Goal: Information Seeking & Learning: Learn about a topic

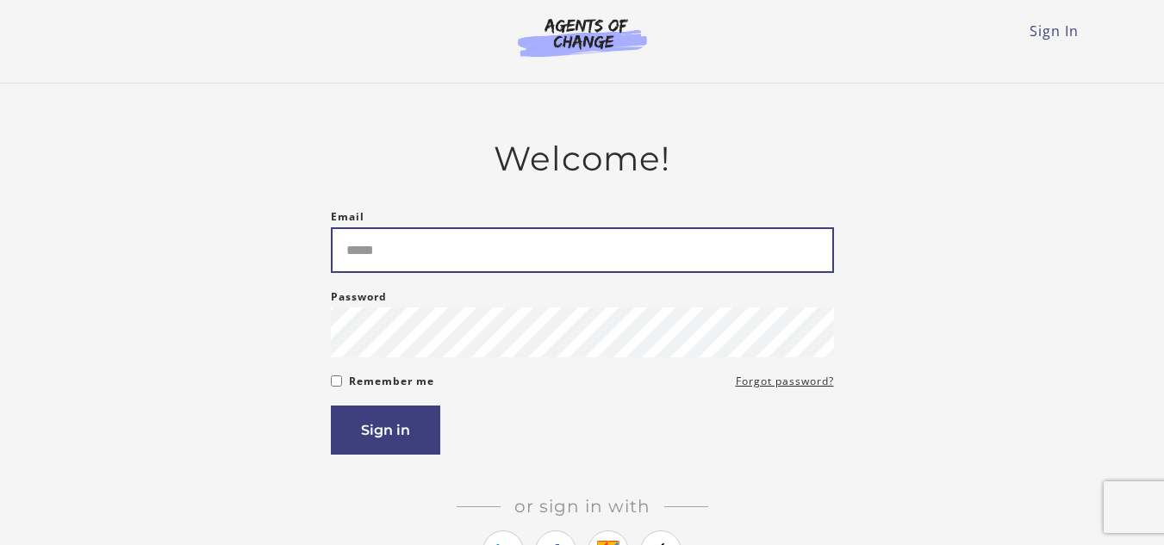
click at [557, 240] on input "Email" at bounding box center [582, 250] width 503 height 46
type input "**********"
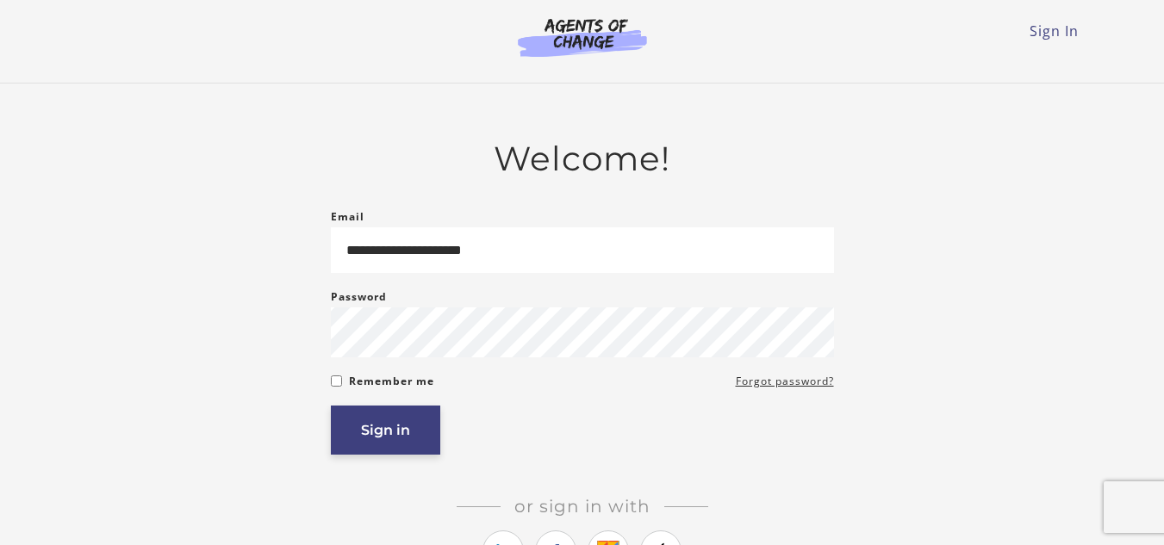
click at [414, 430] on button "Sign in" at bounding box center [385, 430] width 109 height 49
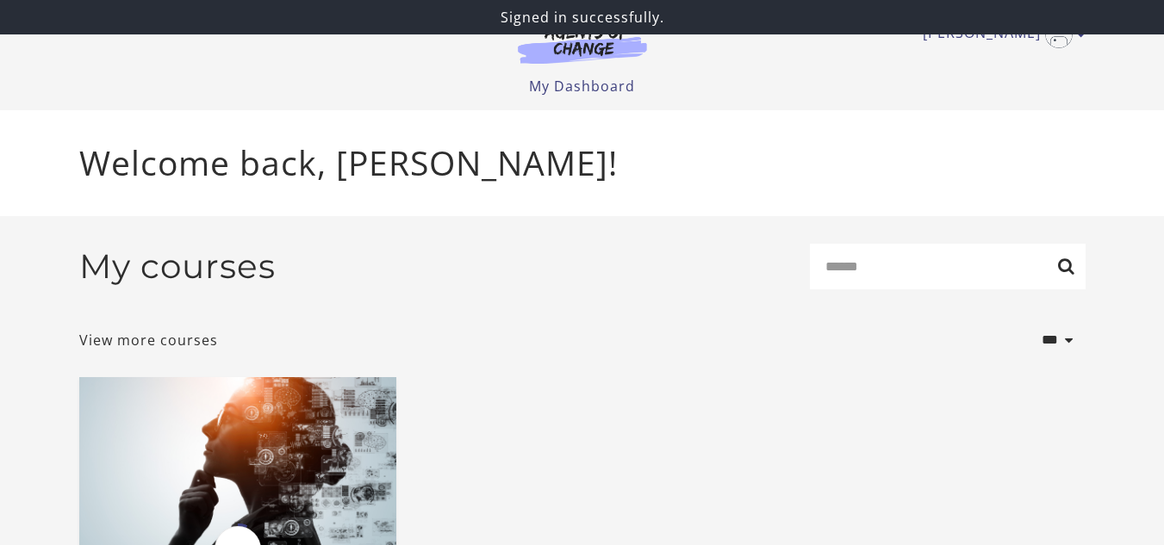
scroll to position [248, 0]
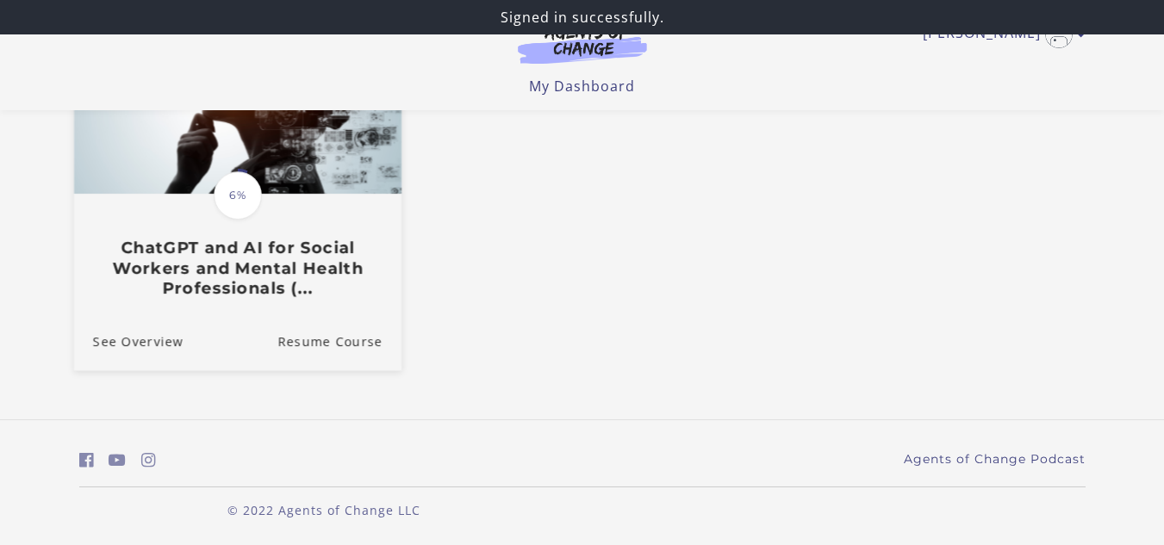
click at [297, 217] on div "Translation missing: en.liquid.partials.dashboard_course_card.progress_descript…" at bounding box center [236, 247] width 327 height 103
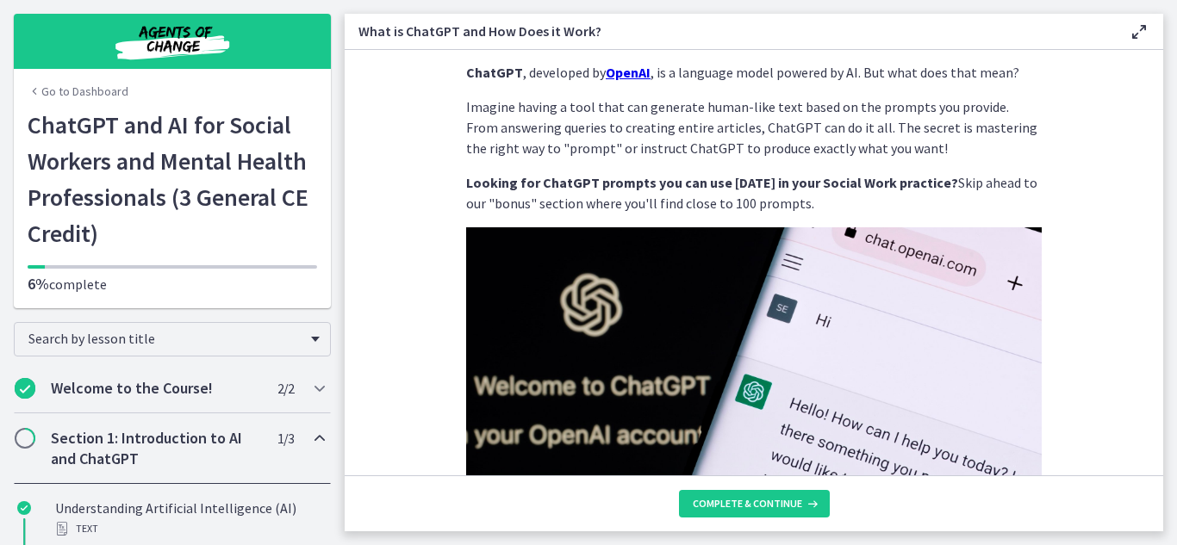
scroll to position [37, 0]
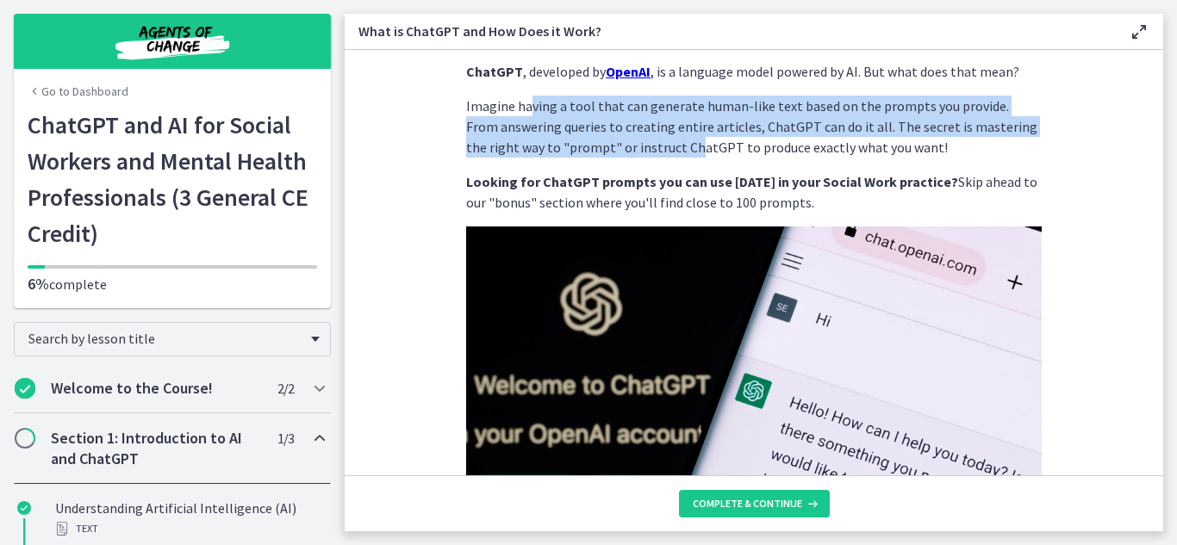
drag, startPoint x: 522, startPoint y: 109, endPoint x: 632, endPoint y: 145, distance: 115.8
click at [632, 145] on p "Imagine having a tool that can generate human-like text based on the prompts yo…" at bounding box center [754, 127] width 576 height 62
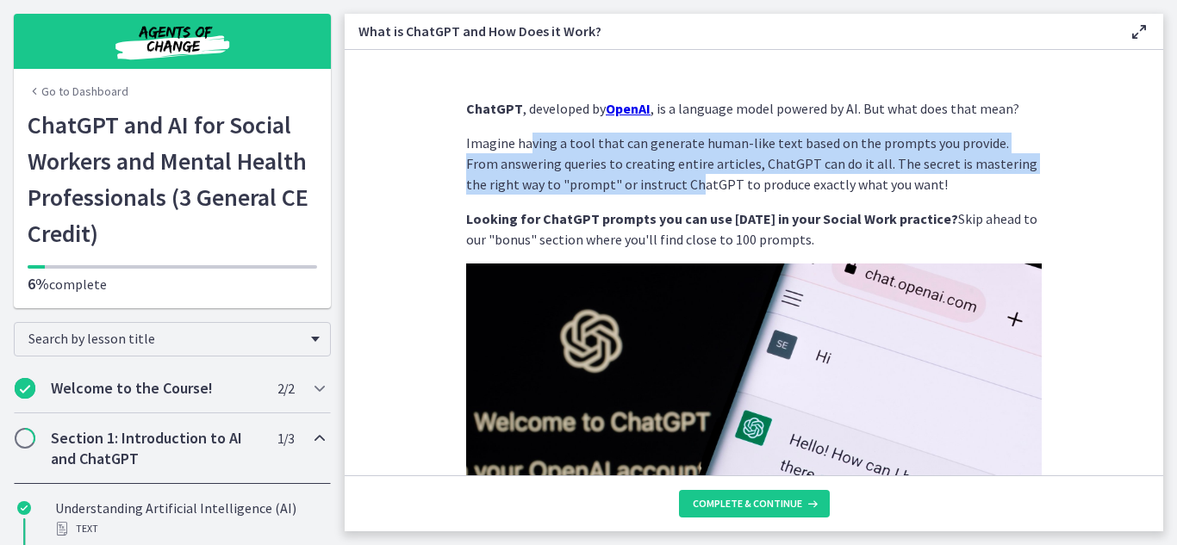
drag, startPoint x: 917, startPoint y: 145, endPoint x: 617, endPoint y: 170, distance: 300.9
click at [617, 170] on p "Imagine having a tool that can generate human-like text based on the prompts yo…" at bounding box center [754, 164] width 576 height 62
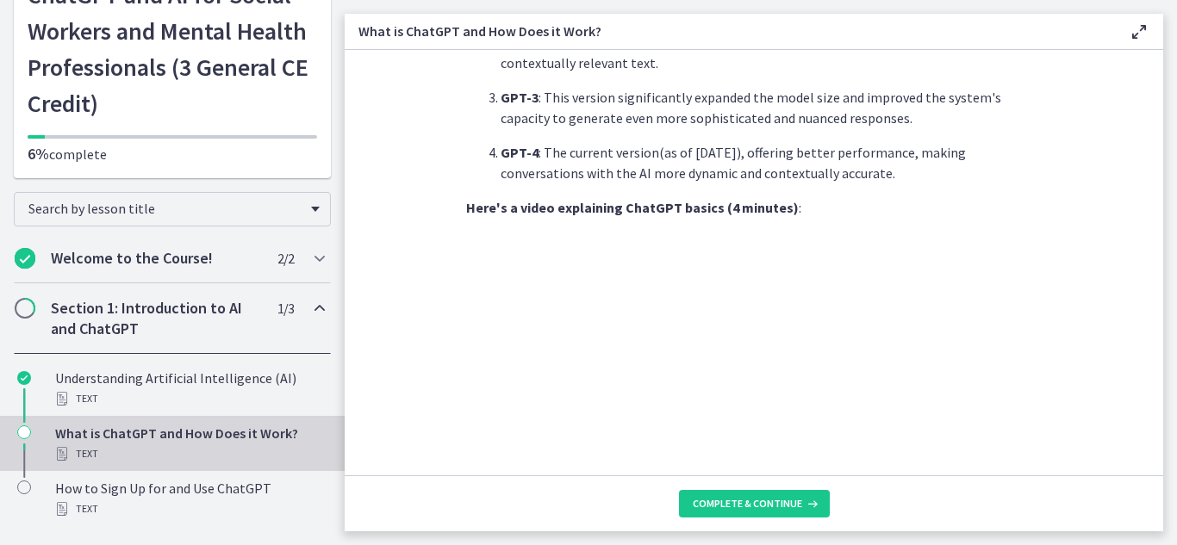
scroll to position [937, 0]
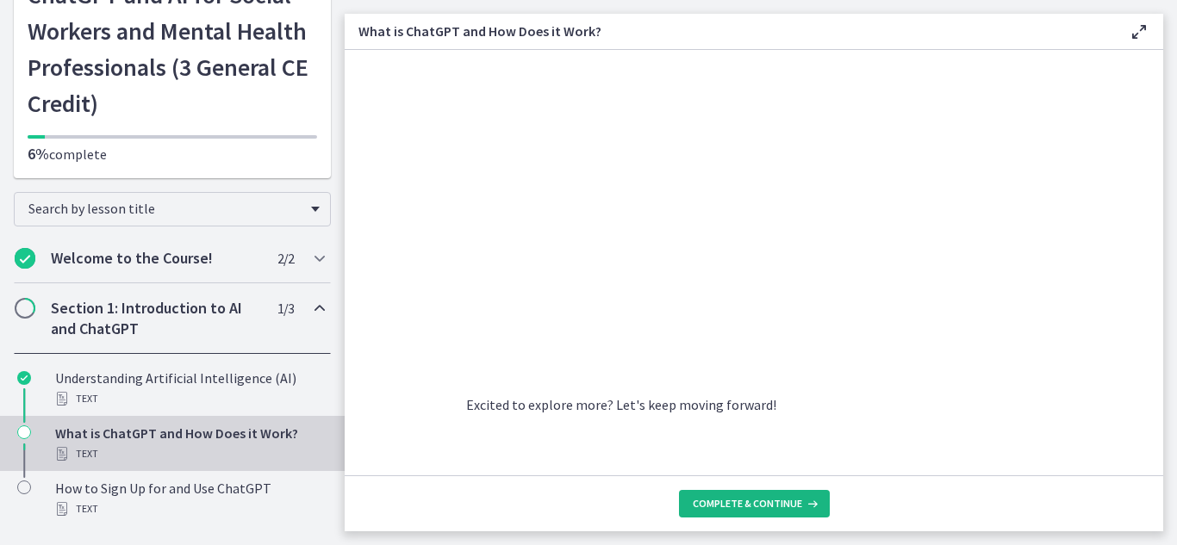
click at [716, 505] on span "Complete & continue" at bounding box center [747, 504] width 109 height 14
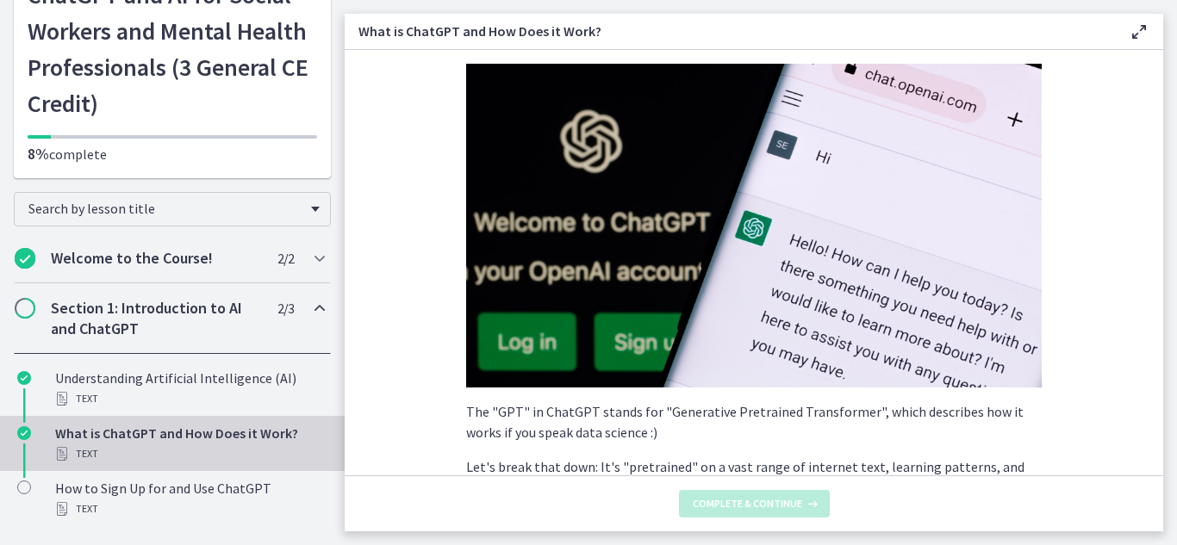
scroll to position [0, 0]
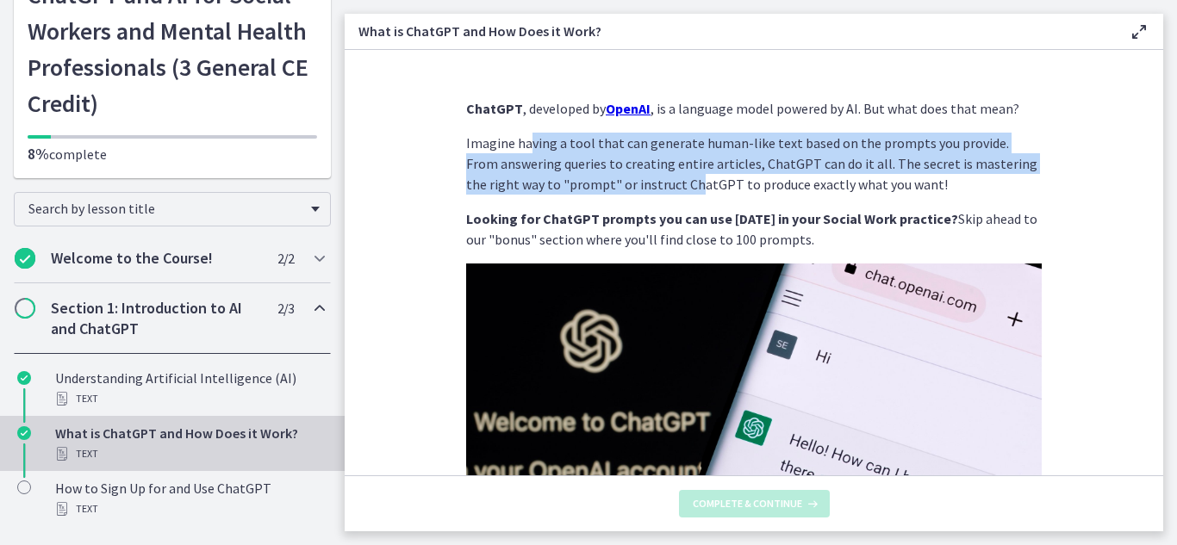
click at [903, 186] on p "Imagine having a tool that can generate human-like text based on the prompts yo…" at bounding box center [754, 164] width 576 height 62
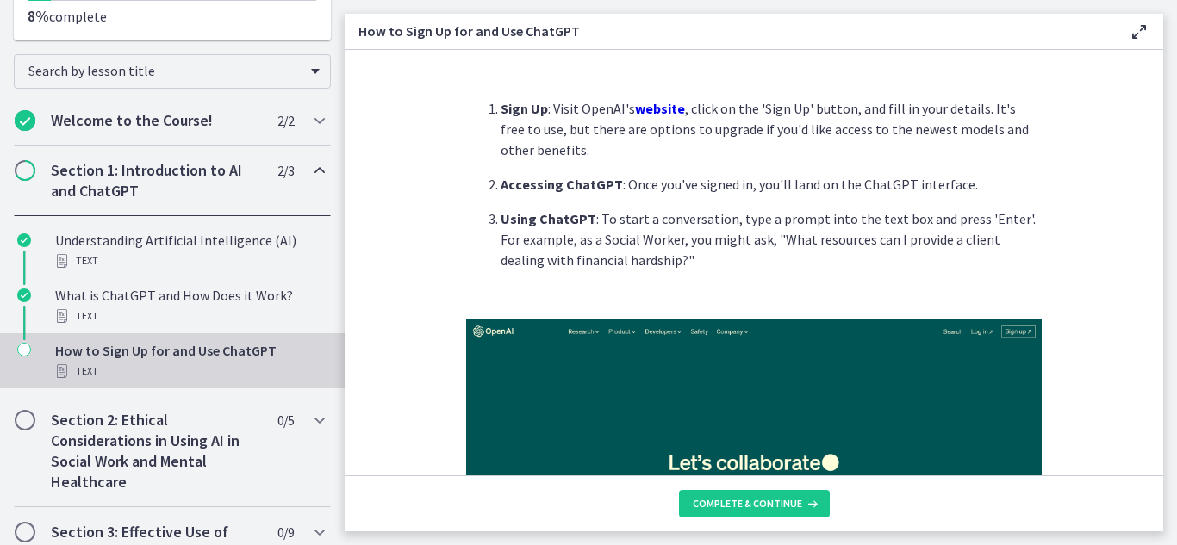
click at [637, 112] on u "website" at bounding box center [660, 108] width 50 height 17
drag, startPoint x: 712, startPoint y: 113, endPoint x: 864, endPoint y: 117, distance: 152.6
click at [864, 117] on p "Sign Up : Visit OpenAI's website , click on the 'Sign Up' button, and fill in y…" at bounding box center [771, 129] width 541 height 62
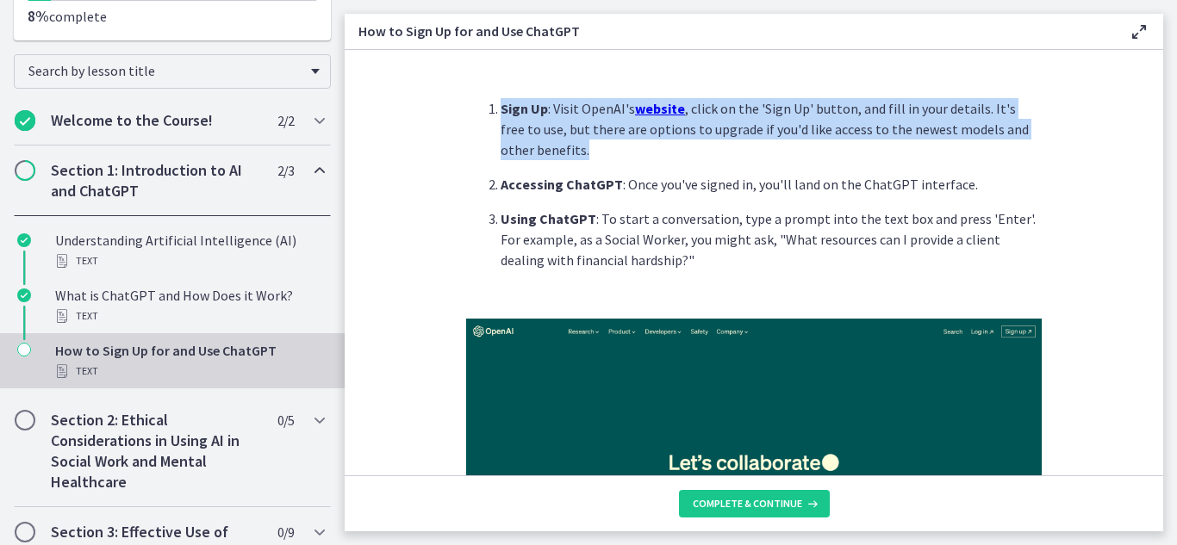
drag, startPoint x: 821, startPoint y: 150, endPoint x: 485, endPoint y: 103, distance: 339.2
click at [501, 103] on li "Sign Up : Visit OpenAI's website , click on the 'Sign Up' button, and fill in y…" at bounding box center [771, 129] width 541 height 62
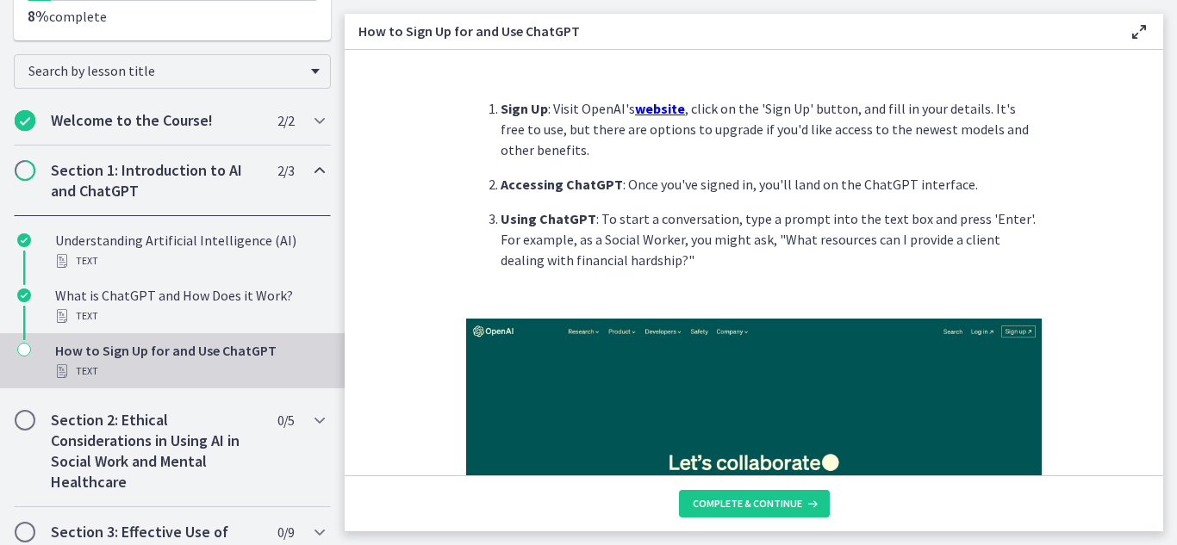
click at [522, 161] on ol "Sign Up : Visit OpenAI's website , click on the 'Sign Up' button, and fill in y…" at bounding box center [754, 184] width 576 height 172
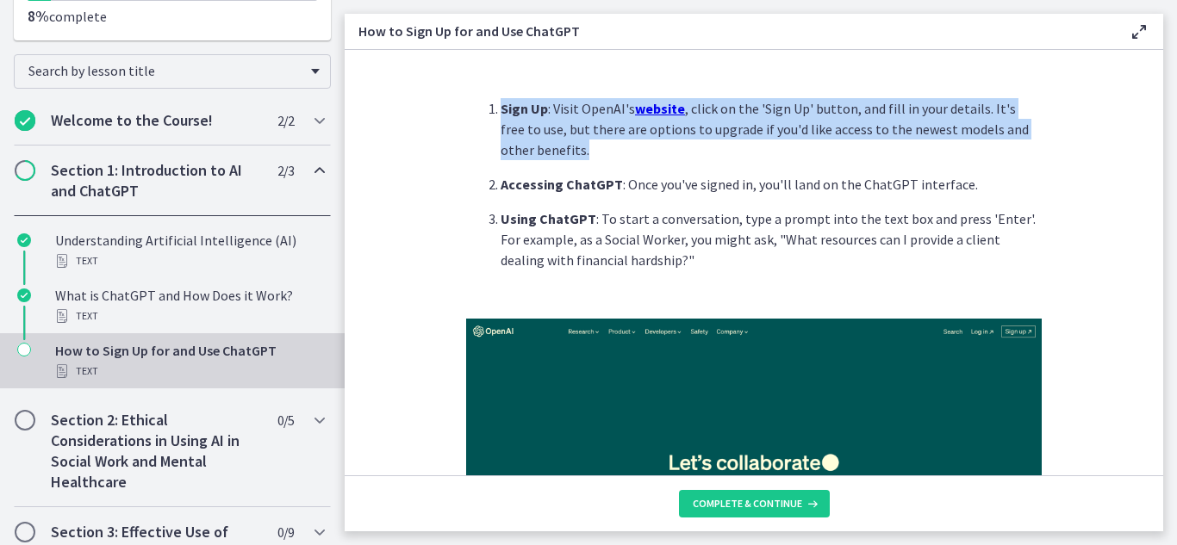
drag, startPoint x: 576, startPoint y: 165, endPoint x: 474, endPoint y: 117, distance: 112.2
click at [474, 117] on ol "Sign Up : Visit OpenAI's website , click on the 'Sign Up' button, and fill in y…" at bounding box center [754, 184] width 576 height 172
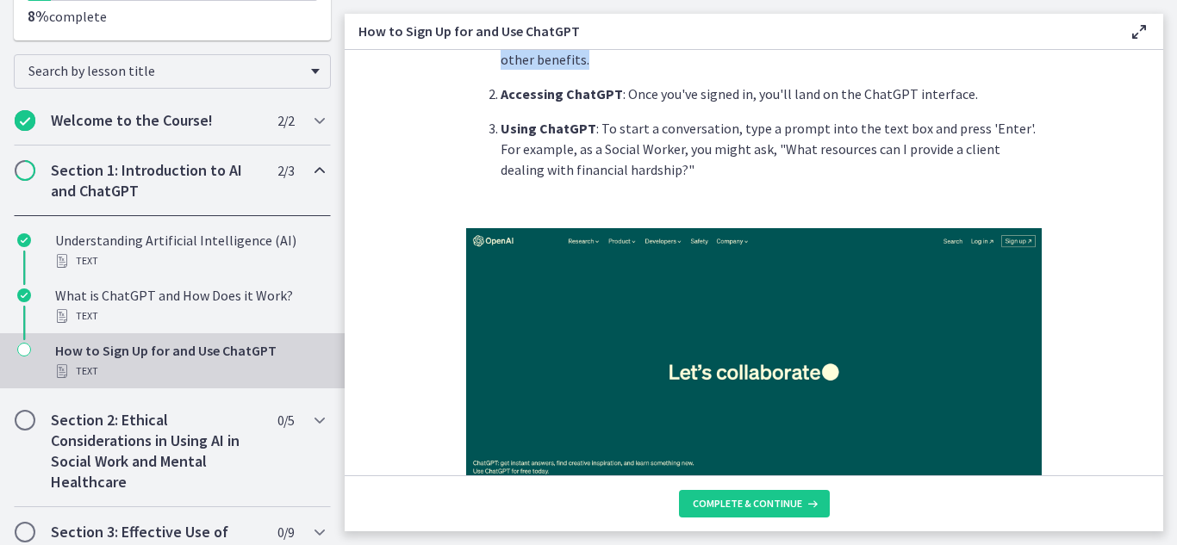
scroll to position [90, 0]
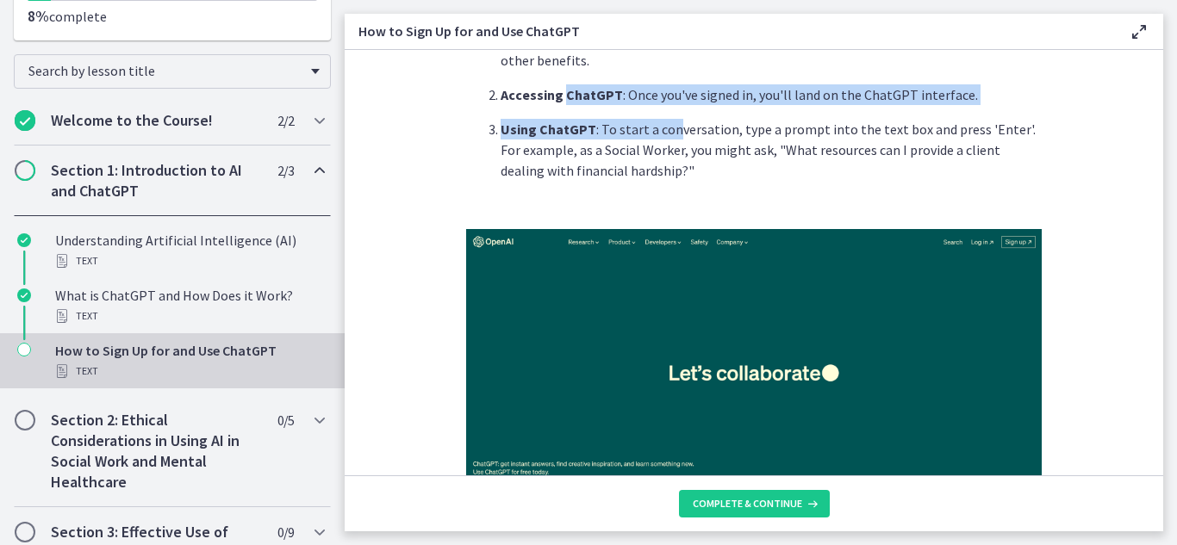
drag, startPoint x: 559, startPoint y: 95, endPoint x: 666, endPoint y: 134, distance: 113.7
click at [666, 134] on ol "Sign Up : Visit OpenAI's website , click on the 'Sign Up' button, and fill in y…" at bounding box center [754, 95] width 576 height 172
drag, startPoint x: 698, startPoint y: 177, endPoint x: 499, endPoint y: 121, distance: 206.8
click at [501, 121] on p "Using ChatGPT : To start a conversation, type a prompt into the text box and pr…" at bounding box center [771, 150] width 541 height 62
click at [750, 166] on p "Using ChatGPT : To start a conversation, type a prompt into the text box and pr…" at bounding box center [771, 150] width 541 height 62
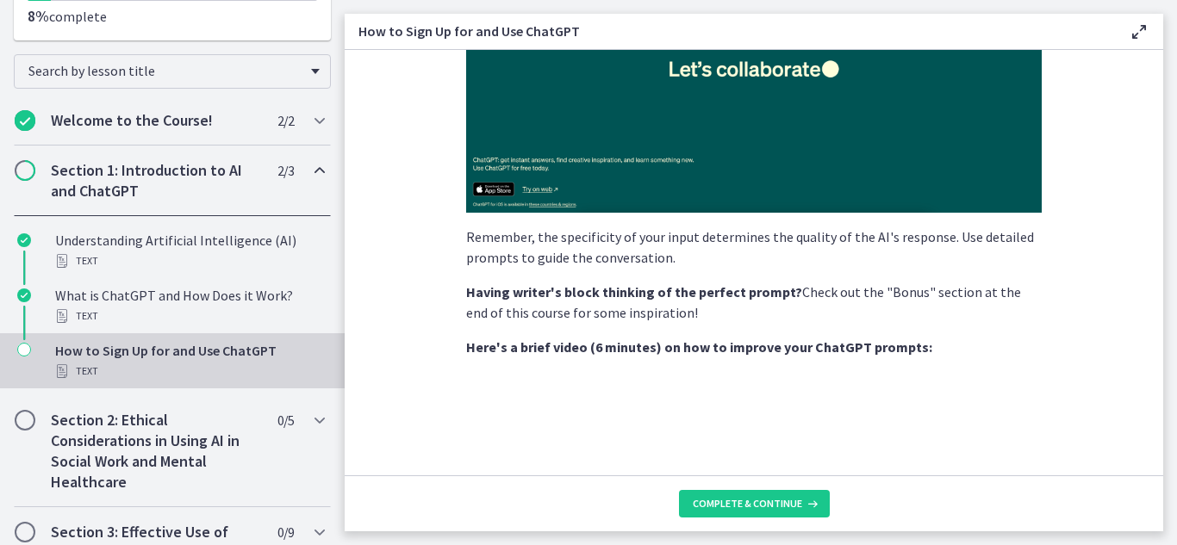
scroll to position [395, 0]
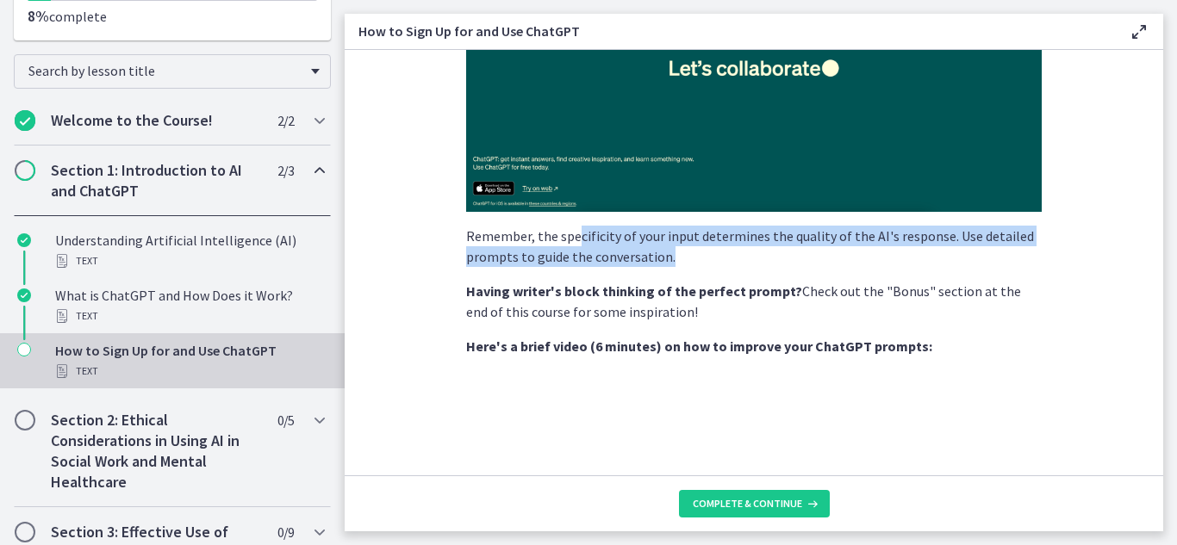
drag, startPoint x: 570, startPoint y: 243, endPoint x: 695, endPoint y: 264, distance: 126.6
click at [695, 264] on p "Remember, the specificity of your input determines the quality of the AI's resp…" at bounding box center [754, 246] width 576 height 41
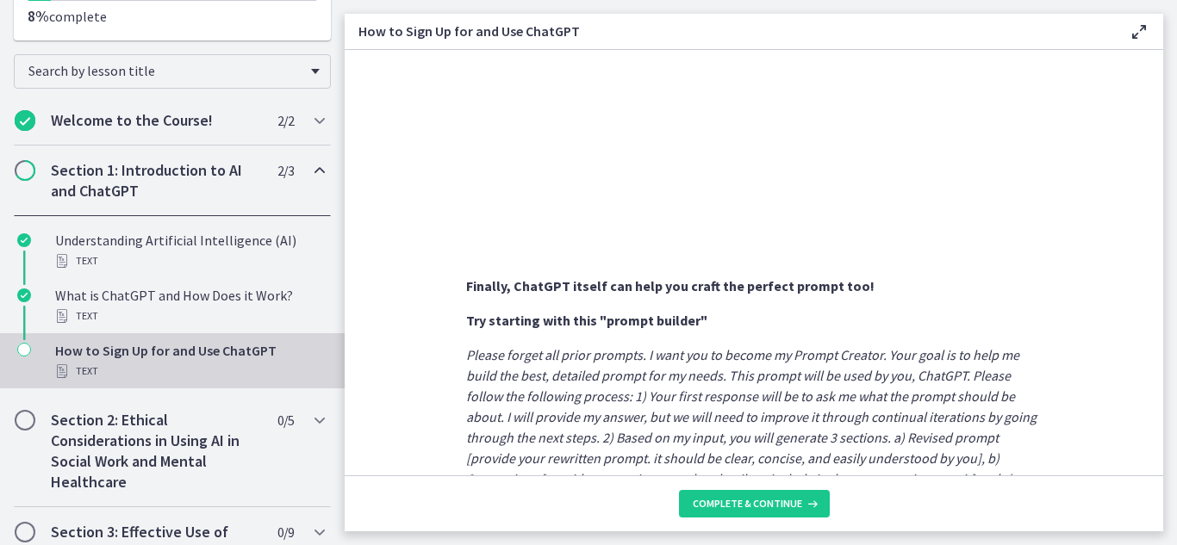
scroll to position [842, 0]
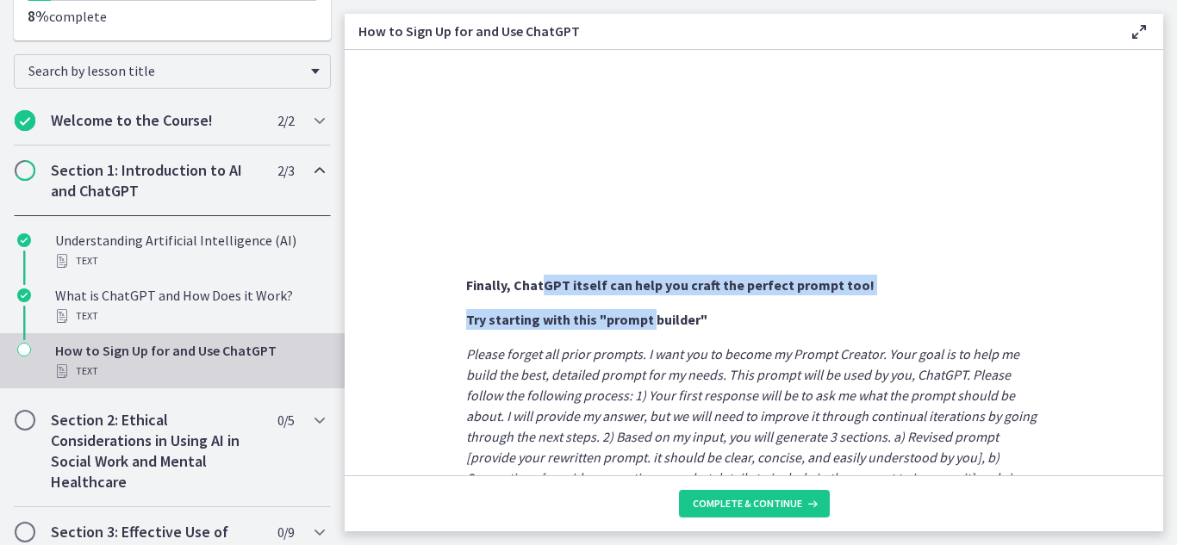
drag, startPoint x: 538, startPoint y: 279, endPoint x: 645, endPoint y: 317, distance: 113.4
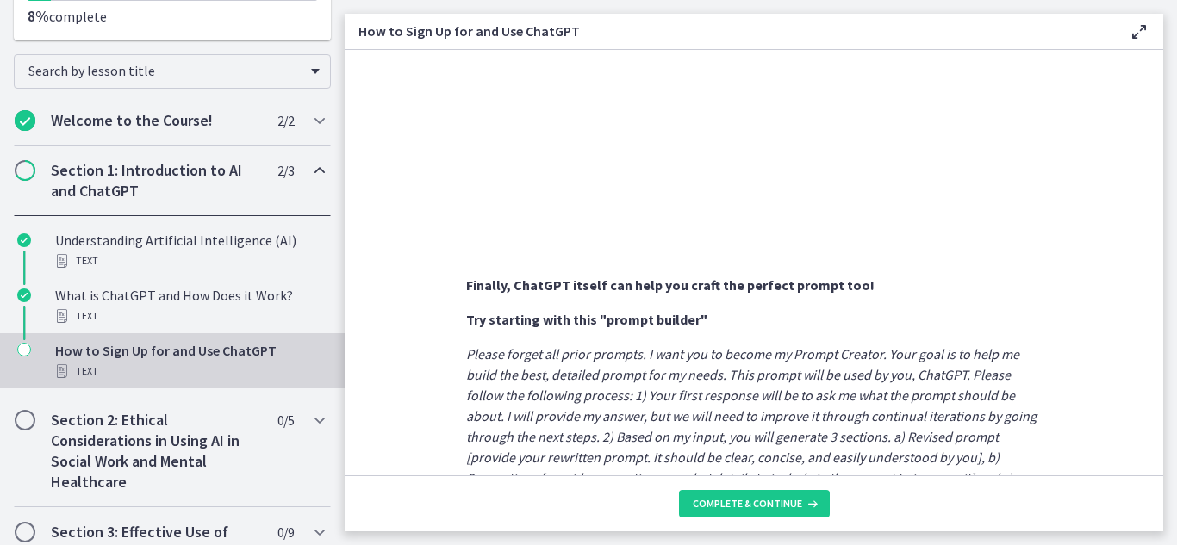
click at [707, 327] on p "Try starting with this "prompt builder"" at bounding box center [754, 319] width 576 height 21
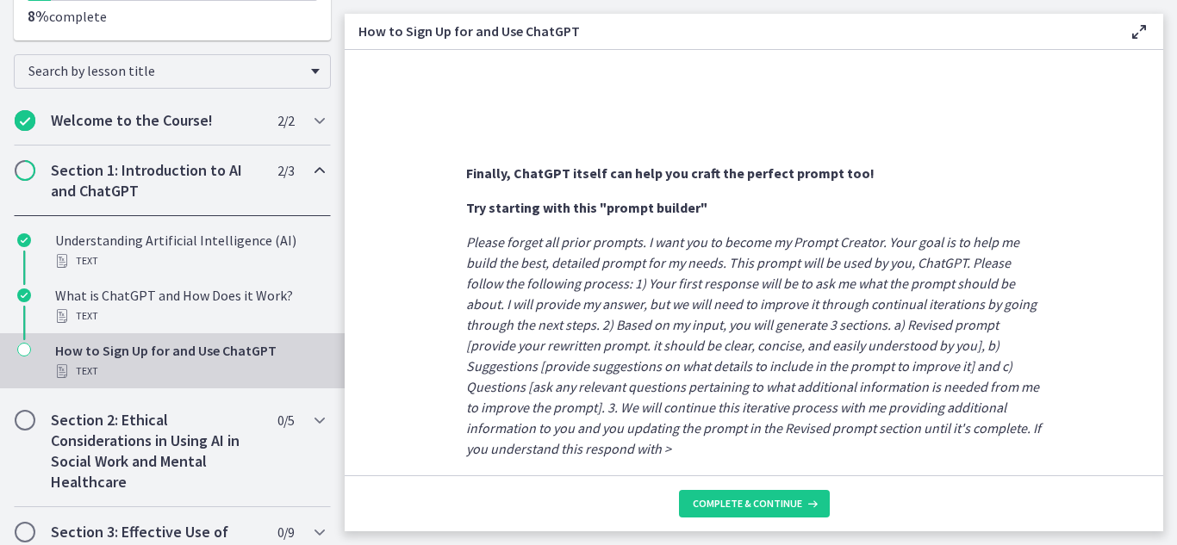
scroll to position [1018, 0]
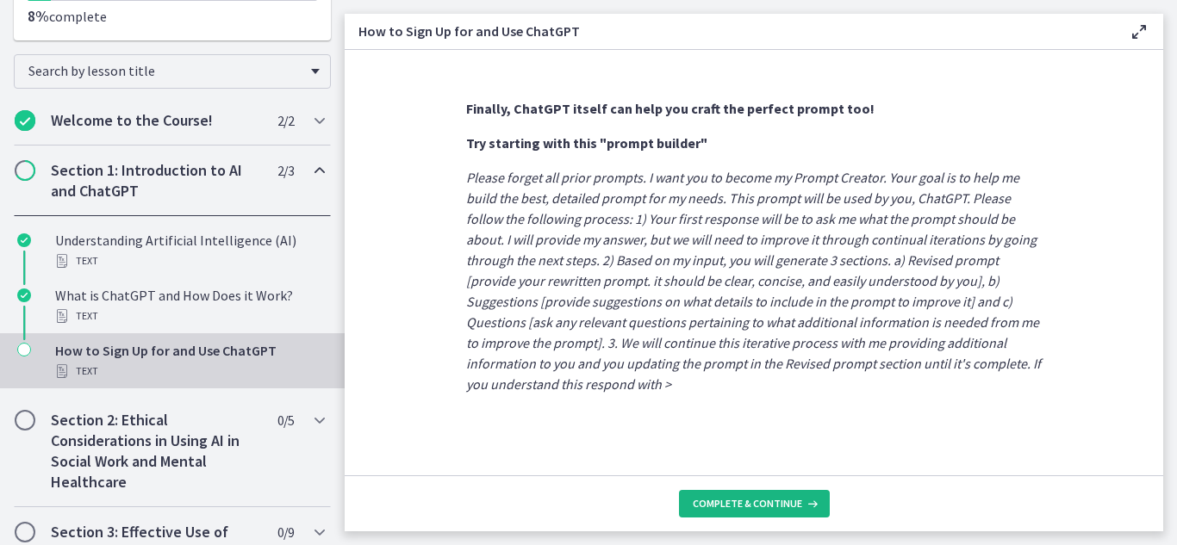
click at [765, 516] on button "Complete & continue" at bounding box center [754, 504] width 151 height 28
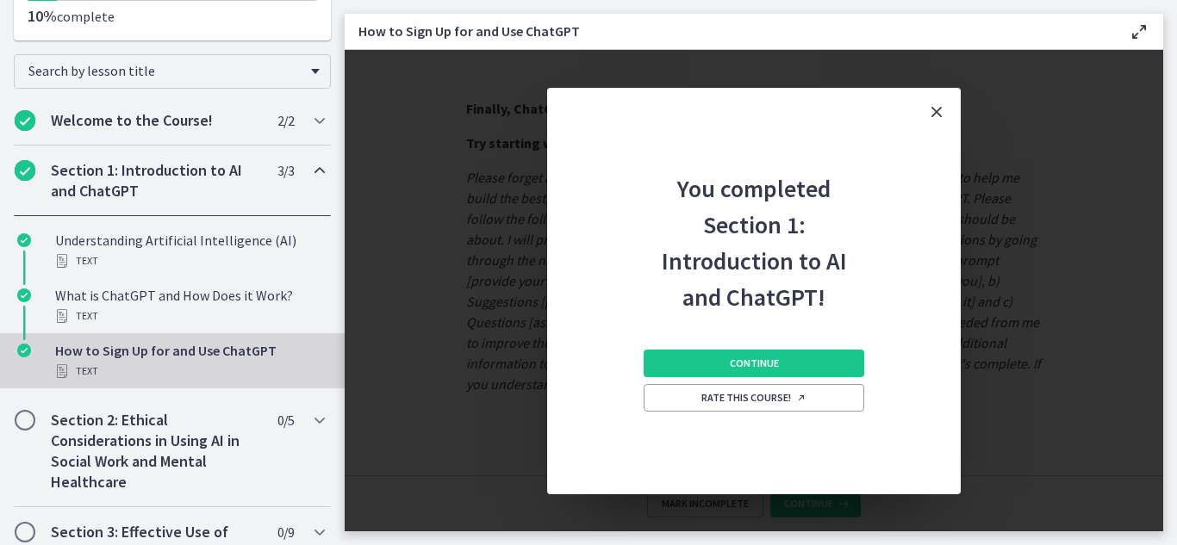
scroll to position [382, 0]
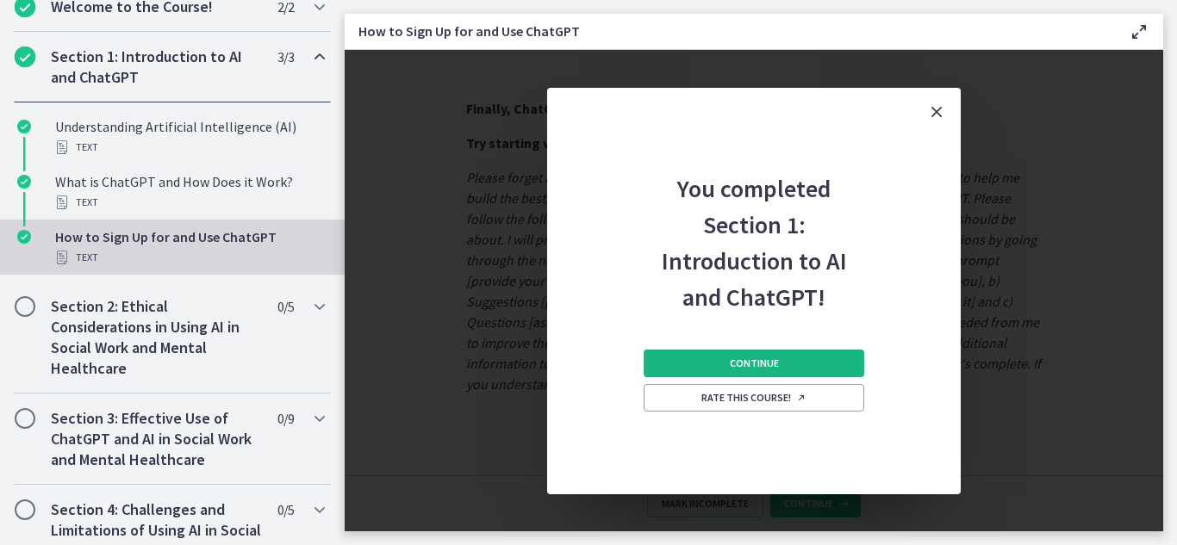
click at [742, 357] on span "Continue" at bounding box center [754, 364] width 49 height 14
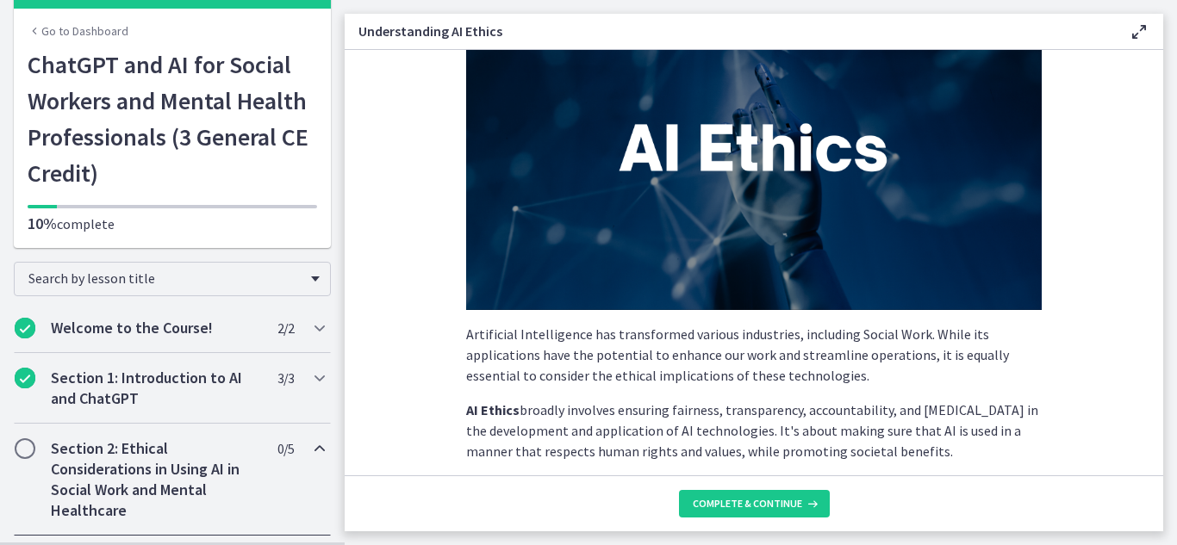
scroll to position [113, 0]
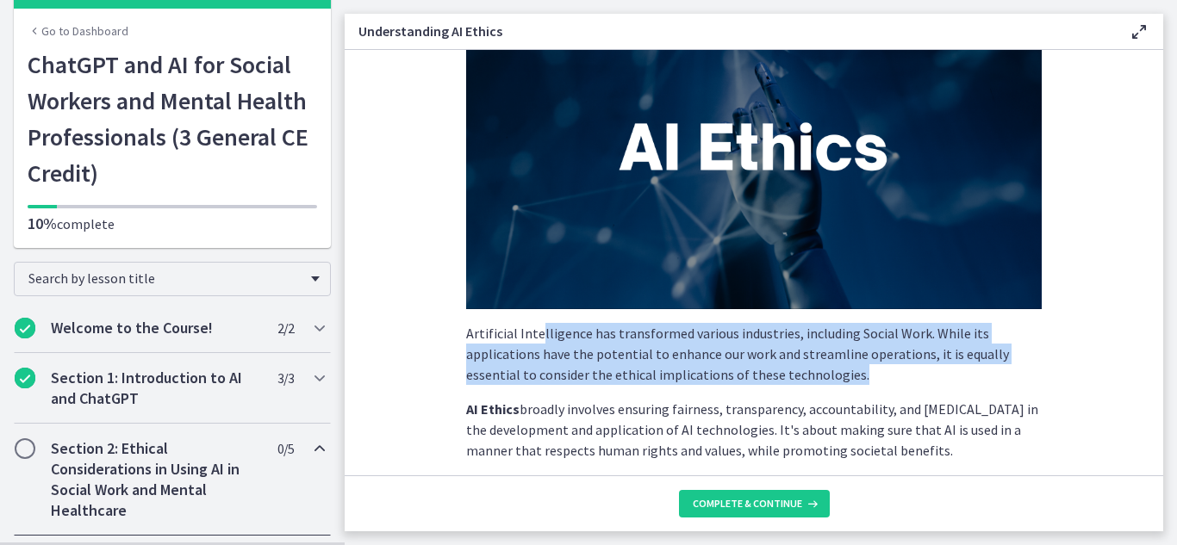
drag, startPoint x: 532, startPoint y: 327, endPoint x: 862, endPoint y: 377, distance: 333.8
click at [862, 377] on p "Artificial Intelligence has transformed various industries, including Social Wo…" at bounding box center [754, 354] width 576 height 62
drag, startPoint x: 862, startPoint y: 377, endPoint x: 425, endPoint y: 341, distance: 439.2
click at [425, 341] on section "Artificial Intelligence has transformed various industries, including Social Wo…" at bounding box center [754, 263] width 819 height 426
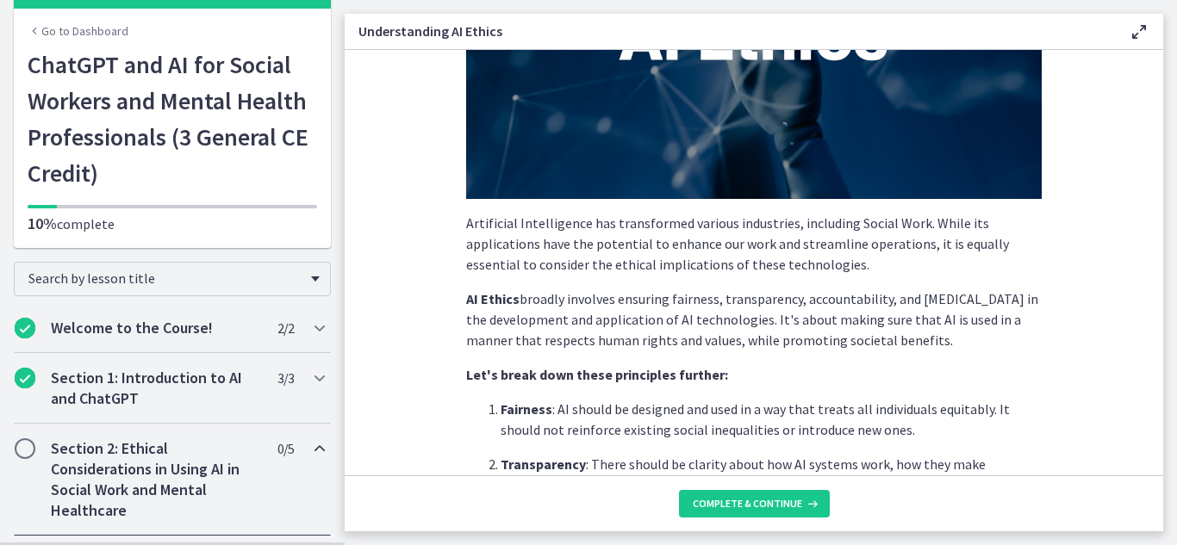
drag, startPoint x: 987, startPoint y: 344, endPoint x: 800, endPoint y: 258, distance: 205.5
click at [800, 258] on div "Artificial Intelligence has transformed various industries, including Social Wo…" at bounding box center [754, 499] width 576 height 1248
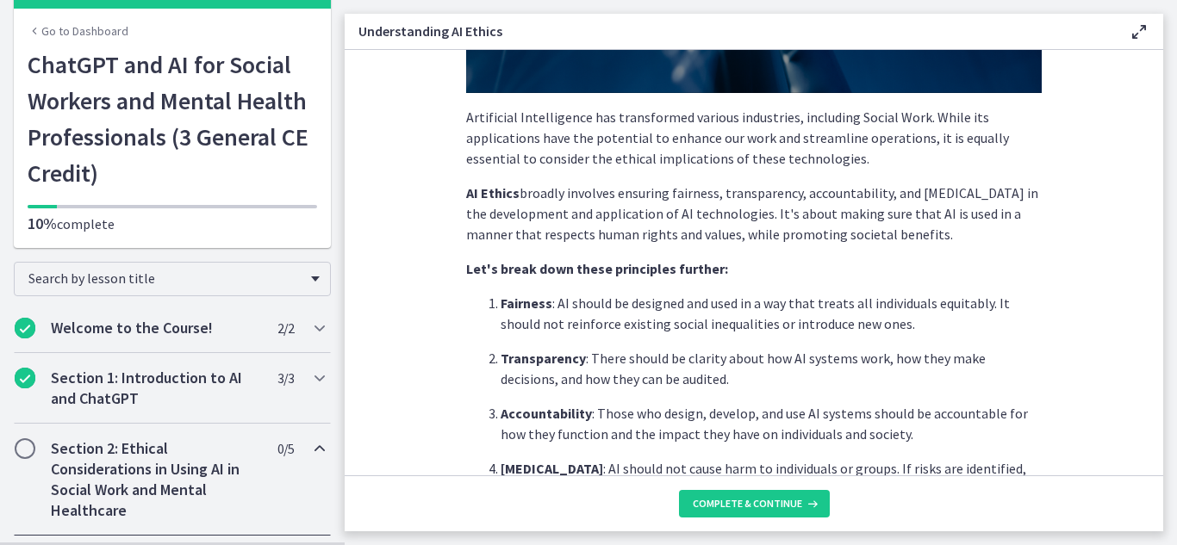
scroll to position [333, 0]
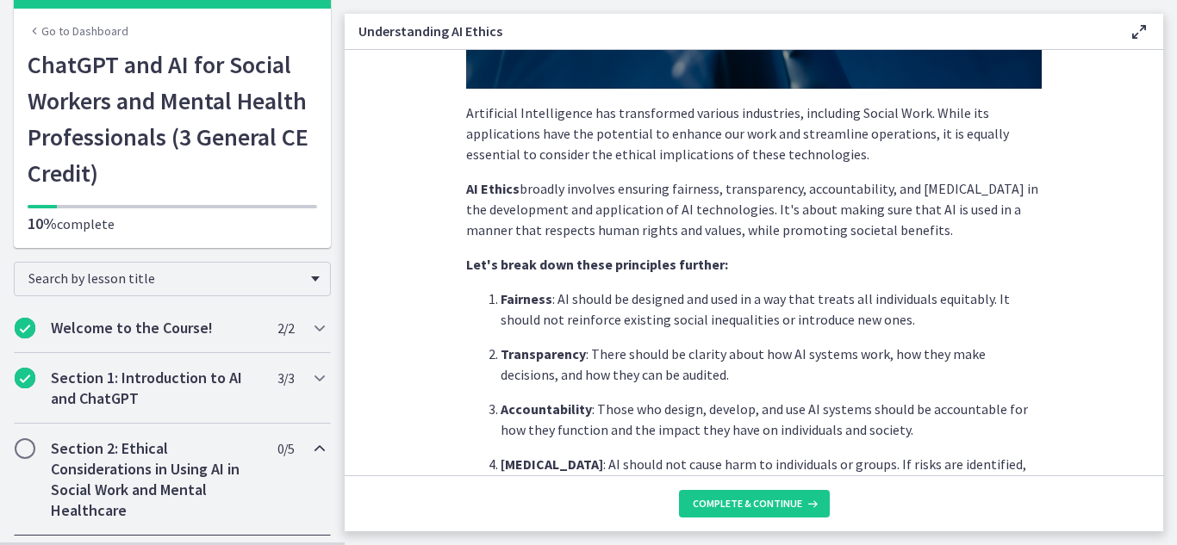
click at [613, 269] on strong "Let's break down these principles further:" at bounding box center [597, 264] width 262 height 17
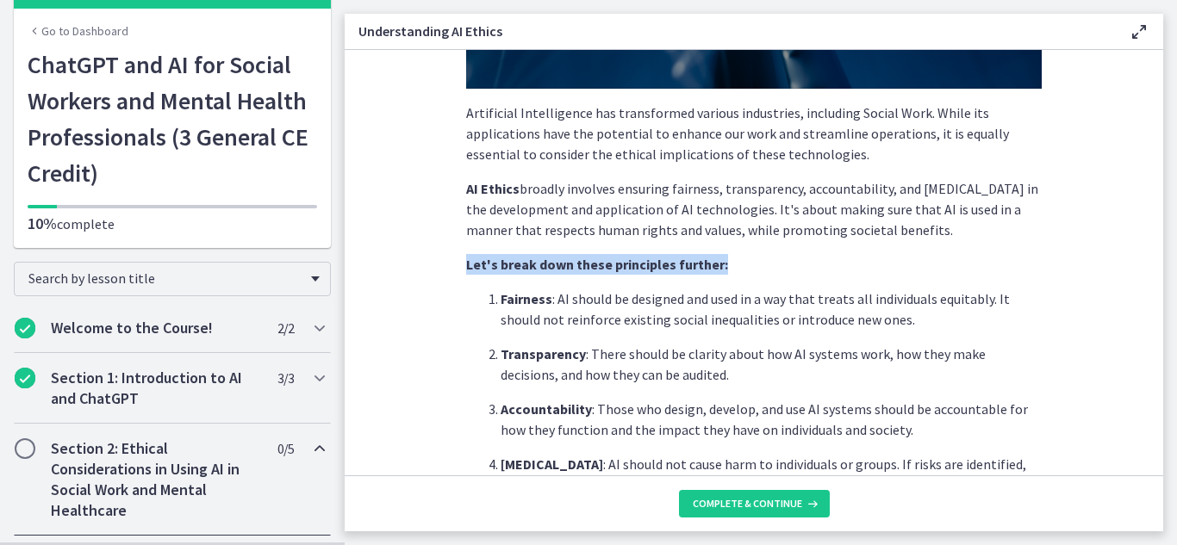
click at [613, 269] on strong "Let's break down these principles further:" at bounding box center [597, 264] width 262 height 17
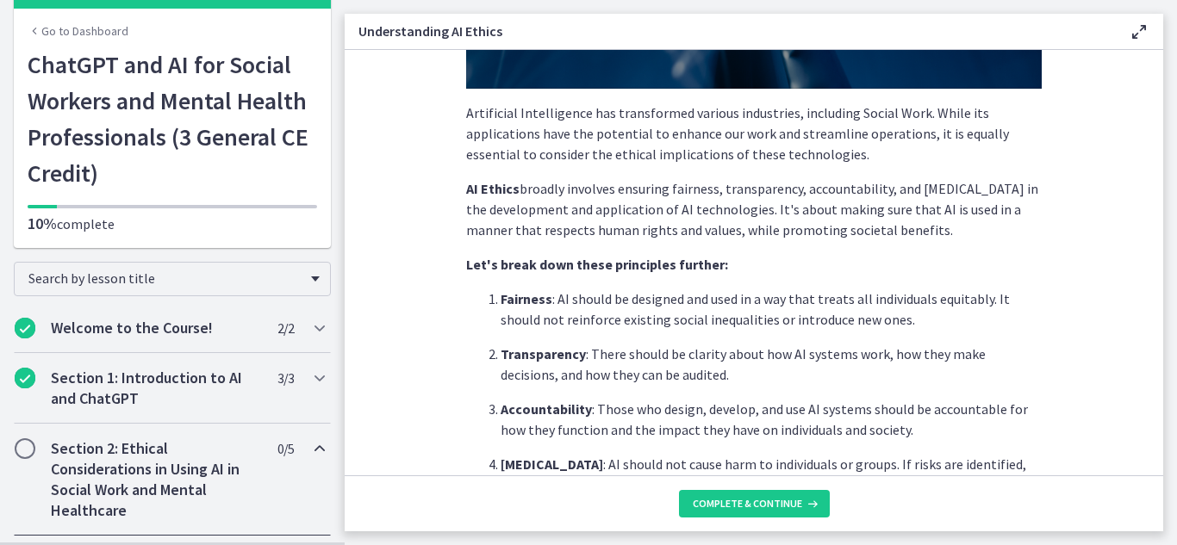
click at [719, 358] on p "Transparency : There should be clarity about how AI systems work, how they make…" at bounding box center [771, 364] width 541 height 41
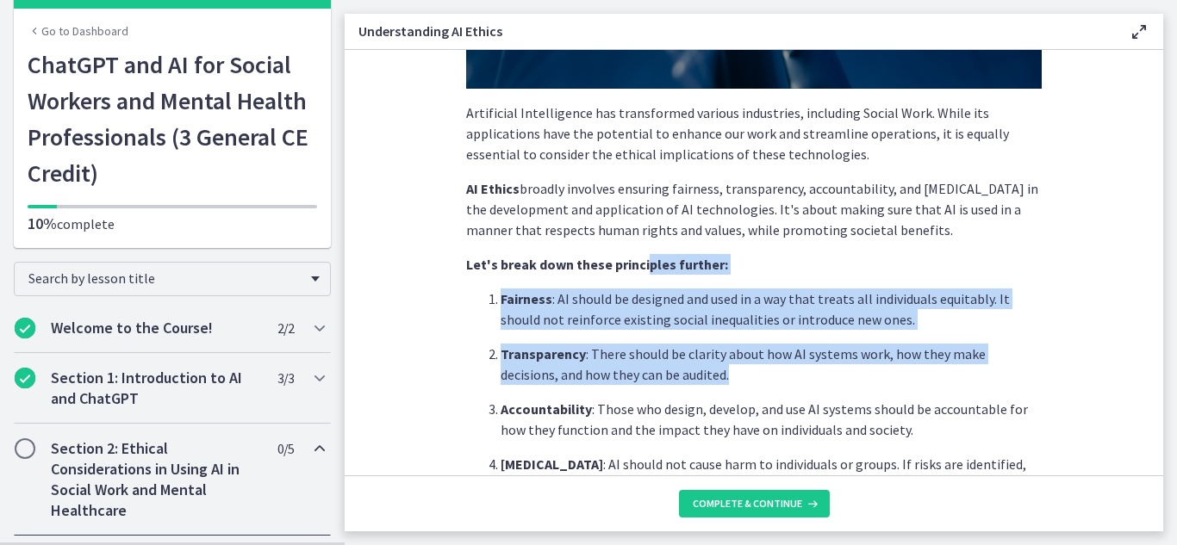
drag, startPoint x: 719, startPoint y: 370, endPoint x: 638, endPoint y: 271, distance: 128.0
click at [638, 271] on div "Artificial Intelligence has transformed various industries, including Social Wo…" at bounding box center [754, 389] width 576 height 1248
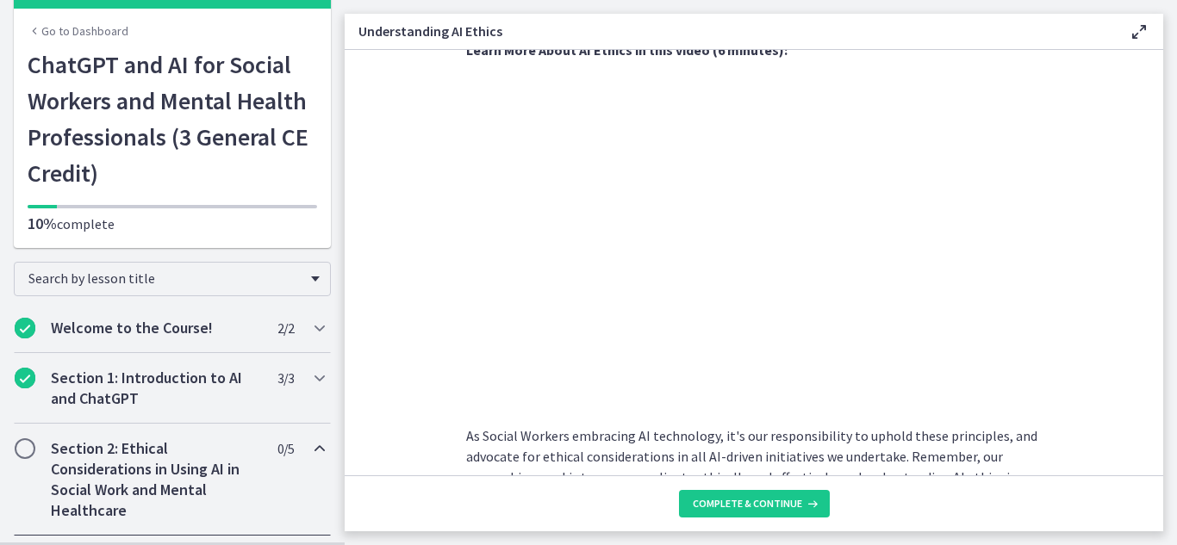
scroll to position [951, 0]
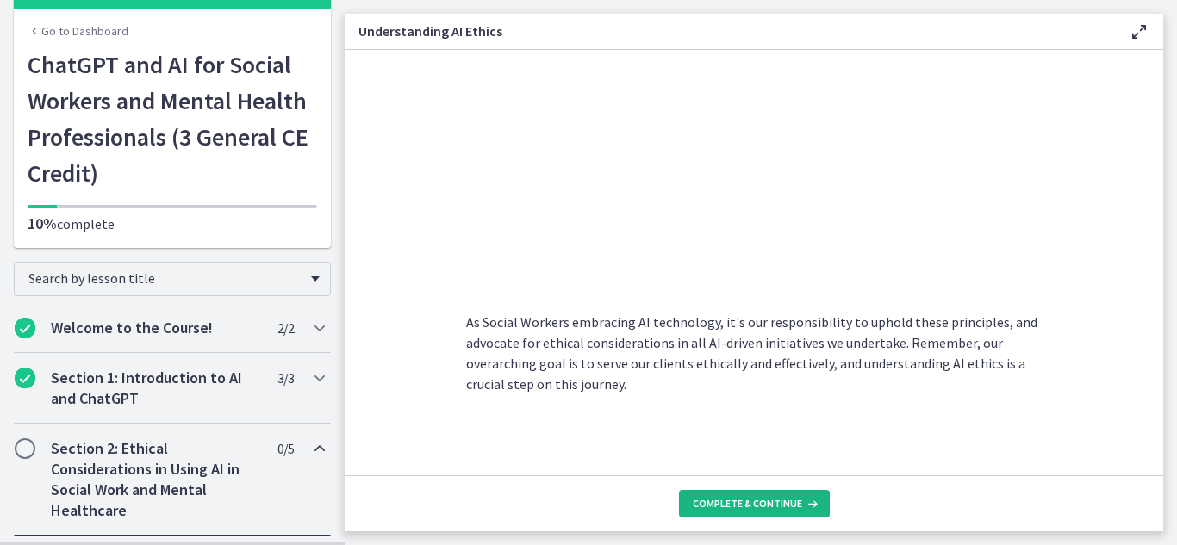
click at [784, 510] on span "Complete & continue" at bounding box center [747, 504] width 109 height 14
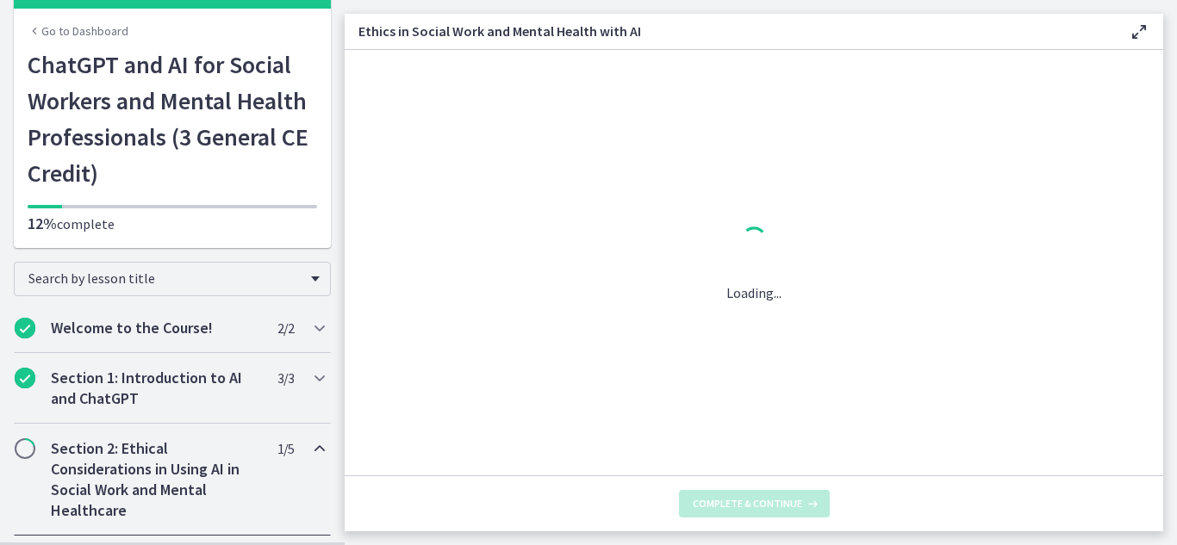
scroll to position [0, 0]
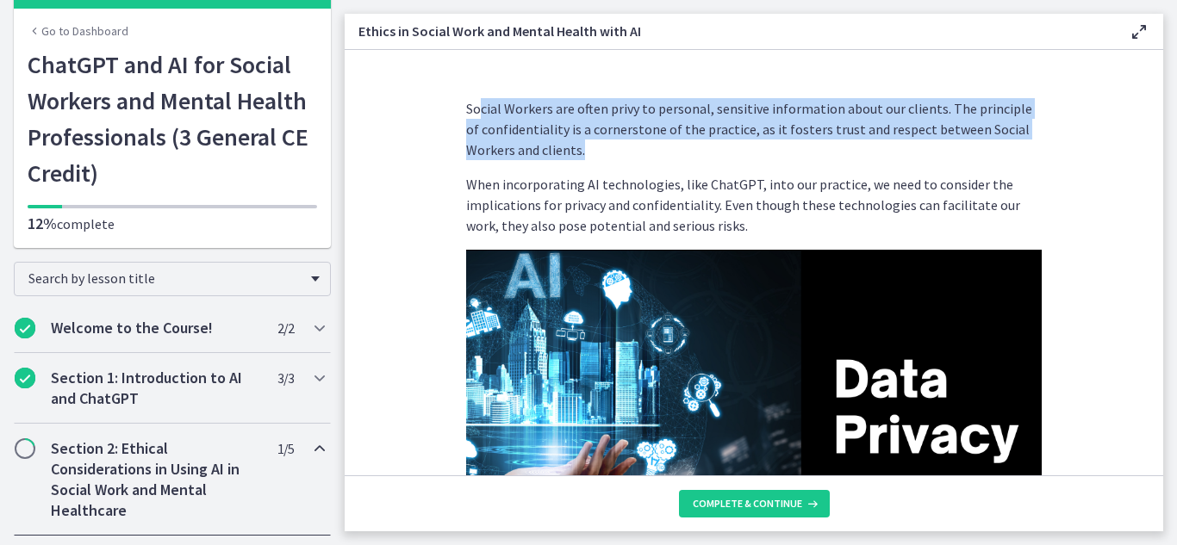
drag, startPoint x: 473, startPoint y: 99, endPoint x: 567, endPoint y: 153, distance: 108.5
click at [567, 153] on p "Social Workers are often privy to personal, sensitive information about our cli…" at bounding box center [754, 129] width 576 height 62
drag, startPoint x: 567, startPoint y: 153, endPoint x: 460, endPoint y: 105, distance: 117.2
click at [466, 105] on p "Social Workers are often privy to personal, sensitive information about our cli…" at bounding box center [754, 129] width 576 height 62
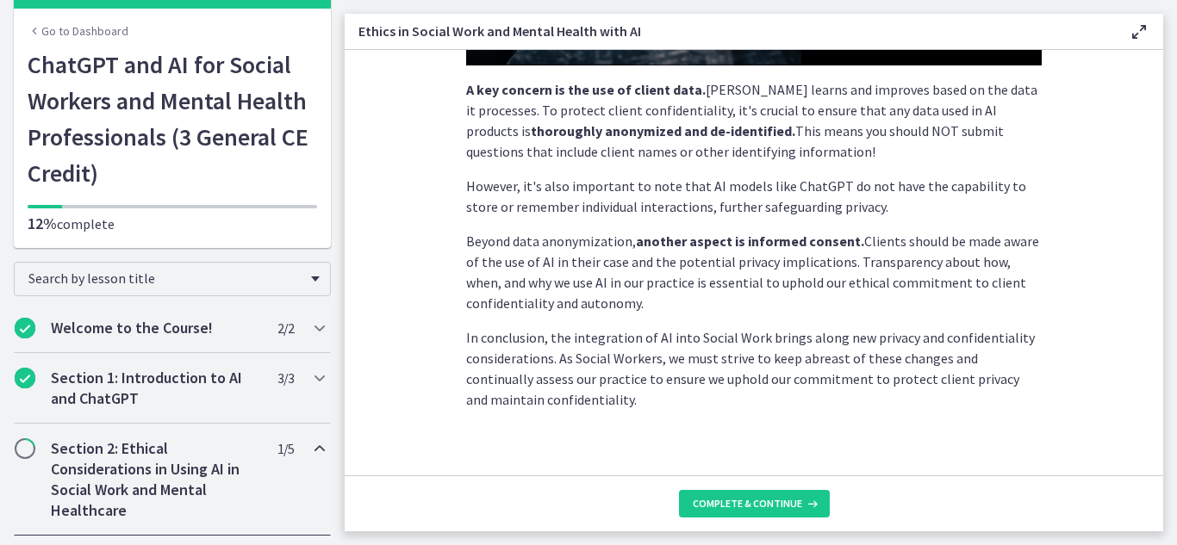
scroll to position [509, 0]
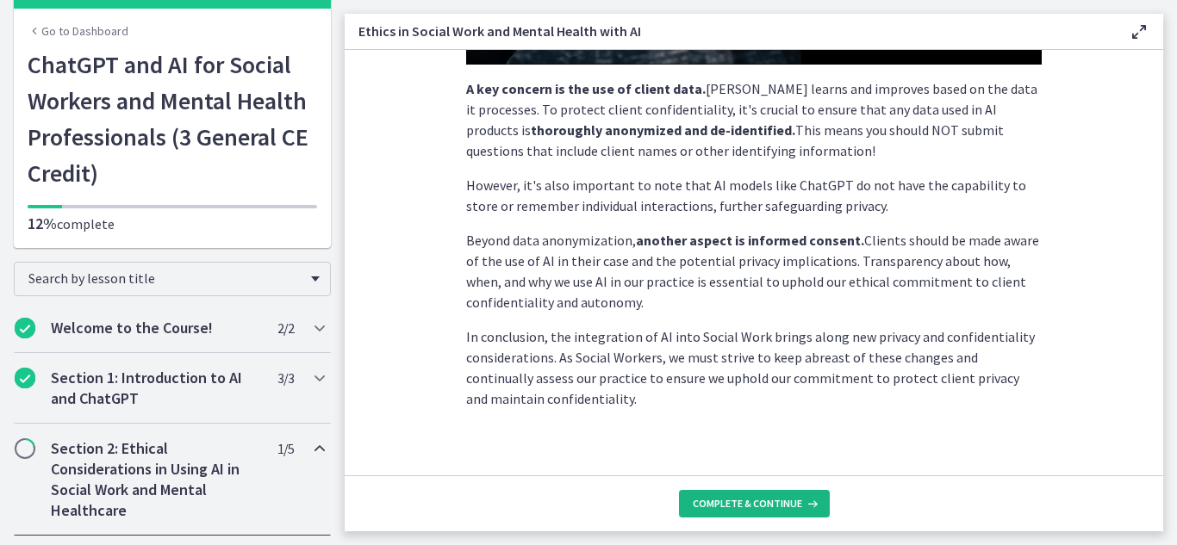
click at [789, 508] on span "Complete & continue" at bounding box center [747, 504] width 109 height 14
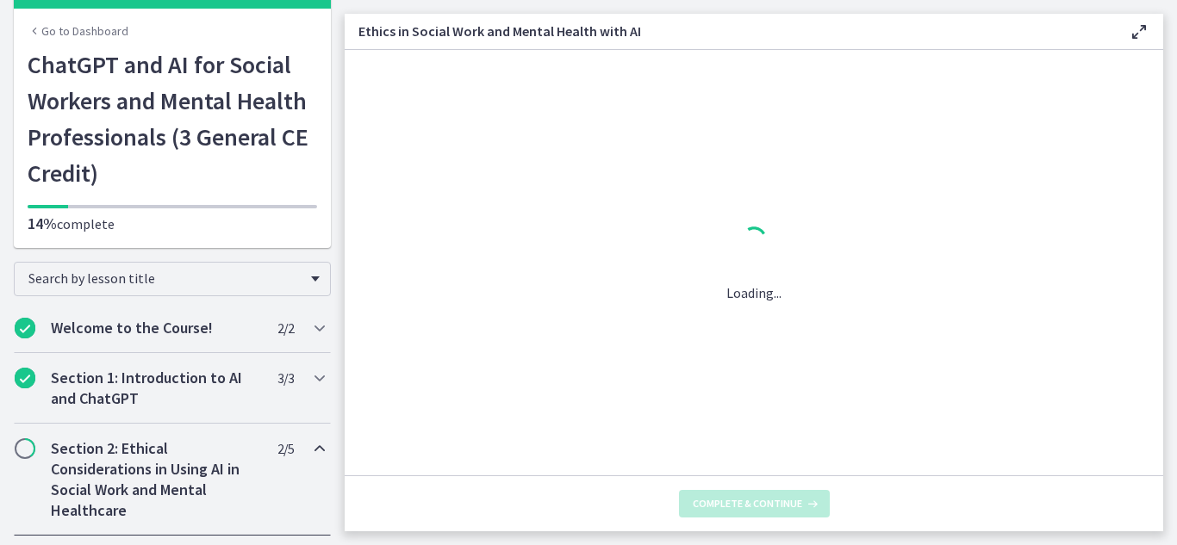
scroll to position [0, 0]
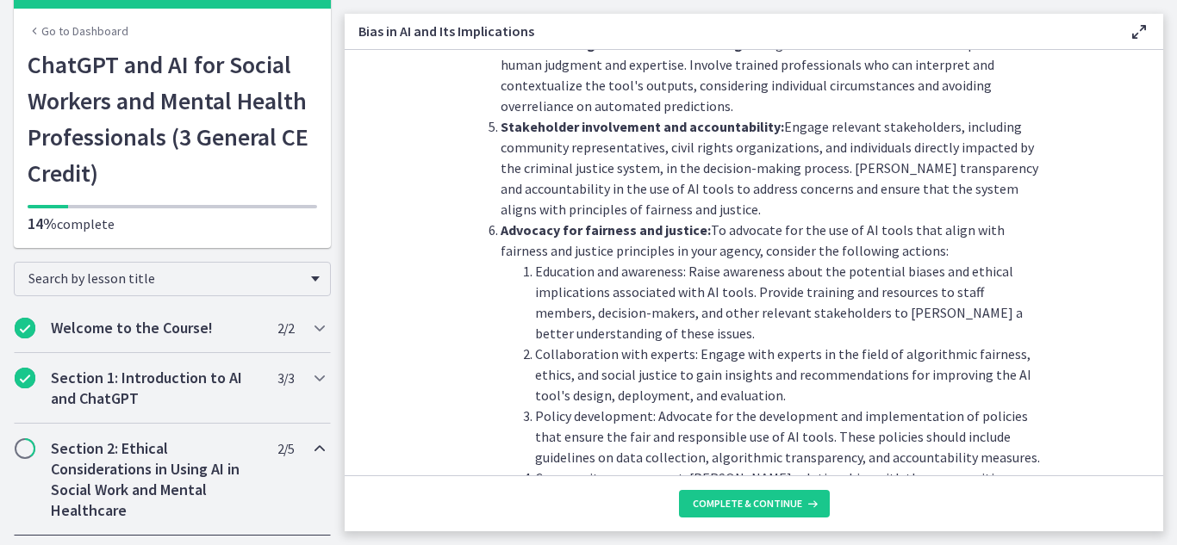
scroll to position [2020, 0]
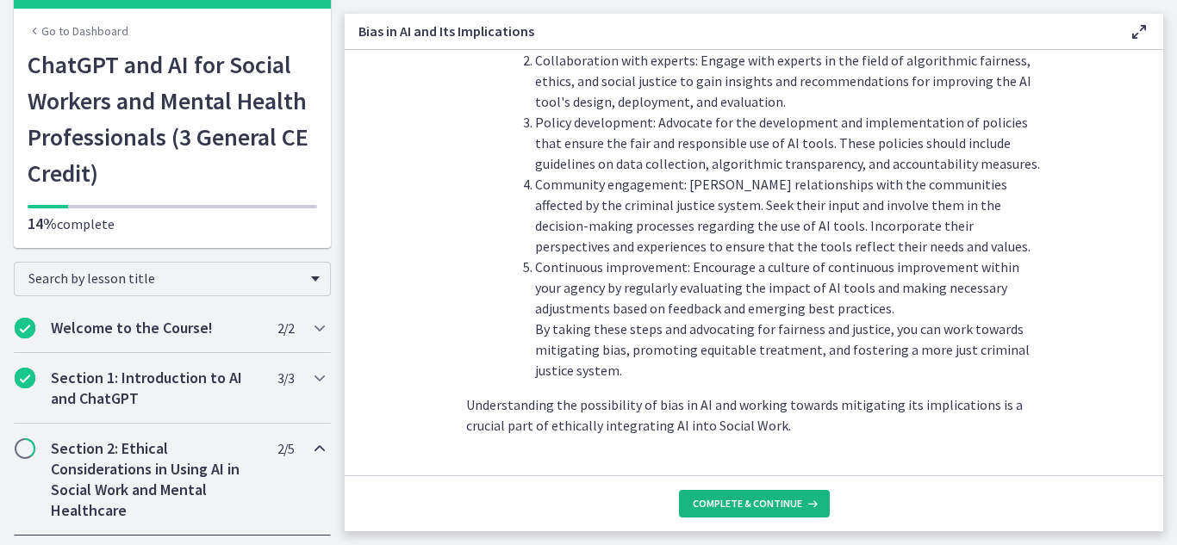
click at [722, 507] on span "Complete & continue" at bounding box center [747, 504] width 109 height 14
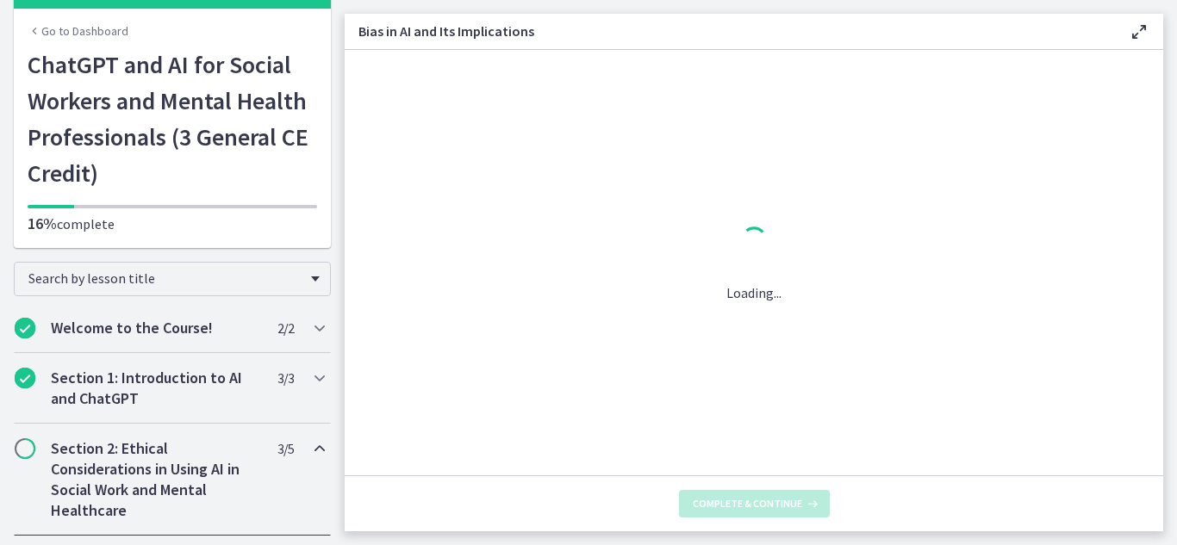
scroll to position [0, 0]
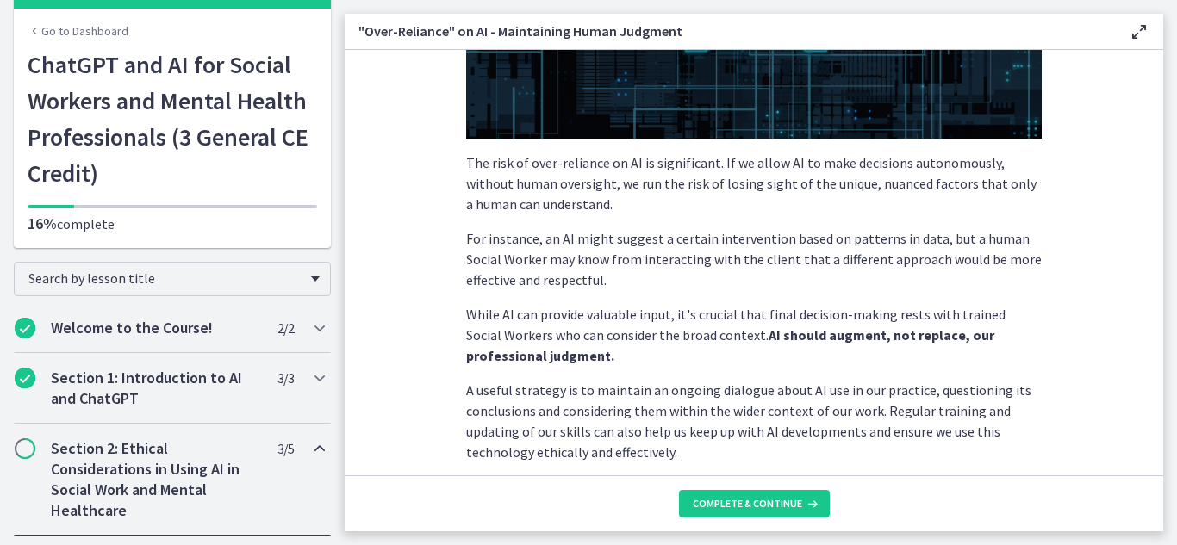
scroll to position [516, 0]
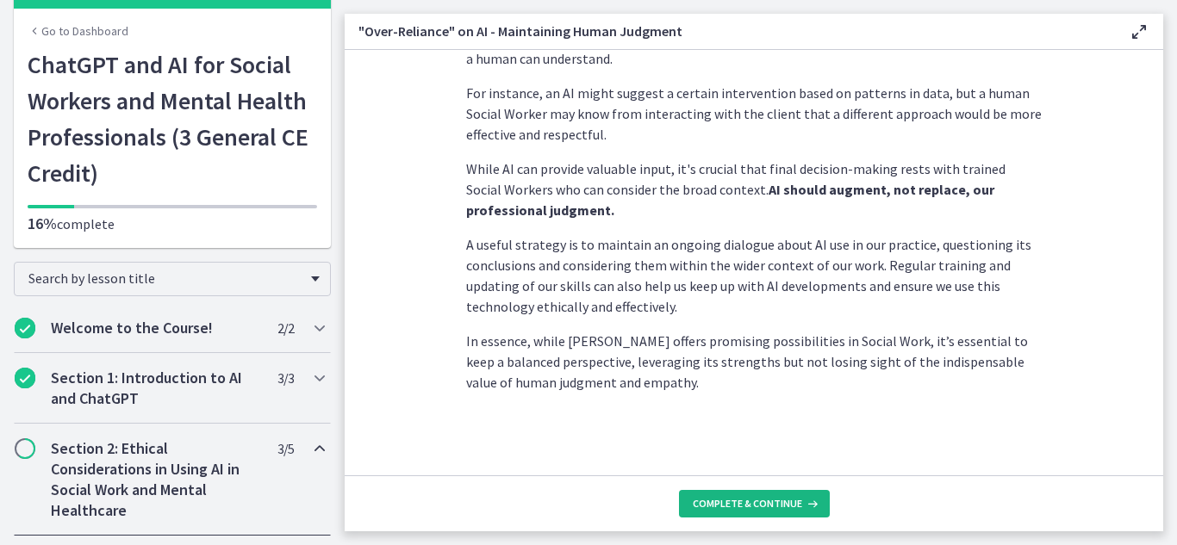
click at [772, 495] on button "Complete & continue" at bounding box center [754, 504] width 151 height 28
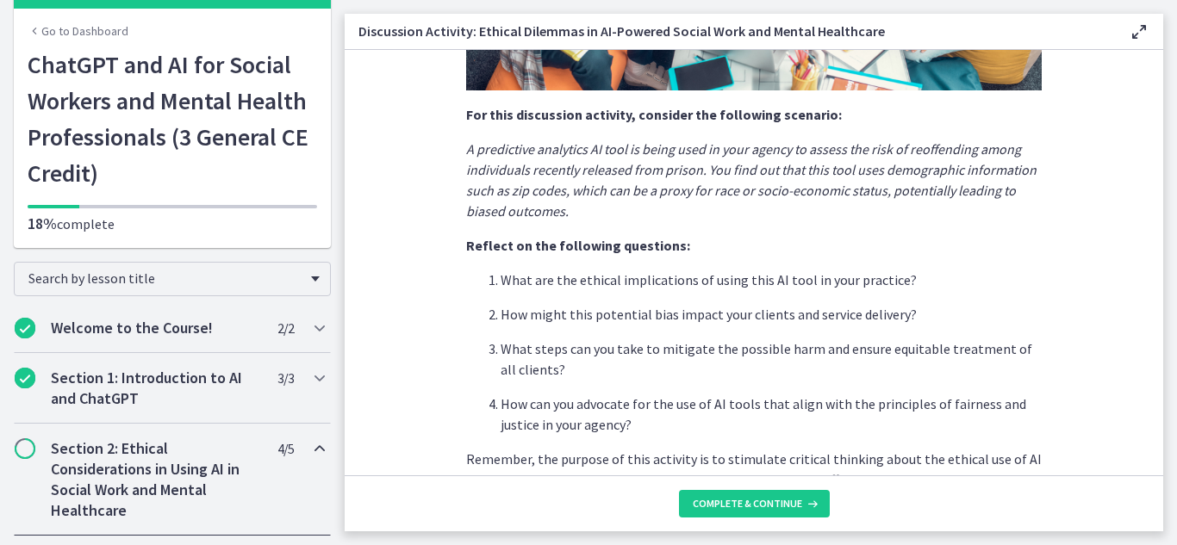
scroll to position [526, 0]
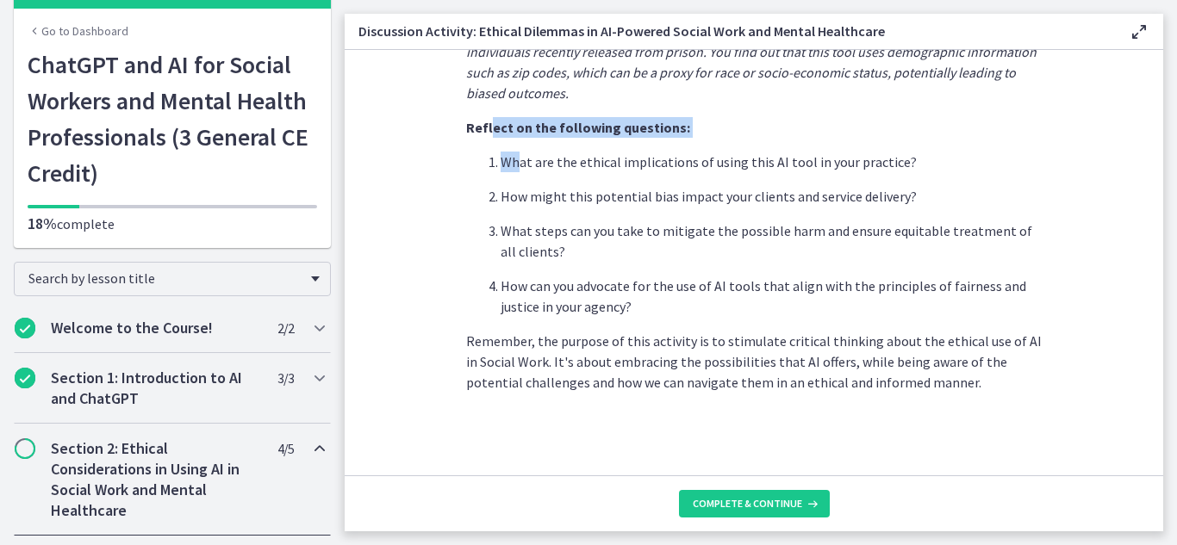
drag, startPoint x: 512, startPoint y: 171, endPoint x: 486, endPoint y: 119, distance: 57.8
click at [738, 517] on button "Complete & continue" at bounding box center [754, 504] width 151 height 28
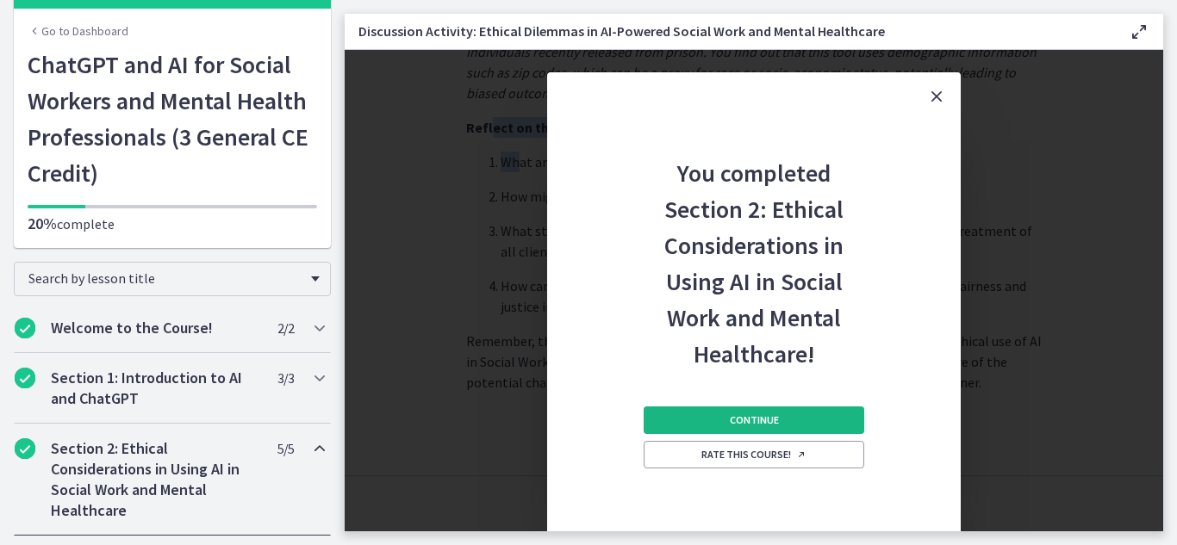
click at [811, 413] on button "Continue" at bounding box center [754, 421] width 221 height 28
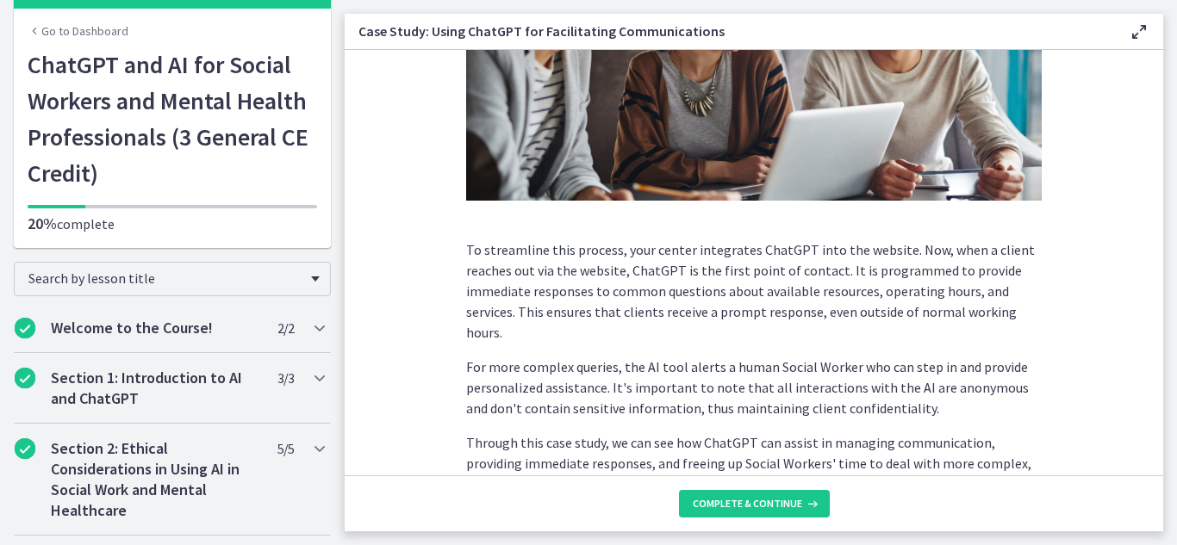
scroll to position [530, 0]
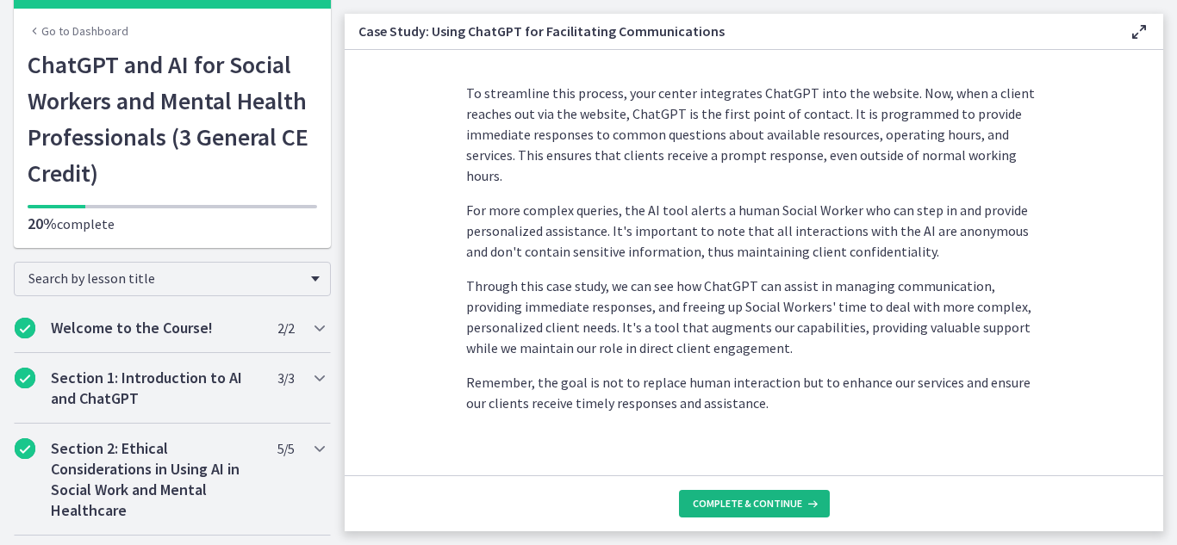
click at [709, 496] on button "Complete & continue" at bounding box center [754, 504] width 151 height 28
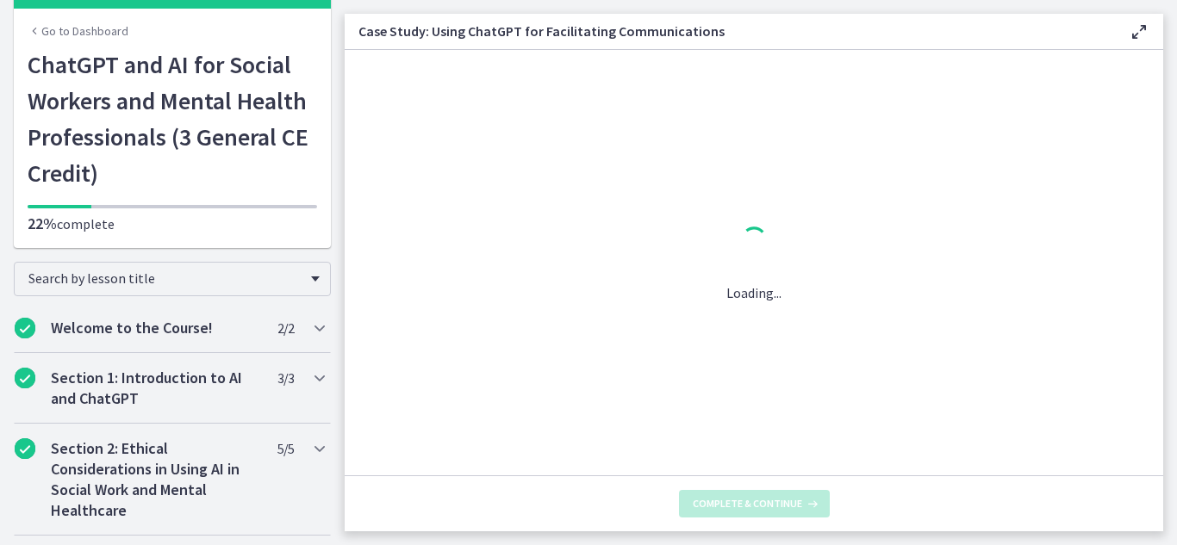
scroll to position [0, 0]
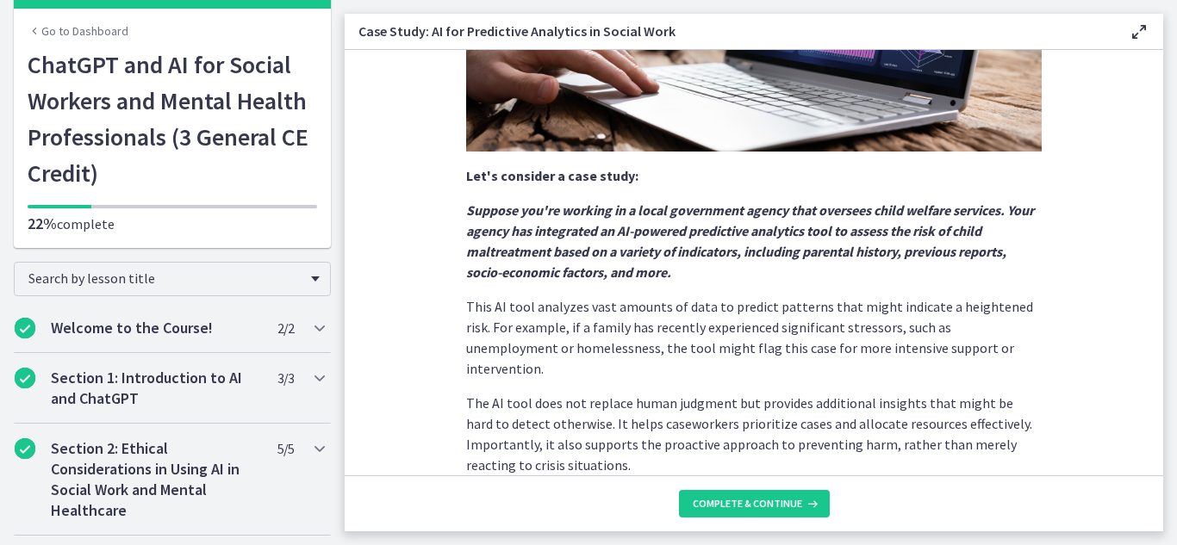
scroll to position [484, 0]
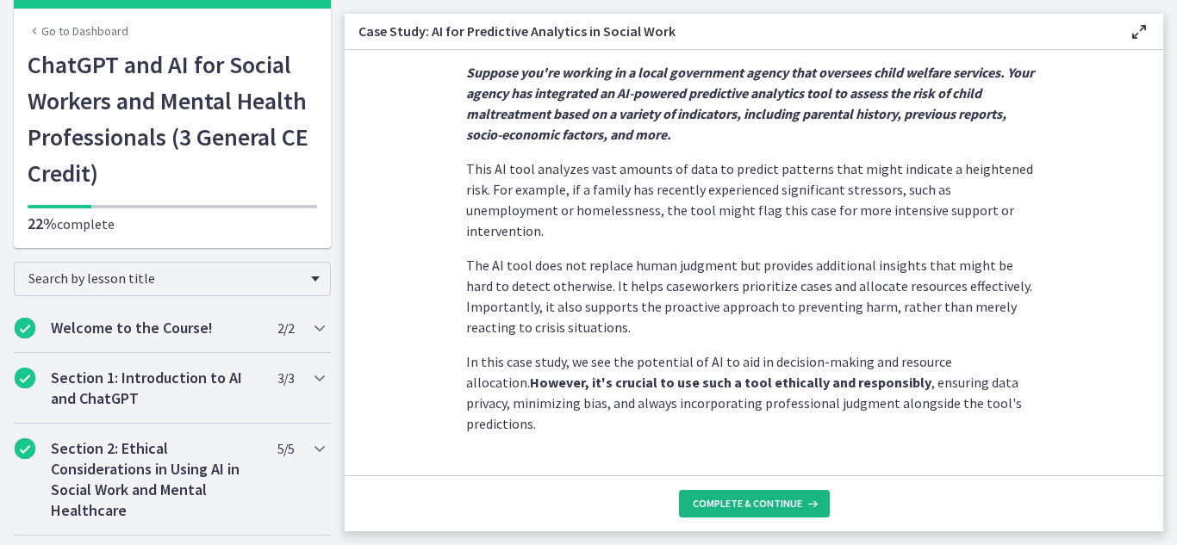
click at [817, 507] on icon at bounding box center [810, 504] width 17 height 14
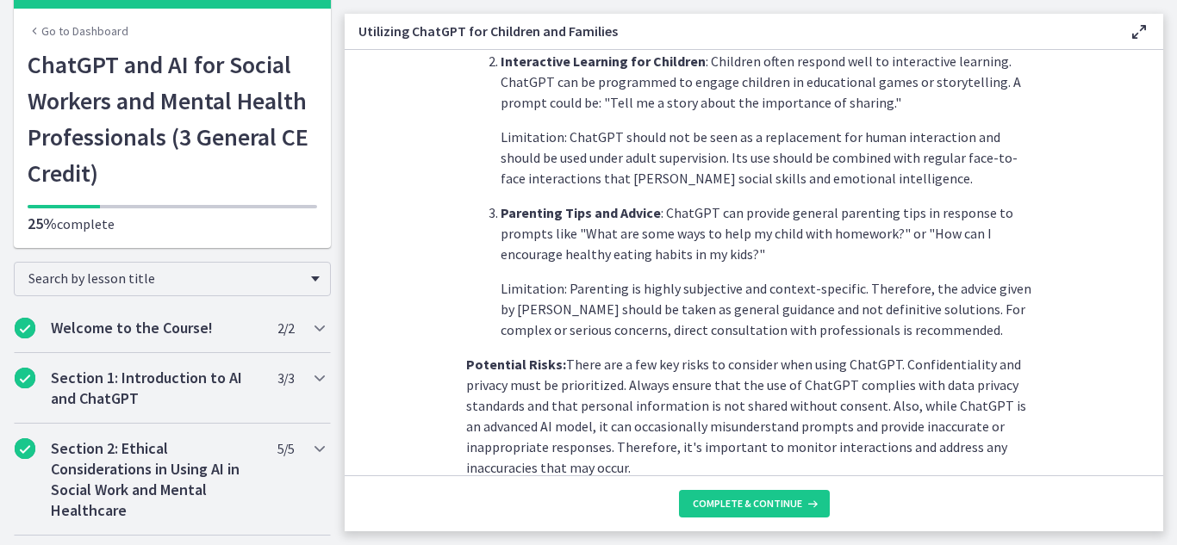
scroll to position [811, 0]
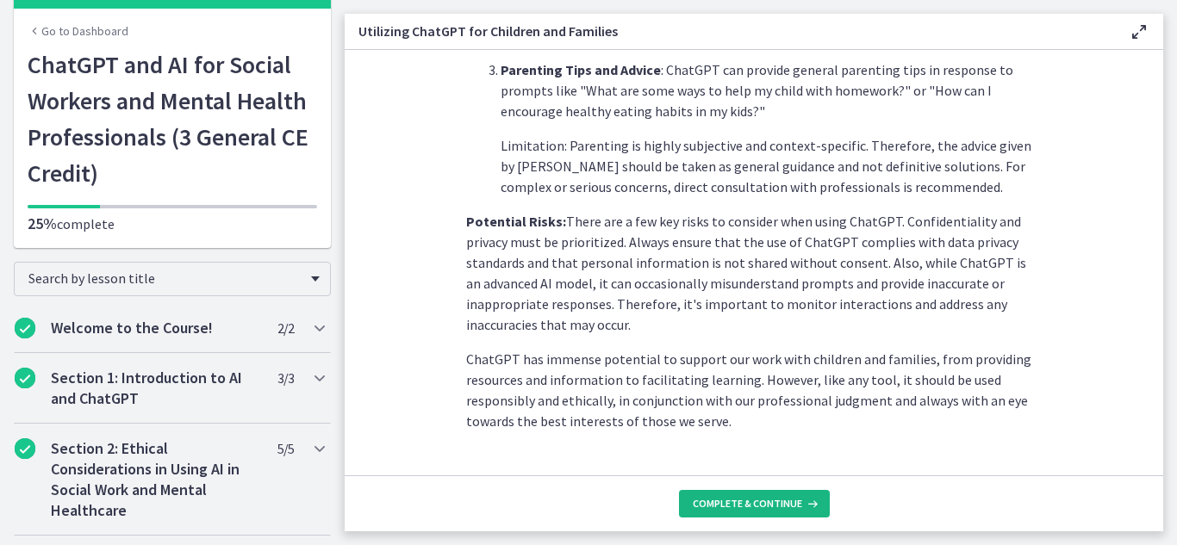
click at [715, 500] on span "Complete & continue" at bounding box center [747, 504] width 109 height 14
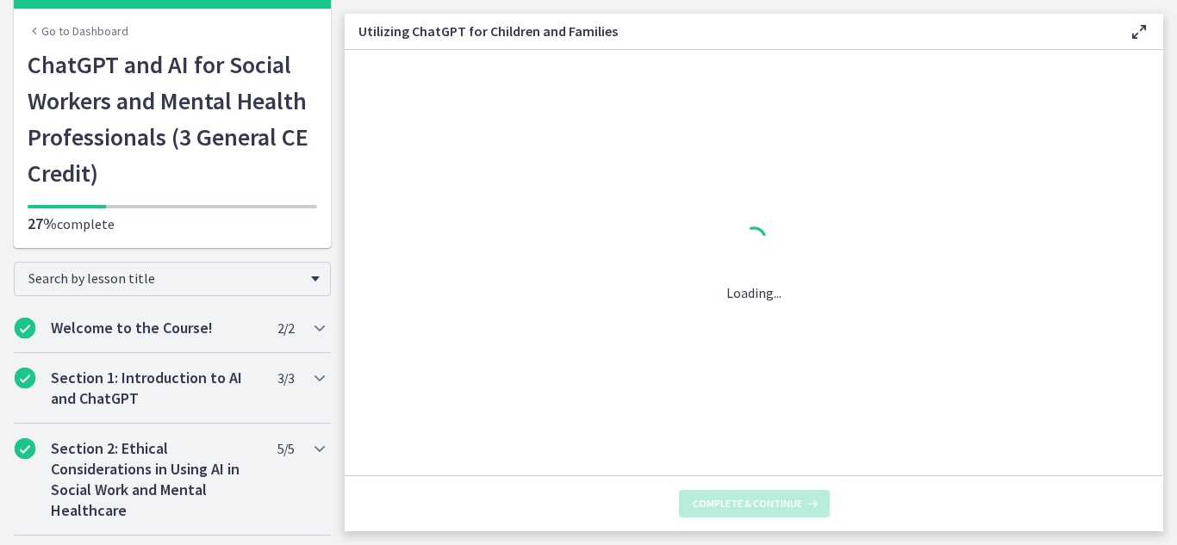
scroll to position [0, 0]
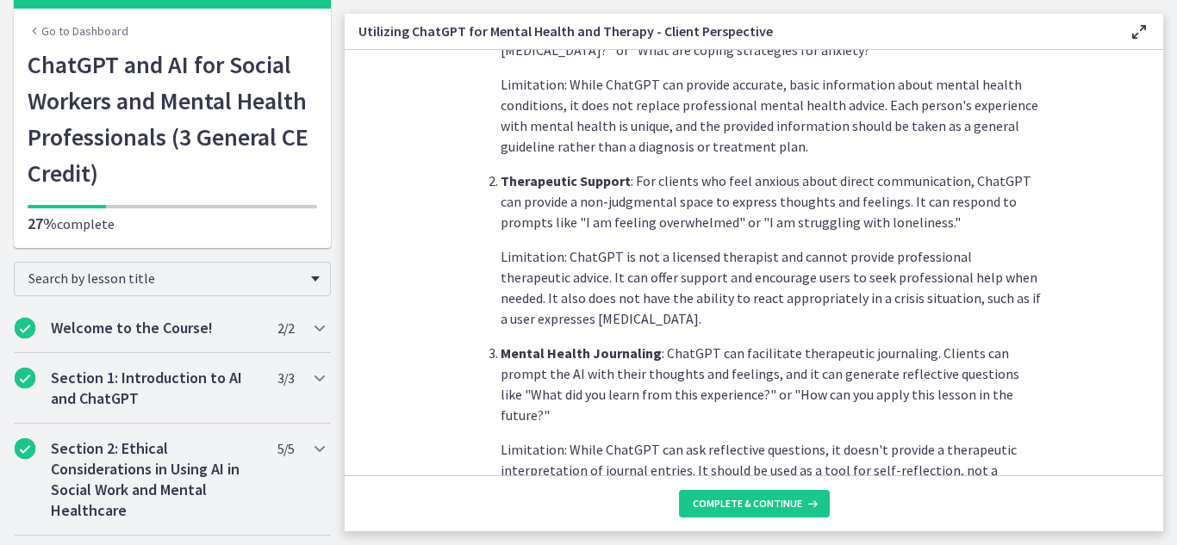
scroll to position [815, 0]
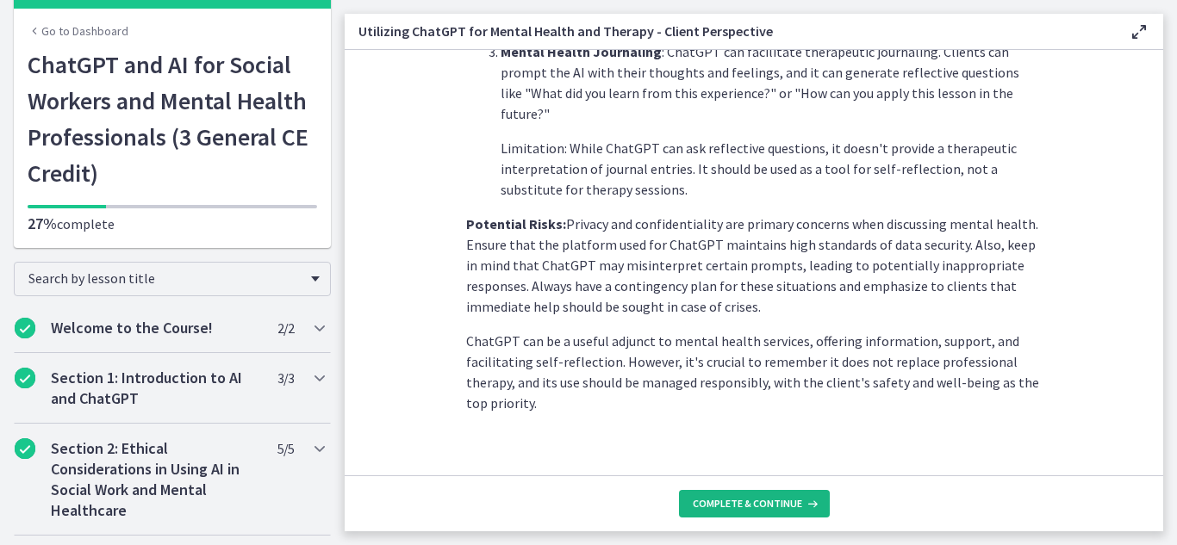
click at [709, 501] on span "Complete & continue" at bounding box center [747, 504] width 109 height 14
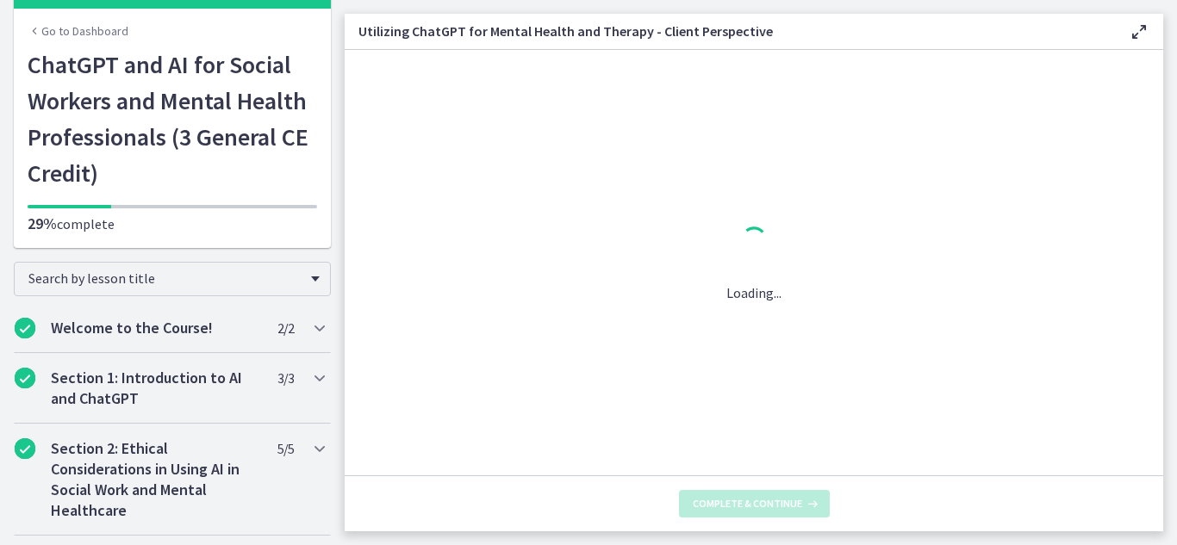
scroll to position [0, 0]
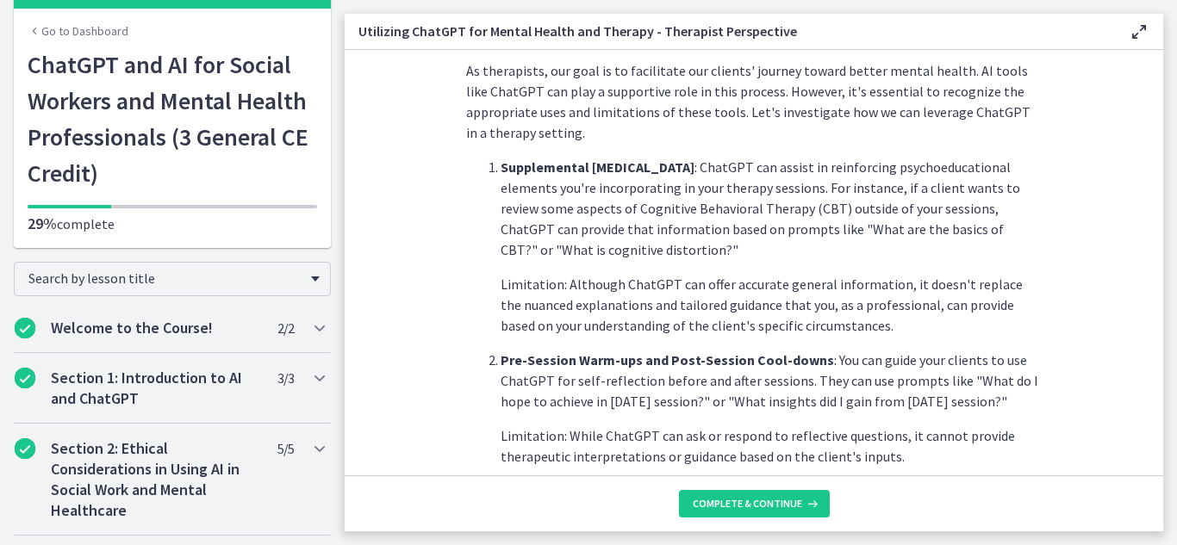
scroll to position [376, 0]
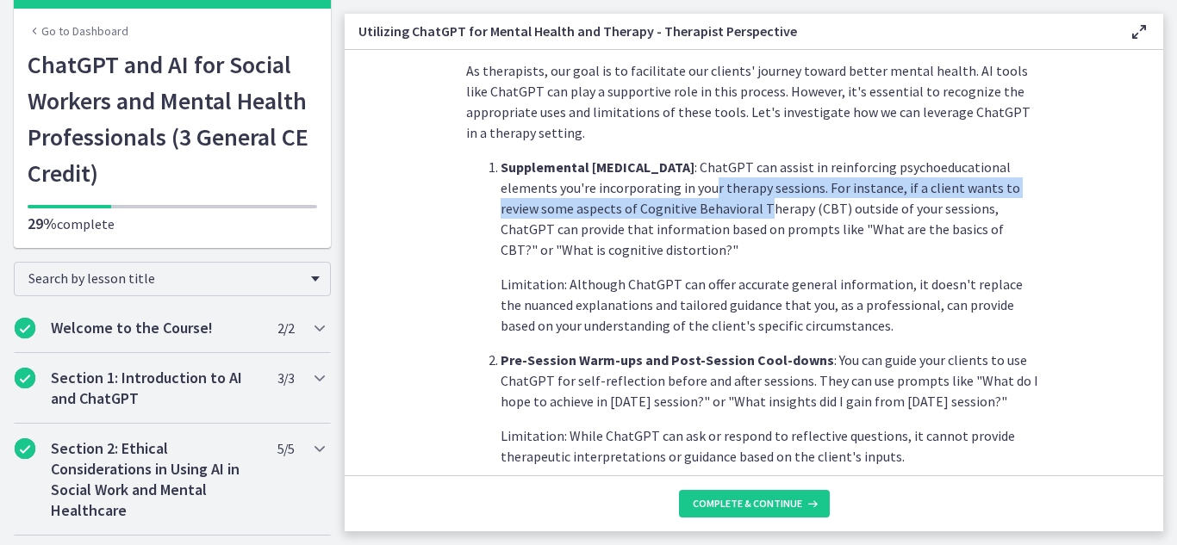
drag, startPoint x: 704, startPoint y: 192, endPoint x: 758, endPoint y: 218, distance: 60.1
click at [758, 218] on p "Supplemental [MEDICAL_DATA] : ChatGPT can assist in reinforcing psychoeducation…" at bounding box center [771, 208] width 541 height 103
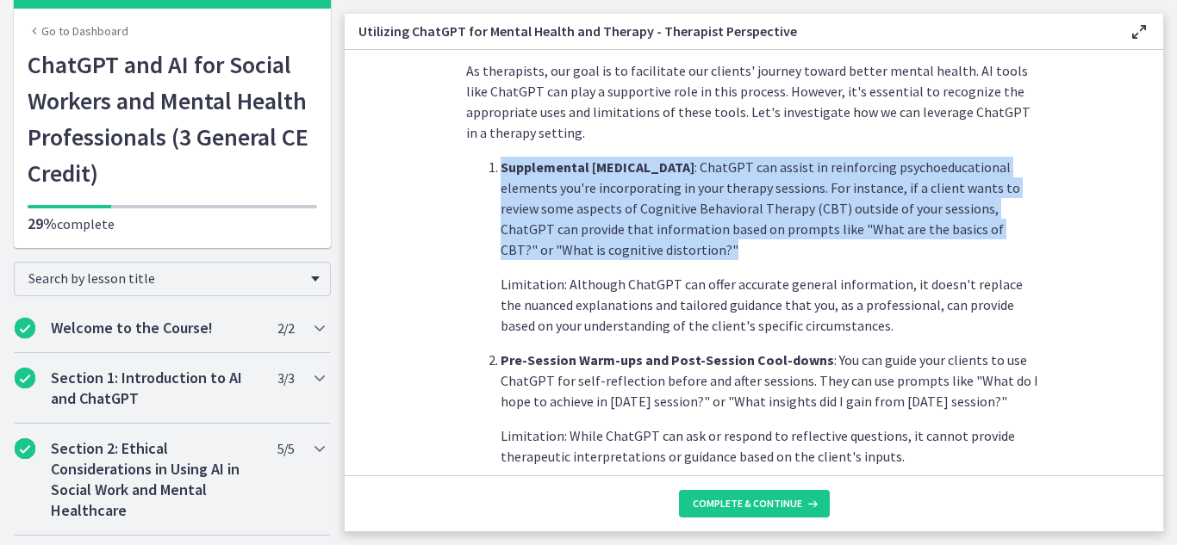
drag, startPoint x: 768, startPoint y: 246, endPoint x: 474, endPoint y: 156, distance: 307.4
click at [474, 157] on ol "Supplemental [MEDICAL_DATA] : ChatGPT can assist in reinforcing psychoeducation…" at bounding box center [754, 377] width 576 height 441
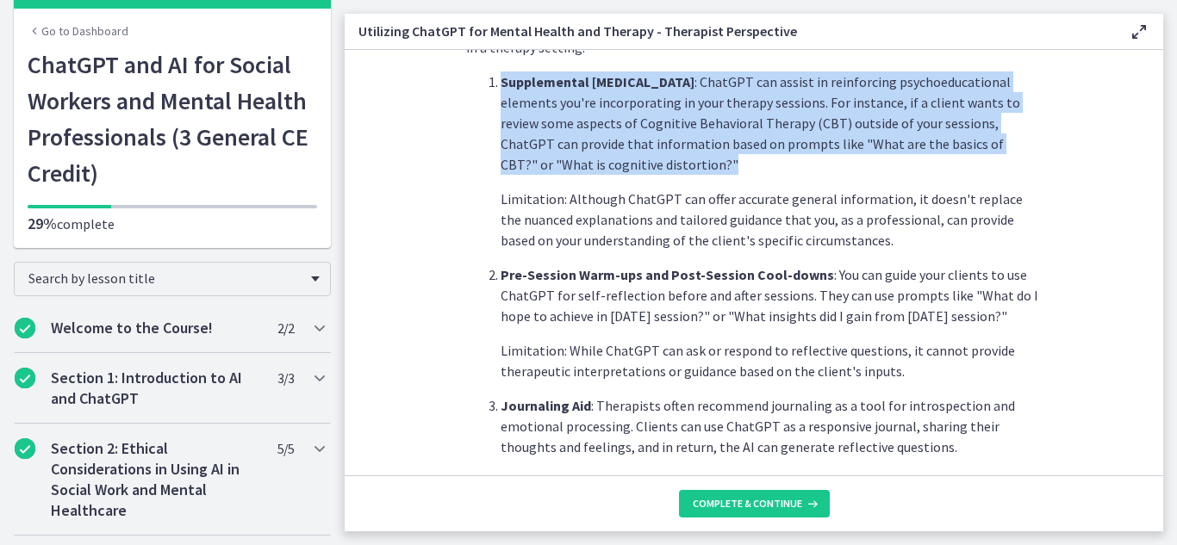
scroll to position [483, 0]
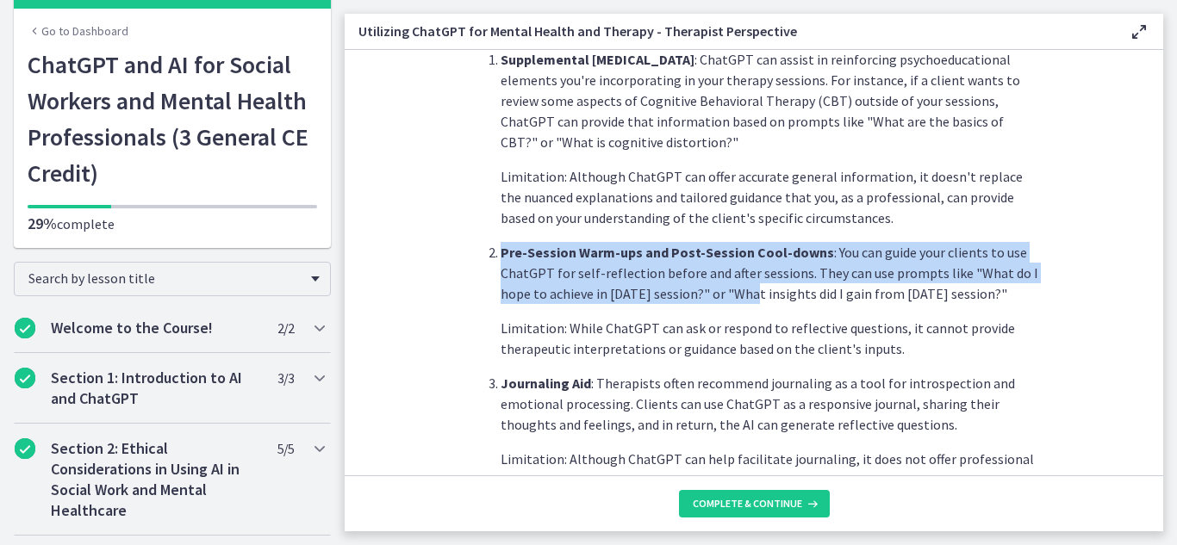
drag, startPoint x: 740, startPoint y: 296, endPoint x: 447, endPoint y: 258, distance: 295.3
click at [447, 258] on section "As therapists, our goal is to facilitate our clients' journey toward better men…" at bounding box center [754, 263] width 819 height 426
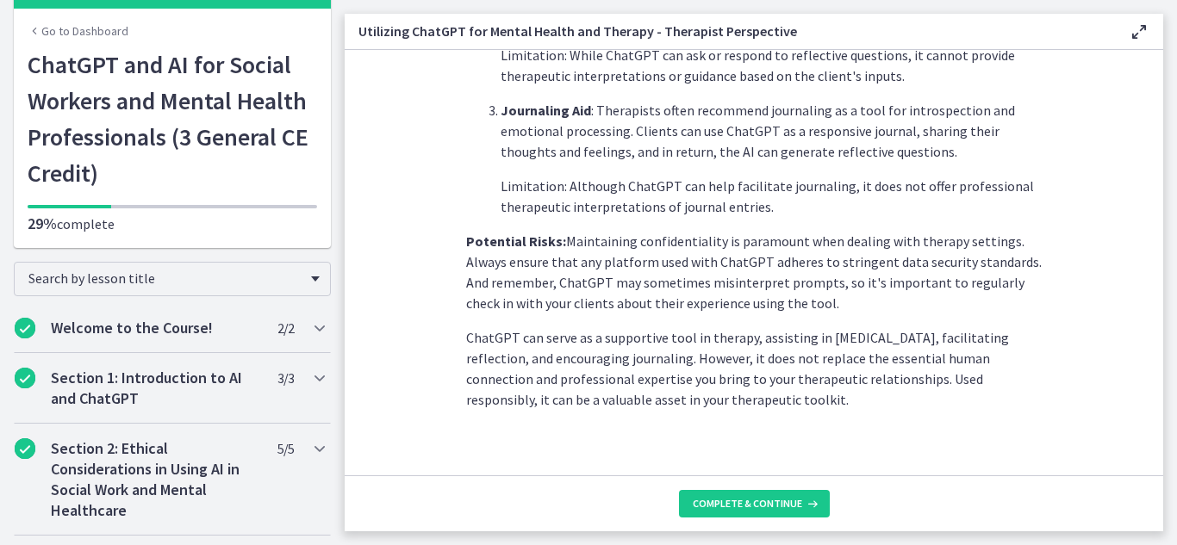
scroll to position [774, 0]
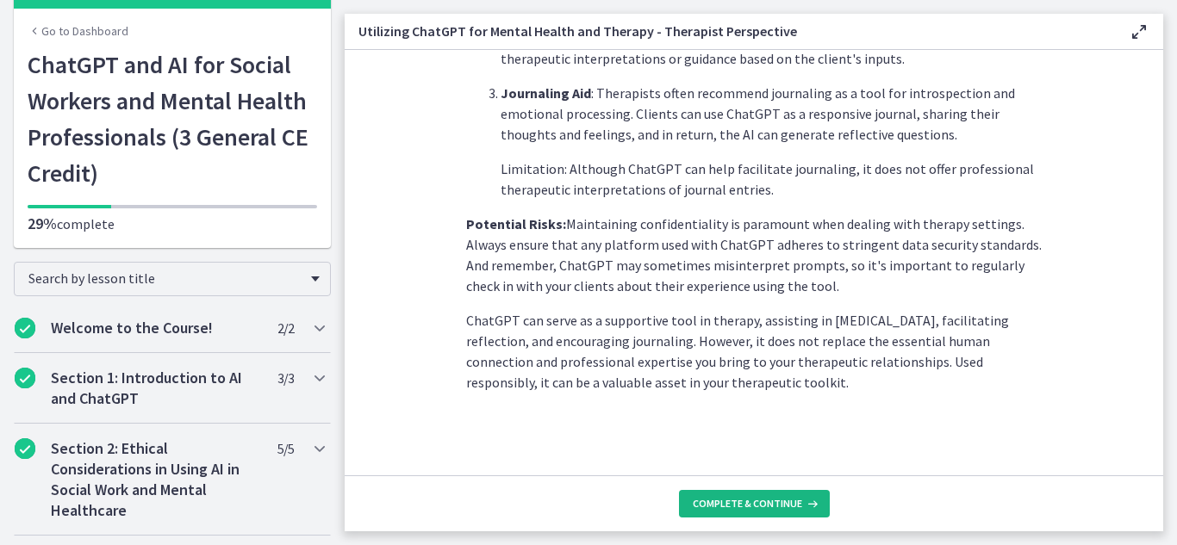
click at [762, 503] on span "Complete & continue" at bounding box center [747, 504] width 109 height 14
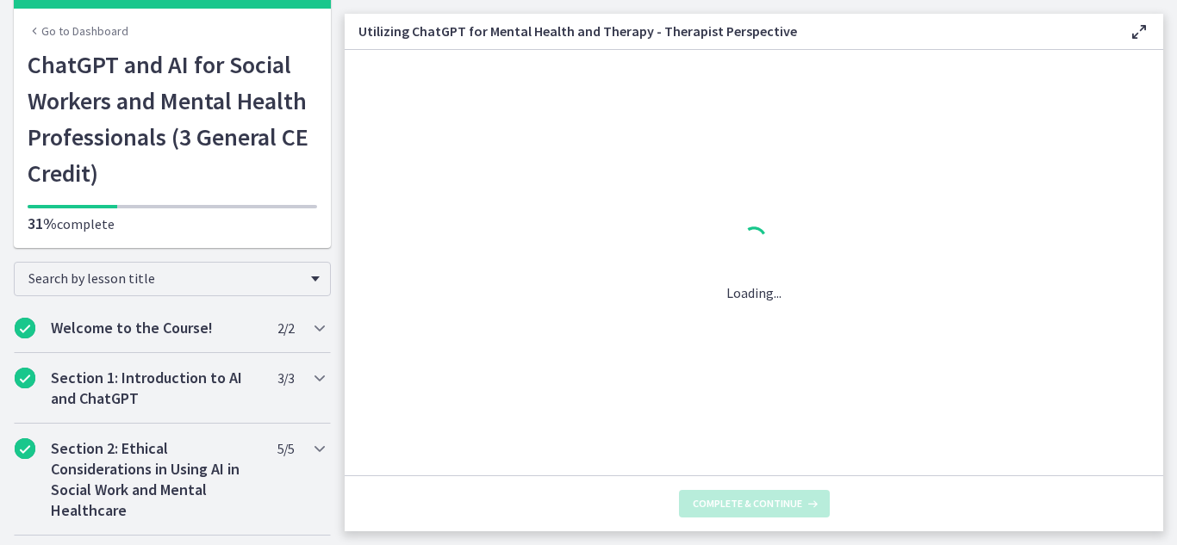
scroll to position [0, 0]
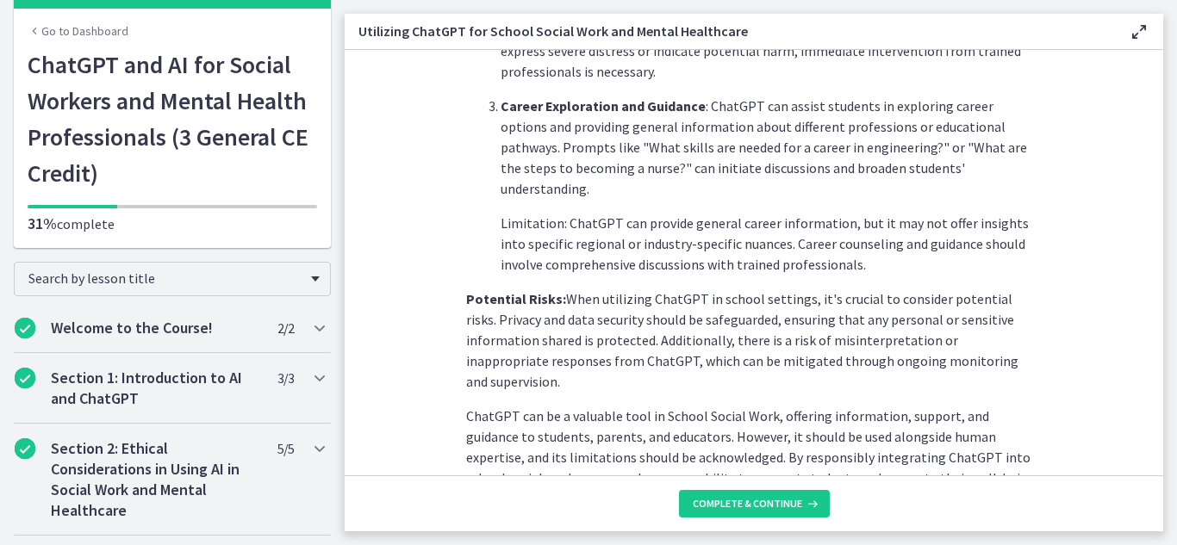
scroll to position [856, 0]
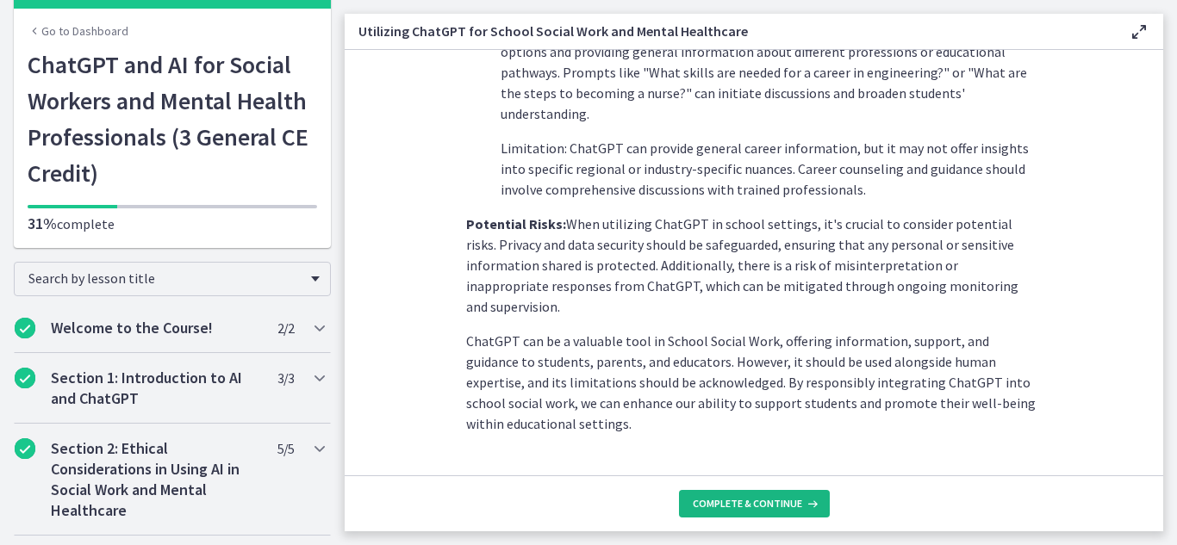
click at [772, 502] on span "Complete & continue" at bounding box center [747, 504] width 109 height 14
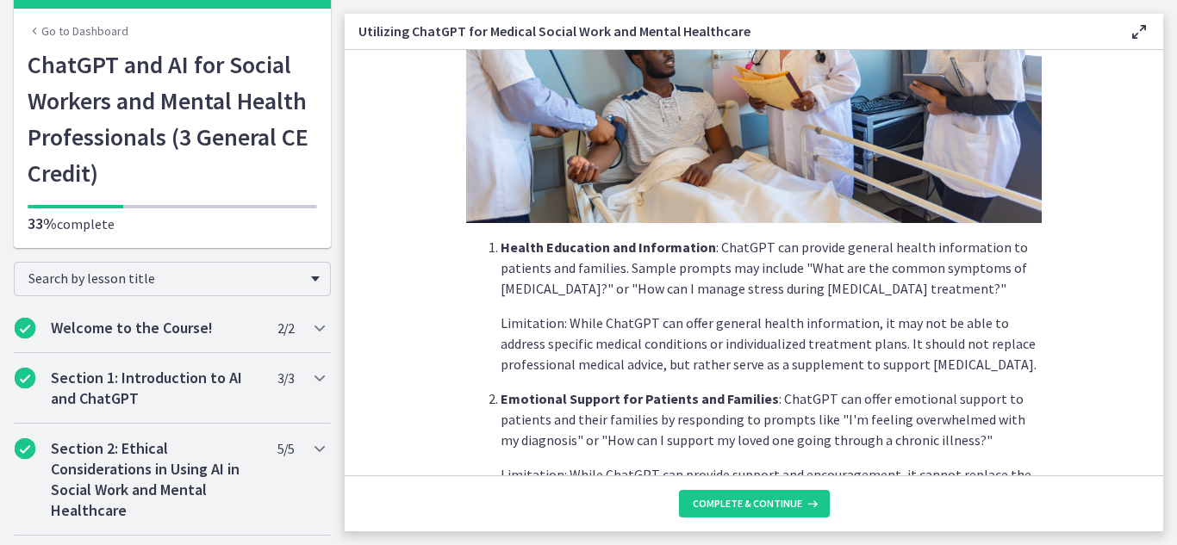
scroll to position [276, 0]
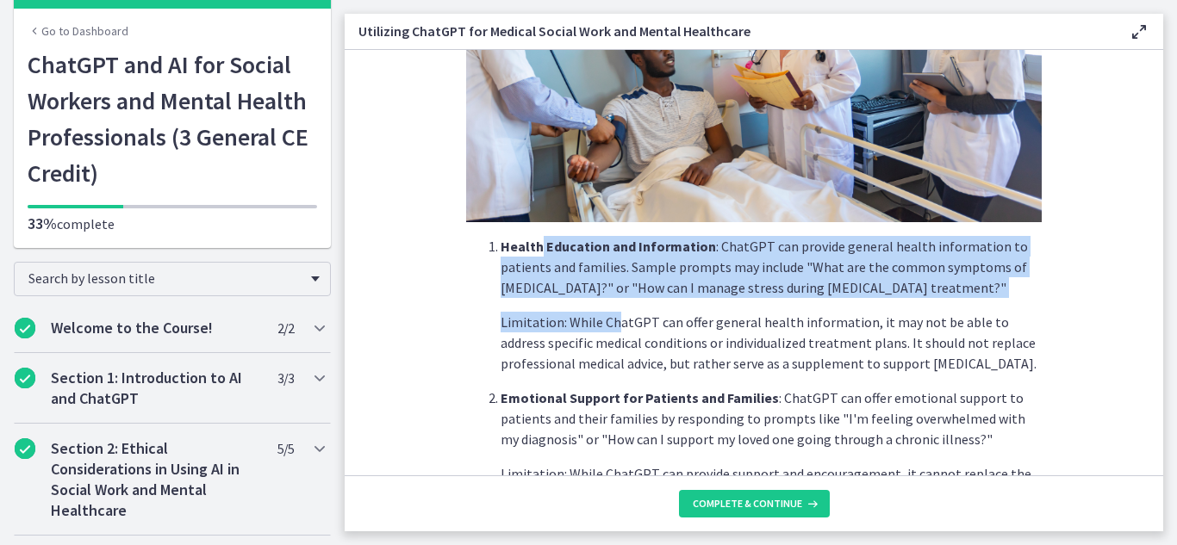
drag, startPoint x: 532, startPoint y: 252, endPoint x: 612, endPoint y: 302, distance: 93.7
click at [612, 302] on li "Health Education and Information : ChatGPT can provide general health informati…" at bounding box center [771, 305] width 541 height 138
click at [536, 321] on p "Limitation: While ChatGPT can offer general health information, it may not be a…" at bounding box center [771, 343] width 541 height 62
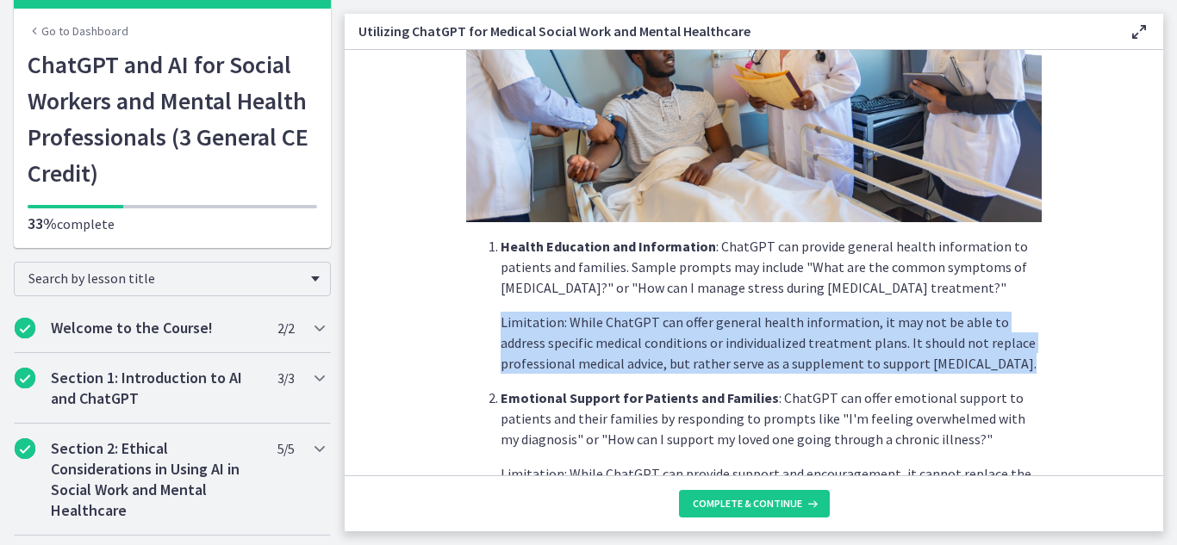
drag, startPoint x: 493, startPoint y: 322, endPoint x: 581, endPoint y: 375, distance: 102.4
click at [581, 375] on ol "Health Education and Information : ChatGPT can provide general health informati…" at bounding box center [754, 477] width 576 height 482
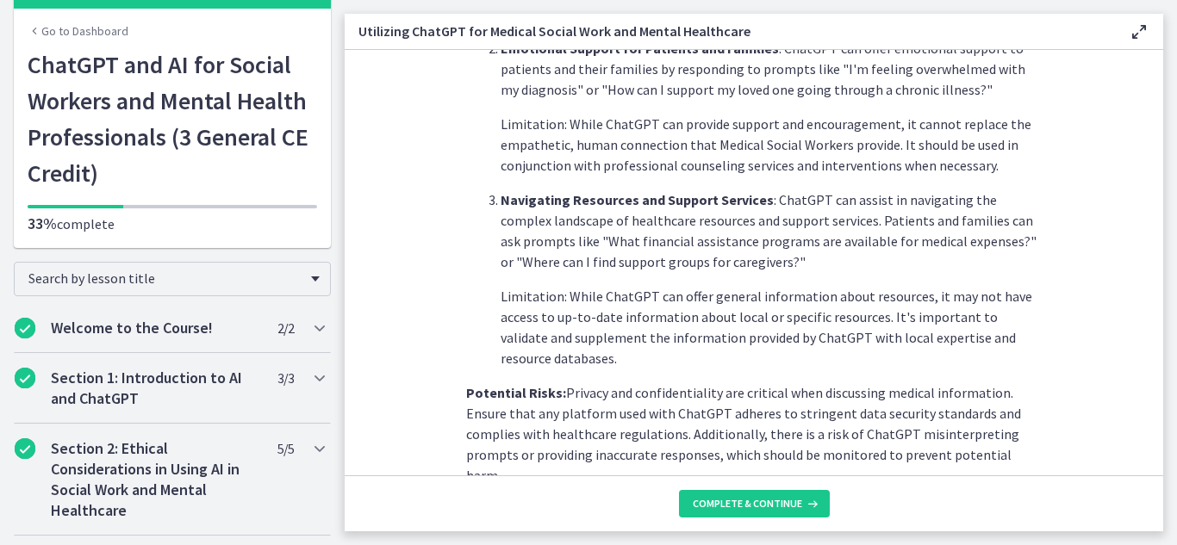
scroll to position [794, 0]
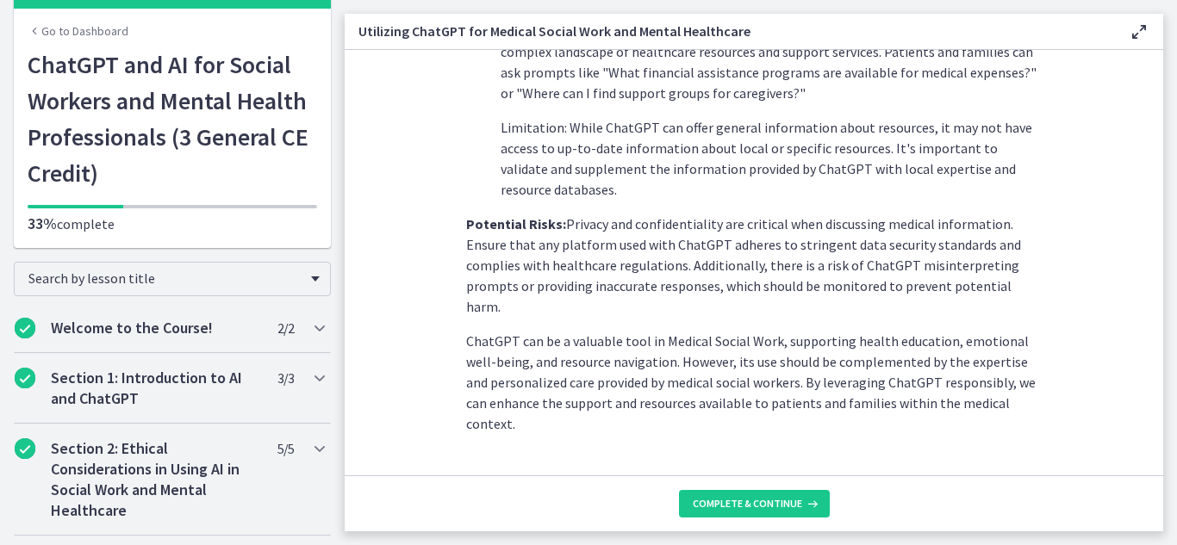
click at [775, 488] on footer "Complete & continue" at bounding box center [754, 504] width 819 height 56
click at [766, 506] on span "Complete & continue" at bounding box center [747, 504] width 109 height 14
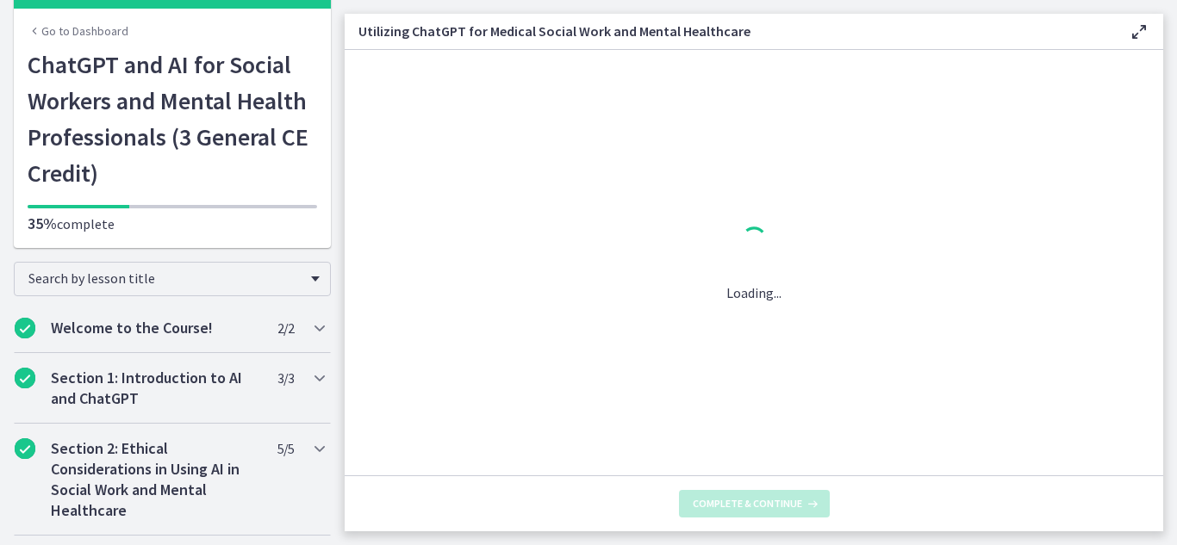
scroll to position [0, 0]
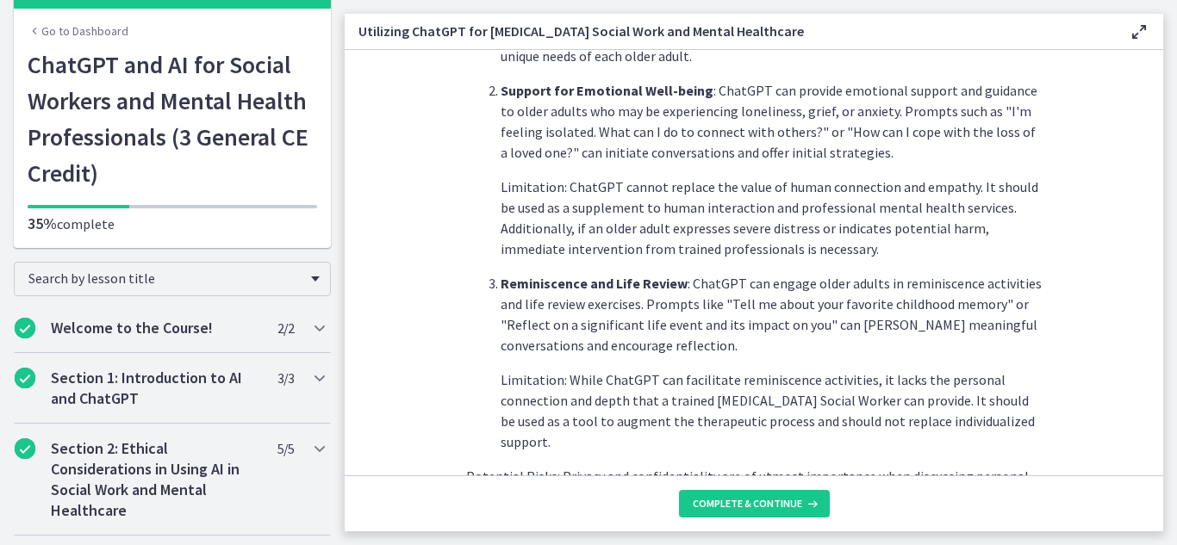
scroll to position [877, 0]
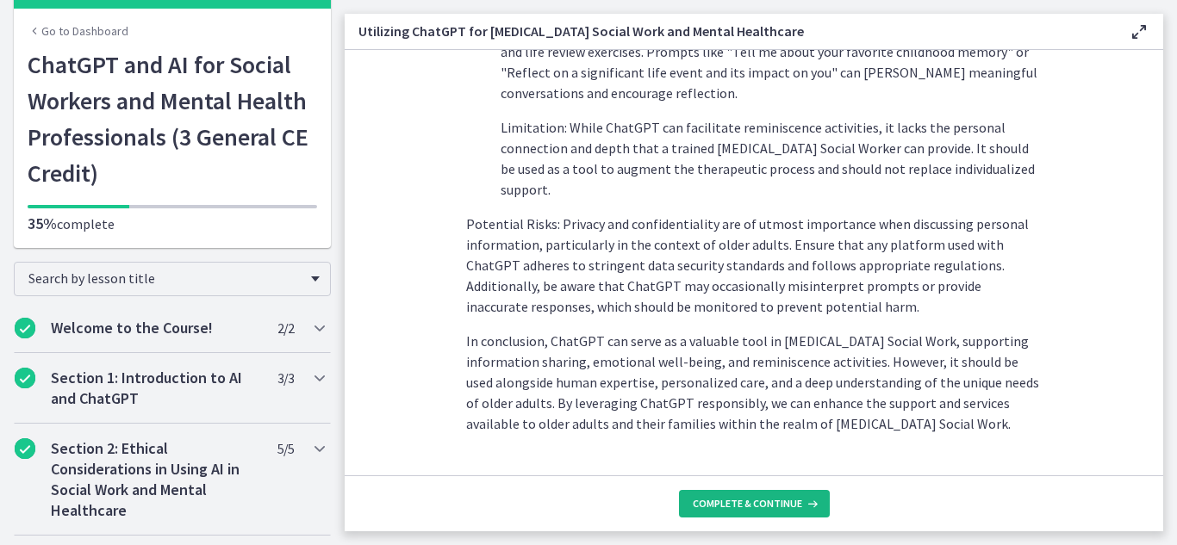
click at [798, 490] on button "Complete & continue" at bounding box center [754, 504] width 151 height 28
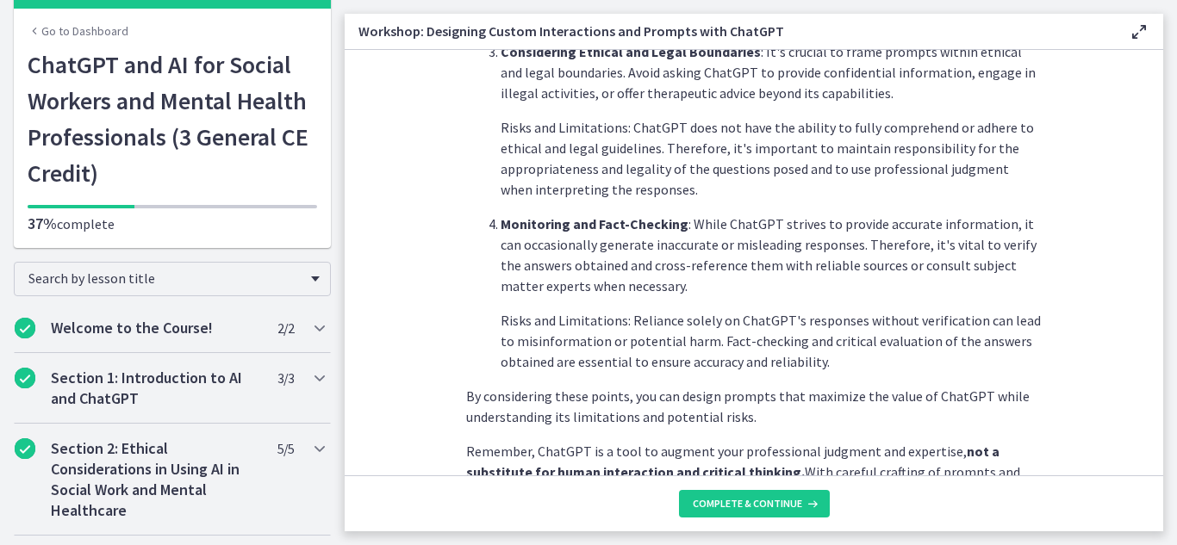
scroll to position [1022, 0]
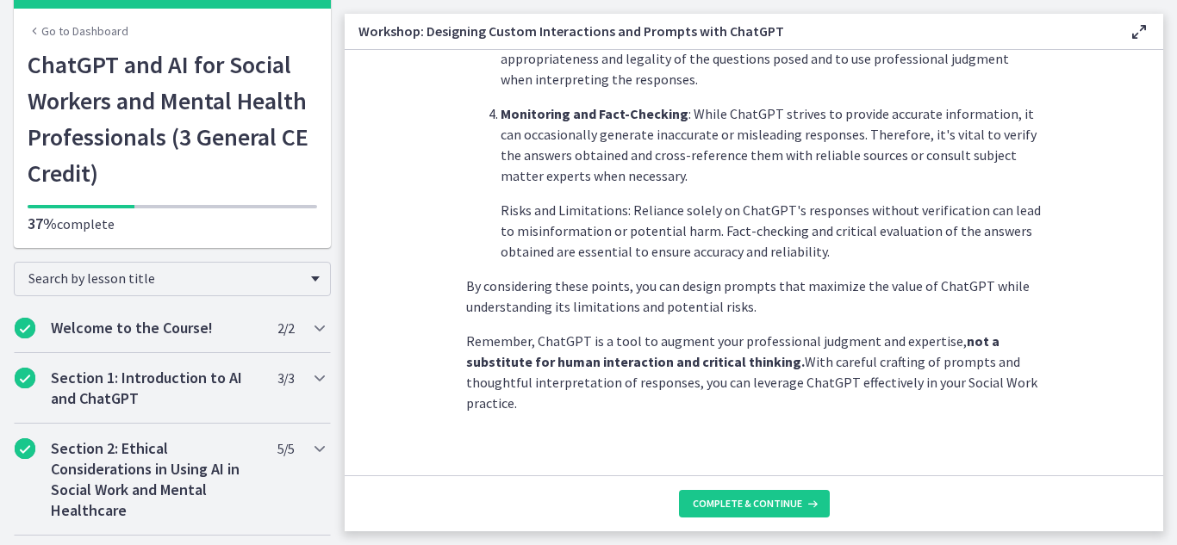
drag, startPoint x: 664, startPoint y: 373, endPoint x: 432, endPoint y: 252, distance: 262.4
click at [432, 252] on section "Welcome to an exciting and interactive workshop where we dive into the art of d…" at bounding box center [754, 263] width 819 height 426
click at [711, 499] on span "Complete & continue" at bounding box center [747, 504] width 109 height 14
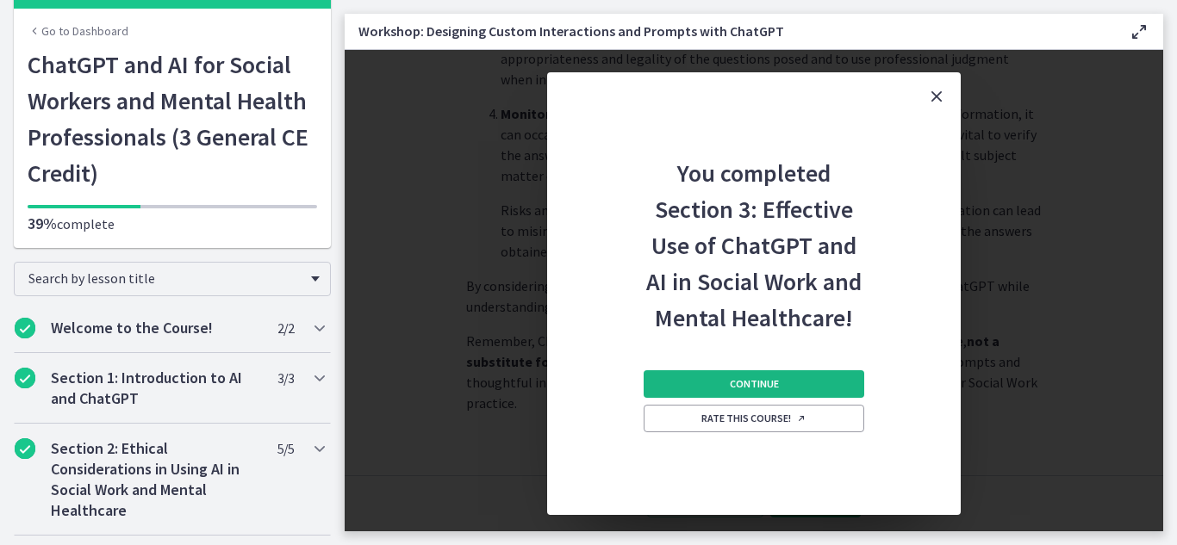
click at [767, 383] on span "Continue" at bounding box center [754, 384] width 49 height 14
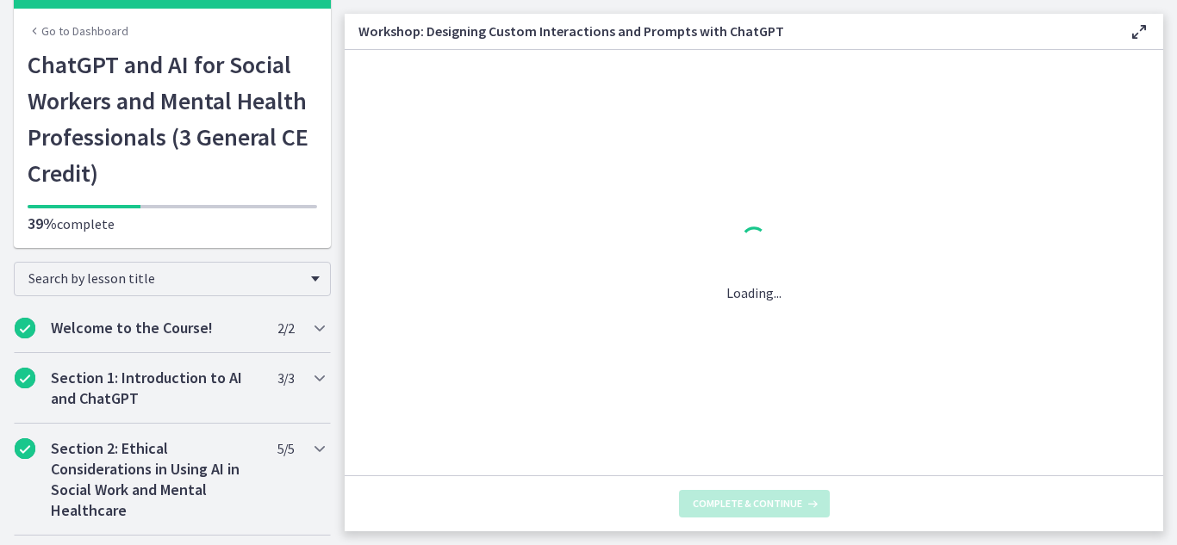
scroll to position [0, 0]
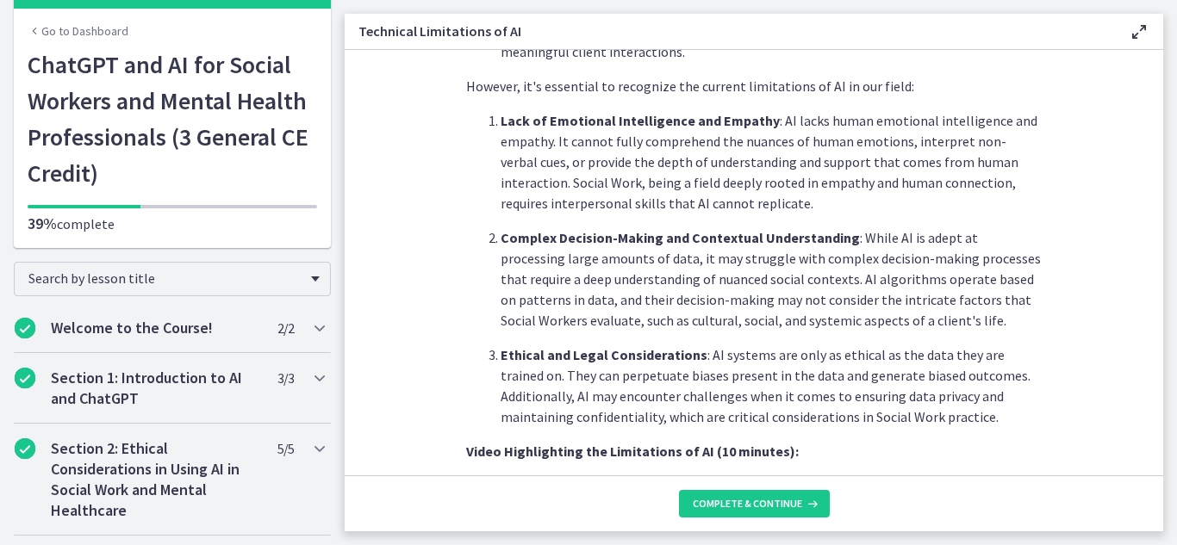
scroll to position [768, 0]
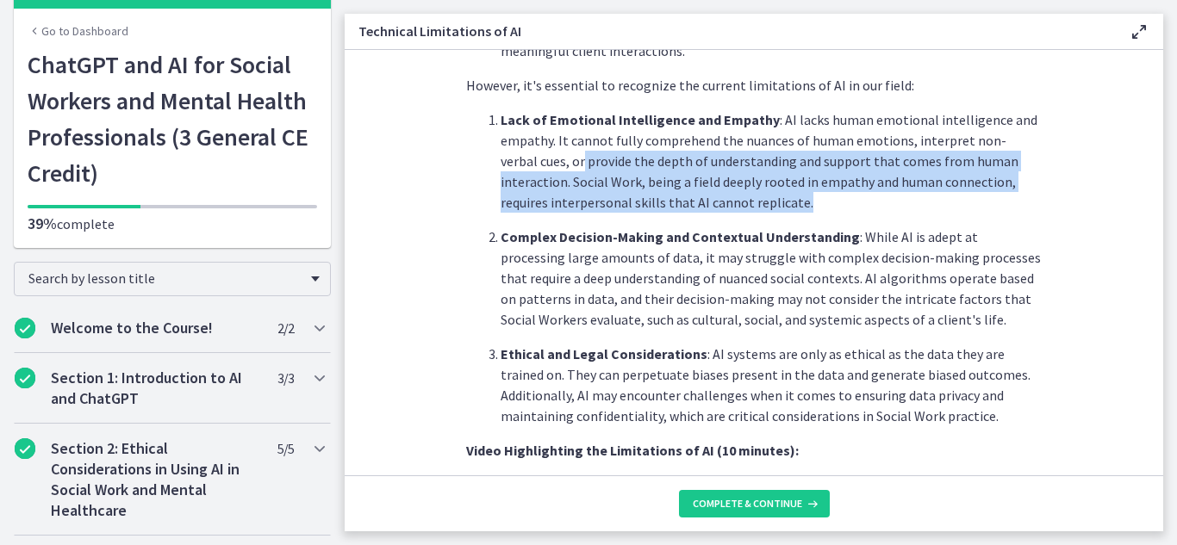
drag, startPoint x: 538, startPoint y: 155, endPoint x: 662, endPoint y: 218, distance: 138.3
click at [662, 218] on ol "Lack of Emotional Intelligence and Empathy : AI lacks human emotional intellige…" at bounding box center [754, 267] width 576 height 317
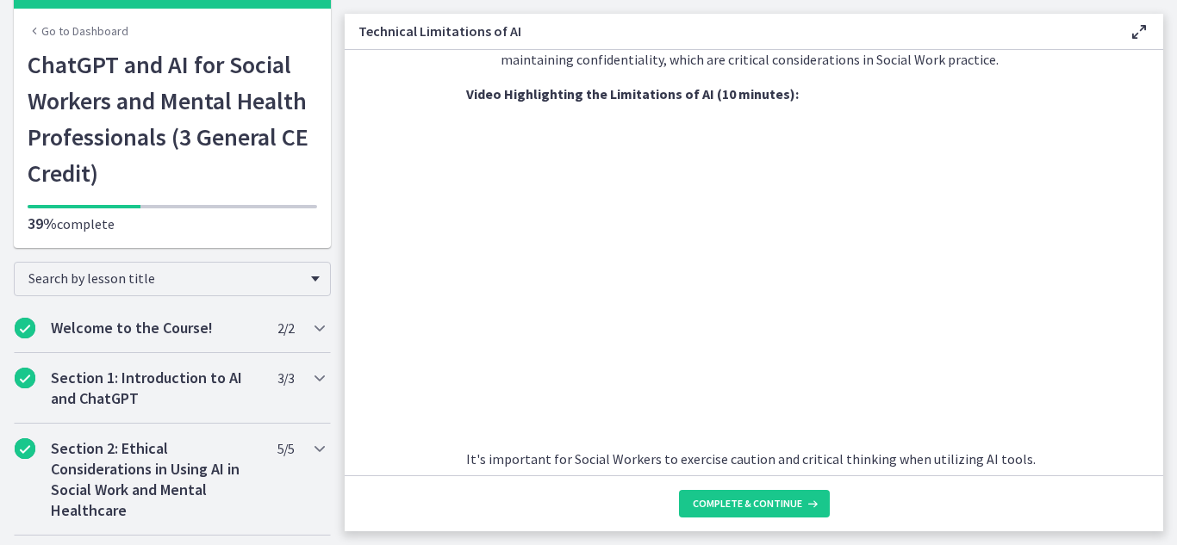
scroll to position [1317, 0]
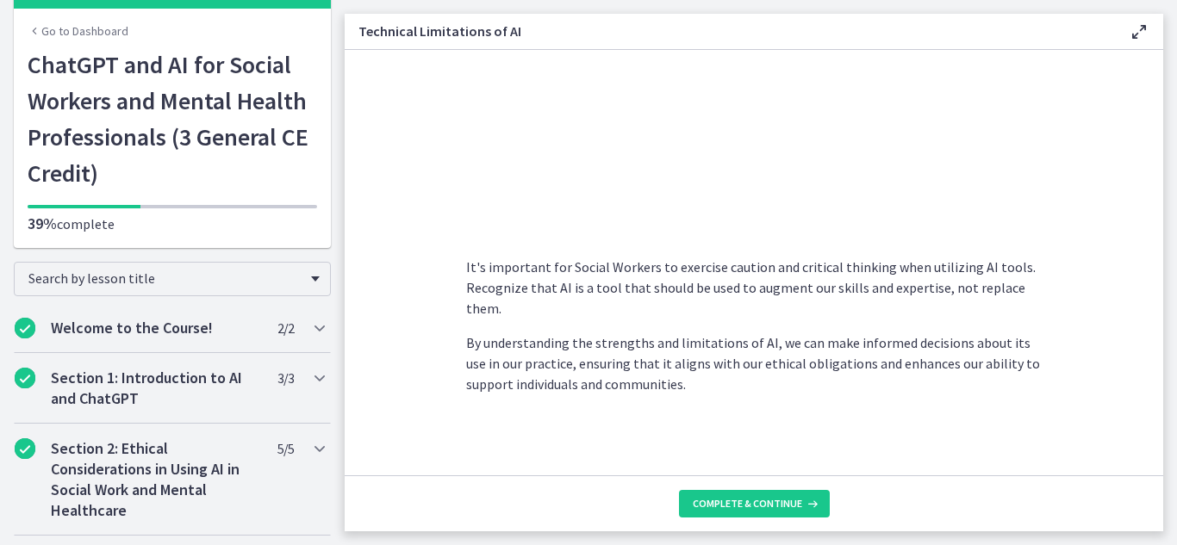
click at [739, 485] on footer "Complete & continue" at bounding box center [754, 504] width 819 height 56
click at [735, 502] on span "Complete & continue" at bounding box center [747, 504] width 109 height 14
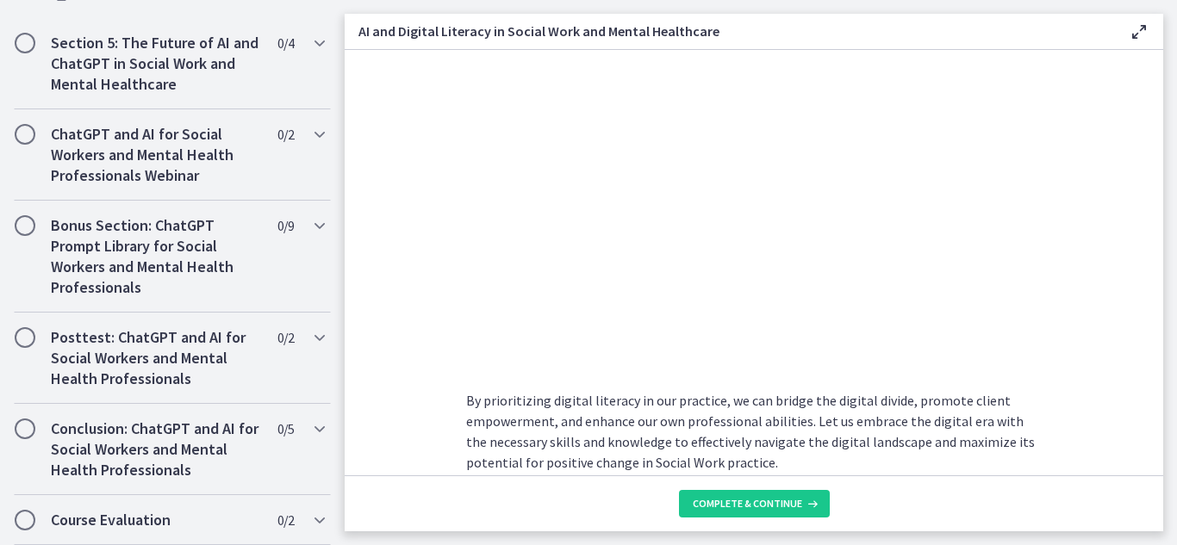
scroll to position [1551, 0]
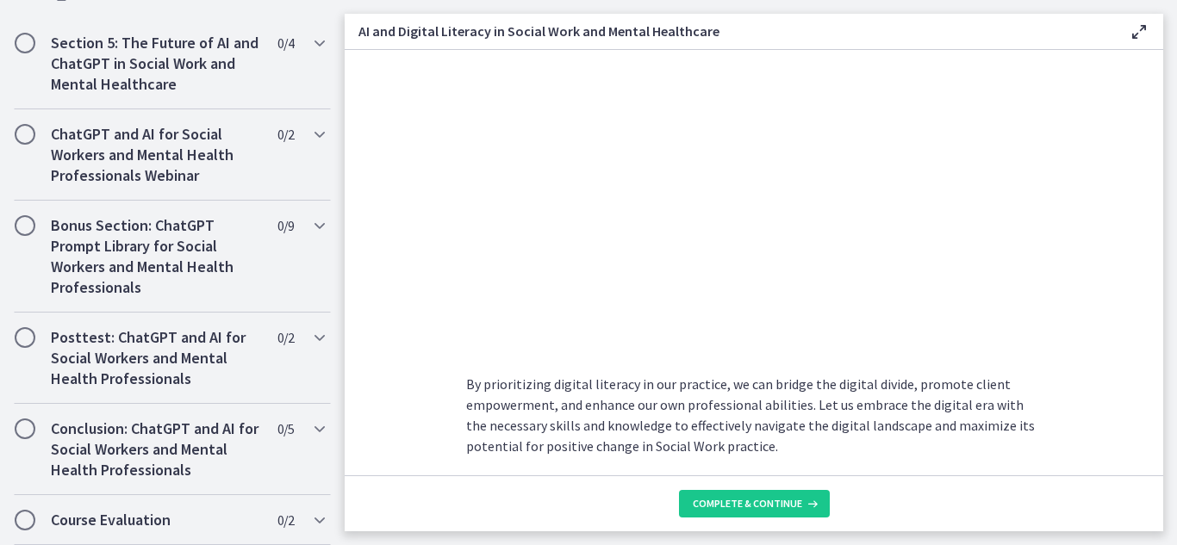
click at [770, 489] on footer "Complete & continue" at bounding box center [754, 504] width 819 height 56
click at [768, 501] on span "Complete & continue" at bounding box center [747, 504] width 109 height 14
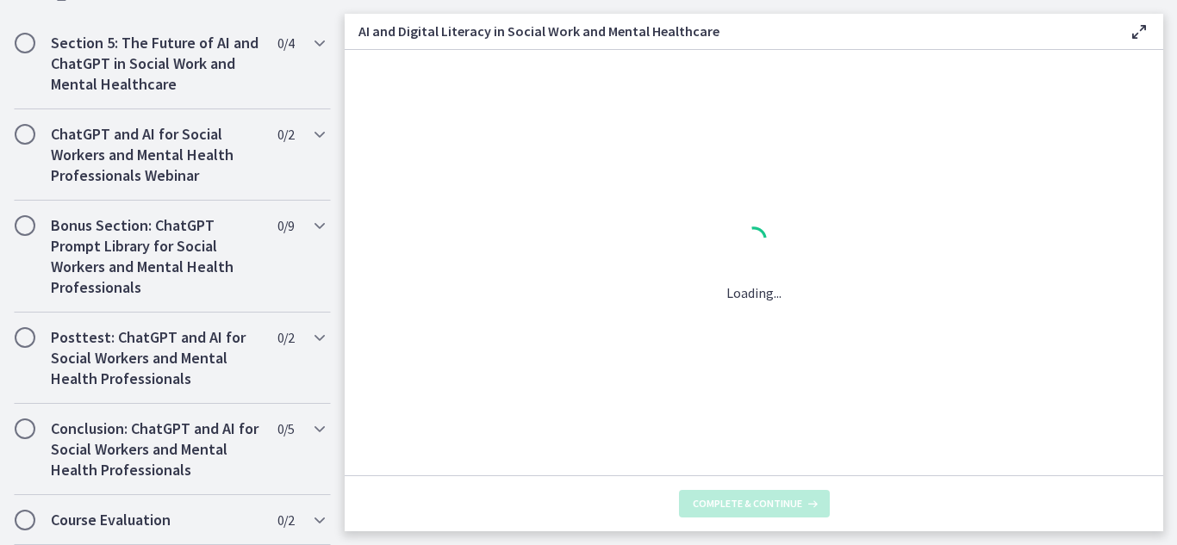
scroll to position [0, 0]
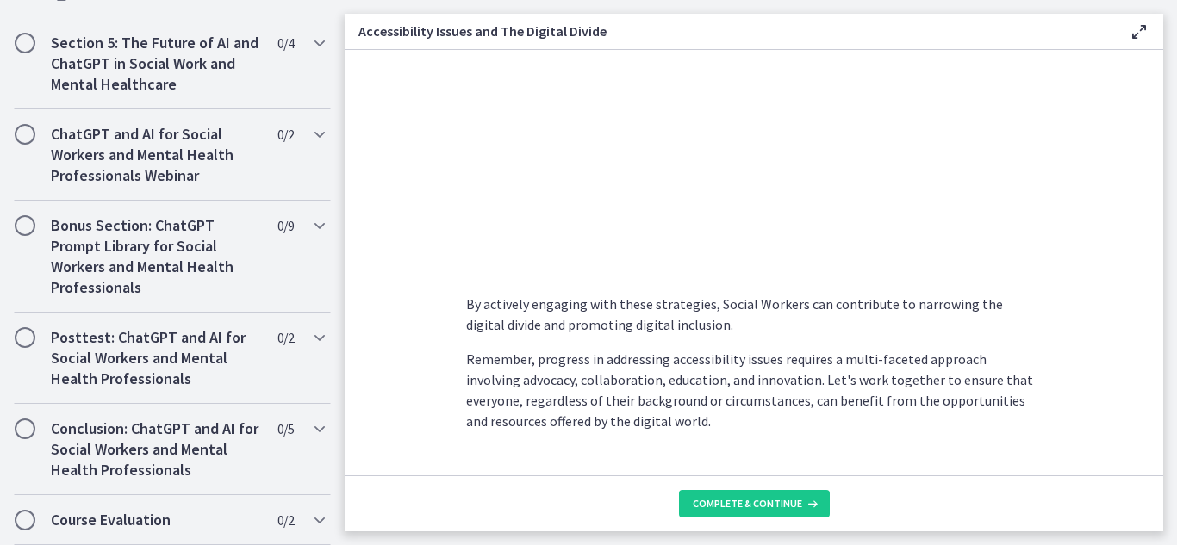
scroll to position [1558, 0]
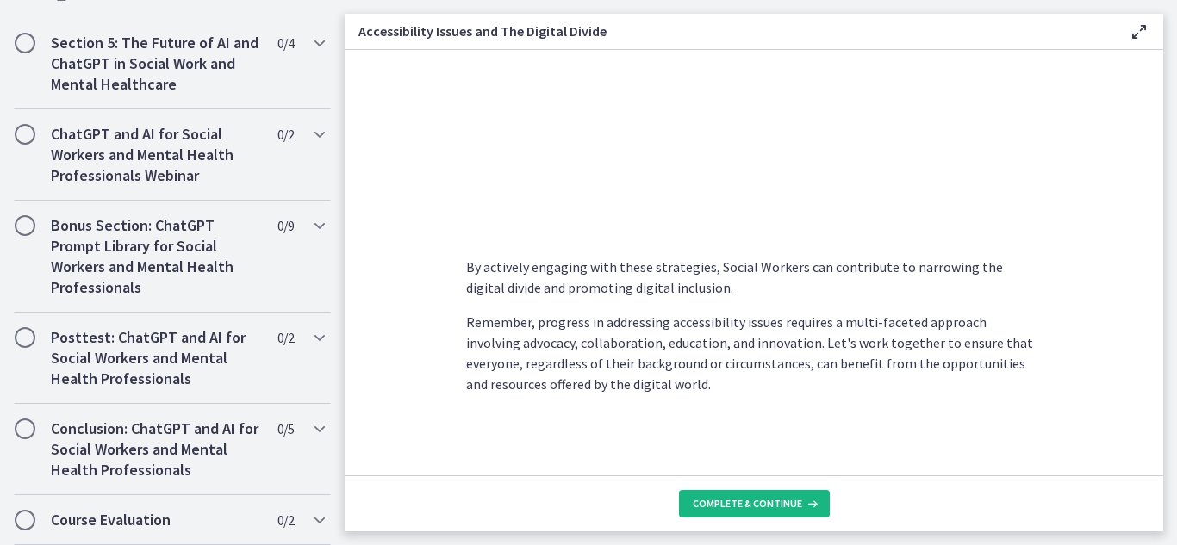
click at [746, 501] on span "Complete & continue" at bounding box center [747, 504] width 109 height 14
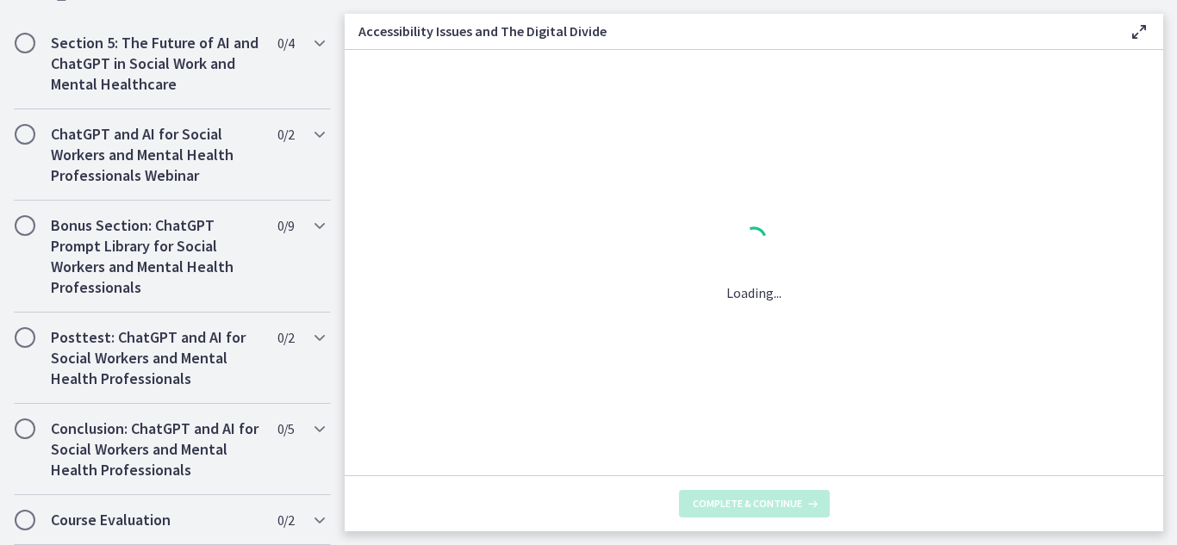
scroll to position [0, 0]
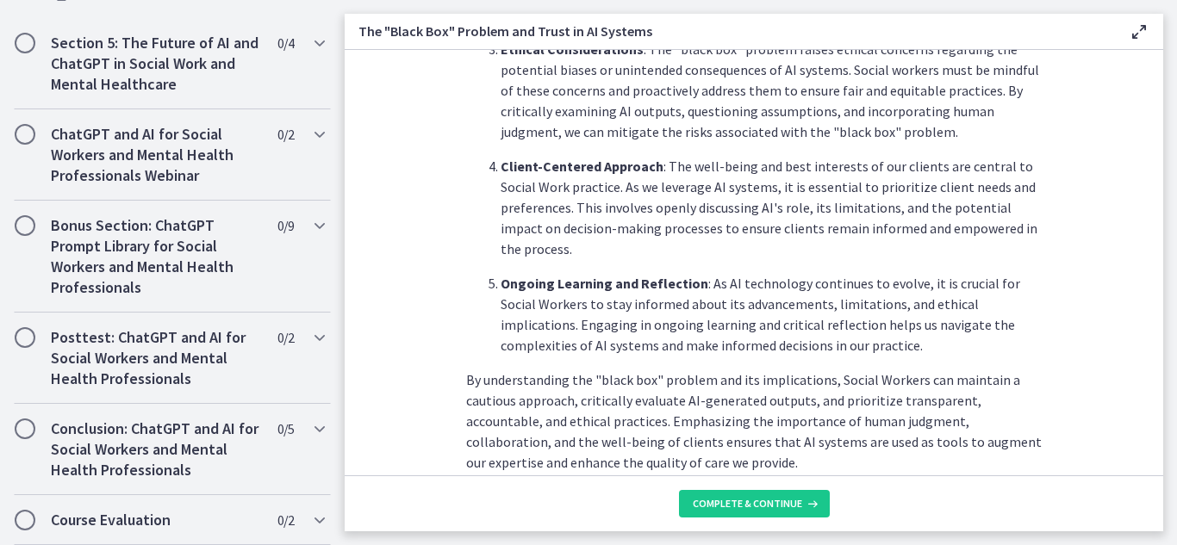
scroll to position [939, 0]
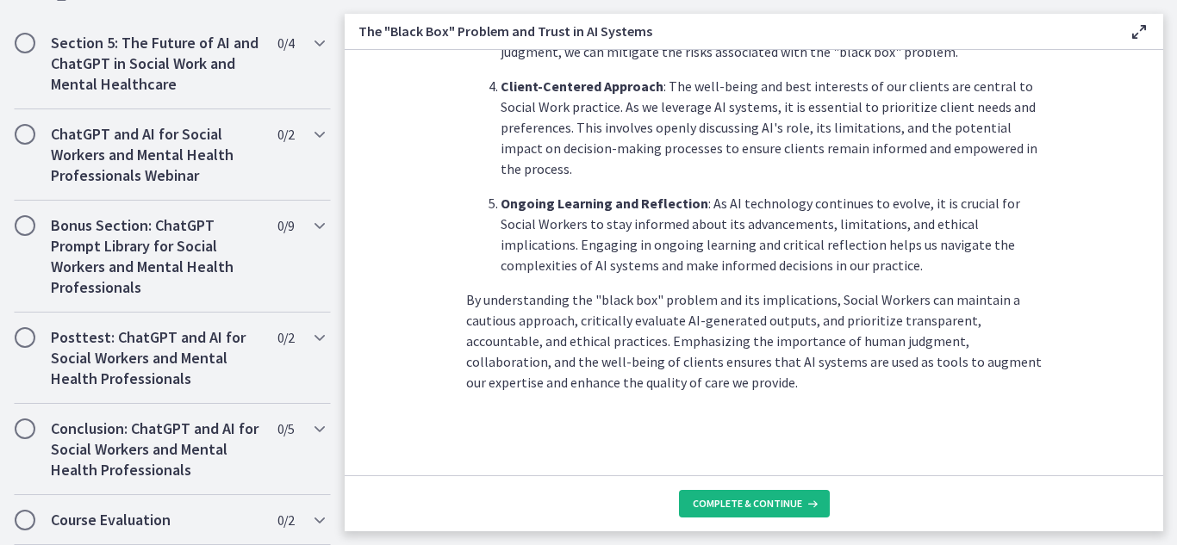
click at [719, 501] on span "Complete & continue" at bounding box center [747, 504] width 109 height 14
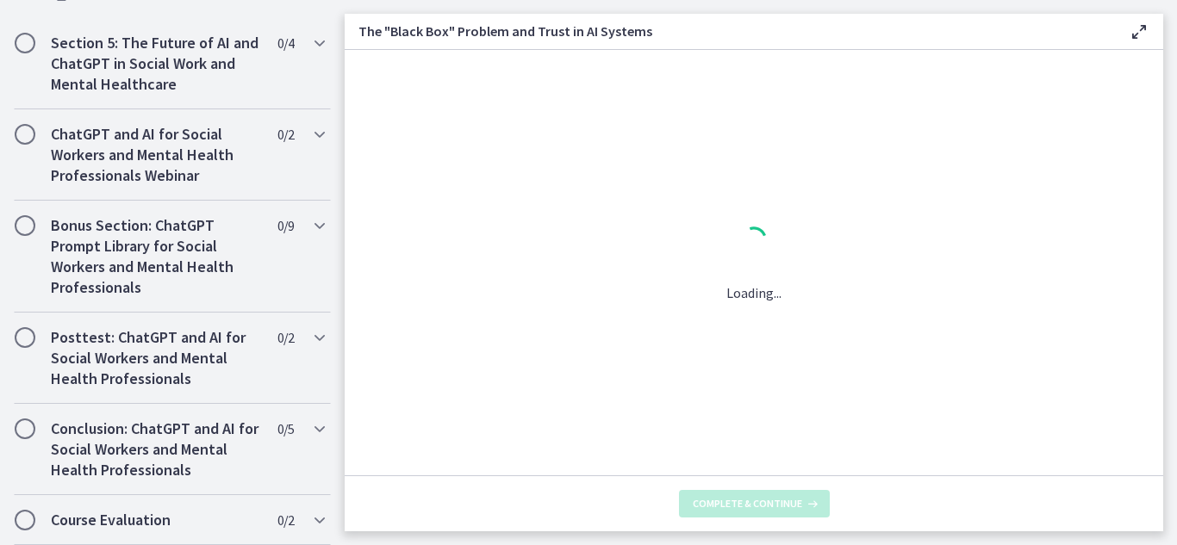
scroll to position [0, 0]
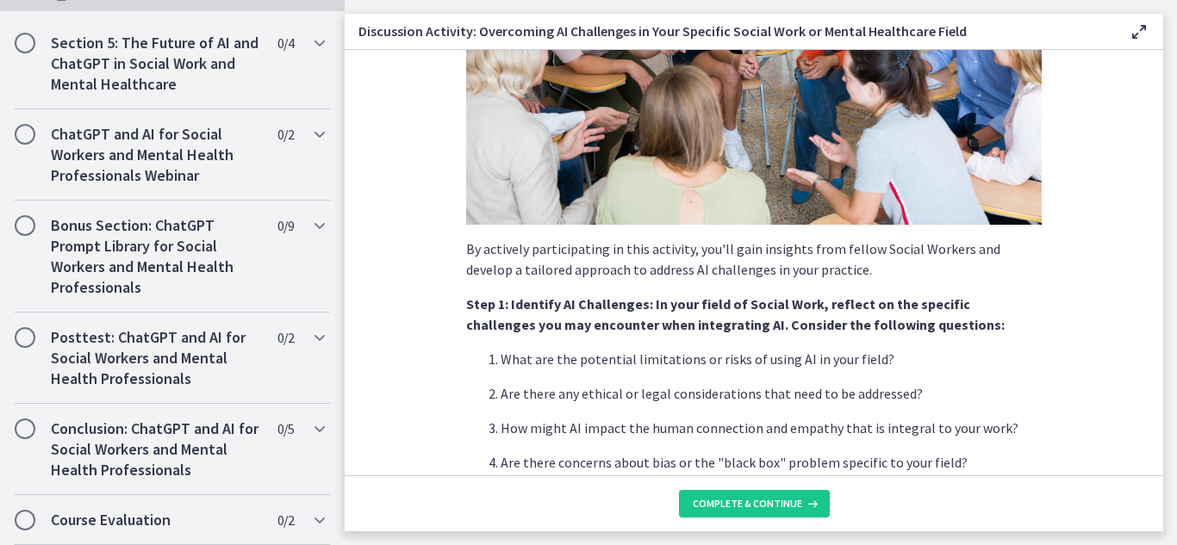
scroll to position [197, 0]
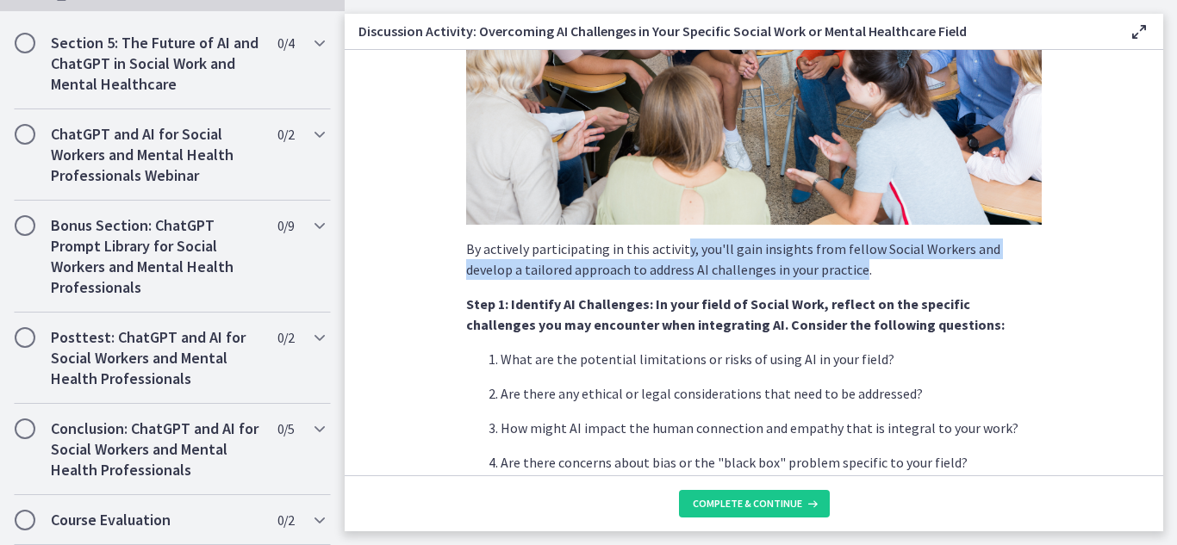
drag, startPoint x: 673, startPoint y: 239, endPoint x: 794, endPoint y: 268, distance: 125.0
click at [794, 268] on p "By actively participating in this activity, you'll gain insights from fellow So…" at bounding box center [754, 259] width 576 height 41
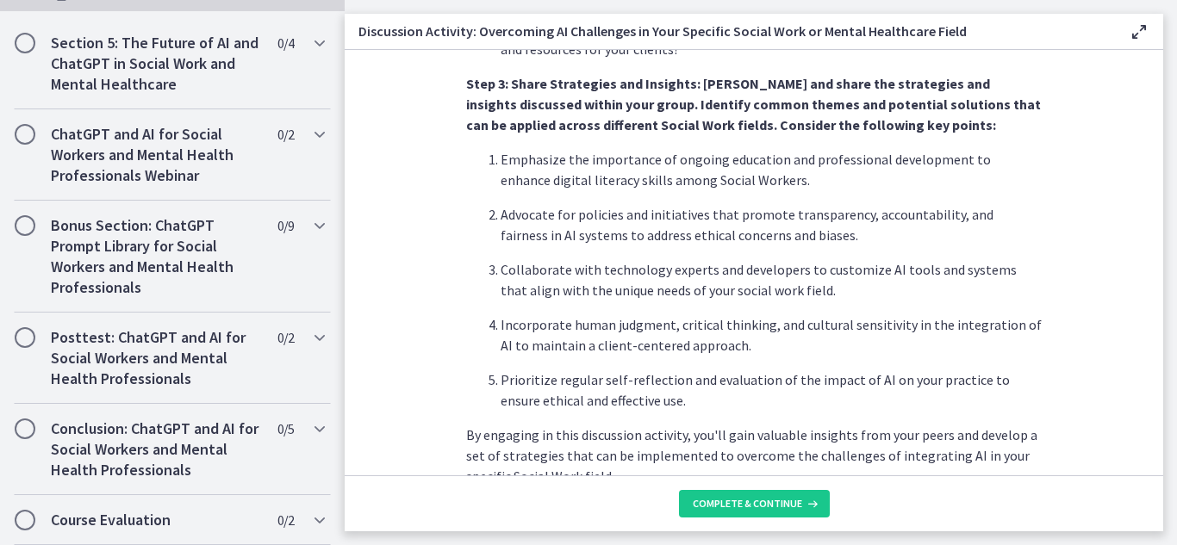
scroll to position [993, 0]
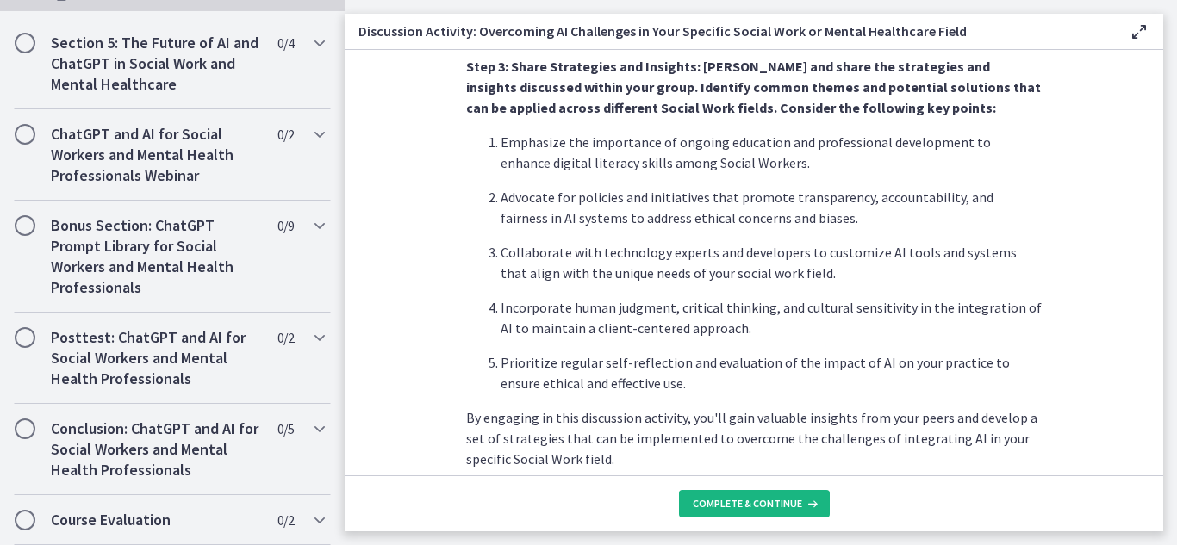
click at [724, 504] on span "Complete & continue" at bounding box center [747, 504] width 109 height 14
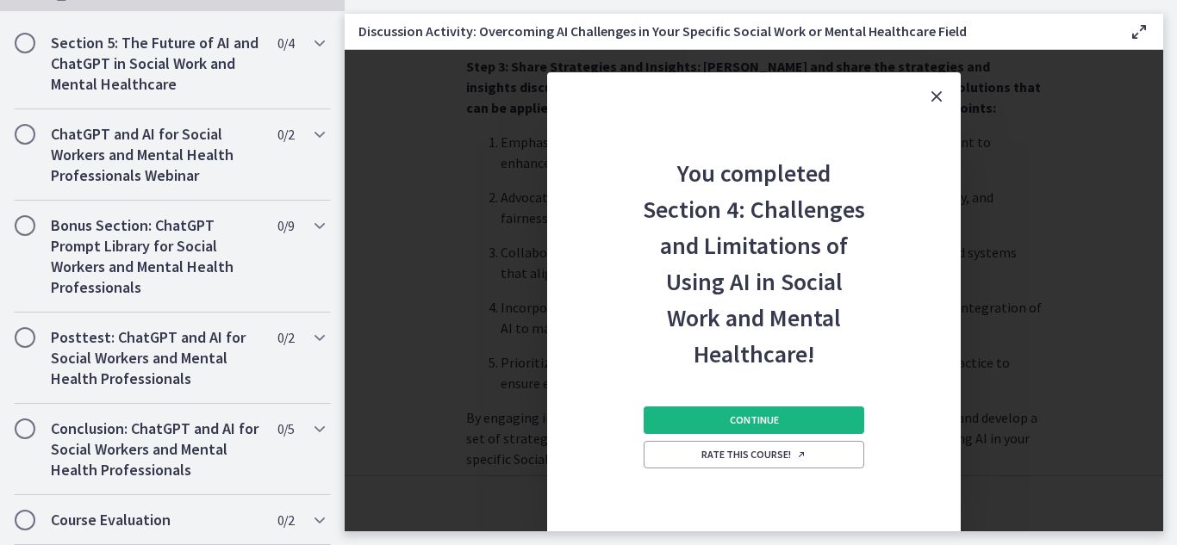
click at [763, 415] on span "Continue" at bounding box center [754, 421] width 49 height 14
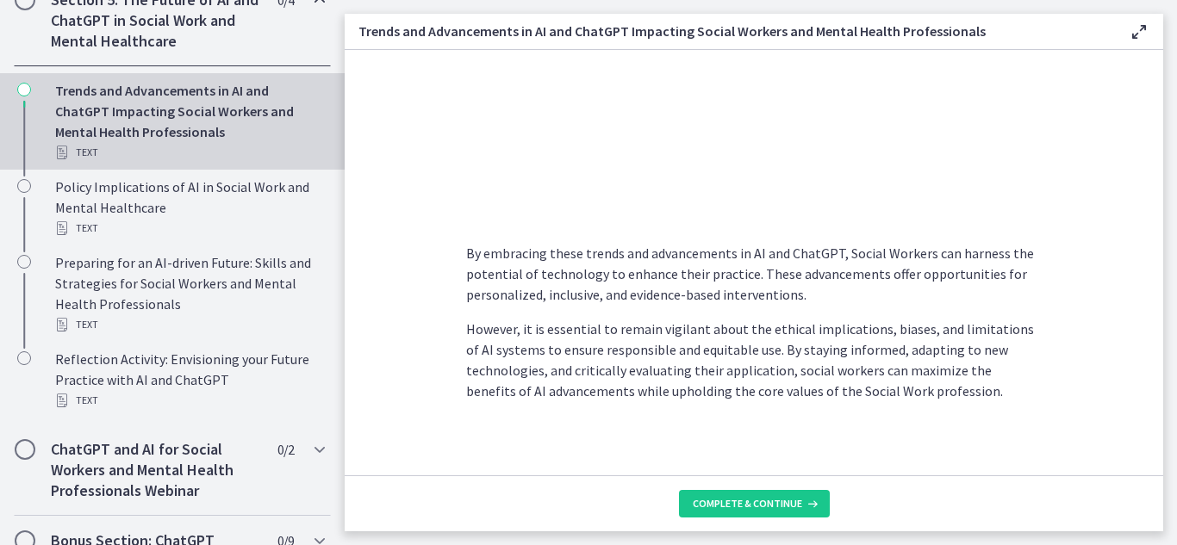
scroll to position [1482, 0]
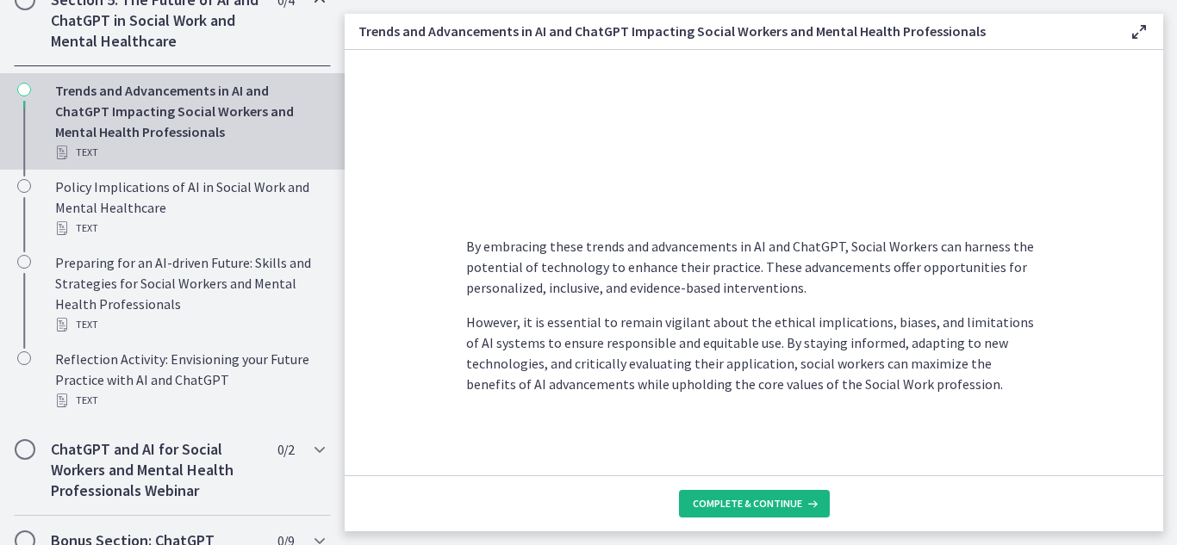
drag, startPoint x: 728, startPoint y: 516, endPoint x: 703, endPoint y: 494, distance: 33.6
click at [703, 494] on button "Complete & continue" at bounding box center [754, 504] width 151 height 28
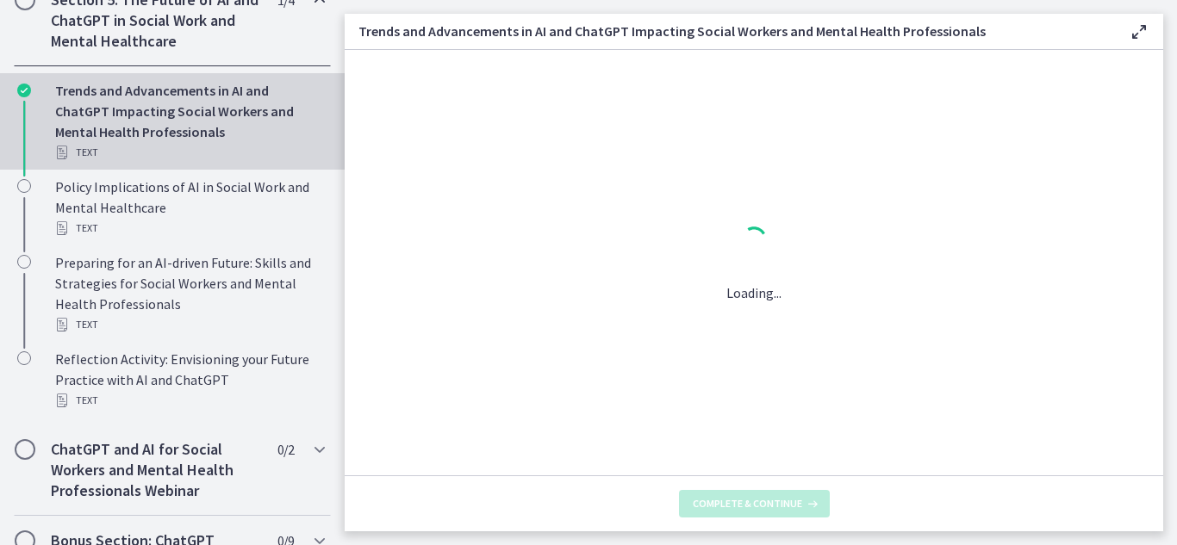
scroll to position [0, 0]
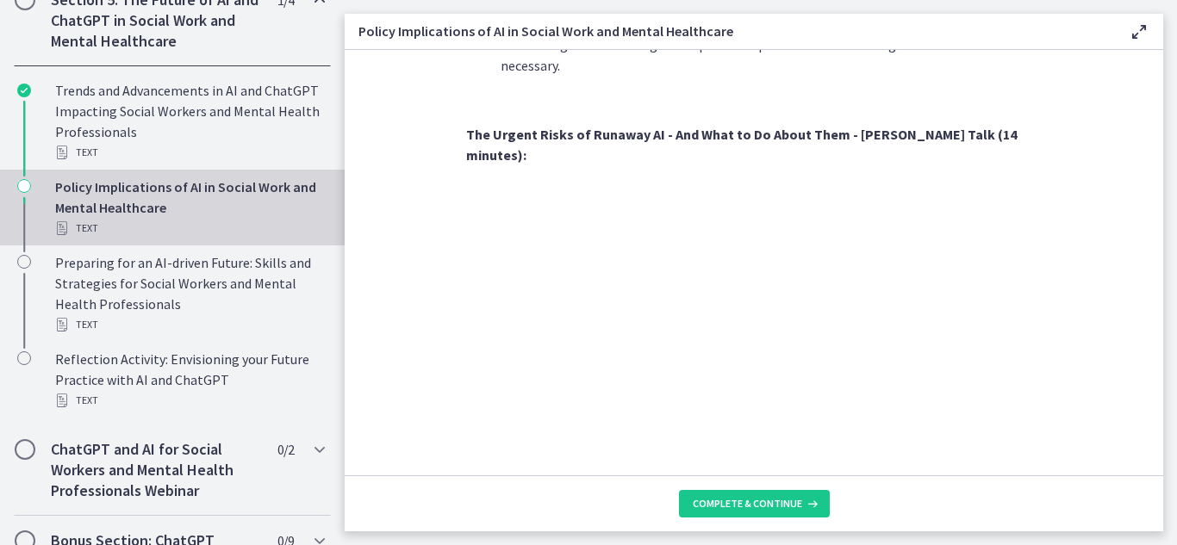
scroll to position [1613, 0]
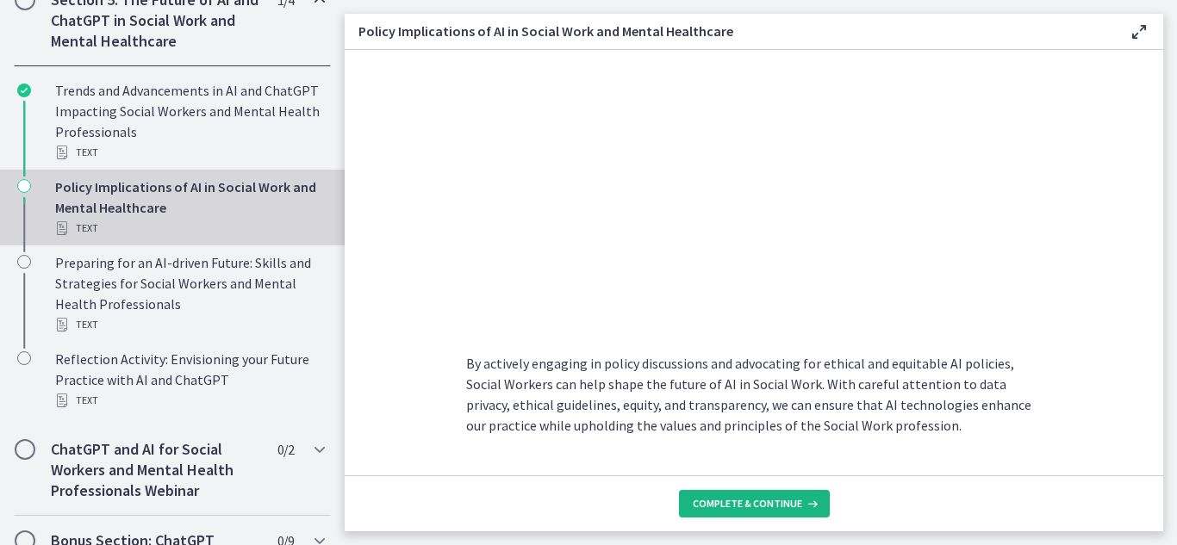
click at [753, 510] on span "Complete & continue" at bounding box center [747, 504] width 109 height 14
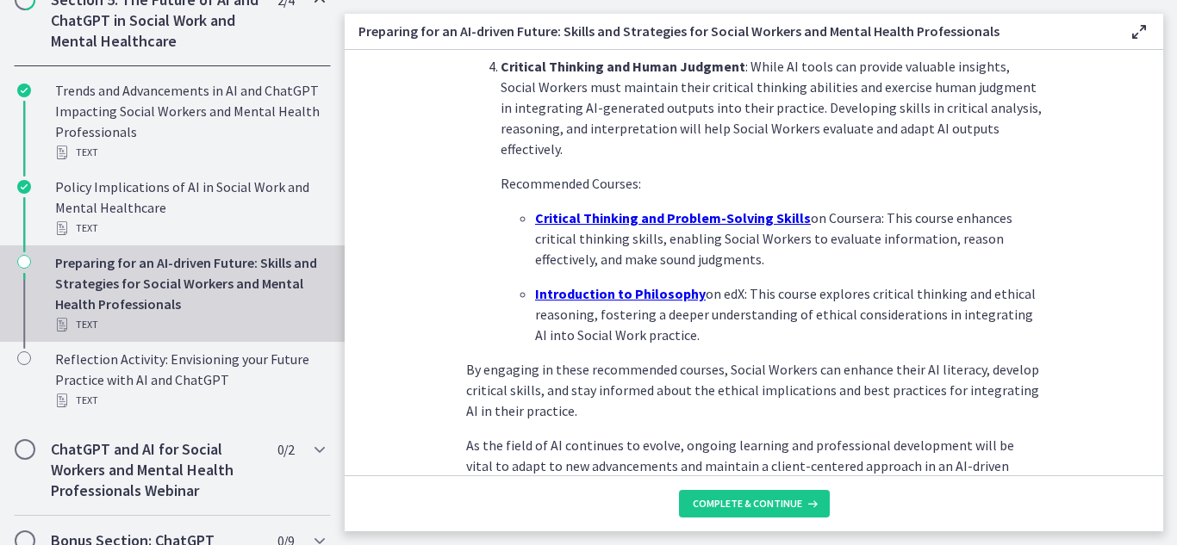
scroll to position [1311, 0]
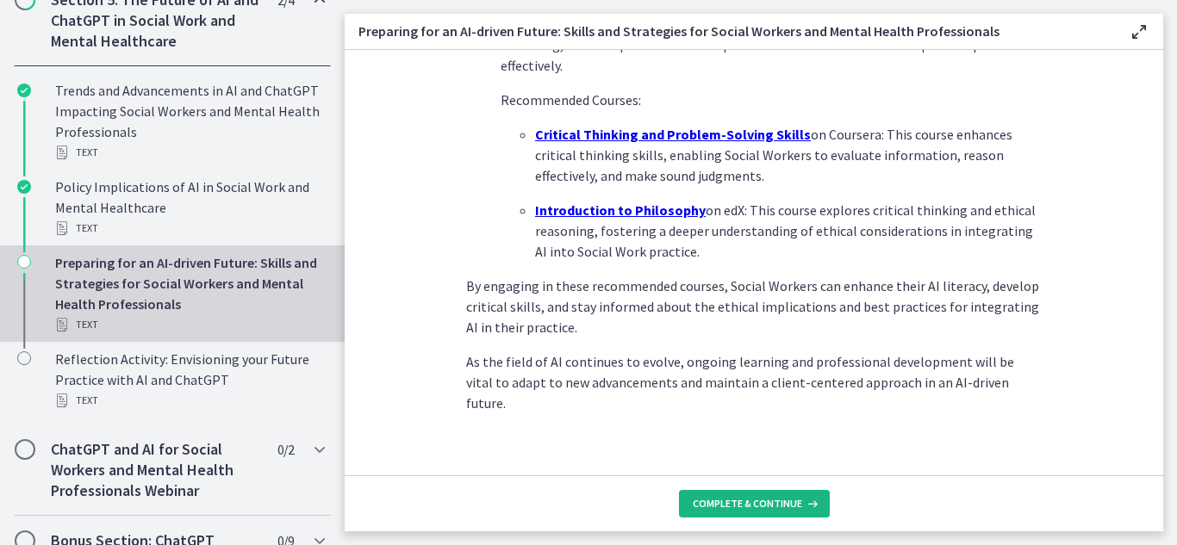
click at [752, 503] on span "Complete & continue" at bounding box center [747, 504] width 109 height 14
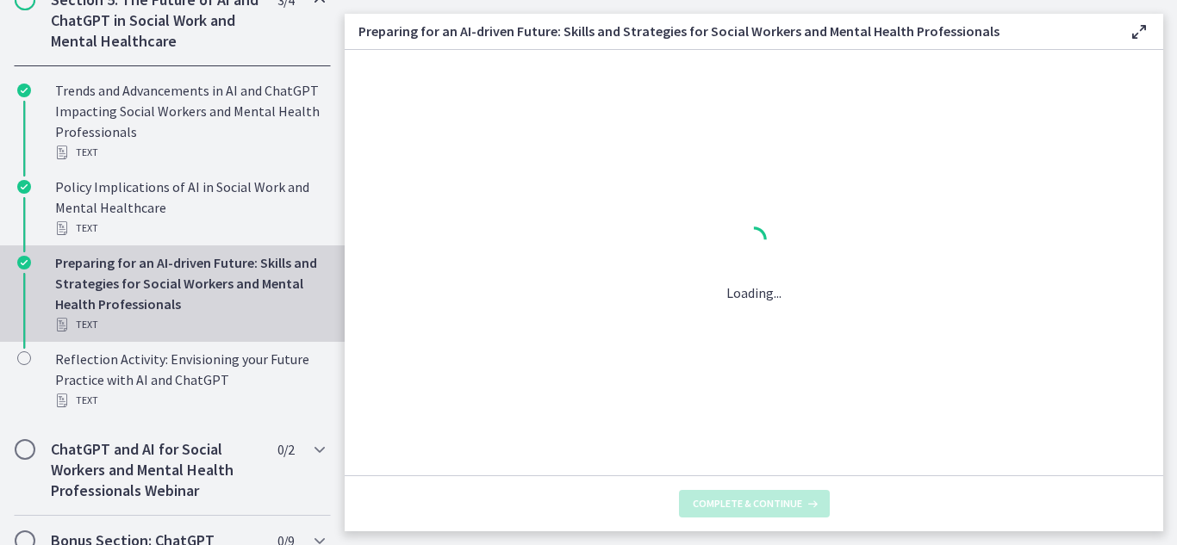
scroll to position [0, 0]
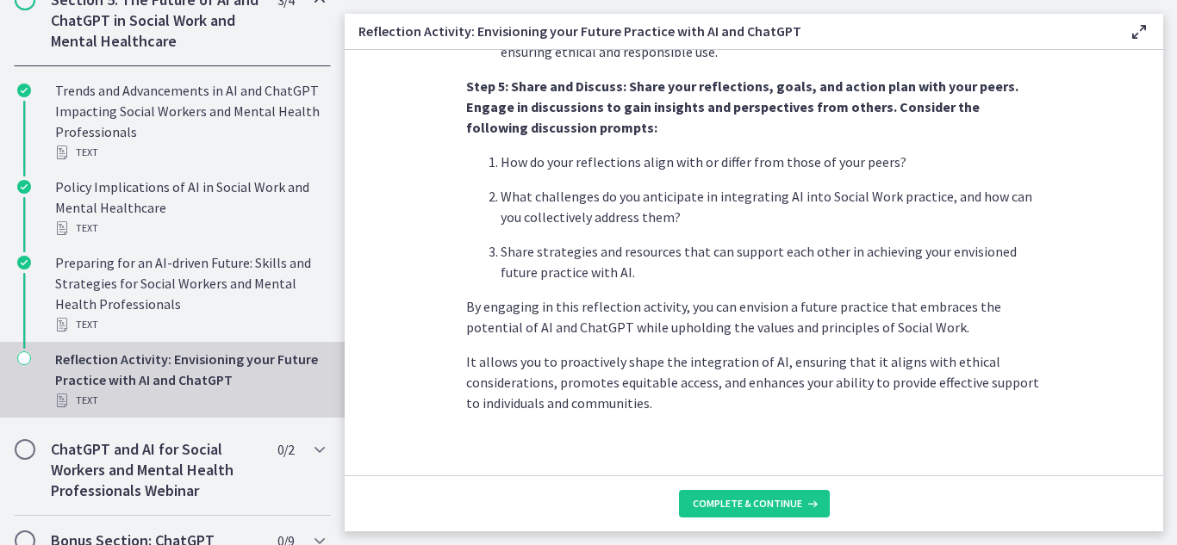
scroll to position [1546, 0]
click at [718, 501] on span "Complete & continue" at bounding box center [747, 504] width 109 height 14
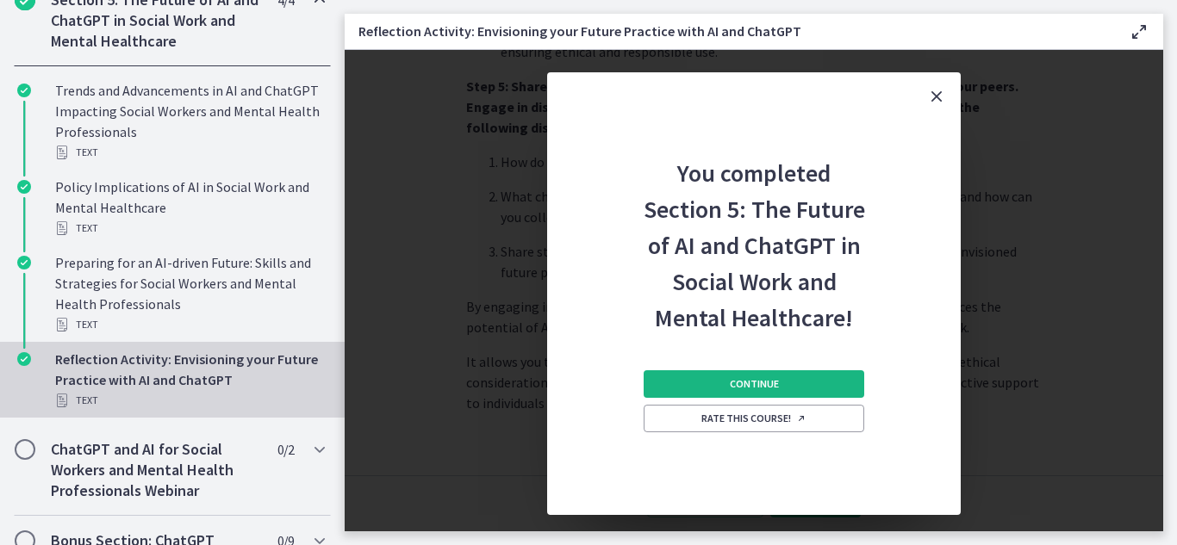
click at [756, 381] on span "Continue" at bounding box center [754, 384] width 49 height 14
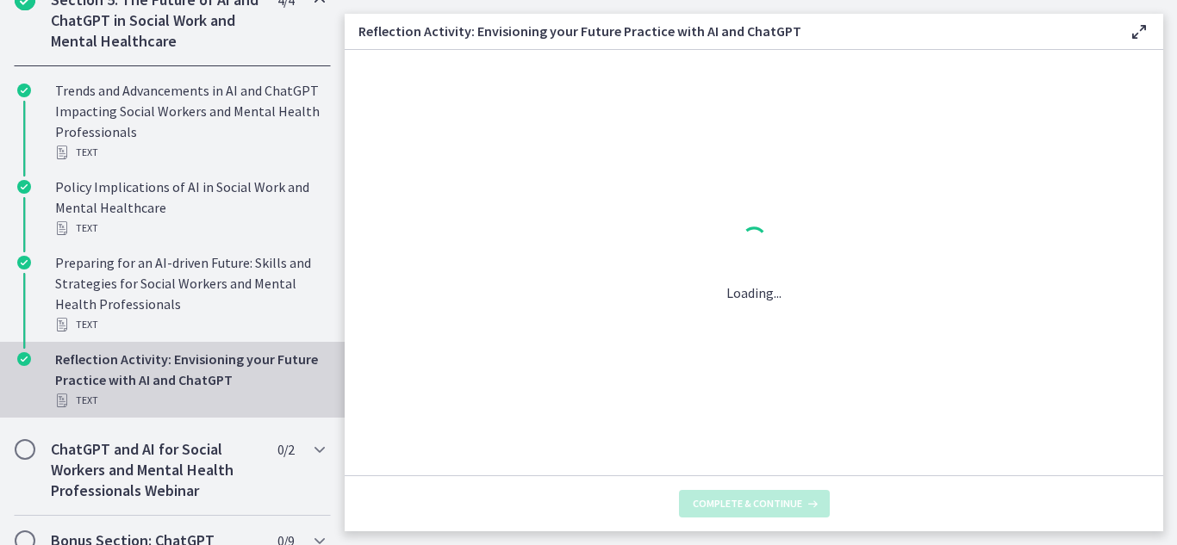
scroll to position [0, 0]
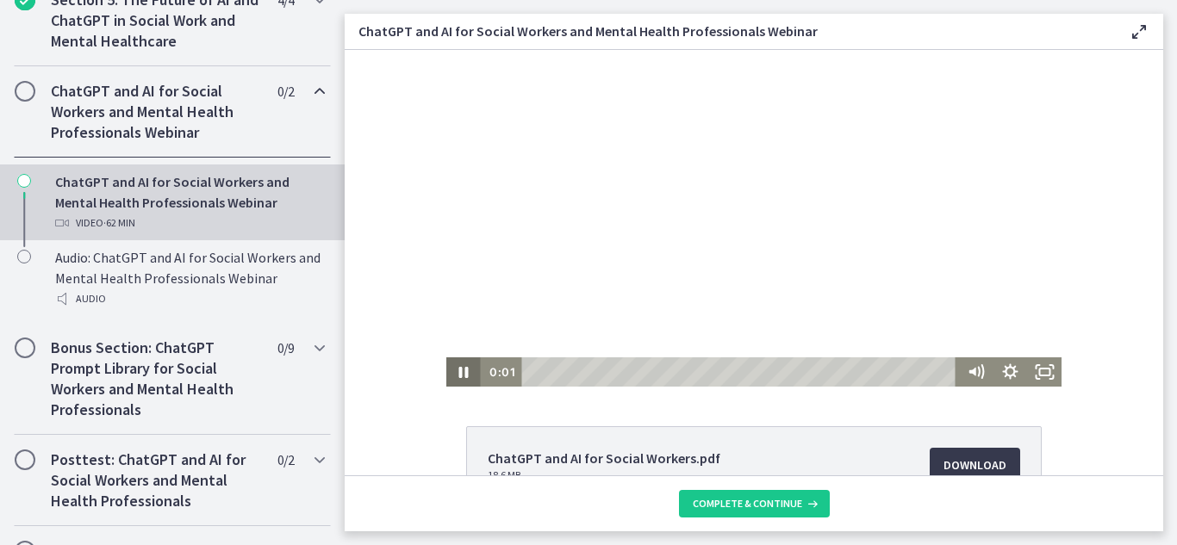
click at [451, 374] on icon "Pause" at bounding box center [462, 372] width 34 height 29
click at [451, 369] on icon "Play Video" at bounding box center [464, 372] width 34 height 29
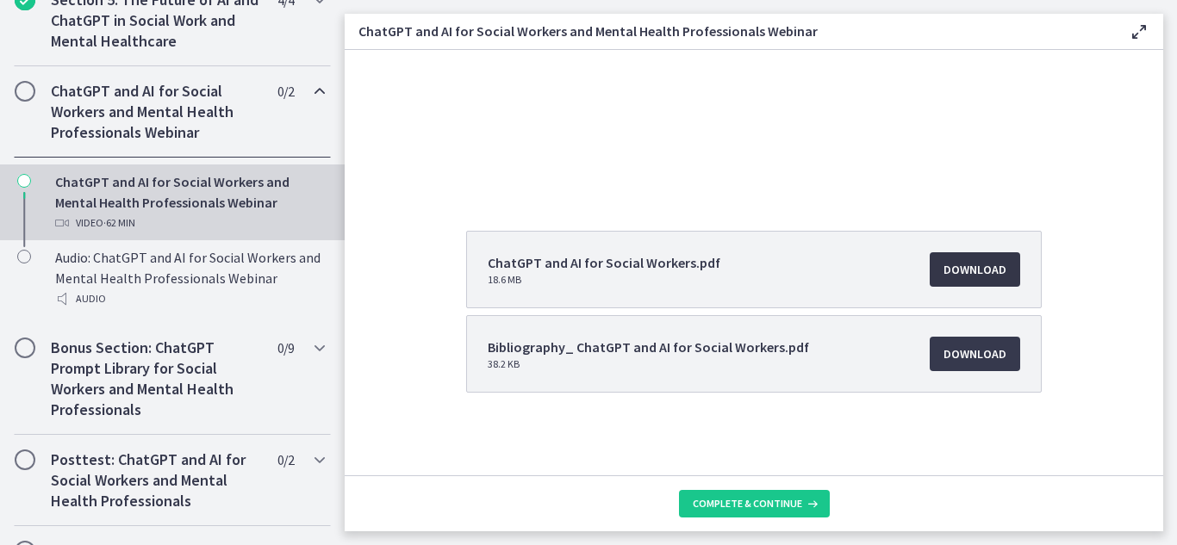
click at [957, 272] on span "Download Opens in a new window" at bounding box center [974, 269] width 63 height 21
click at [970, 362] on span "Download Opens in a new window" at bounding box center [974, 354] width 63 height 21
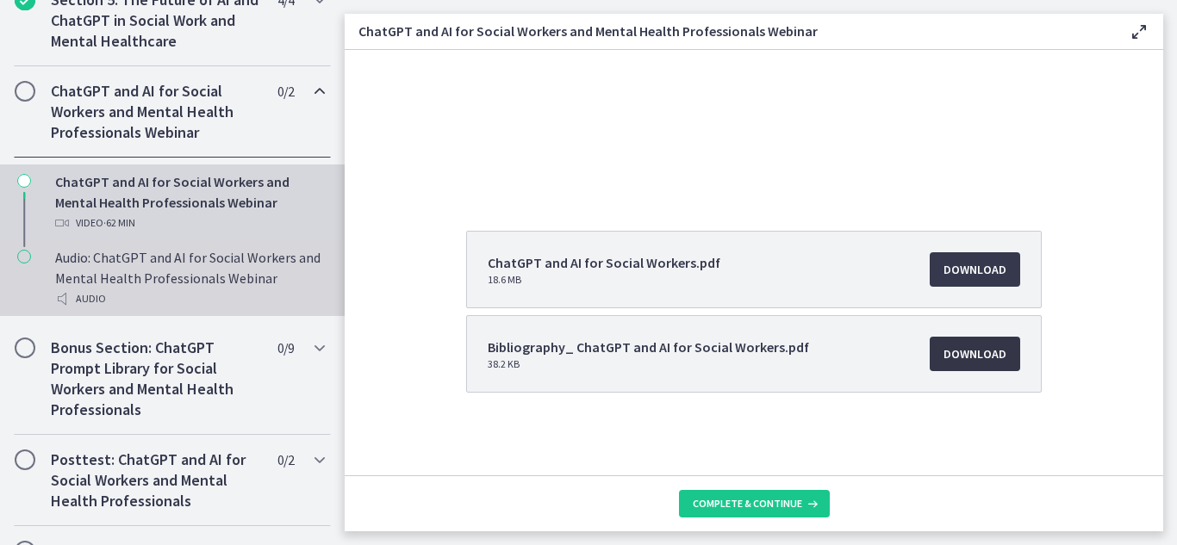
scroll to position [947, 0]
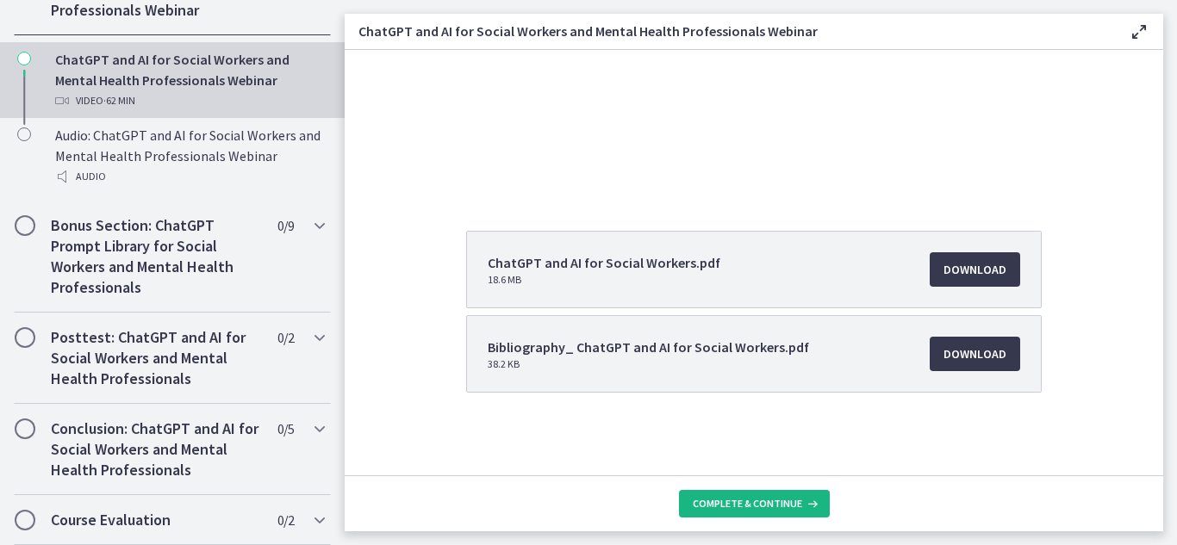
click at [712, 500] on span "Complete & continue" at bounding box center [747, 504] width 109 height 14
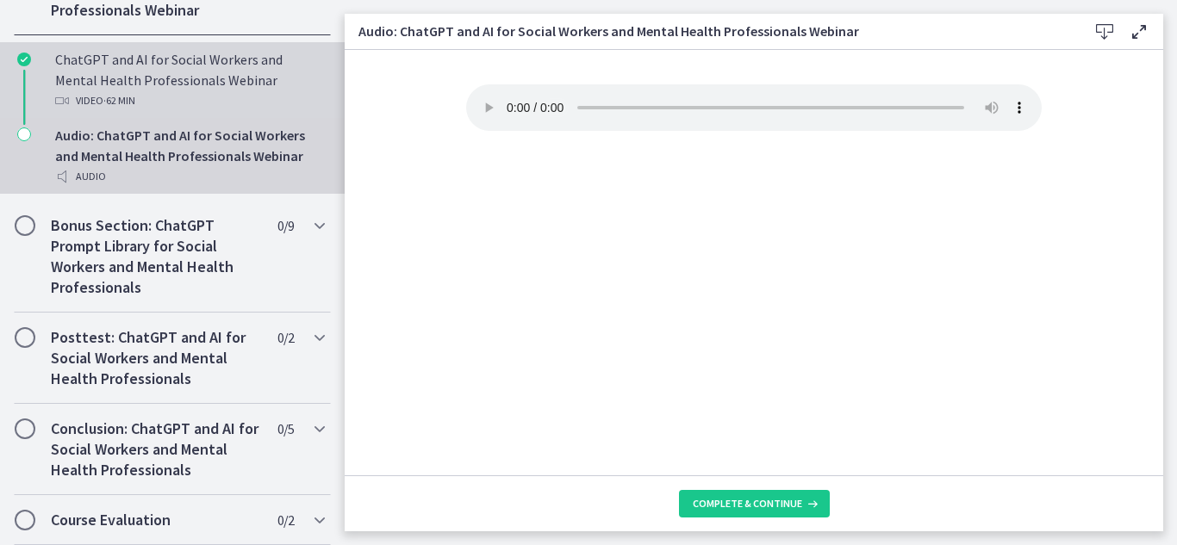
click at [176, 75] on div "ChatGPT and AI for Social Workers and Mental Health Professionals Webinar Video…" at bounding box center [189, 80] width 269 height 62
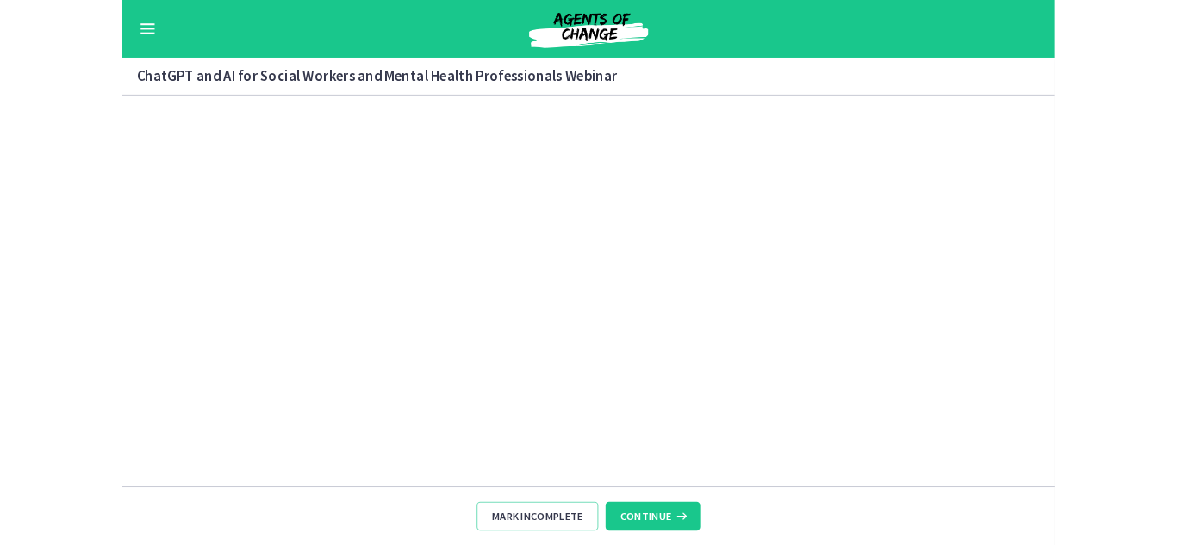
scroll to position [868, 0]
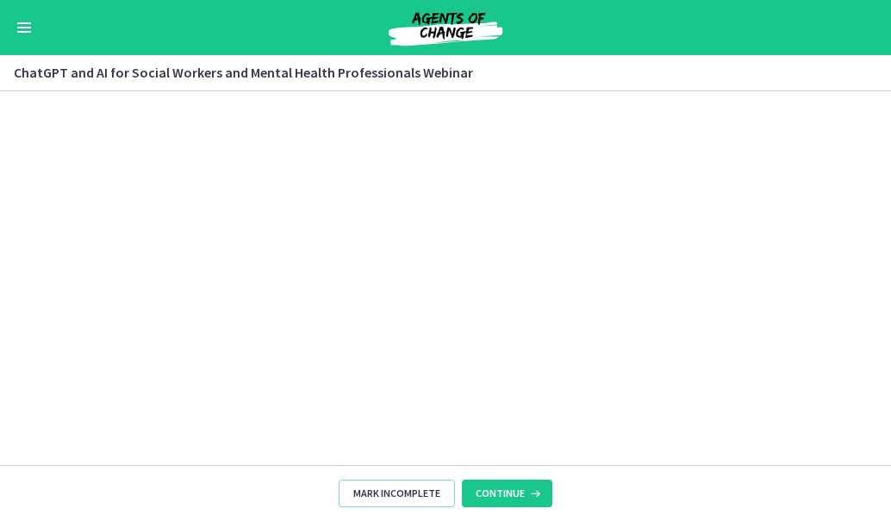
click at [57, 277] on div "Click for sound @keyframes VOLUME_SMALL_WAVE_FLASH { 0% { opacity: 0; } 33% { o…" at bounding box center [445, 259] width 891 height 337
click at [38, 139] on div "Click for sound @keyframes VOLUME_SMALL_WAVE_FLASH { 0% { opacity: 0; } 33% { o…" at bounding box center [445, 259] width 891 height 337
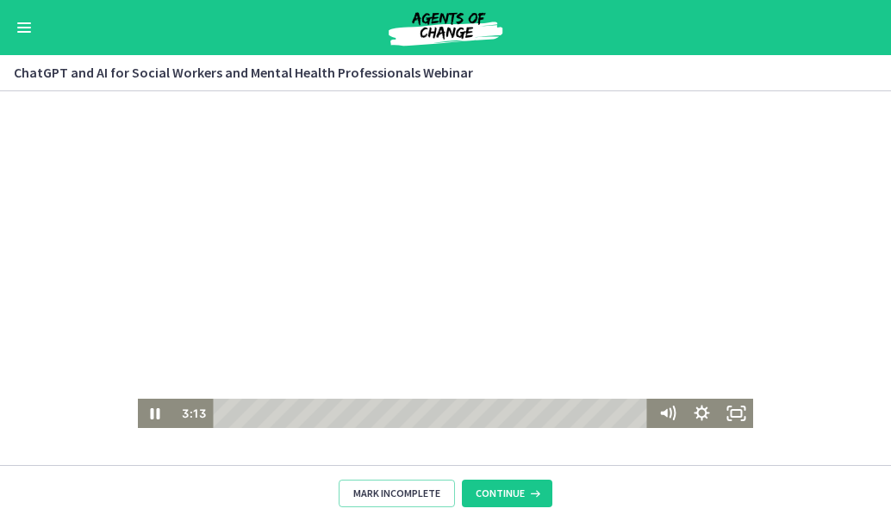
click at [464, 165] on div at bounding box center [446, 259] width 616 height 337
click at [158, 412] on icon "Play Video" at bounding box center [156, 413] width 34 height 29
click at [670, 415] on icon "Mute" at bounding box center [672, 413] width 4 height 4
click at [121, 158] on div "Click for sound @keyframes VOLUME_SMALL_WAVE_FLASH { 0% { opacity: 0; } 33% { o…" at bounding box center [445, 259] width 891 height 337
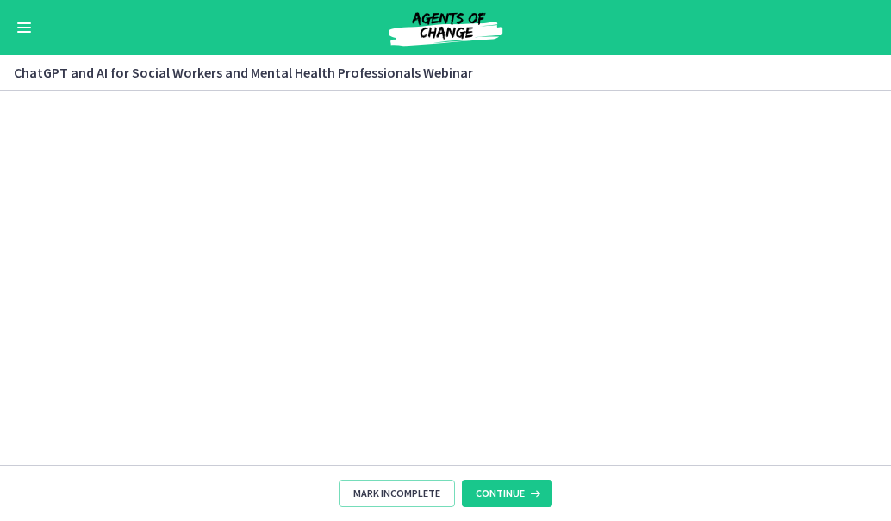
click at [69, 123] on div "Click for sound @keyframes VOLUME_SMALL_WAVE_FLASH { 0% { opacity: 0; } 33% { o…" at bounding box center [445, 259] width 891 height 337
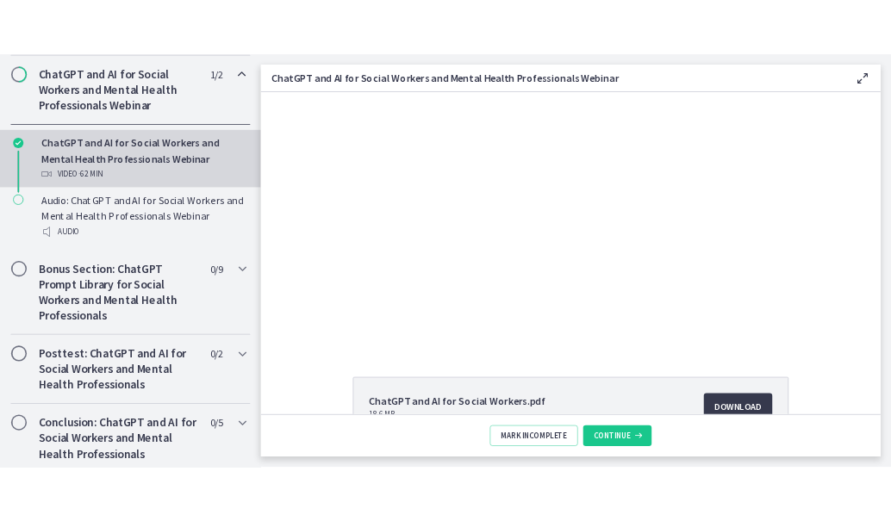
scroll to position [871, 0]
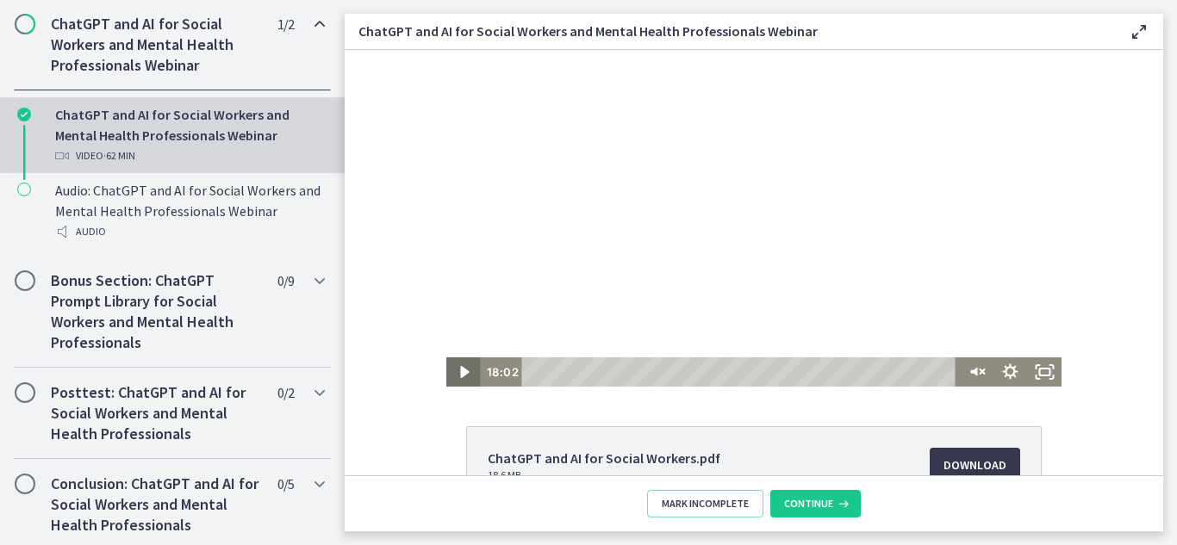
click at [460, 370] on icon "Play Video" at bounding box center [464, 372] width 9 height 12
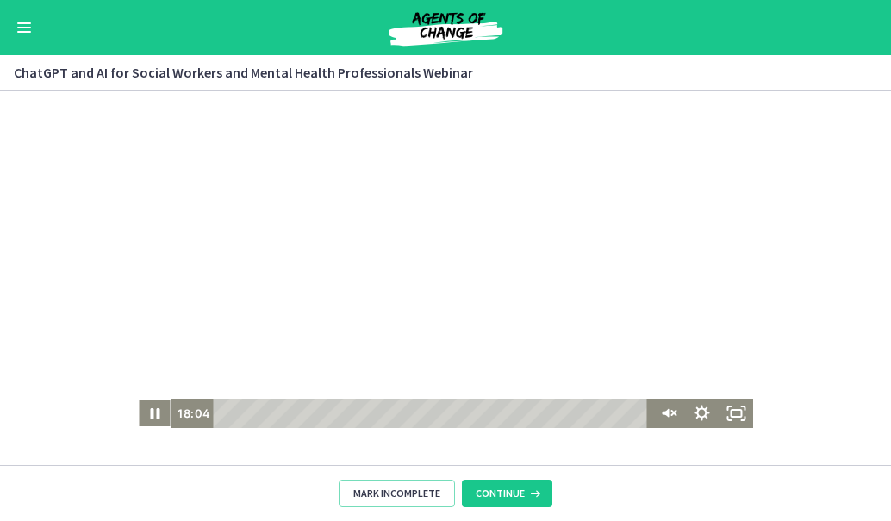
scroll to position [868, 0]
click at [780, 163] on div "Click for sound @keyframes VOLUME_SMALL_WAVE_FLASH { 0% { opacity: 0; } 33% { o…" at bounding box center [445, 259] width 891 height 337
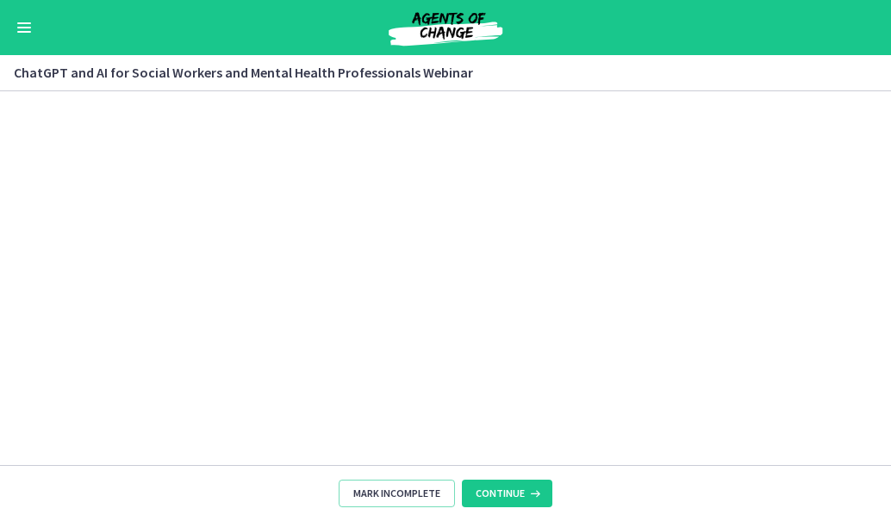
click at [826, 158] on div "Click for sound @keyframes VOLUME_SMALL_WAVE_FLASH { 0% { opacity: 0; } 33% { o…" at bounding box center [445, 259] width 891 height 337
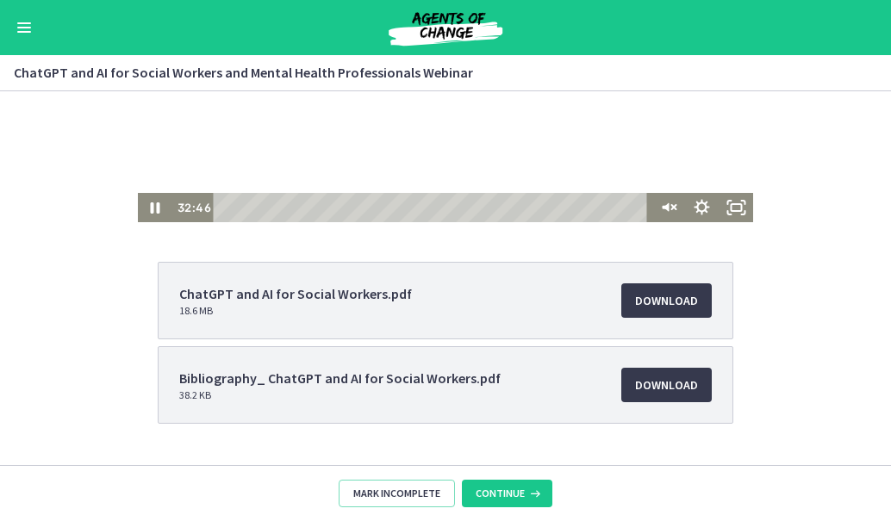
scroll to position [207, 0]
click at [816, 125] on div "Click for sound @keyframes VOLUME_SMALL_WAVE_FLASH { 0% { opacity: 0; } 33% { o…" at bounding box center [445, 53] width 891 height 337
click at [825, 156] on div "Click for sound @keyframes VOLUME_SMALL_WAVE_FLASH { 0% { opacity: 0; } 33% { o…" at bounding box center [445, 53] width 891 height 337
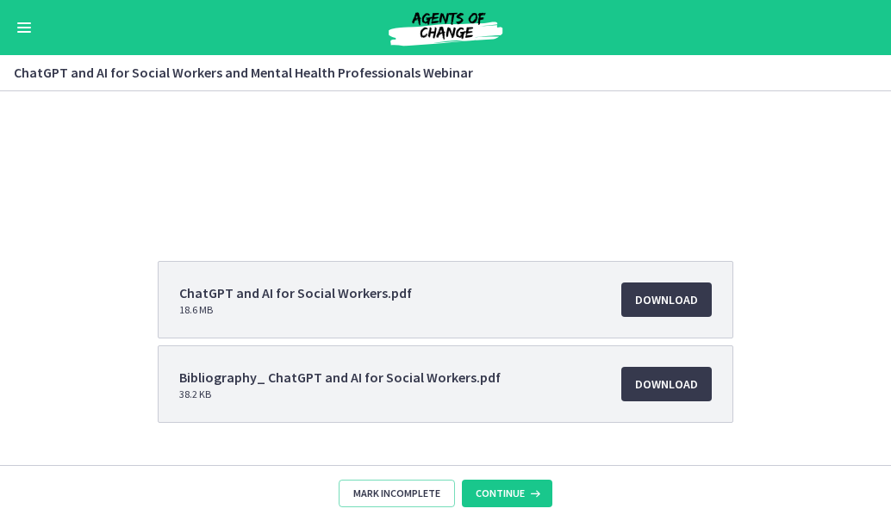
drag, startPoint x: 782, startPoint y: 315, endPoint x: 84, endPoint y: 224, distance: 704.7
click at [84, 224] on div "ChatGPT and AI for Social Workers.pdf 18.6 MB Download Opens in a new window Bi…" at bounding box center [445, 72] width 891 height 374
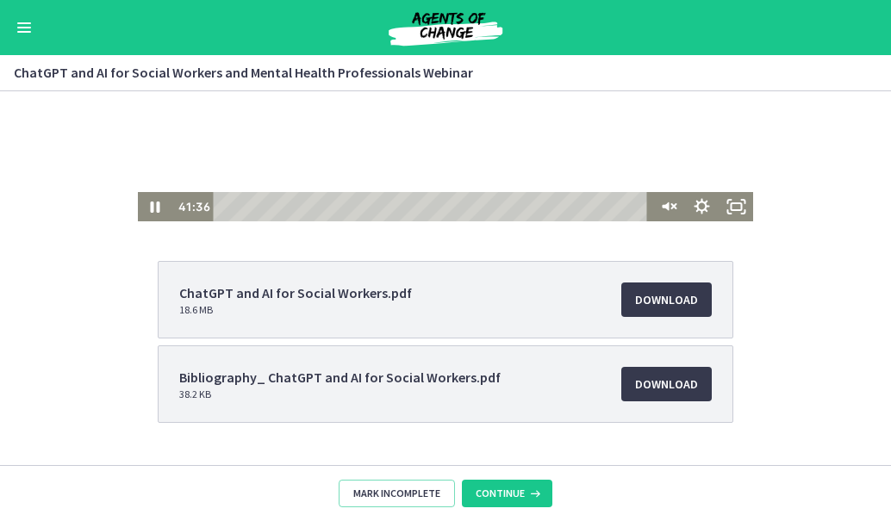
click at [837, 155] on div "Click for sound @keyframes VOLUME_SMALL_WAVE_FLASH { 0% { opacity: 0; } 33% { o…" at bounding box center [445, 53] width 891 height 337
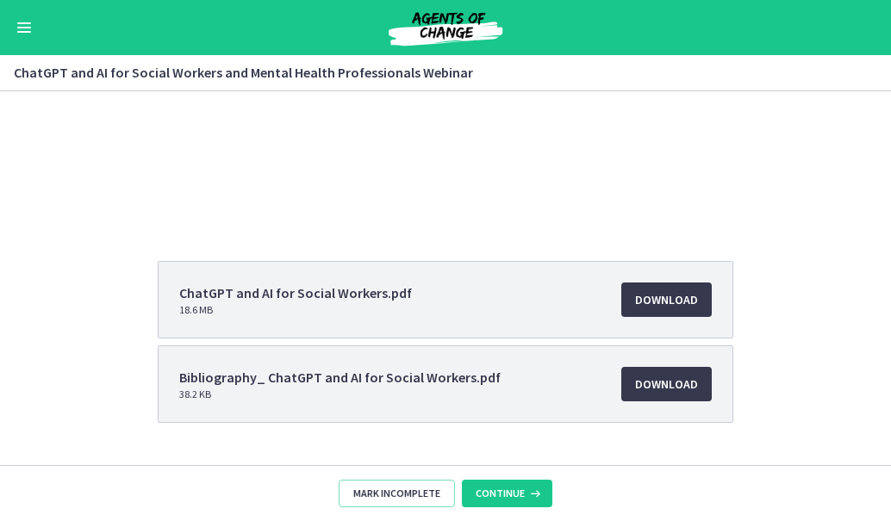
click at [792, 238] on div "ChatGPT and AI for Social Workers.pdf 18.6 MB Download Opens in a new window Bi…" at bounding box center [445, 72] width 891 height 374
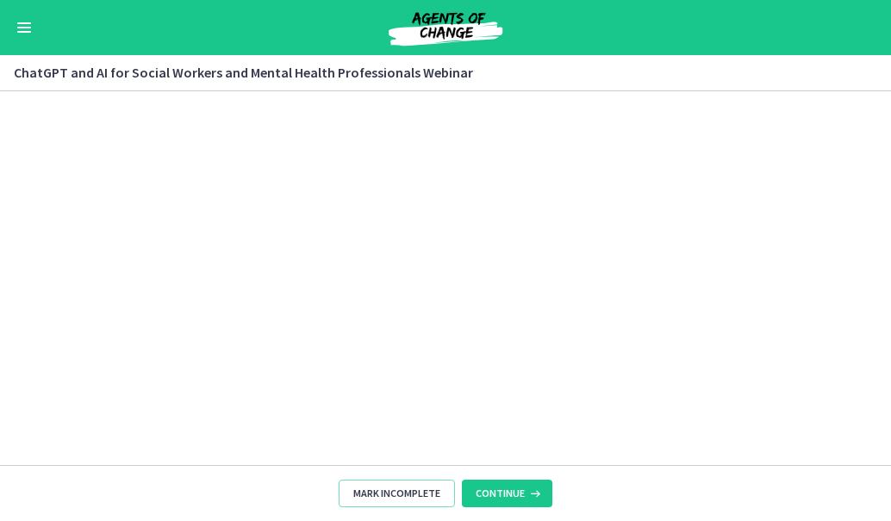
click at [794, 219] on div "Click for sound @keyframes VOLUME_SMALL_WAVE_FLASH { 0% { opacity: 0; } 33% { o…" at bounding box center [445, 259] width 891 height 337
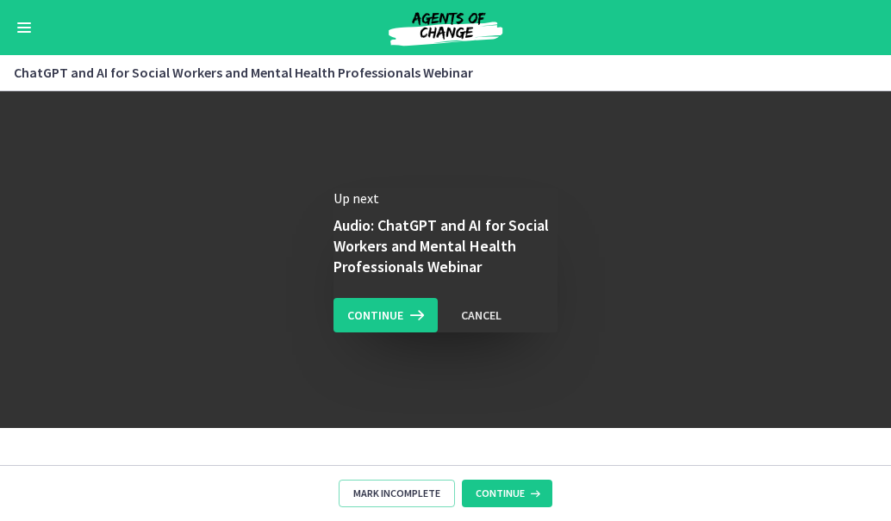
click at [764, 255] on div "Up next Audio: ChatGPT and AI for Social Workers and Mental Health Professional…" at bounding box center [445, 259] width 891 height 337
click at [364, 321] on span "Continue" at bounding box center [375, 315] width 56 height 21
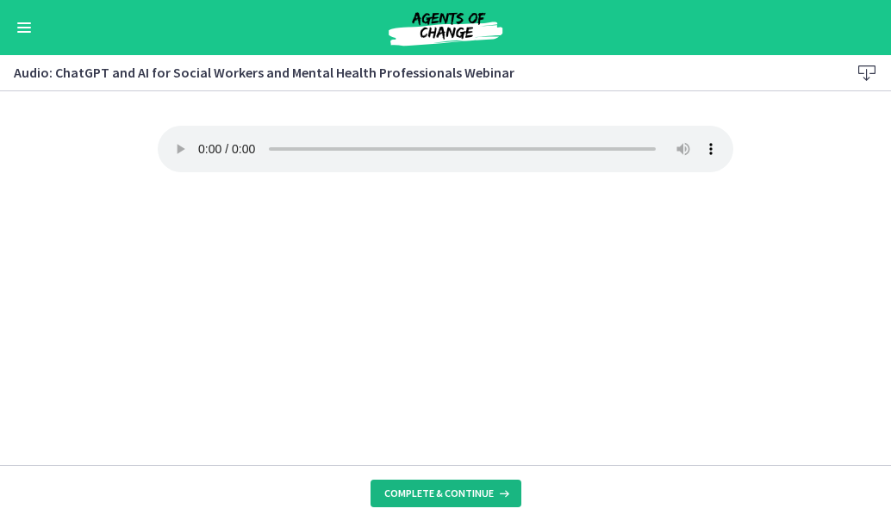
click at [428, 481] on button "Complete & continue" at bounding box center [445, 494] width 151 height 28
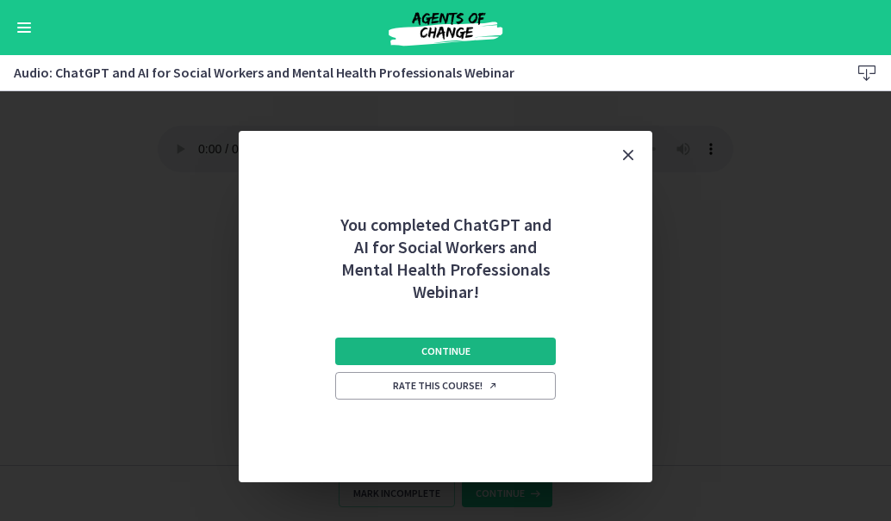
click at [445, 338] on button "Continue" at bounding box center [445, 352] width 221 height 28
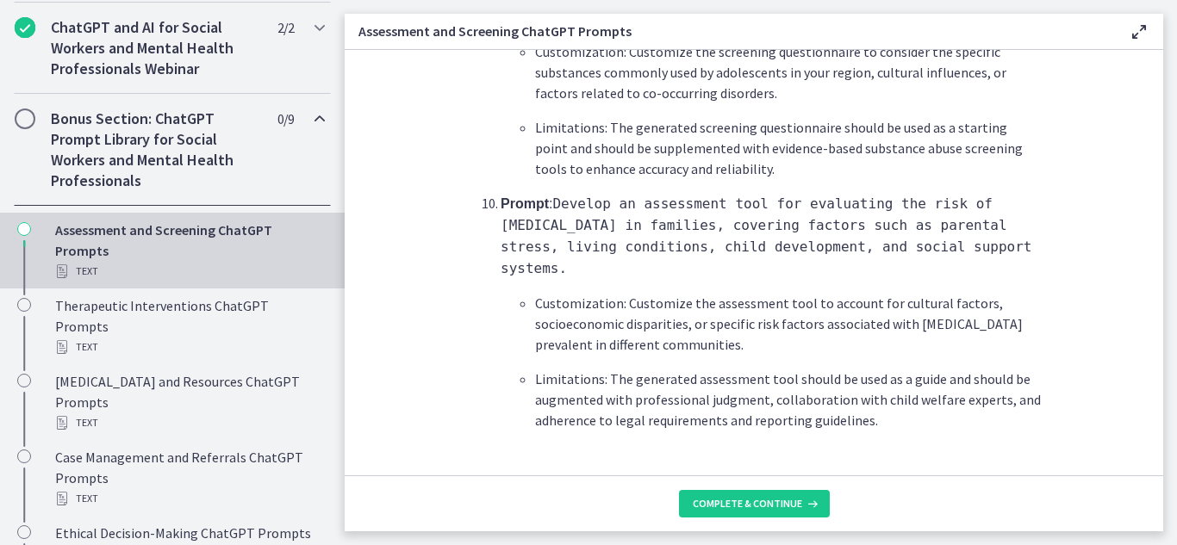
scroll to position [872, 0]
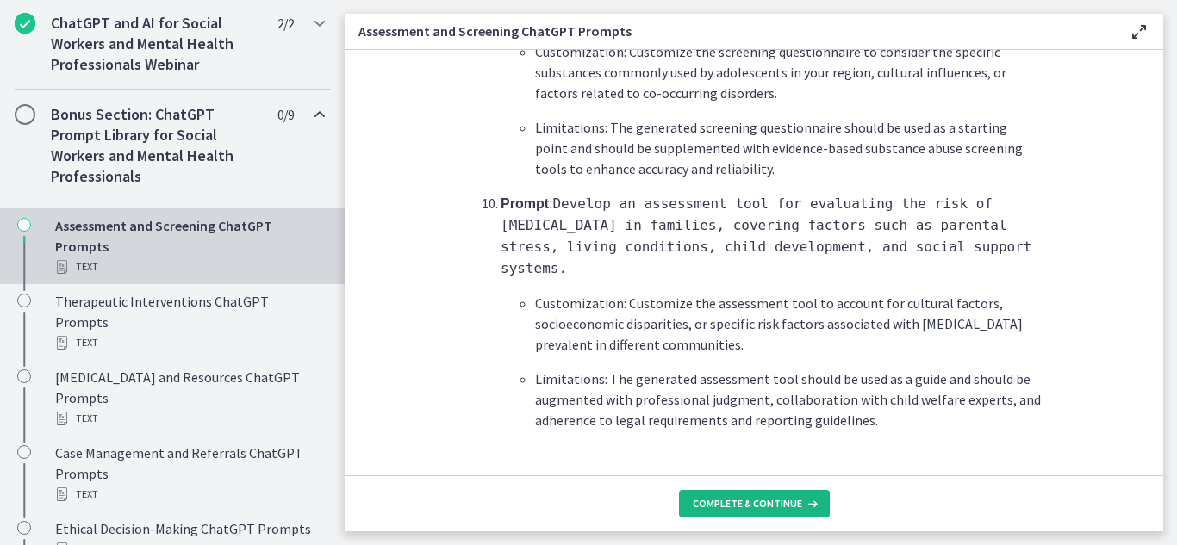
click at [726, 511] on button "Complete & continue" at bounding box center [754, 504] width 151 height 28
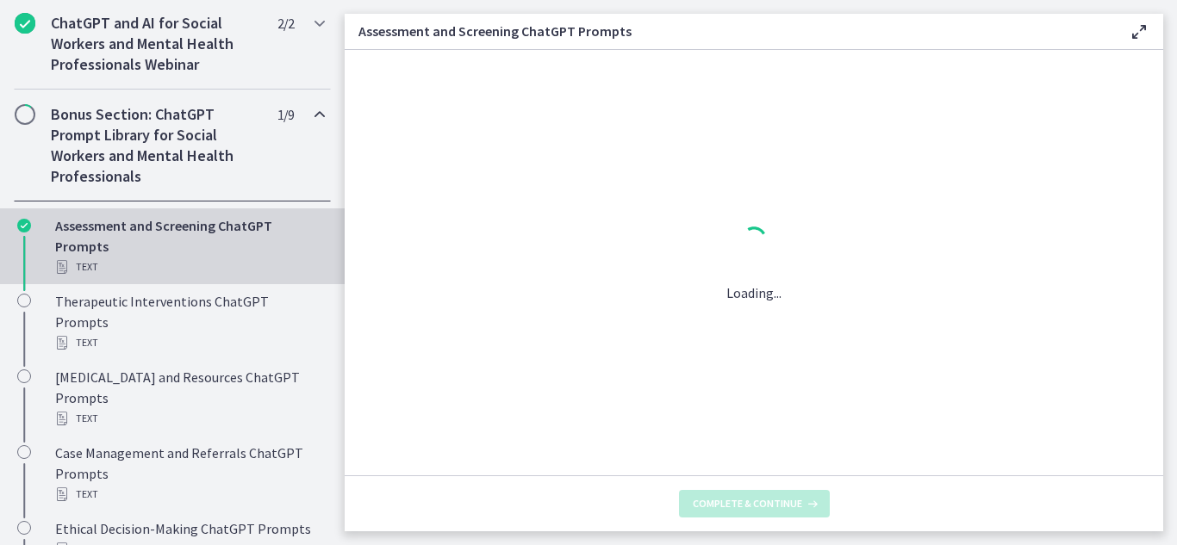
scroll to position [0, 0]
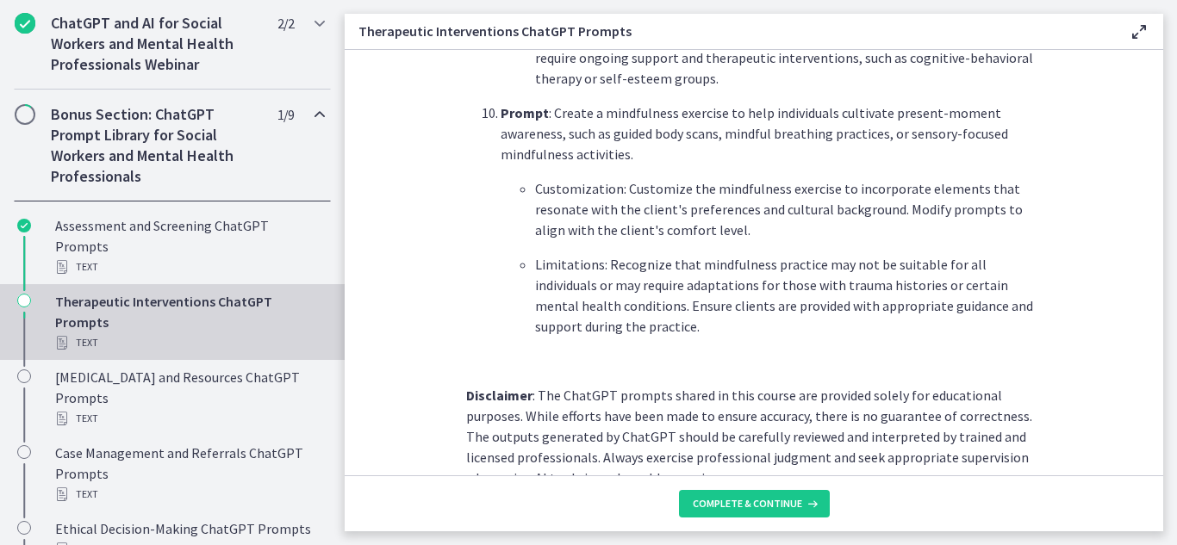
scroll to position [2538, 0]
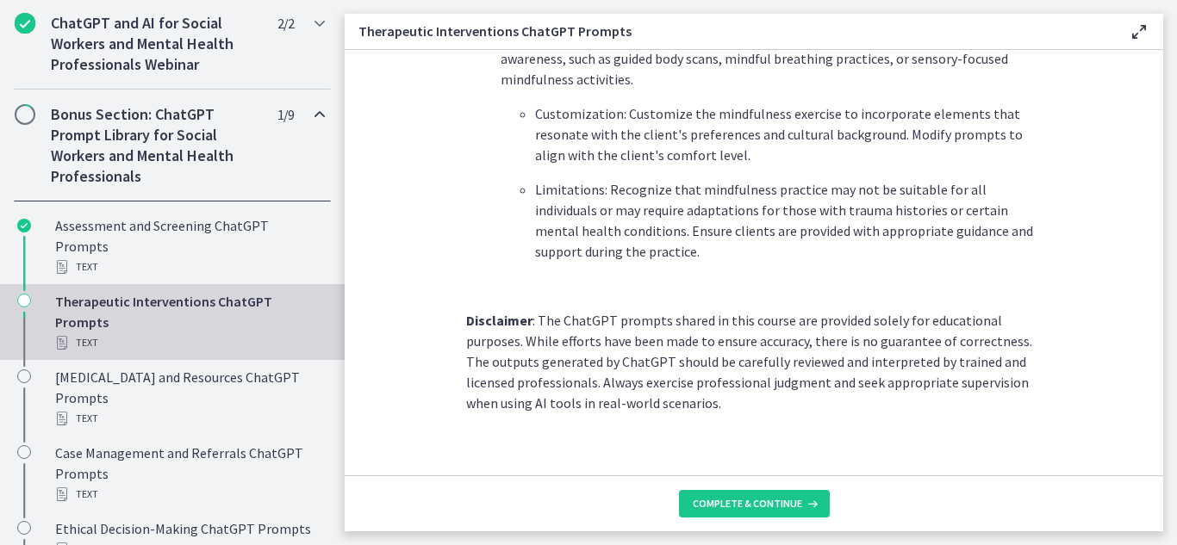
click at [727, 486] on footer "Complete & continue" at bounding box center [754, 504] width 819 height 56
click at [727, 492] on button "Complete & continue" at bounding box center [754, 504] width 151 height 28
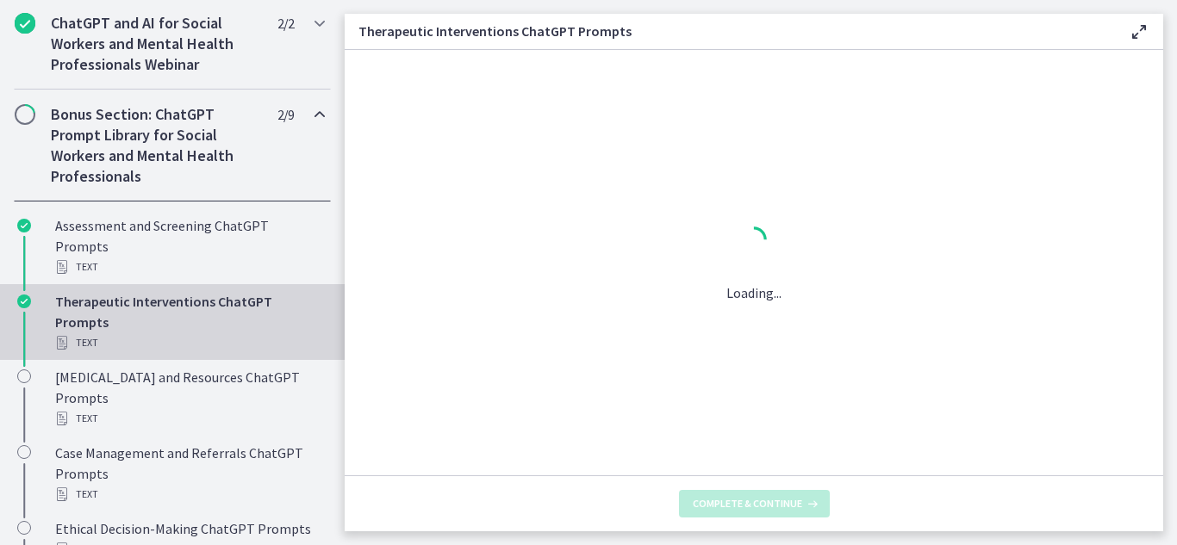
scroll to position [0, 0]
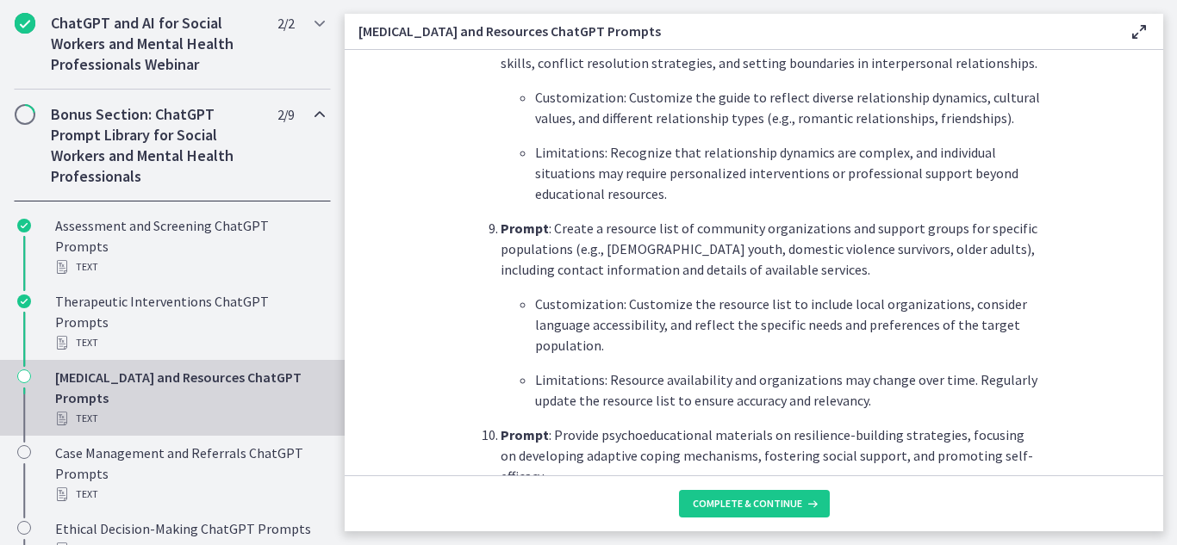
scroll to position [2469, 0]
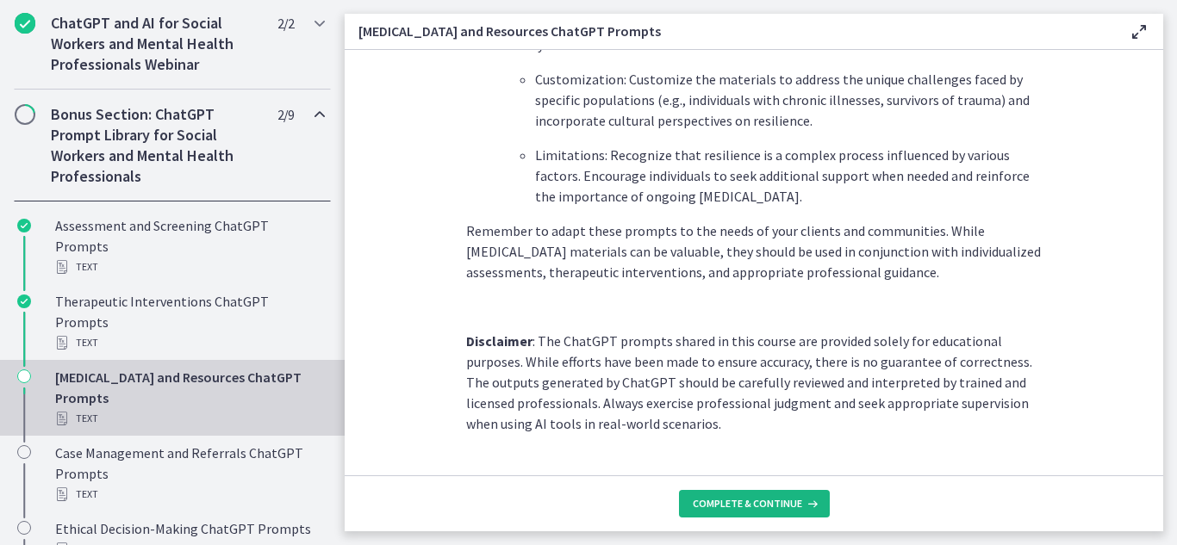
click at [744, 509] on span "Complete & continue" at bounding box center [747, 504] width 109 height 14
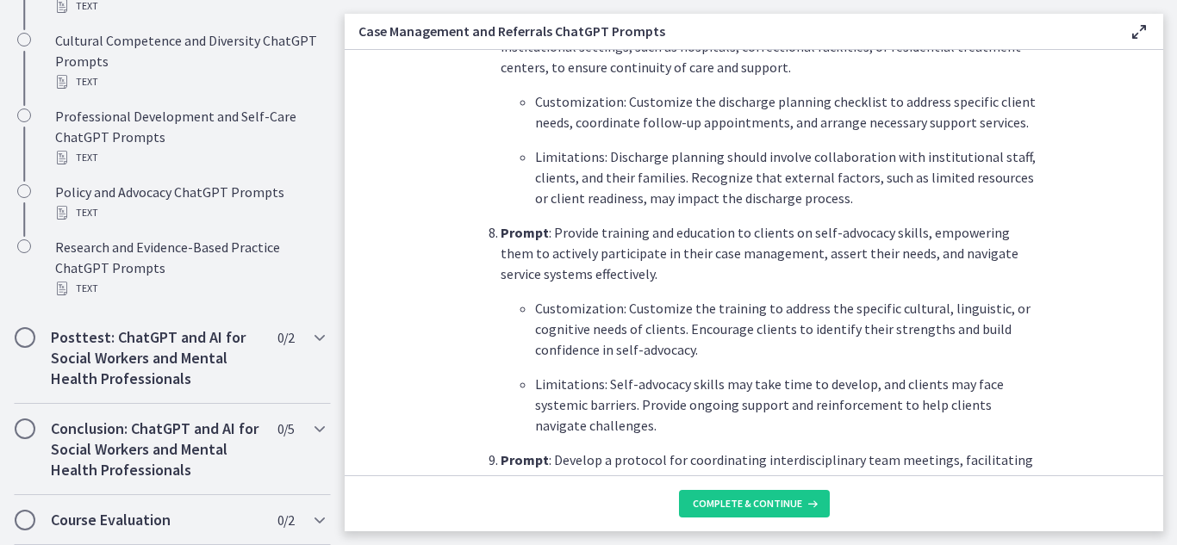
scroll to position [2414, 0]
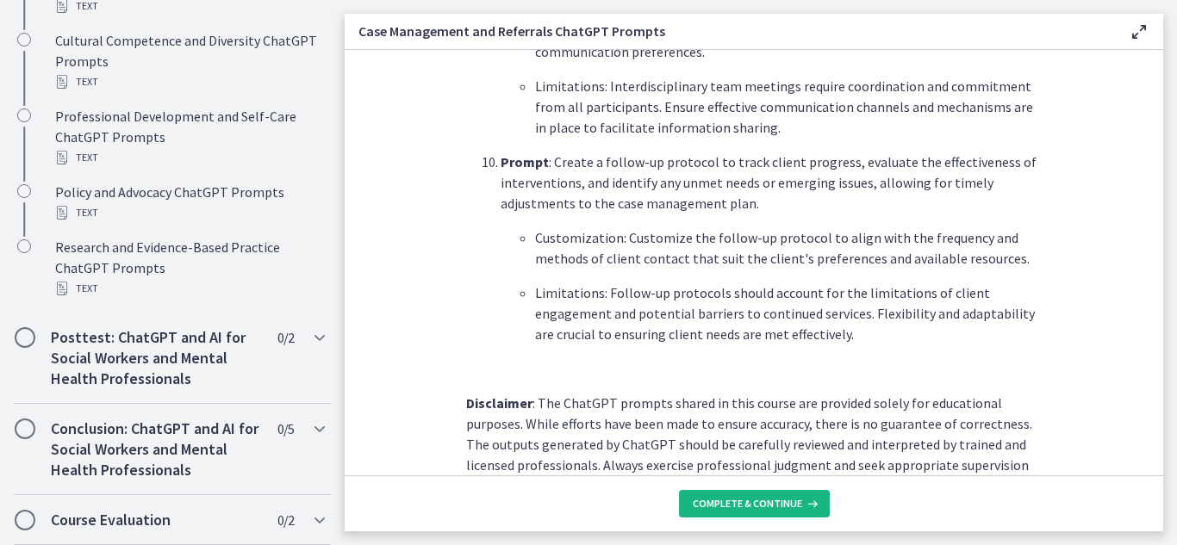
click at [812, 514] on button "Complete & continue" at bounding box center [754, 504] width 151 height 28
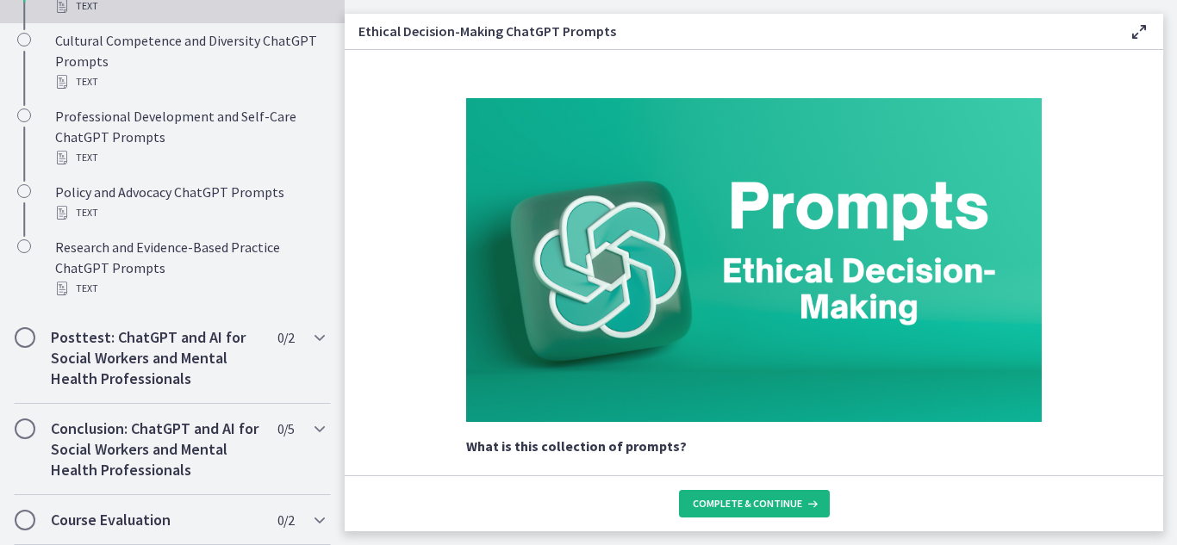
click at [798, 497] on span "Complete & continue" at bounding box center [747, 504] width 109 height 14
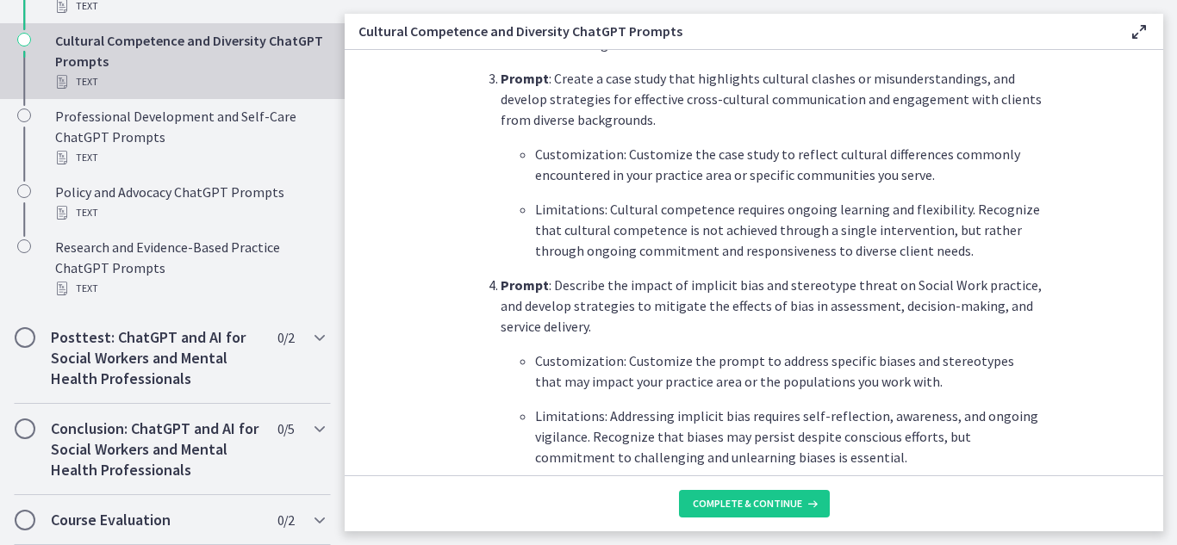
scroll to position [1010, 0]
click at [711, 506] on span "Complete & continue" at bounding box center [747, 504] width 109 height 14
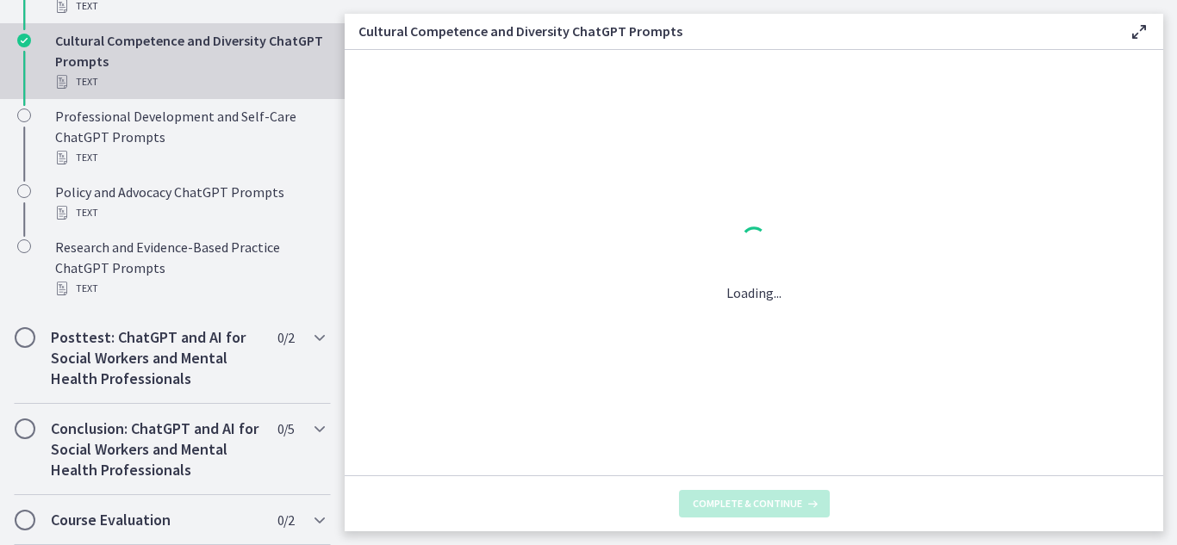
scroll to position [0, 0]
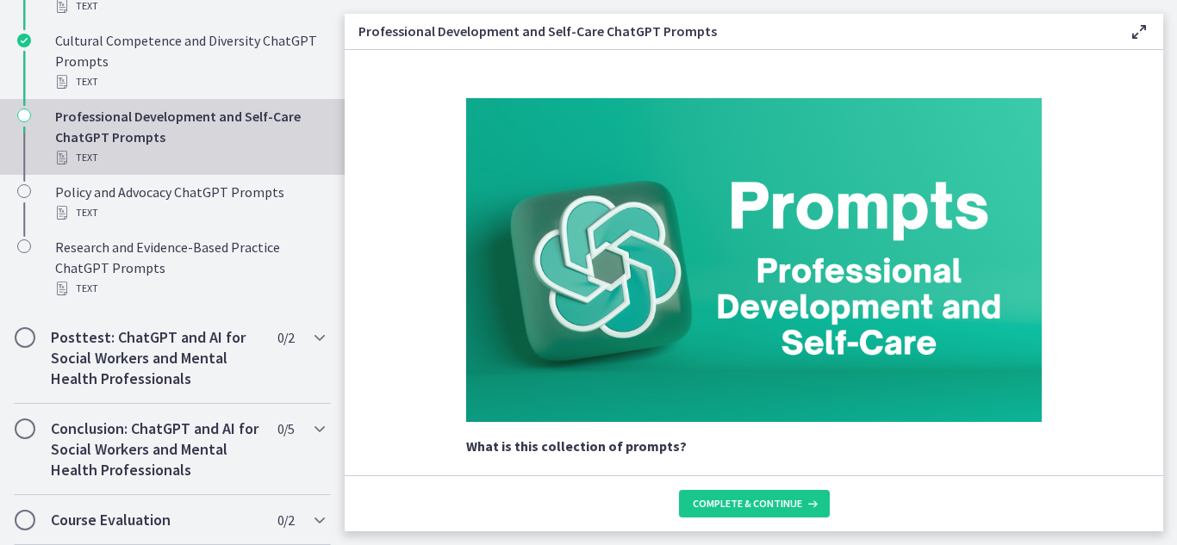
click at [687, 382] on img at bounding box center [754, 260] width 576 height 324
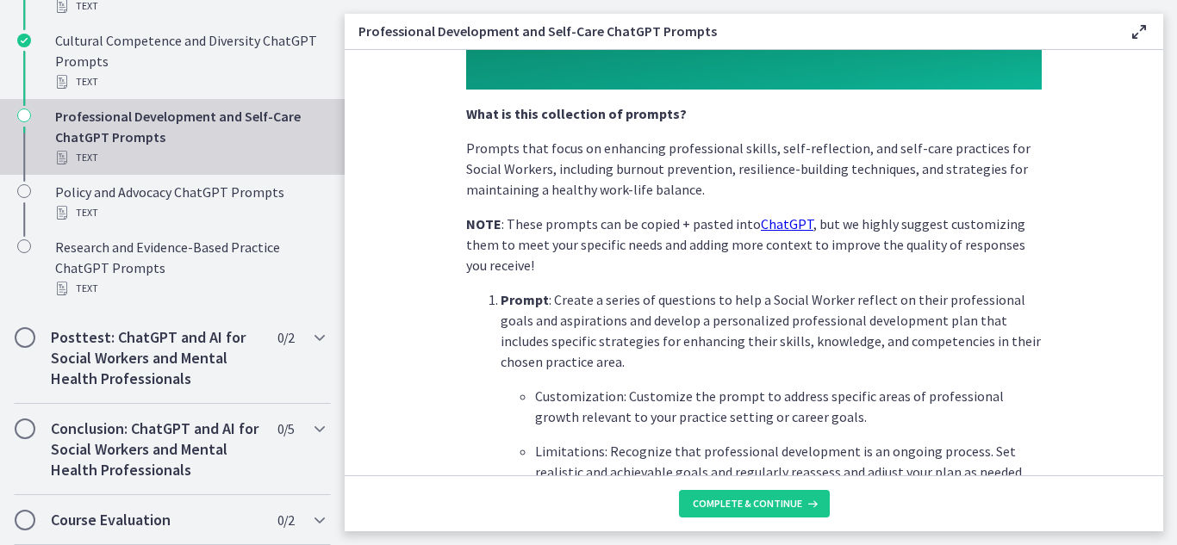
scroll to position [337, 0]
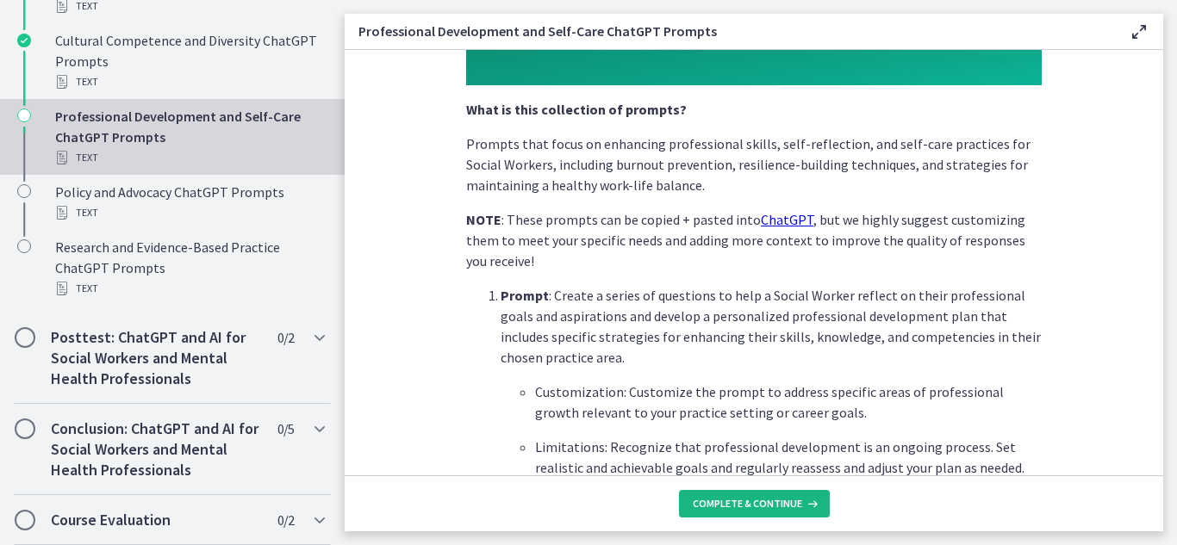
click at [705, 503] on span "Complete & continue" at bounding box center [747, 504] width 109 height 14
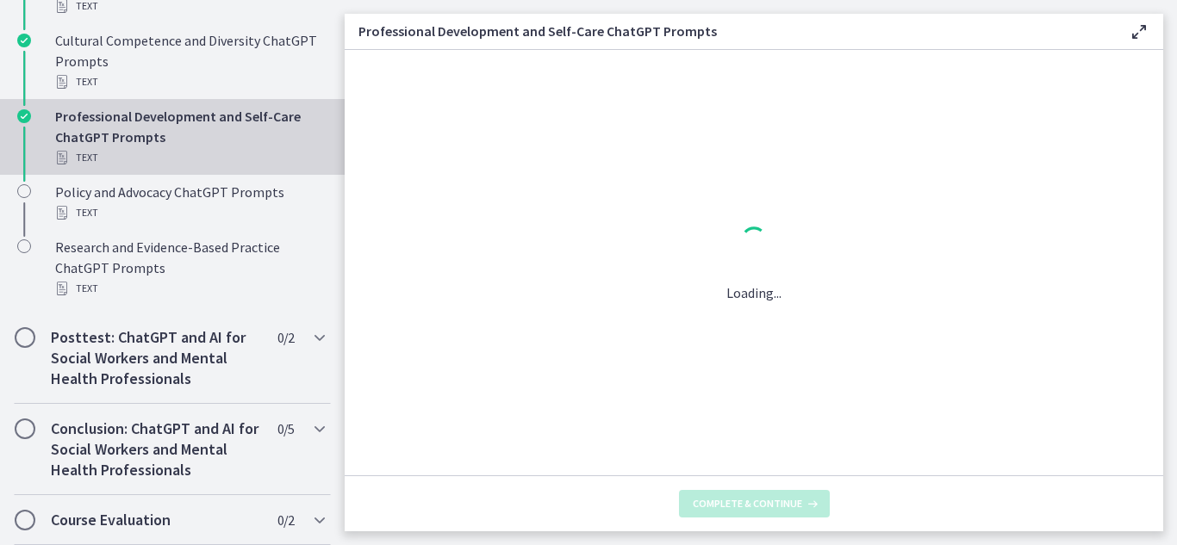
scroll to position [0, 0]
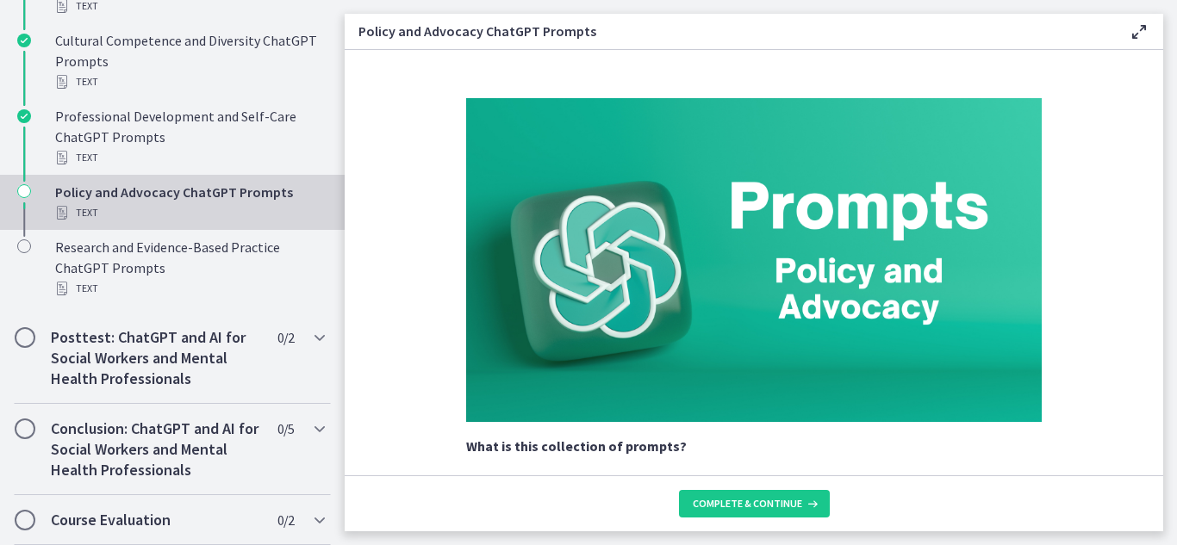
scroll to position [444, 0]
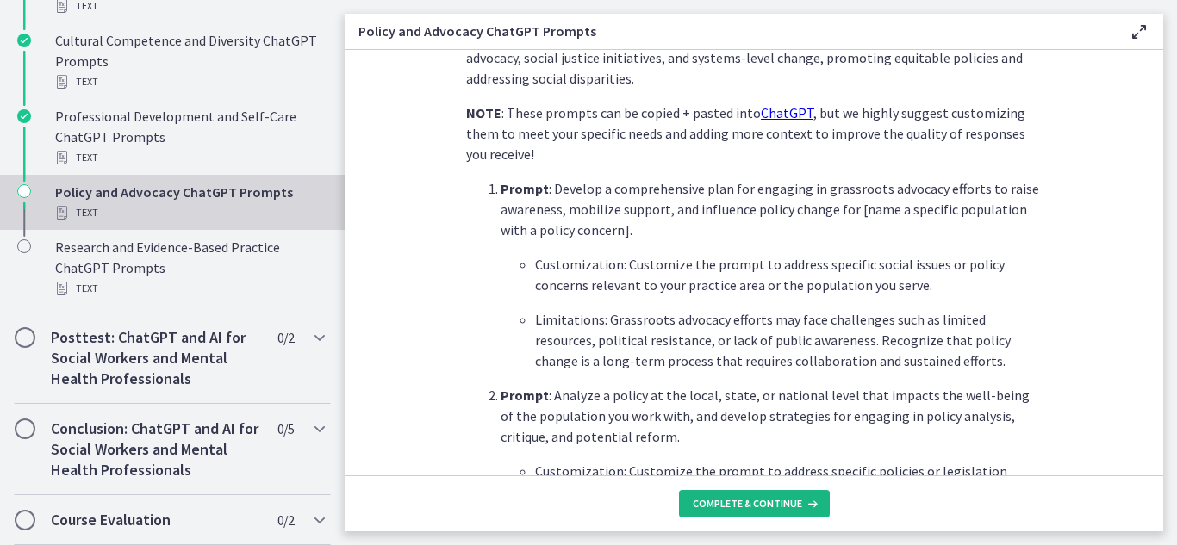
click at [698, 492] on button "Complete & continue" at bounding box center [754, 504] width 151 height 28
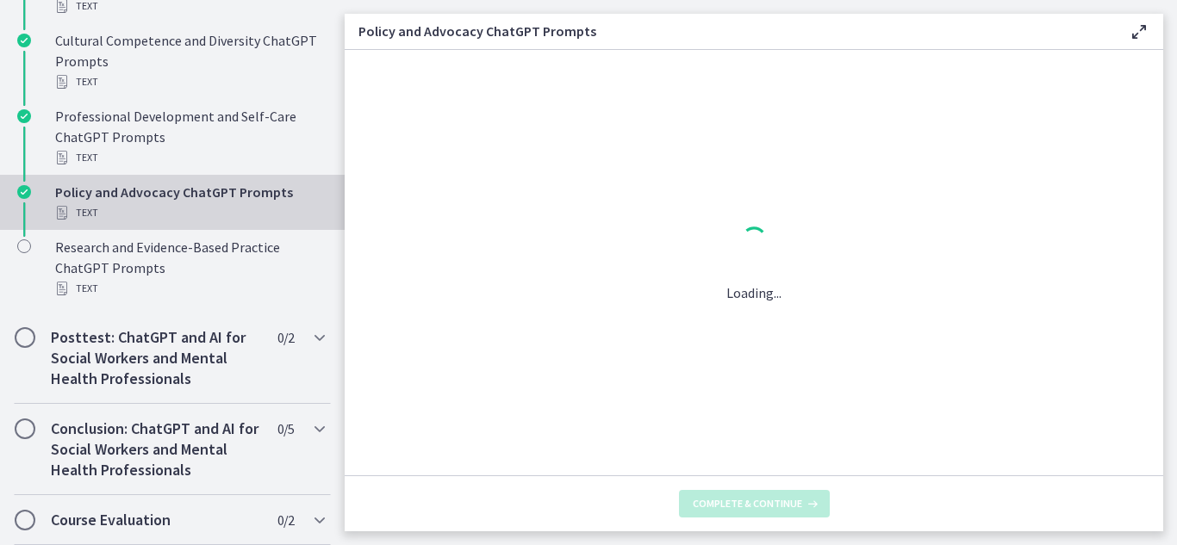
scroll to position [0, 0]
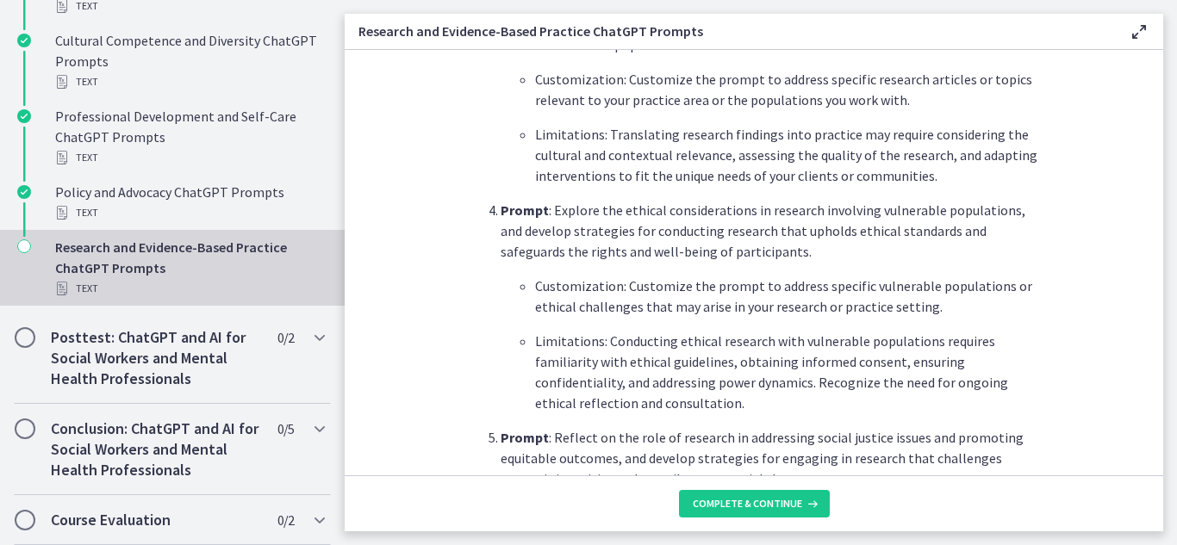
scroll to position [1062, 0]
click at [732, 495] on button "Complete & continue" at bounding box center [754, 504] width 151 height 28
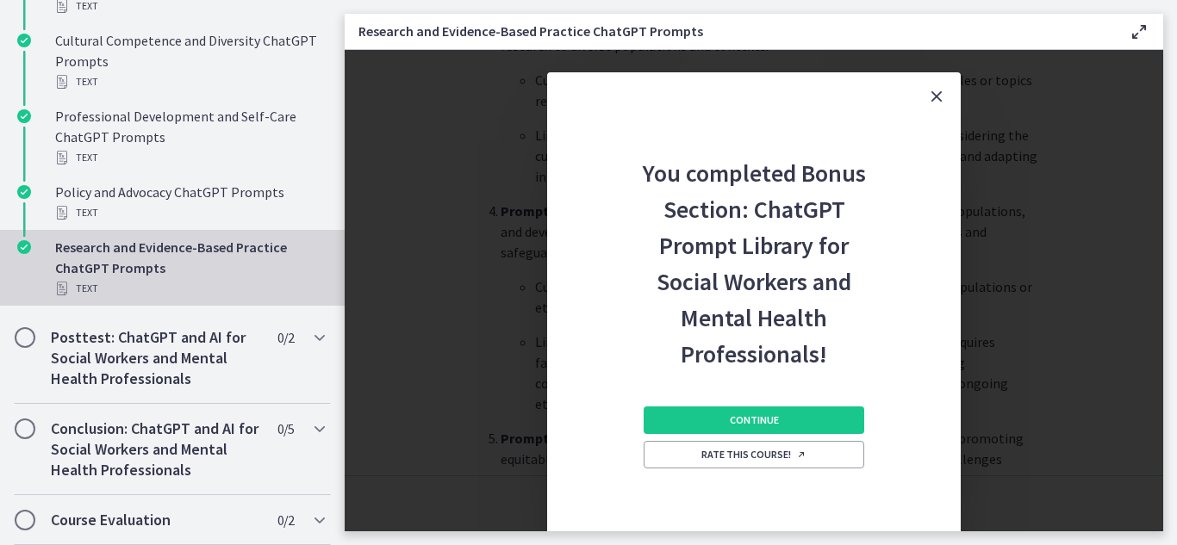
click at [783, 397] on div "Continue Rate this course!" at bounding box center [754, 461] width 221 height 179
click at [781, 402] on div "Continue Rate this course!" at bounding box center [754, 461] width 221 height 179
click at [776, 410] on button "Continue" at bounding box center [754, 421] width 221 height 28
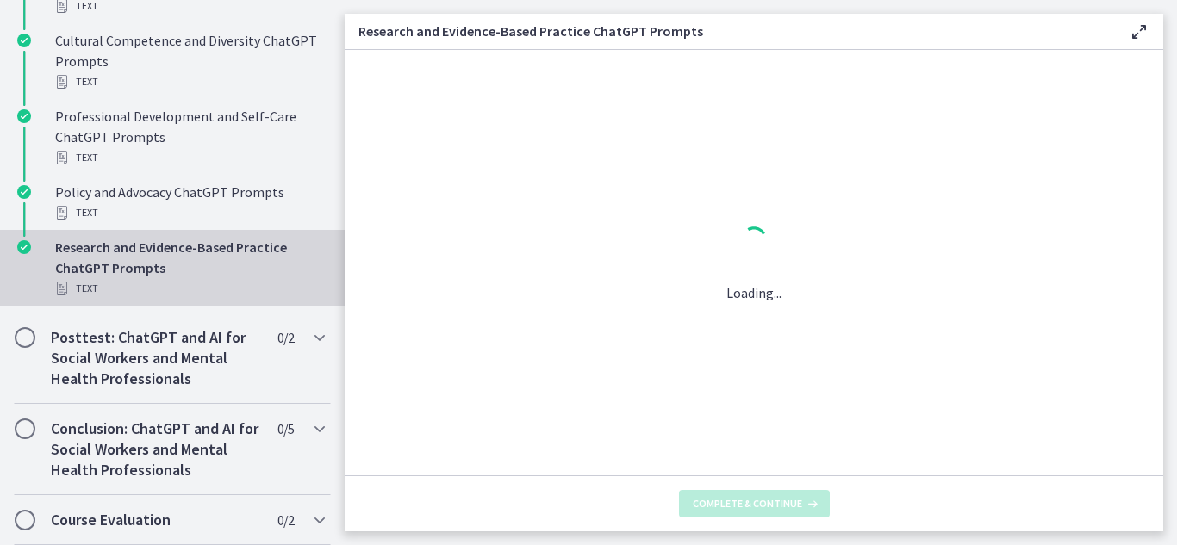
scroll to position [0, 0]
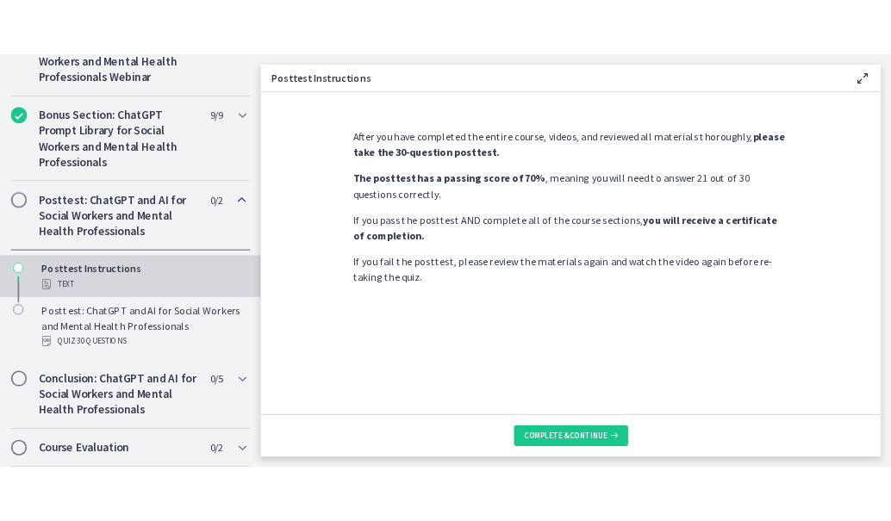
scroll to position [850, 0]
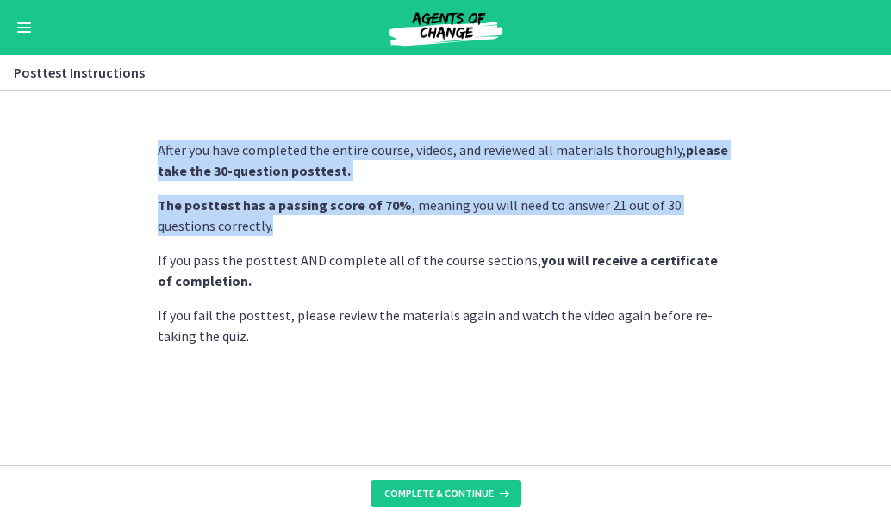
drag, startPoint x: 238, startPoint y: 227, endPoint x: 158, endPoint y: 135, distance: 122.1
click at [158, 135] on div "After you have completed the entire course, videos, and reviewed all materials …" at bounding box center [445, 295] width 603 height 339
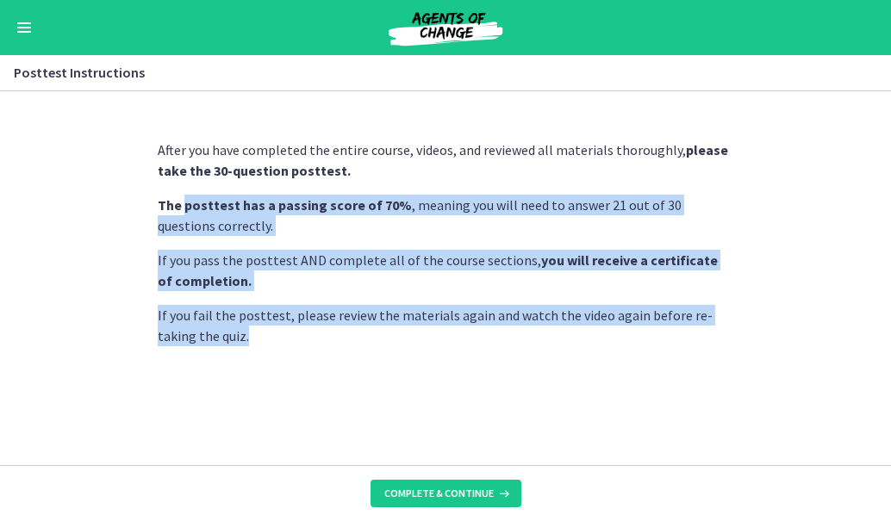
drag, startPoint x: 279, startPoint y: 347, endPoint x: 183, endPoint y: 183, distance: 190.8
click at [183, 183] on div "After you have completed the entire course, videos, and reviewed all materials …" at bounding box center [445, 295] width 603 height 339
click at [234, 294] on div "After you have completed the entire course, videos, and reviewed all materials …" at bounding box center [446, 243] width 576 height 207
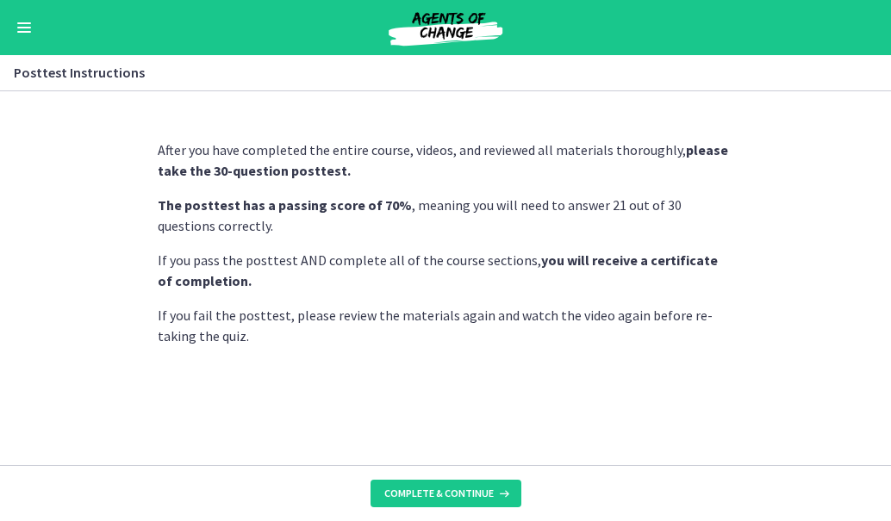
click at [774, 138] on section "After you have completed the entire course, videos, and reviewed all materials …" at bounding box center [445, 278] width 891 height 374
click at [477, 490] on span "Complete & continue" at bounding box center [438, 494] width 109 height 14
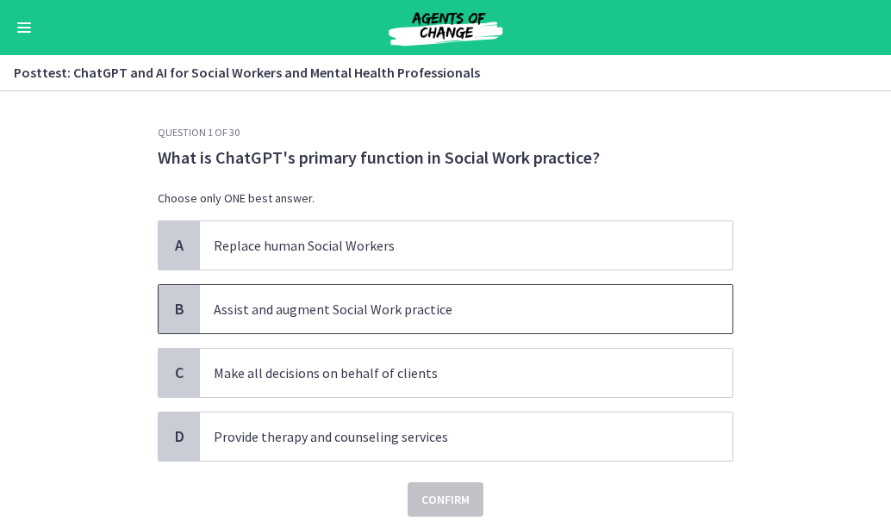
click at [359, 305] on p "Assist and augment Social Work practice" at bounding box center [449, 309] width 470 height 21
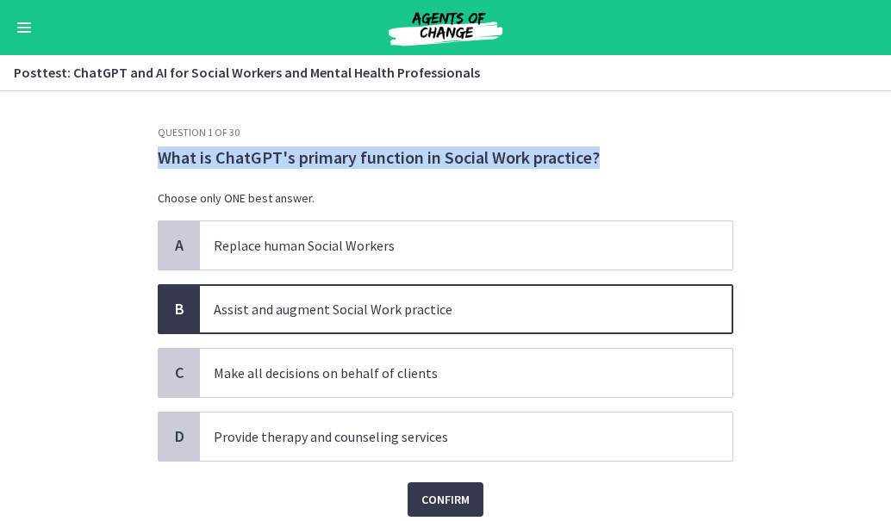
drag, startPoint x: 615, startPoint y: 155, endPoint x: 153, endPoint y: 160, distance: 461.8
click at [158, 160] on p "What is ChatGPT's primary function in Social Work practice?" at bounding box center [446, 157] width 576 height 22
copy p "What is ChatGPT's primary function in Social Work practice?"
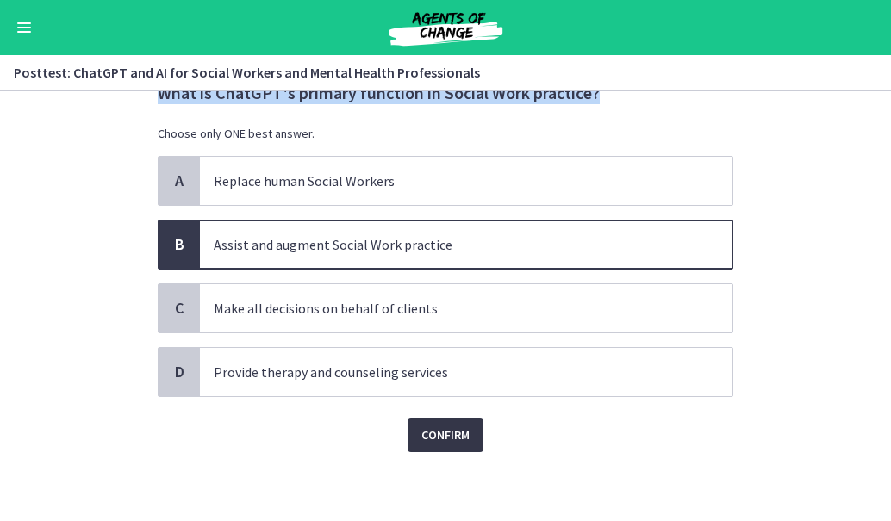
click at [439, 441] on span "Confirm" at bounding box center [445, 435] width 48 height 21
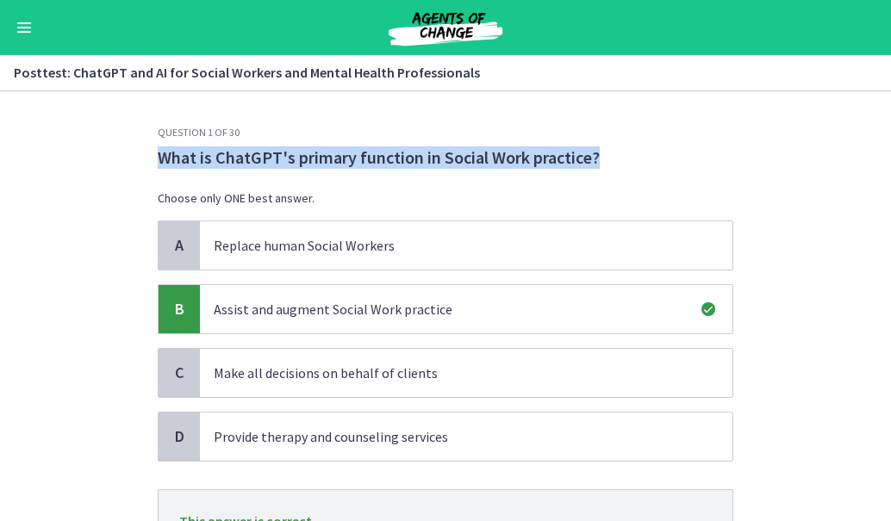
scroll to position [156, 0]
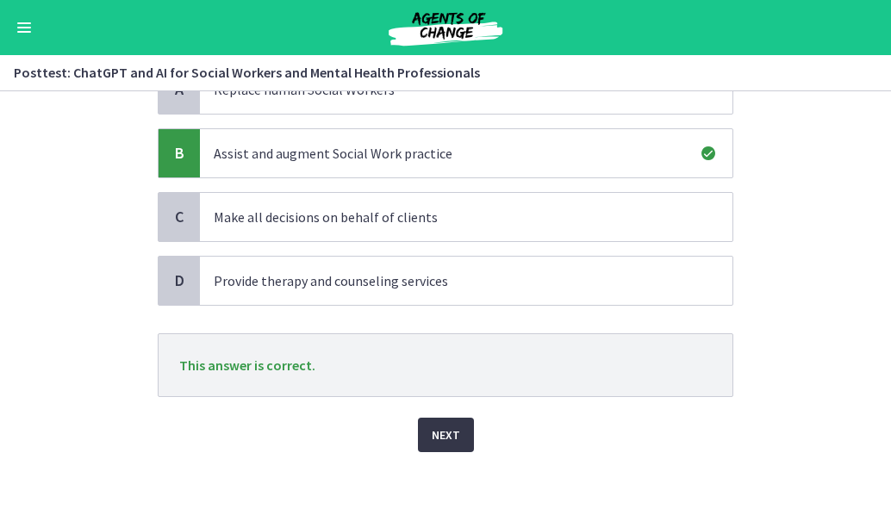
click at [434, 430] on span "Next" at bounding box center [446, 435] width 28 height 21
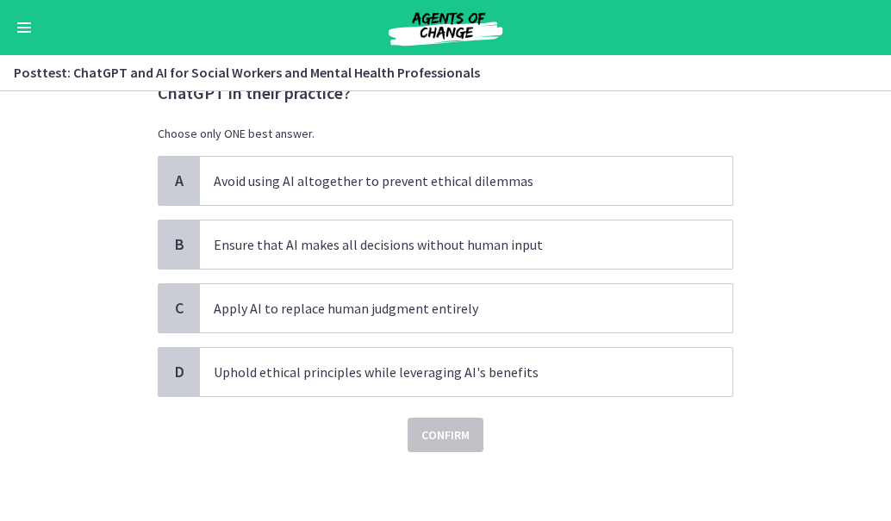
scroll to position [0, 0]
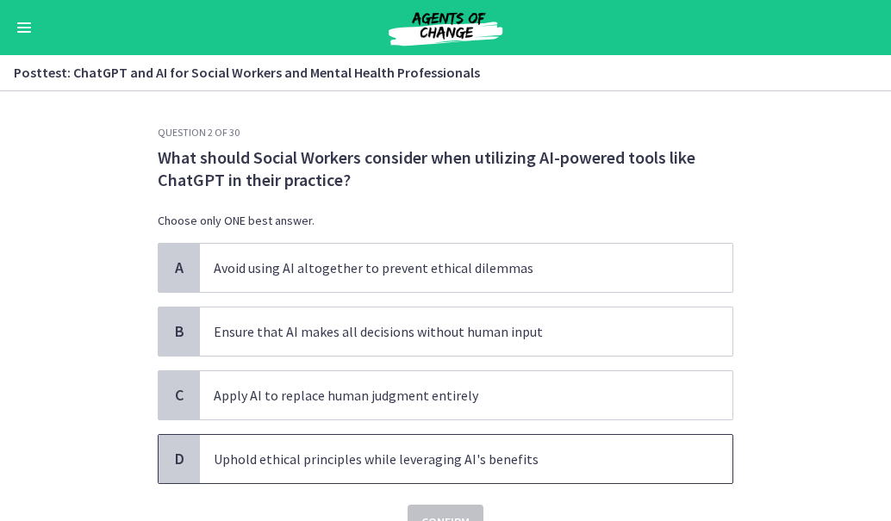
click at [539, 450] on p "Uphold ethical principles while leveraging AI's benefits" at bounding box center [449, 459] width 470 height 21
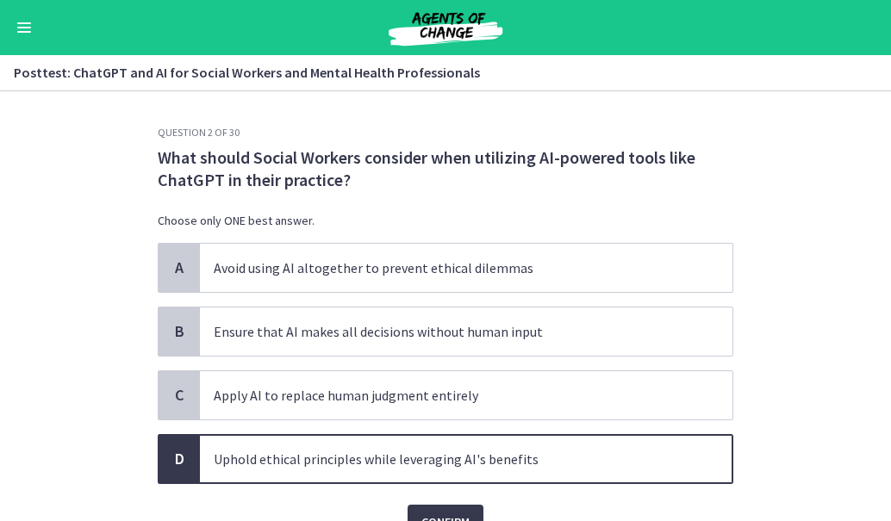
scroll to position [87, 0]
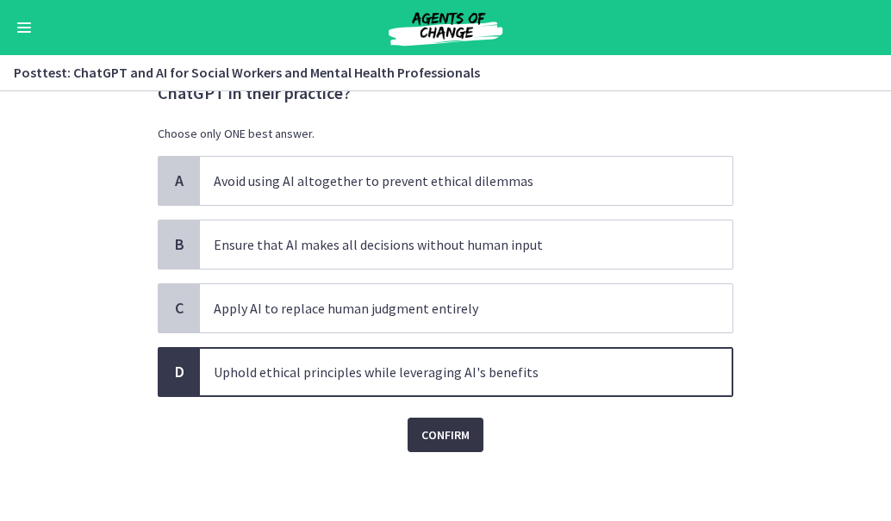
click at [434, 426] on span "Confirm" at bounding box center [445, 435] width 48 height 21
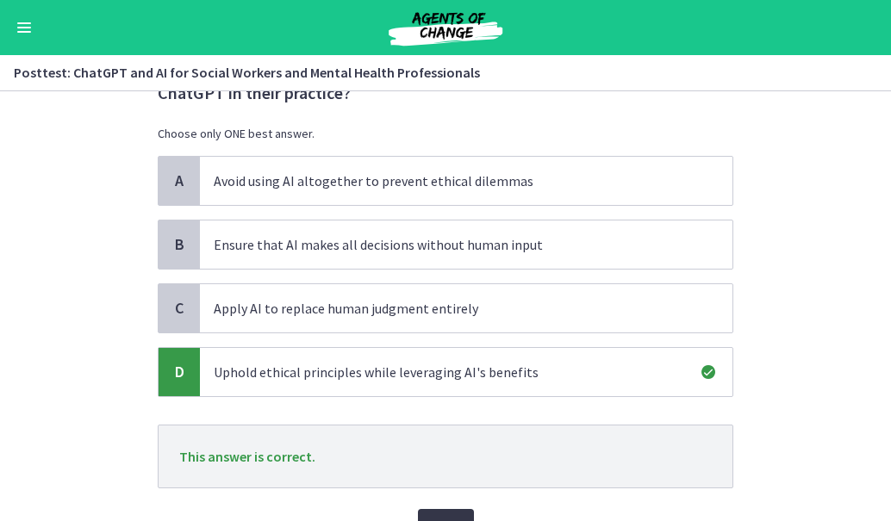
scroll to position [178, 0]
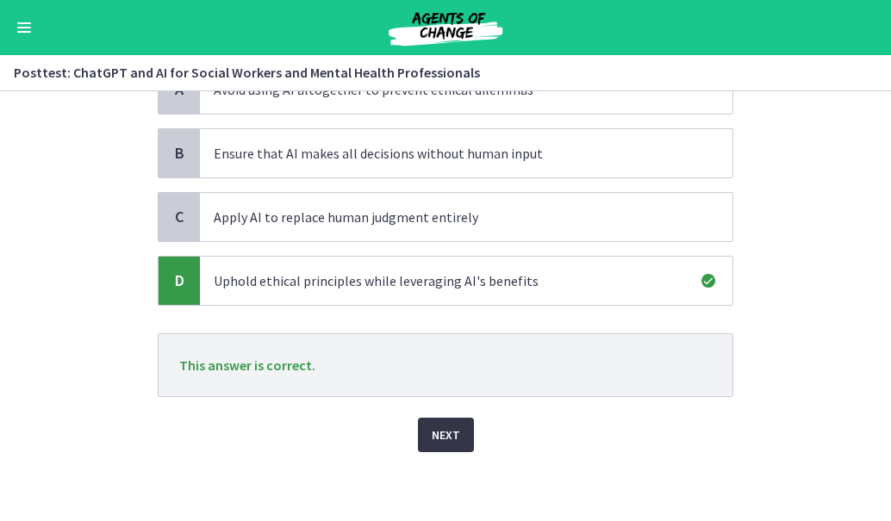
click at [441, 435] on span "Next" at bounding box center [446, 435] width 28 height 21
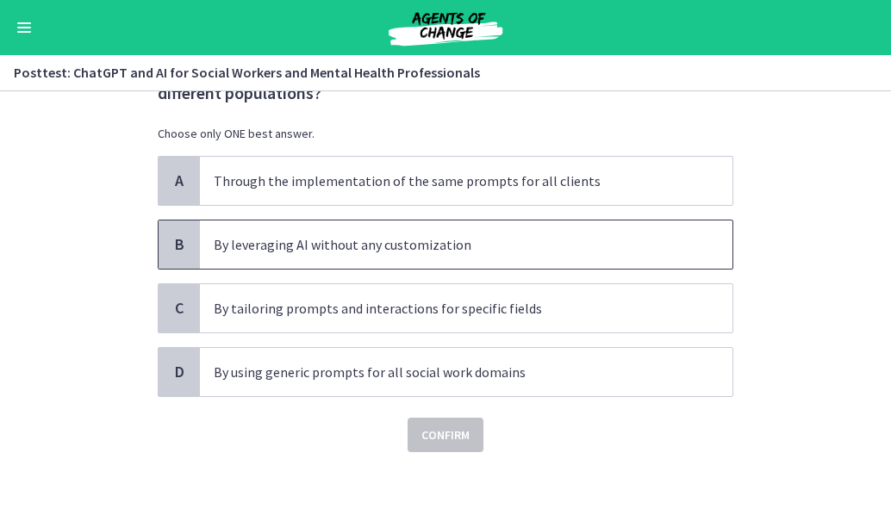
scroll to position [0, 0]
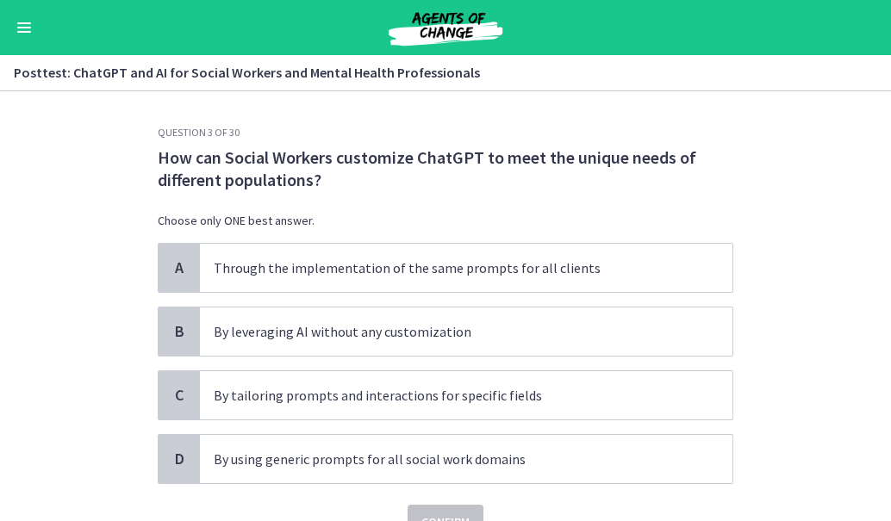
click at [723, 175] on p "How can Social Workers customize ChatGPT to meet the unique needs of different …" at bounding box center [446, 168] width 576 height 45
click at [262, 391] on p "By tailoring prompts and interactions for specific fields" at bounding box center [449, 395] width 470 height 21
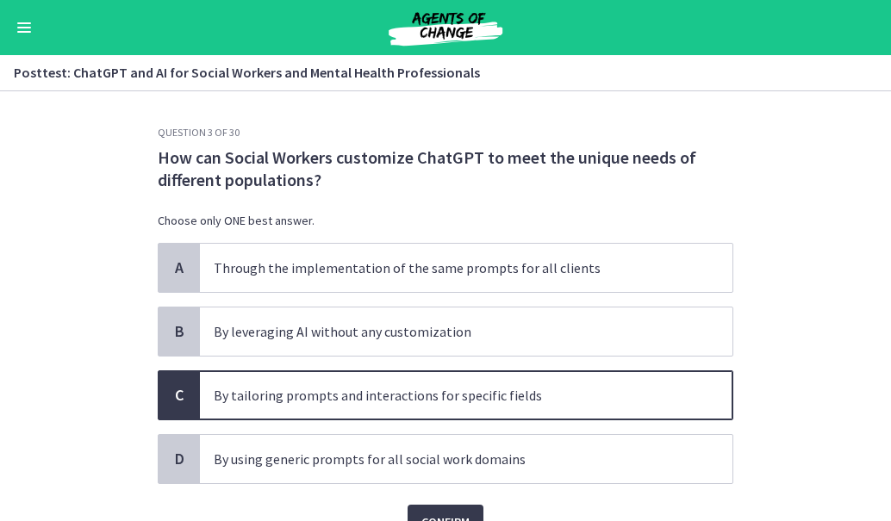
scroll to position [87, 0]
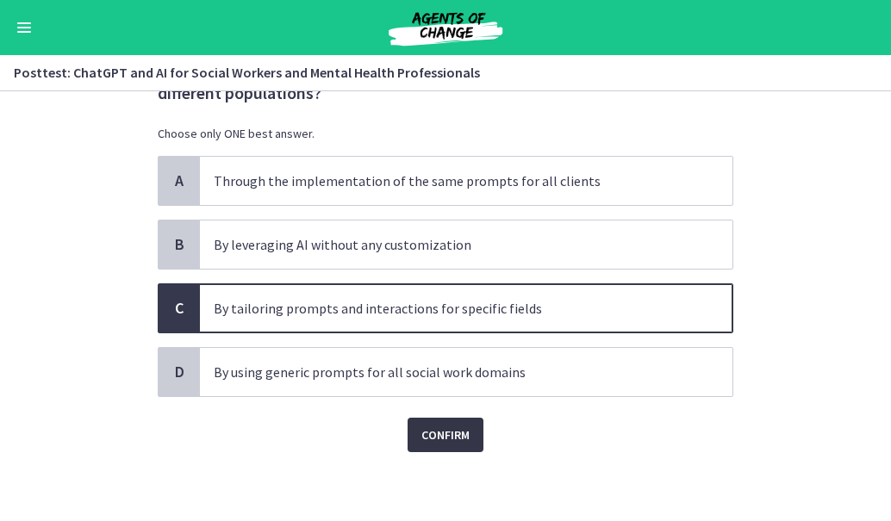
click at [433, 451] on button "Confirm" at bounding box center [446, 435] width 76 height 34
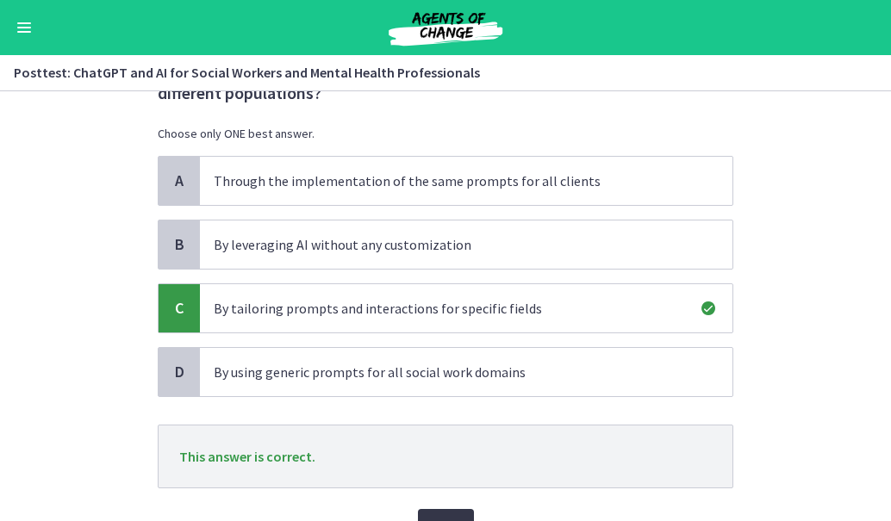
scroll to position [178, 0]
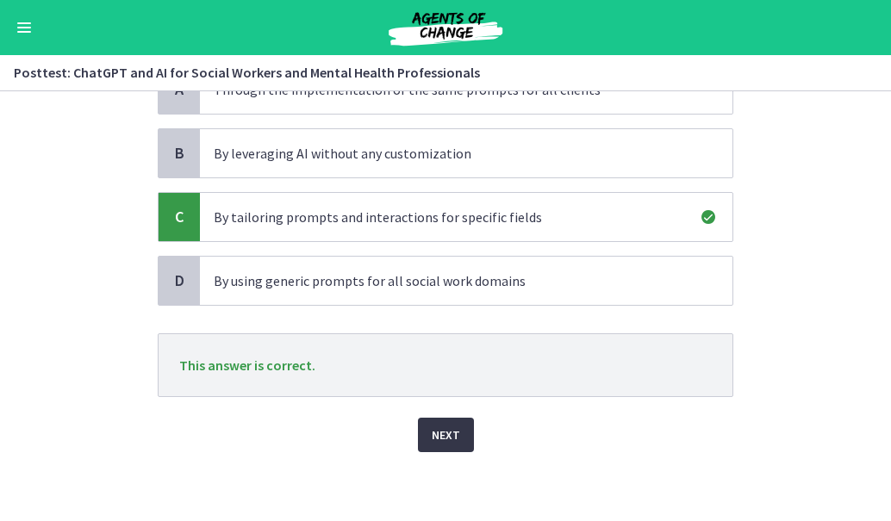
click at [432, 427] on span "Next" at bounding box center [446, 435] width 28 height 21
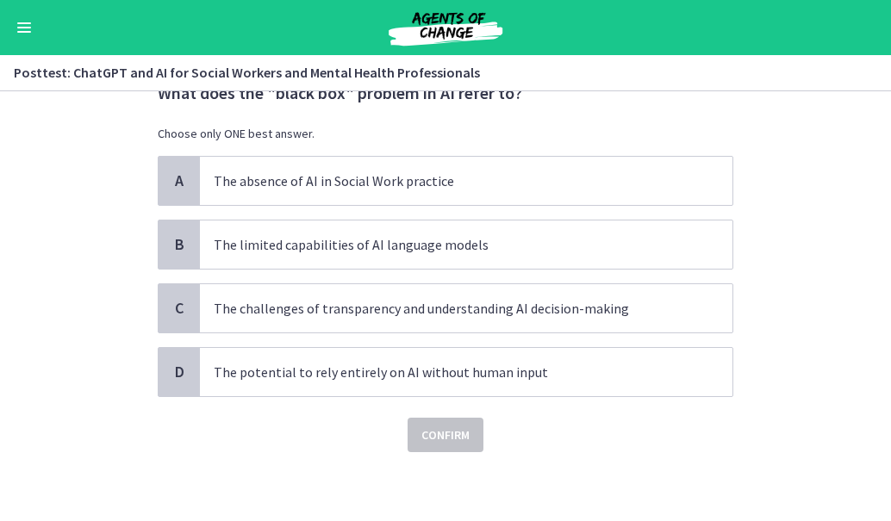
scroll to position [0, 0]
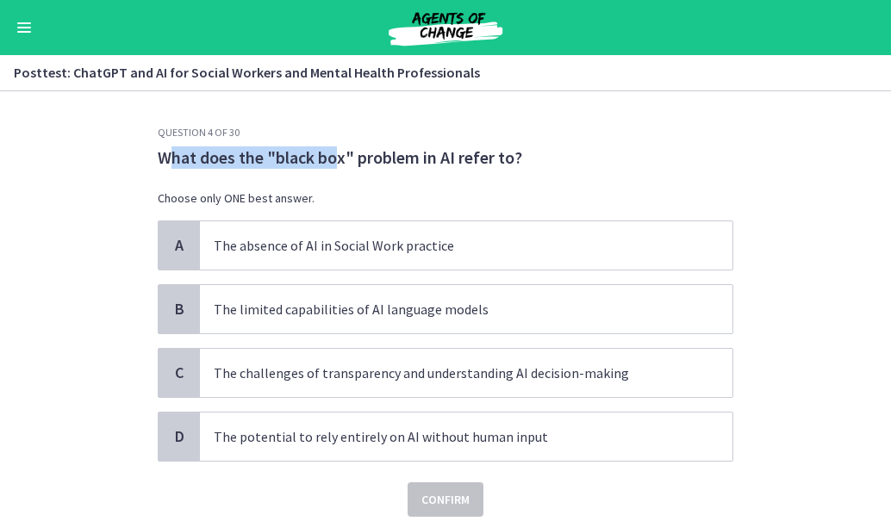
drag, startPoint x: 328, startPoint y: 149, endPoint x: 159, endPoint y: 152, distance: 168.9
click at [159, 152] on p "What does the "black box" problem in AI refer to?" at bounding box center [446, 157] width 576 height 22
click at [144, 143] on div "Question 4 of 30 What does the "black box" problem in AI refer to? Choose only …" at bounding box center [445, 323] width 603 height 395
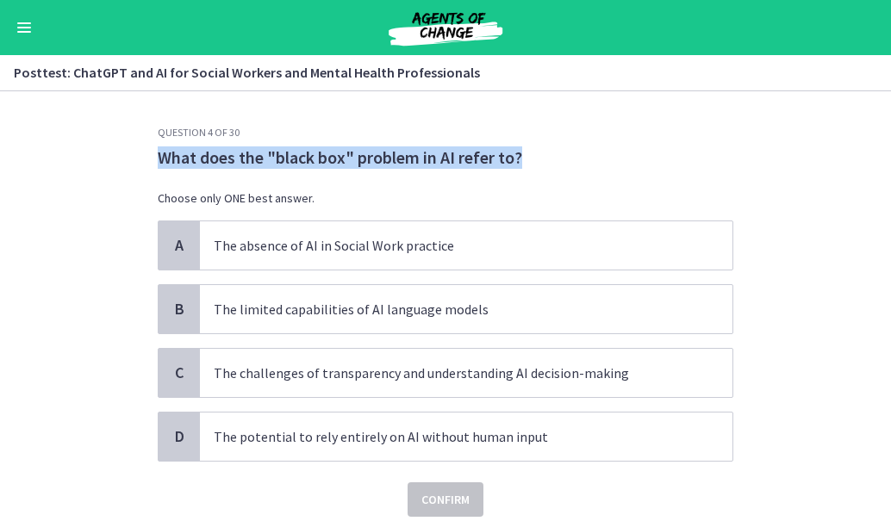
drag, startPoint x: 321, startPoint y: 178, endPoint x: 544, endPoint y: 166, distance: 222.6
click at [544, 166] on p "What does the "black box" problem in AI refer to?" at bounding box center [446, 157] width 576 height 22
copy p "What does the "black box" problem in AI refer to?"
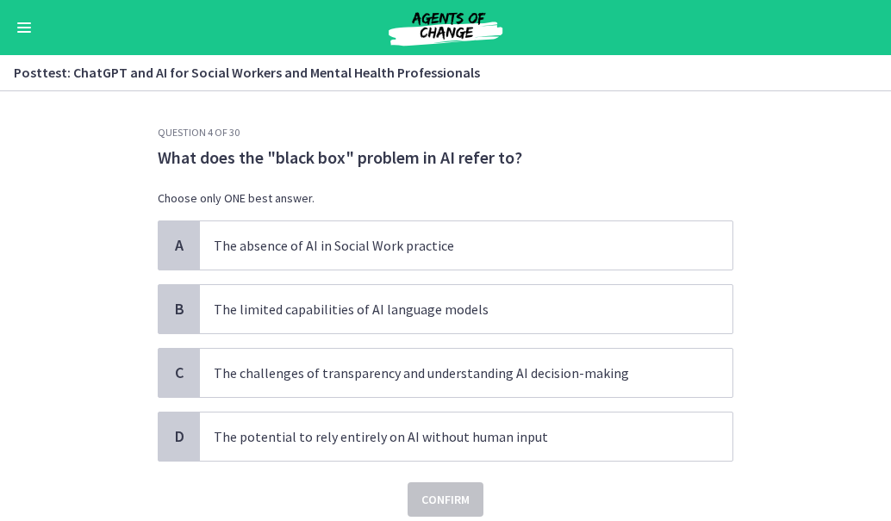
click at [705, 120] on section "Question 4 of 30 What does the "black box" problem in AI refer to? Choose only …" at bounding box center [445, 306] width 891 height 430
click at [722, 113] on section "Question 4 of 30 What does the "black box" problem in AI refer to? Choose only …" at bounding box center [445, 306] width 891 height 430
drag, startPoint x: 243, startPoint y: 495, endPoint x: 148, endPoint y: 152, distance: 355.8
drag, startPoint x: 148, startPoint y: 152, endPoint x: 124, endPoint y: 127, distance: 34.7
click at [124, 127] on section "Question 4 of 30 What does the "black box" problem in AI refer to? Choose only …" at bounding box center [445, 306] width 891 height 430
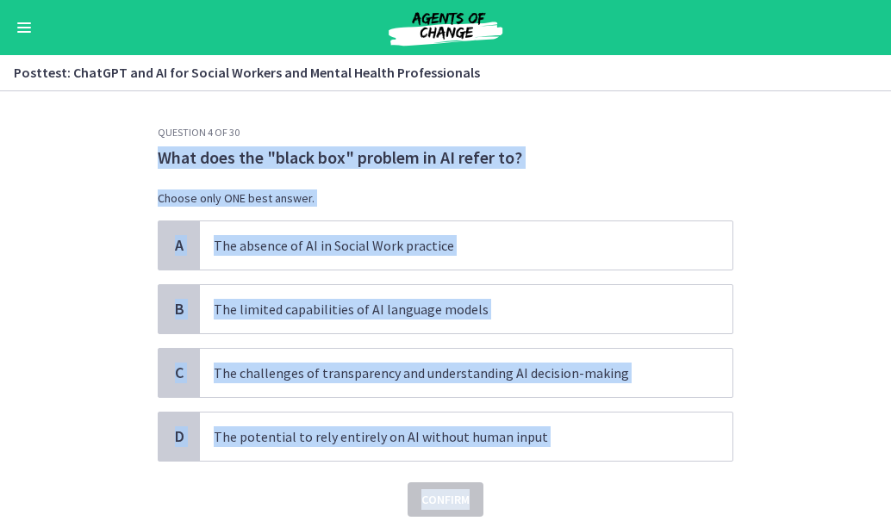
drag, startPoint x: 153, startPoint y: 151, endPoint x: 645, endPoint y: 478, distance: 591.7
click at [645, 478] on div "Question 4 of 30 What does the "black box" problem in AI refer to? Choose only …" at bounding box center [446, 321] width 576 height 391
copy div "What does the "black box" problem in AI refer to? Choose only ONE best answer. …"
click at [452, 156] on p "What does the "black box" problem in AI refer to?" at bounding box center [446, 157] width 576 height 22
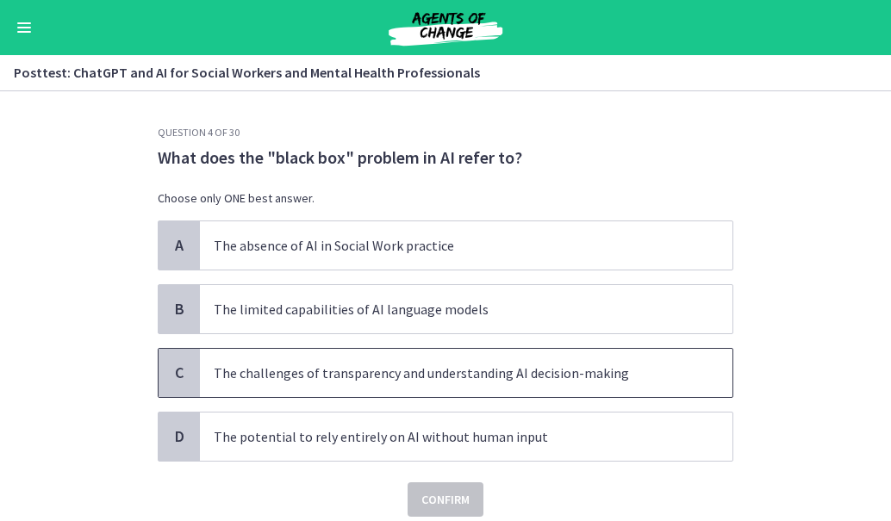
click at [517, 355] on span "The challenges of transparency and understanding AI decision-making" at bounding box center [466, 373] width 532 height 48
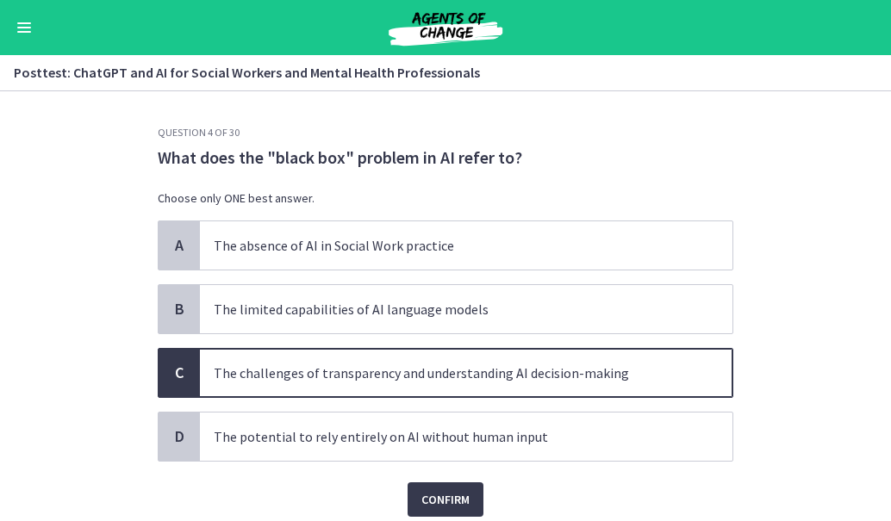
scroll to position [65, 0]
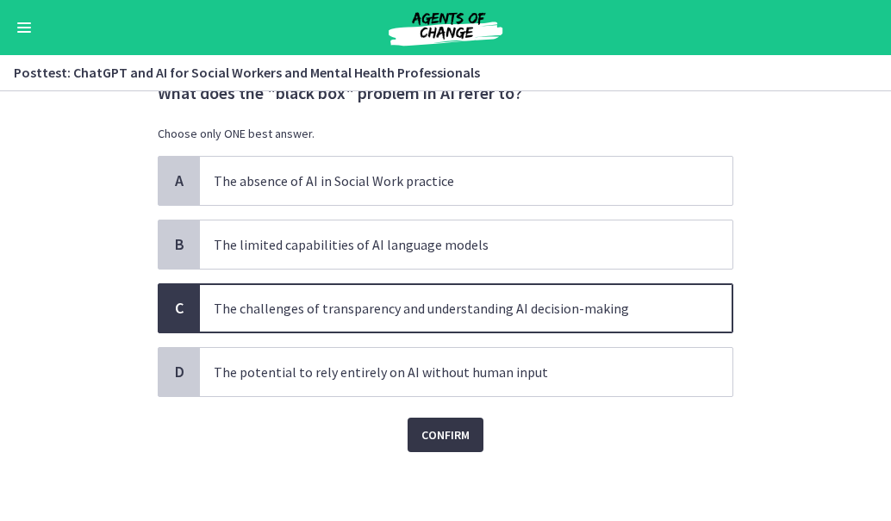
click at [433, 420] on button "Confirm" at bounding box center [446, 435] width 76 height 34
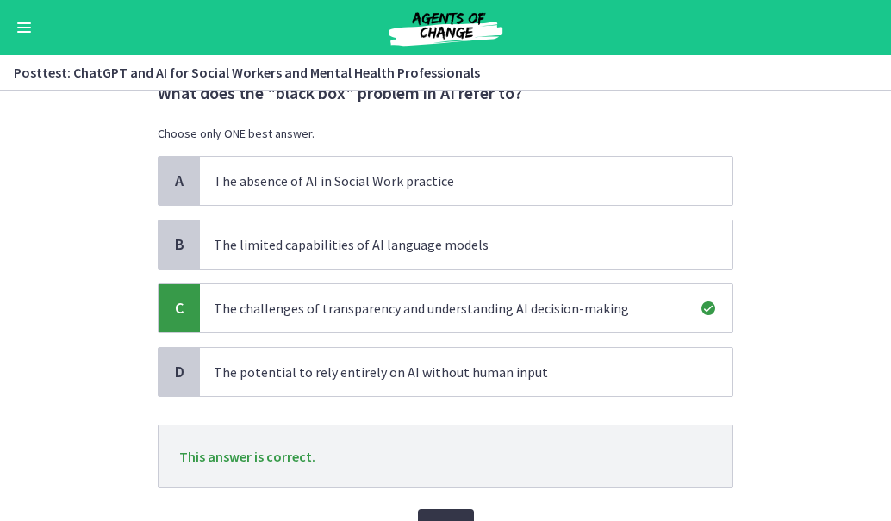
scroll to position [156, 0]
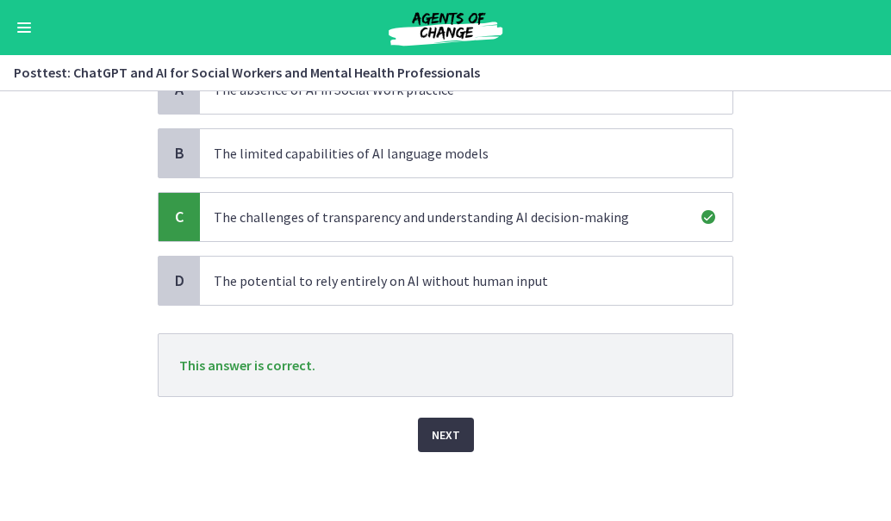
drag, startPoint x: 435, startPoint y: 446, endPoint x: 414, endPoint y: 433, distance: 24.4
click at [418, 433] on button "Next" at bounding box center [446, 435] width 56 height 34
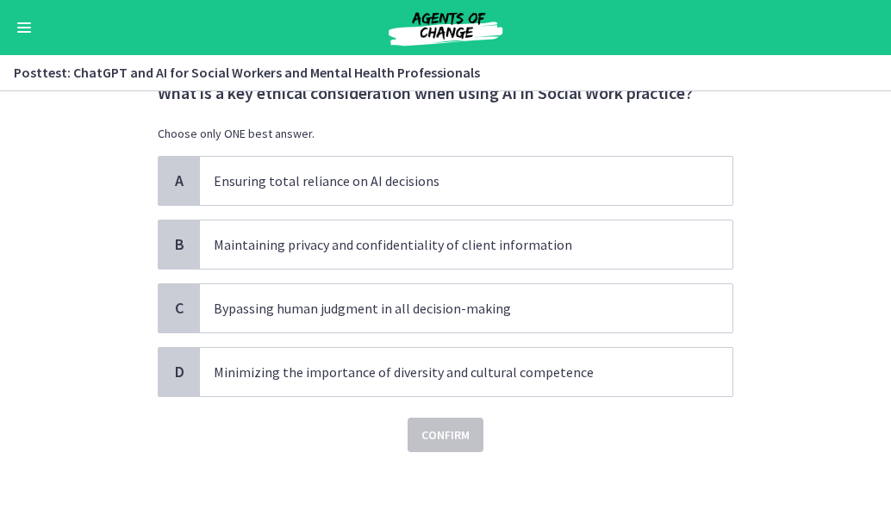
scroll to position [0, 0]
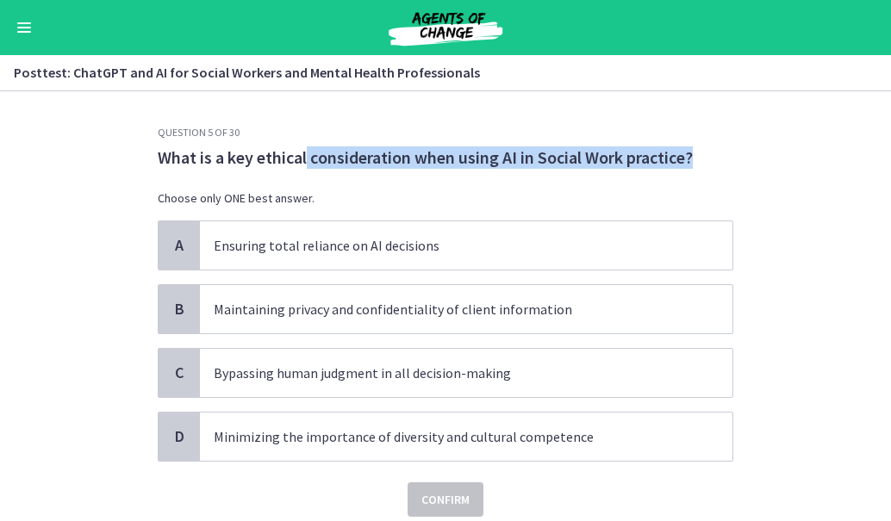
drag, startPoint x: 298, startPoint y: 159, endPoint x: 701, endPoint y: 158, distance: 403.2
click at [701, 158] on p "What is a key ethical consideration when using AI in Social Work practice?" at bounding box center [446, 157] width 576 height 22
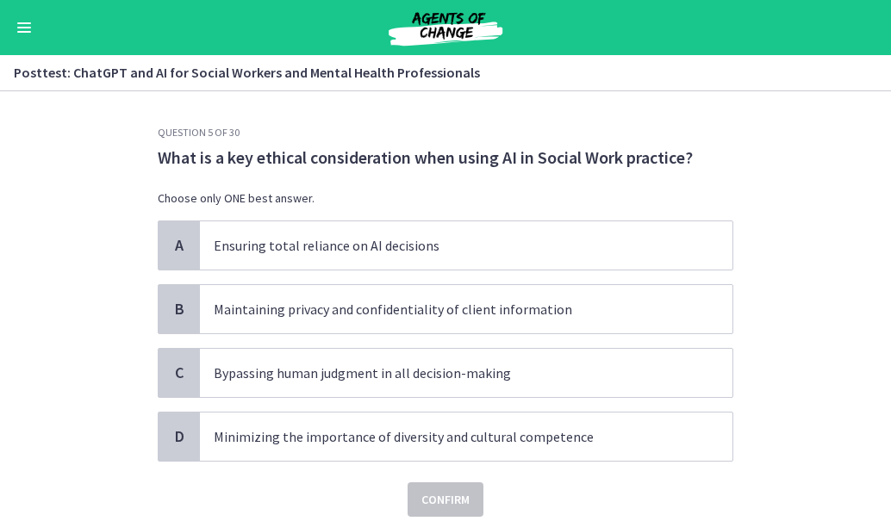
drag, startPoint x: 701, startPoint y: 158, endPoint x: 249, endPoint y: 131, distance: 453.1
click at [249, 131] on h3 "Question 5 of 30" at bounding box center [446, 133] width 576 height 14
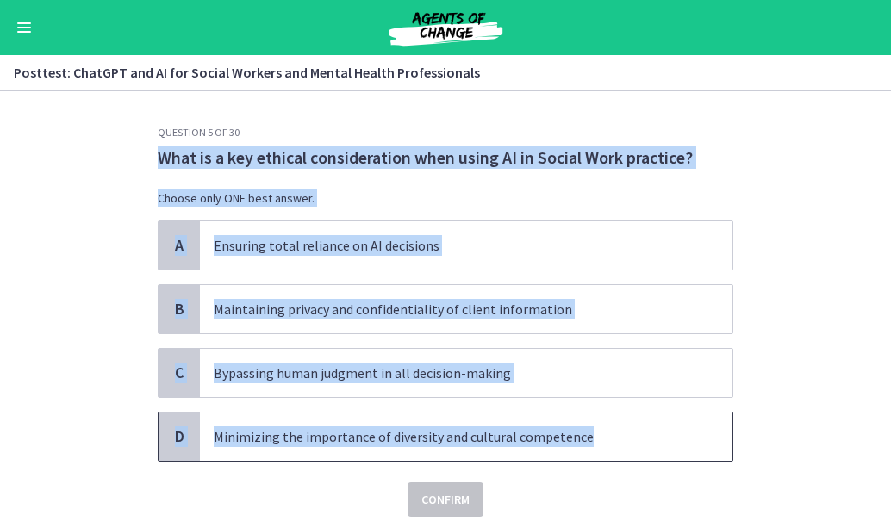
drag, startPoint x: 140, startPoint y: 153, endPoint x: 633, endPoint y: 450, distance: 575.8
click at [633, 450] on div "Question 5 of 30 What is a key ethical consideration when using AI in Social Wo…" at bounding box center [445, 323] width 603 height 395
copy div "What is a key ethical consideration when using AI in Social Work practice? Choo…"
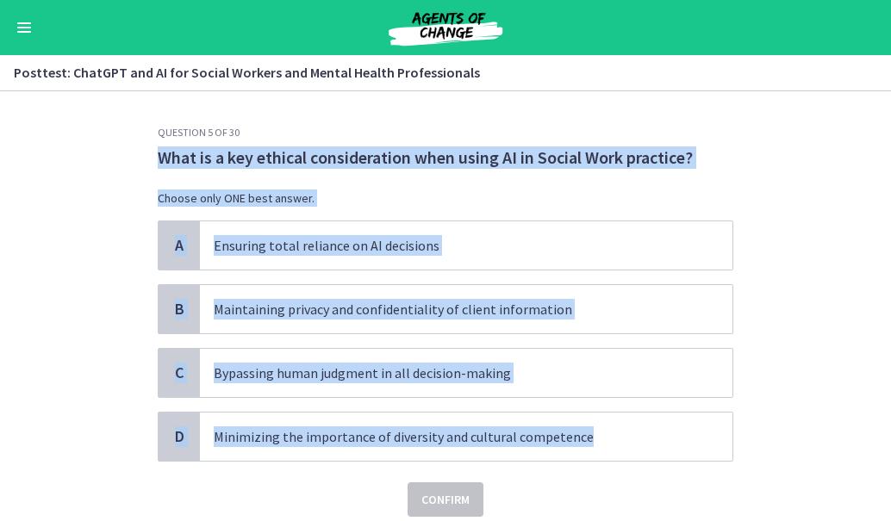
click at [317, 160] on p "What is a key ethical consideration when using AI in Social Work practice?" at bounding box center [446, 157] width 576 height 22
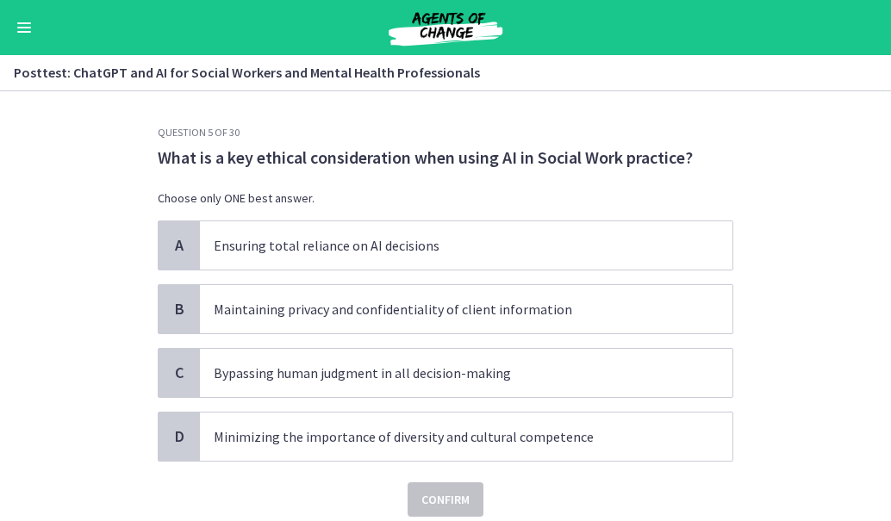
click at [766, 109] on section "Question 5 of 30 What is a key ethical consideration when using AI in Social Wo…" at bounding box center [445, 306] width 891 height 430
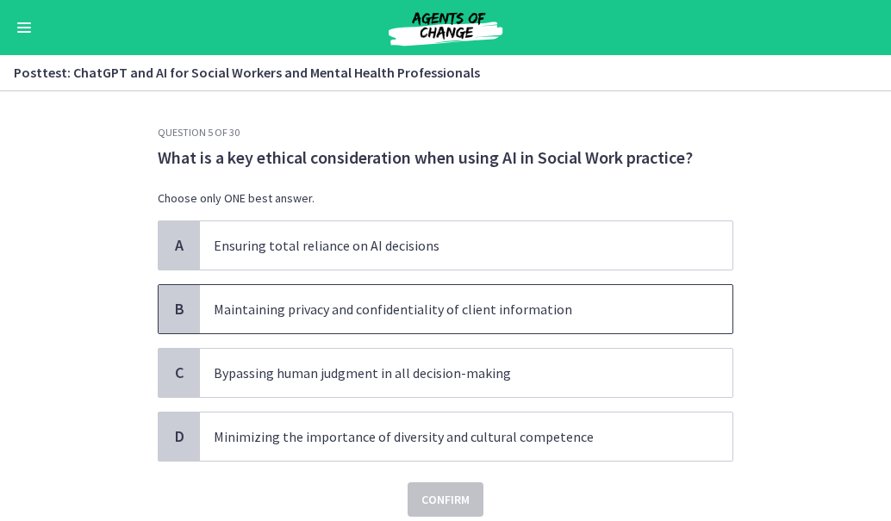
click at [532, 307] on p "Maintaining privacy and confidentiality of client information" at bounding box center [449, 309] width 470 height 21
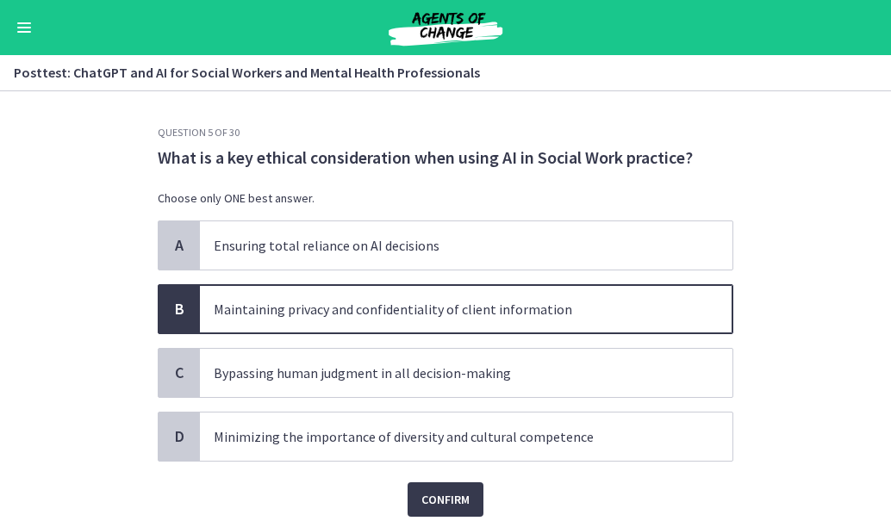
scroll to position [65, 0]
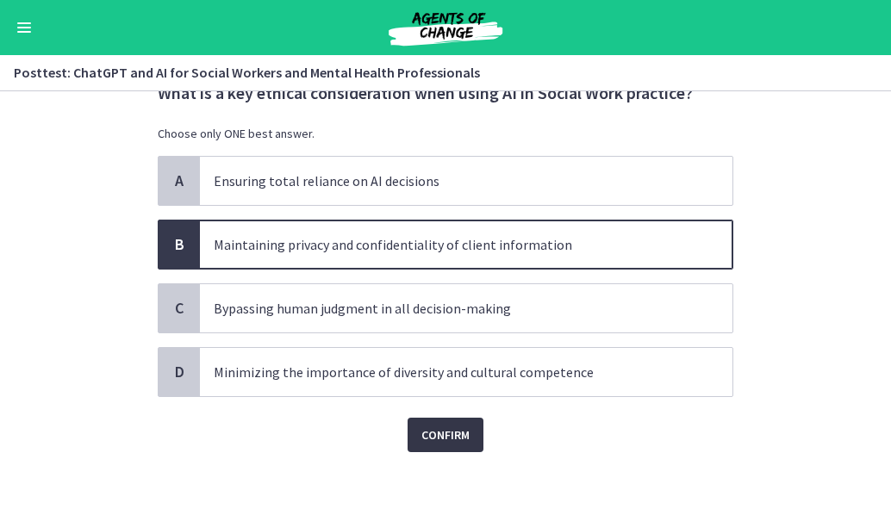
click at [435, 431] on span "Confirm" at bounding box center [445, 435] width 48 height 21
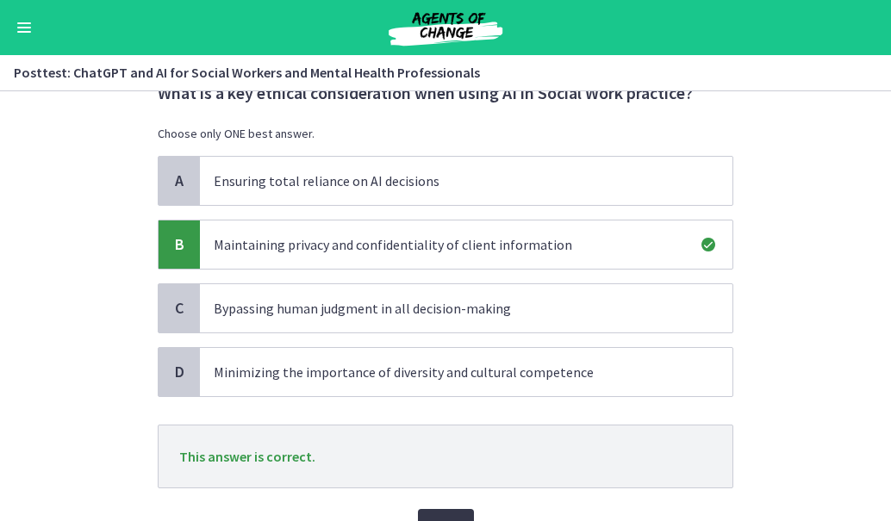
scroll to position [156, 0]
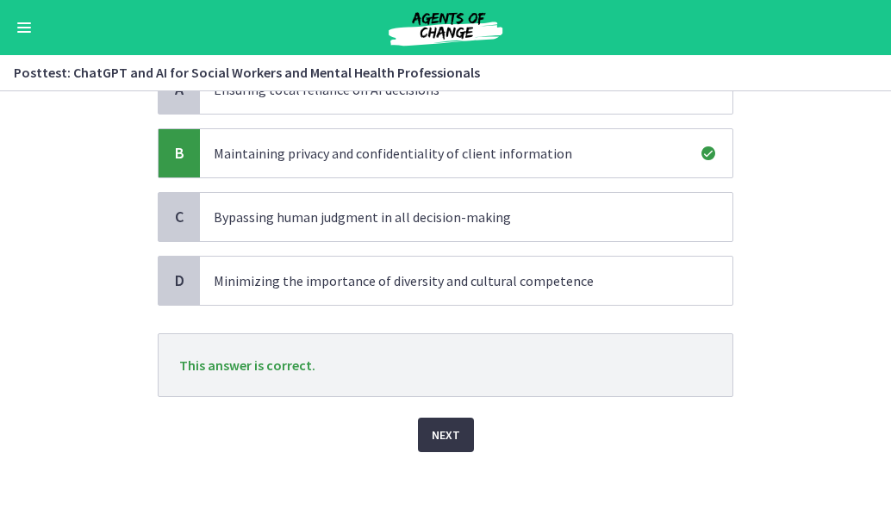
click at [445, 430] on span "Next" at bounding box center [446, 435] width 28 height 21
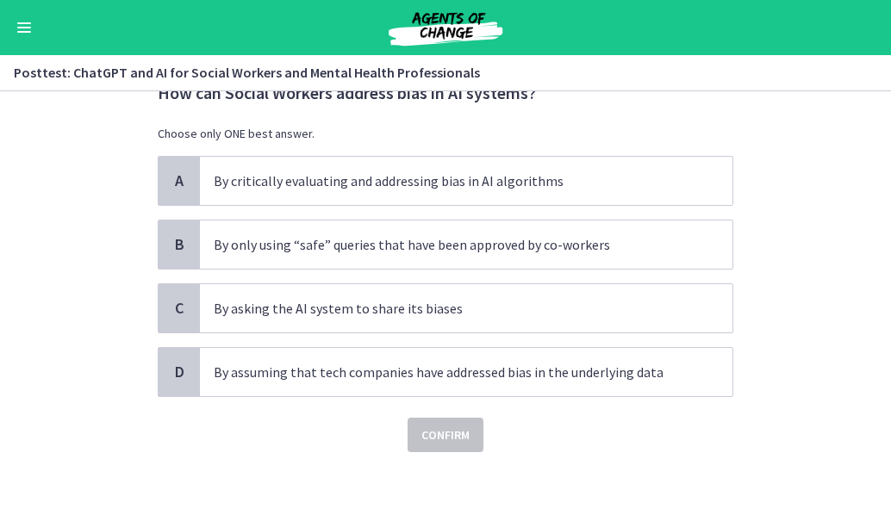
scroll to position [0, 0]
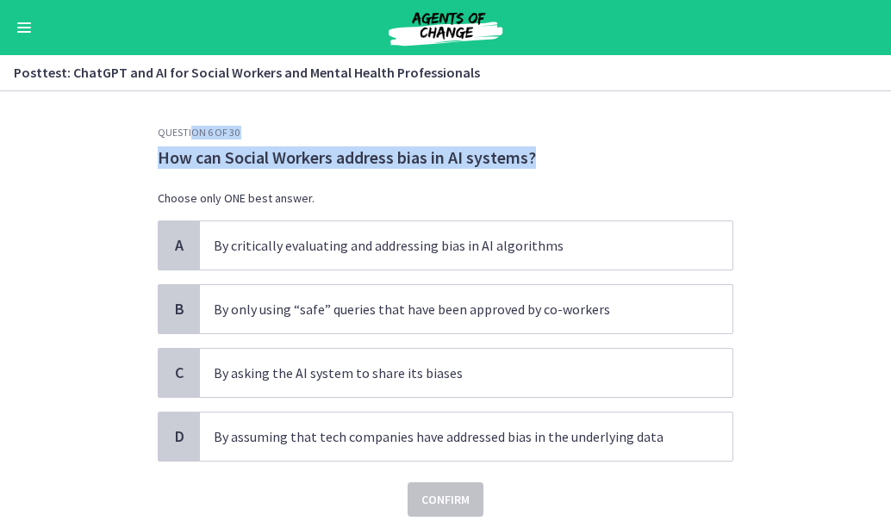
drag, startPoint x: 146, startPoint y: 171, endPoint x: 184, endPoint y: 113, distance: 69.8
click at [184, 113] on section "Question 6 of 30 How can Social Workers address bias in AI systems? Choose only…" at bounding box center [445, 306] width 891 height 430
click at [158, 180] on div "How can Social Workers address bias in AI systems? Choose only ONE best answer." at bounding box center [446, 183] width 576 height 74
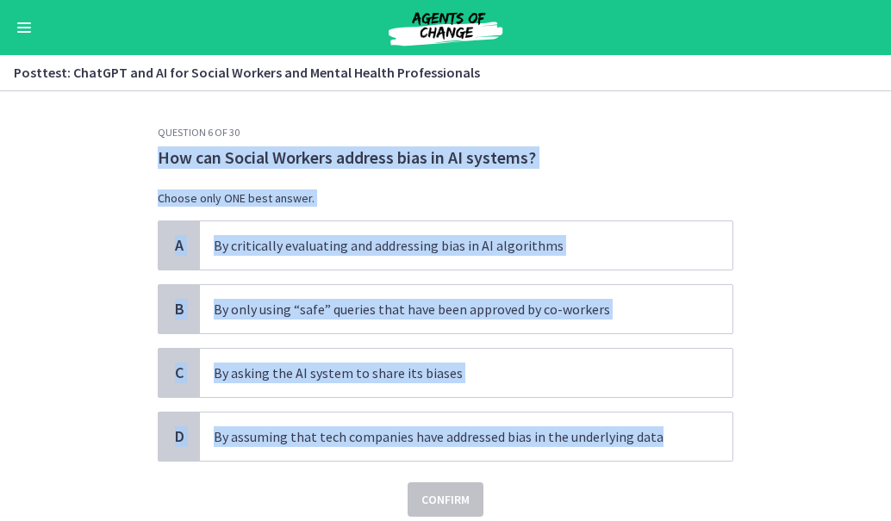
drag, startPoint x: 147, startPoint y: 149, endPoint x: 738, endPoint y: 460, distance: 667.1
click at [738, 460] on div "Question 6 of 30 How can Social Workers address bias in AI systems? Choose only…" at bounding box center [445, 323] width 603 height 395
copy div "How can Social Workers address bias in AI systems? Choose only ONE best answer.…"
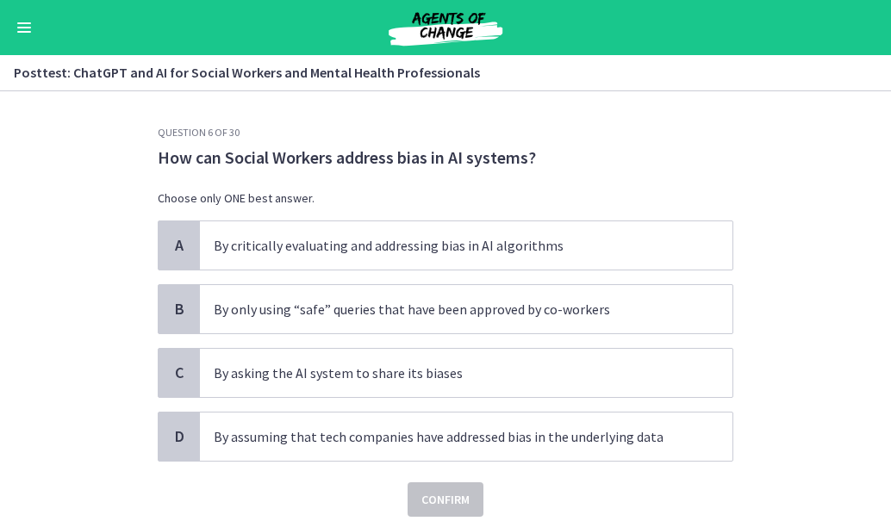
click at [215, 115] on section "Question 6 of 30 How can Social Workers address bias in AI systems? Choose only…" at bounding box center [445, 306] width 891 height 430
click at [765, 147] on section "Question 6 of 30 How can Social Workers address bias in AI systems? Choose only…" at bounding box center [445, 306] width 891 height 430
click at [446, 347] on div "A By critically evaluating and addressing bias in AI algorithms B By only using…" at bounding box center [446, 341] width 576 height 241
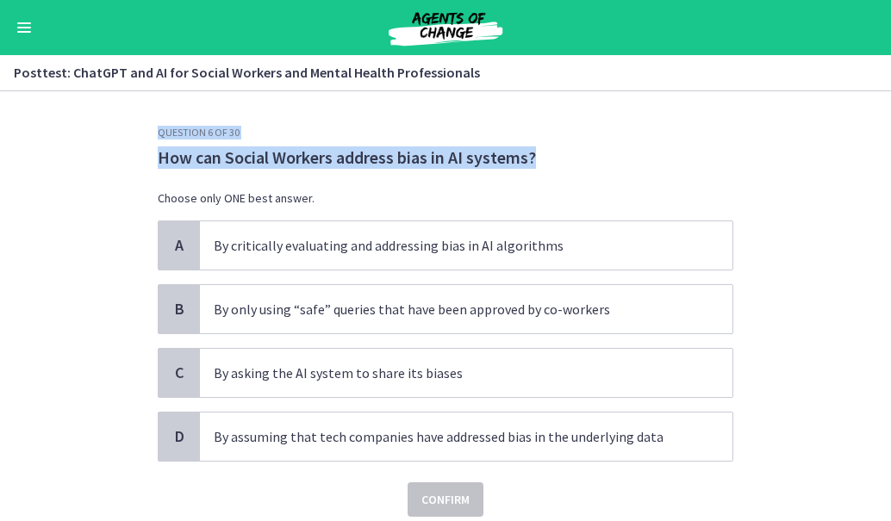
drag, startPoint x: 577, startPoint y: 162, endPoint x: 147, endPoint y: 134, distance: 430.9
click at [147, 134] on div "Question 6 of 30 How can Social Workers address bias in AI systems? Choose only…" at bounding box center [445, 323] width 603 height 395
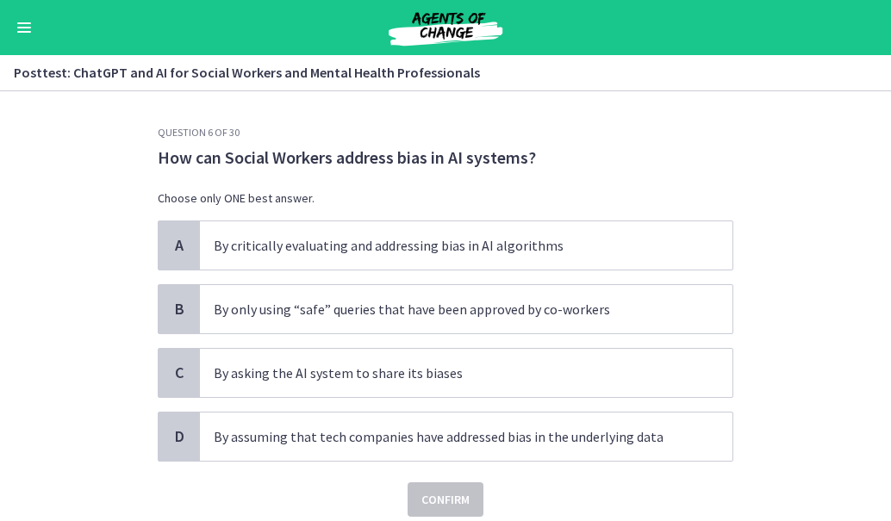
click at [84, 186] on section "Question 6 of 30 How can Social Workers address bias in AI systems? Choose only…" at bounding box center [445, 306] width 891 height 430
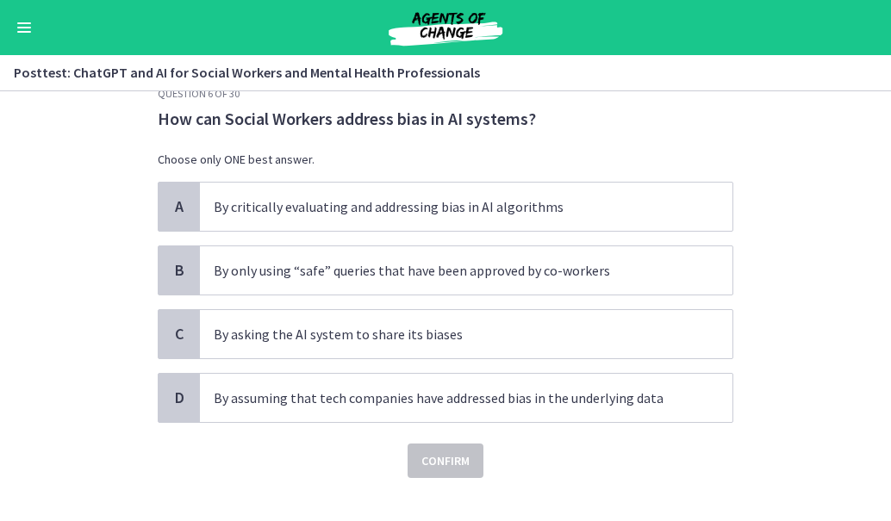
click at [775, 104] on section "Question 6 of 30 How can Social Workers address bias in AI systems? Choose only…" at bounding box center [445, 306] width 891 height 430
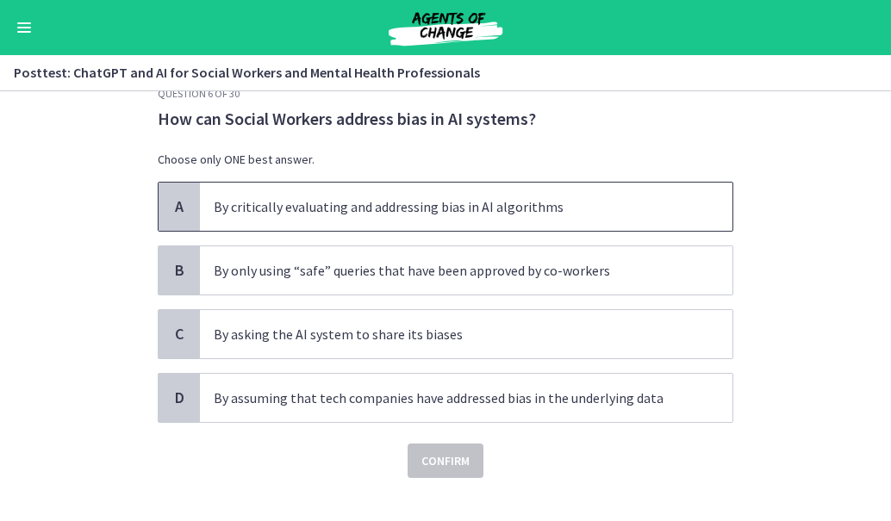
click at [368, 207] on p "By critically evaluating and addressing bias in AI algorithms" at bounding box center [449, 206] width 470 height 21
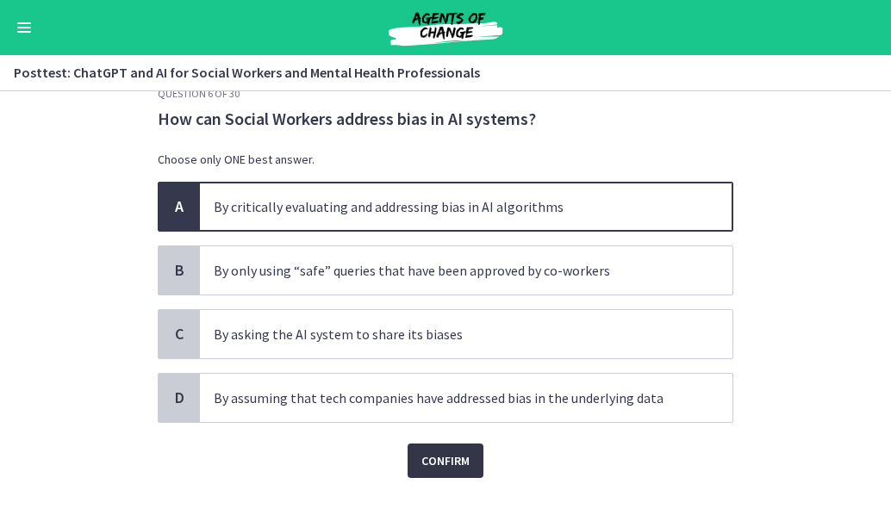
click at [426, 468] on span "Confirm" at bounding box center [445, 461] width 48 height 21
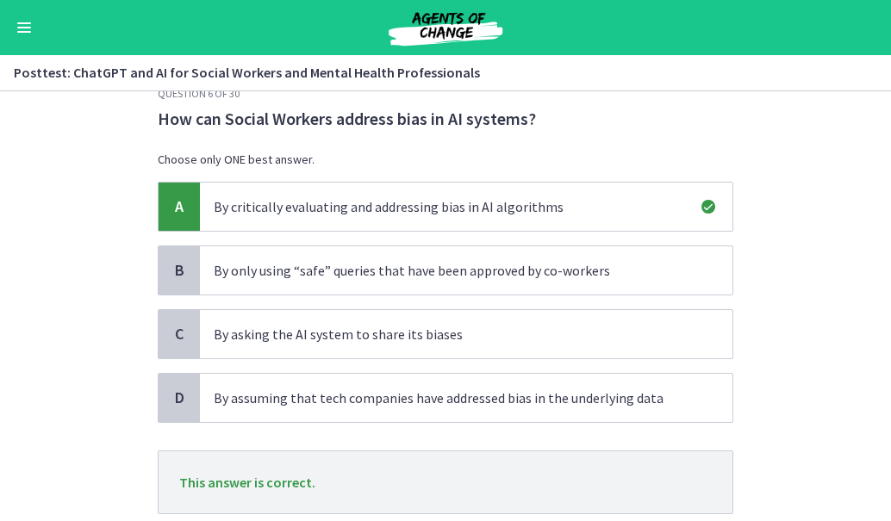
scroll to position [156, 0]
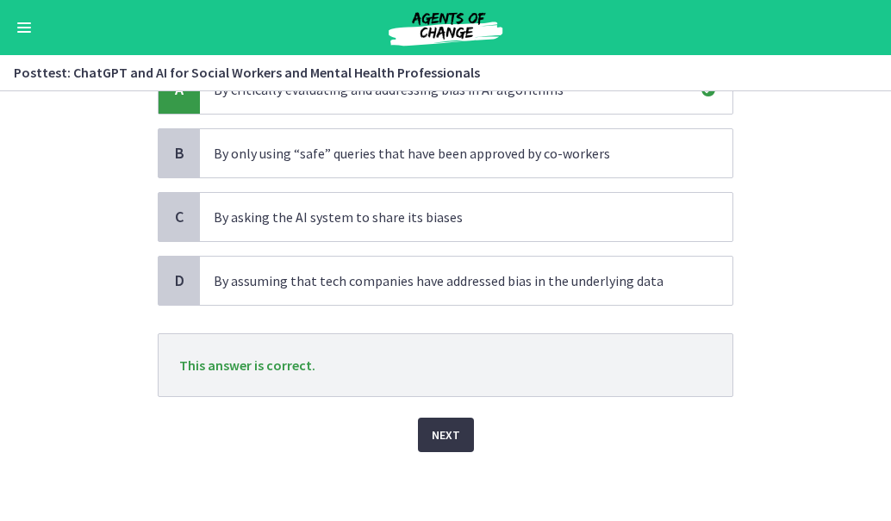
click at [420, 433] on button "Next" at bounding box center [446, 435] width 56 height 34
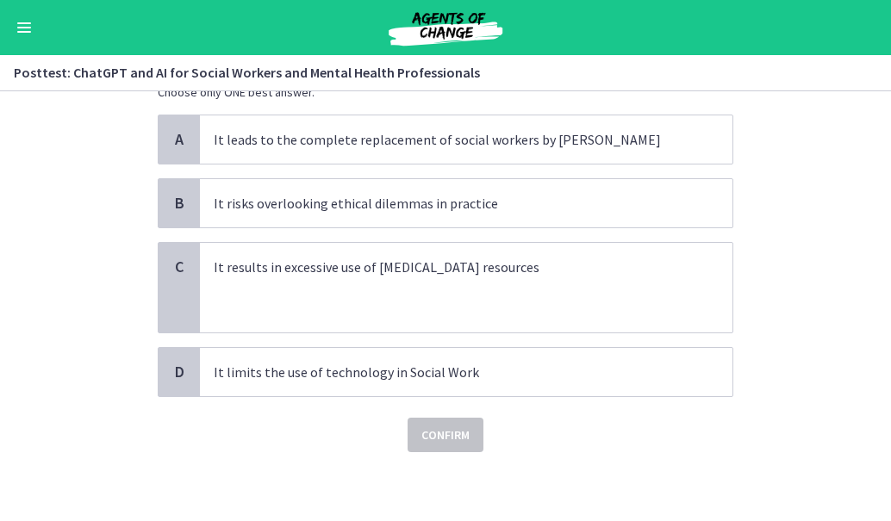
scroll to position [0, 0]
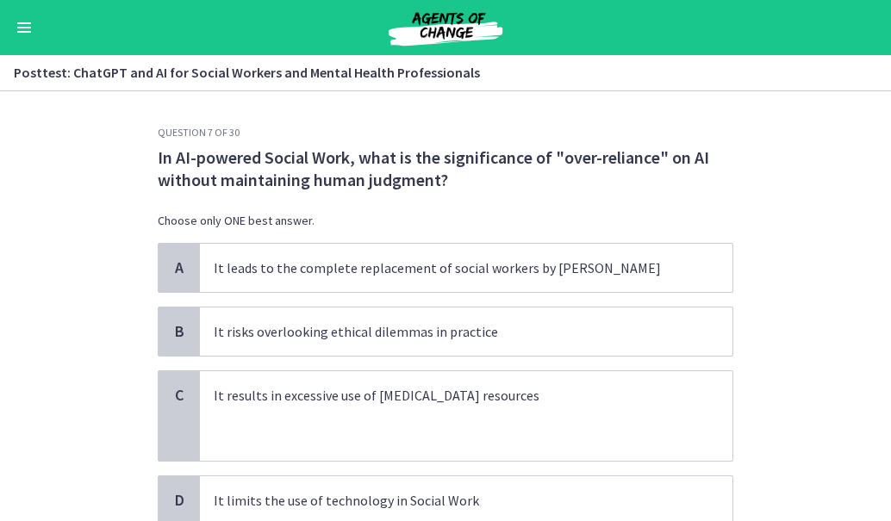
click at [744, 177] on section "Question 7 of 30 In AI-powered Social Work, what is the significance of "over-r…" at bounding box center [445, 306] width 891 height 430
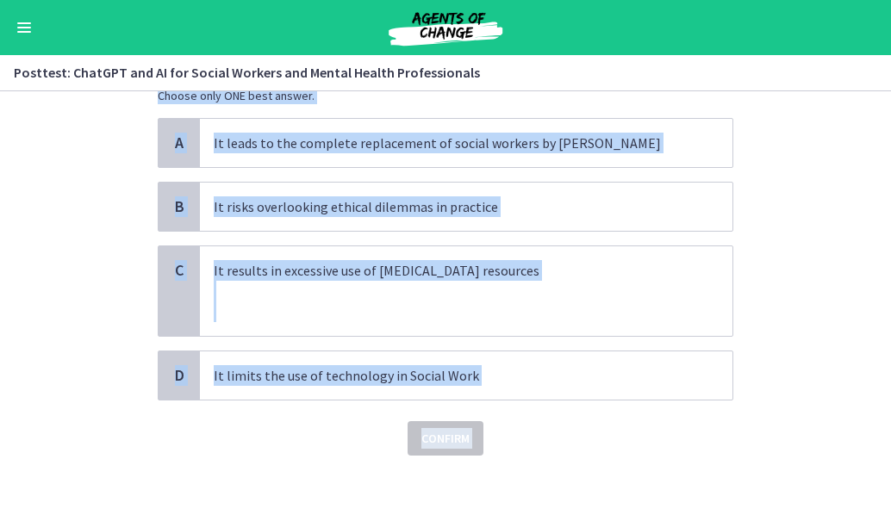
scroll to position [128, 0]
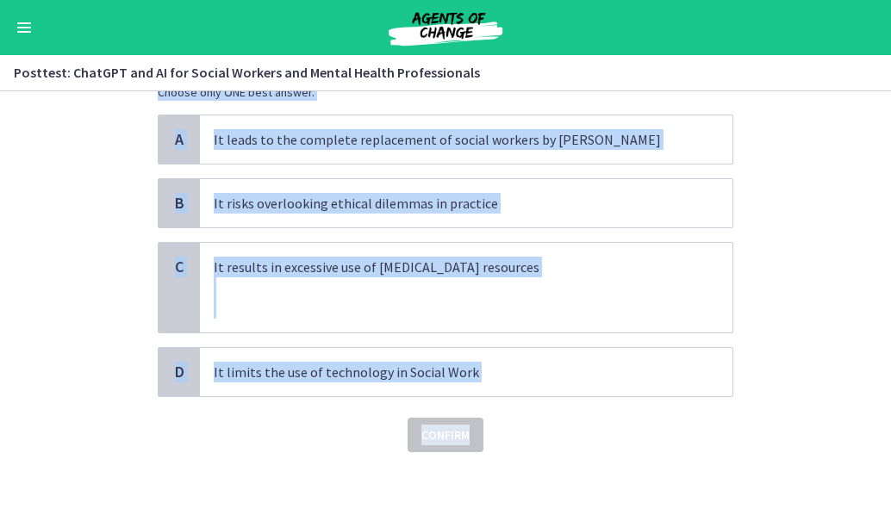
drag, startPoint x: 131, startPoint y: 160, endPoint x: 507, endPoint y: 445, distance: 471.6
click at [507, 445] on section "Question 7 of 30 In AI-powered Social Work, what is the significance of "over-r…" at bounding box center [445, 306] width 891 height 430
copy div "In AI-powered Social Work, what is the significance of "over-reliance" on AI wi…"
click at [18, 333] on section "Question 7 of 30 In AI-powered Social Work, what is the significance of "over-r…" at bounding box center [445, 306] width 891 height 430
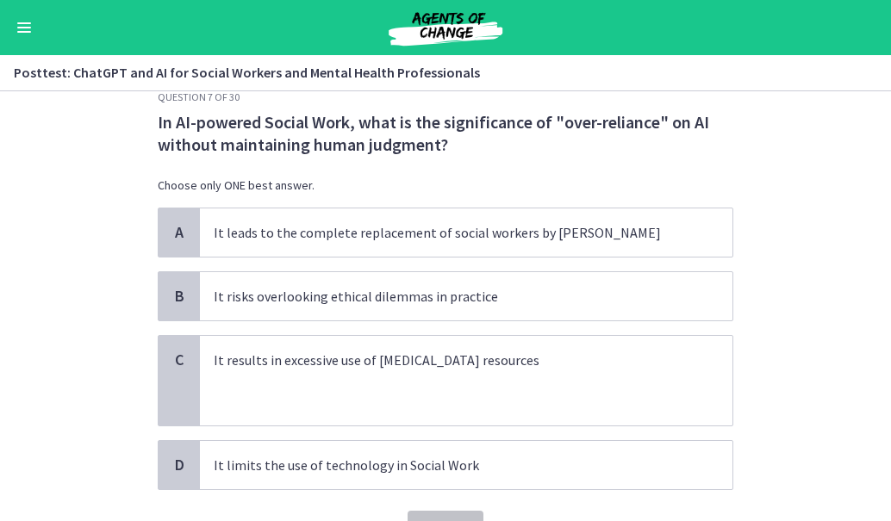
scroll to position [28, 0]
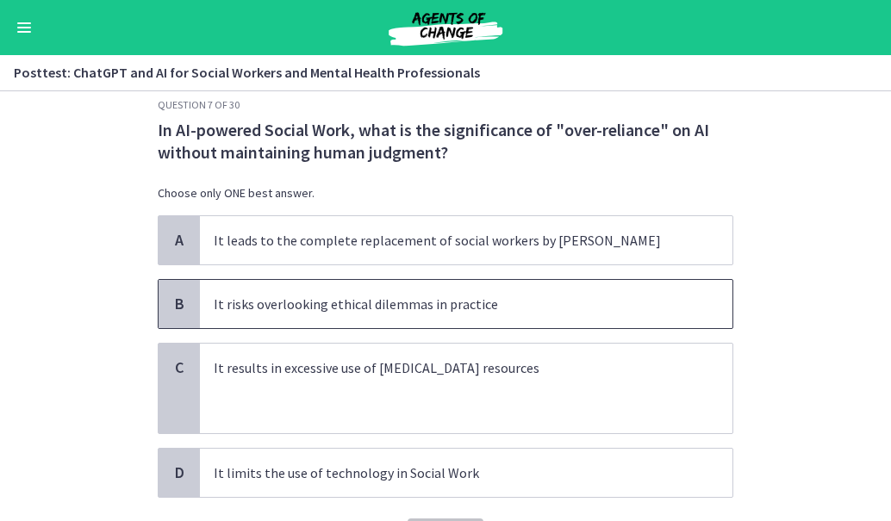
click at [343, 306] on p "It risks overlooking ethical dilemmas in practice" at bounding box center [449, 304] width 470 height 21
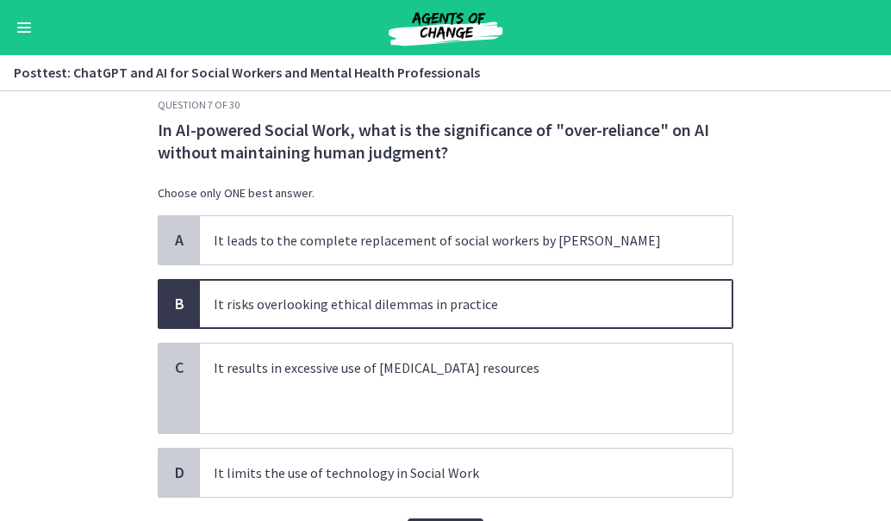
scroll to position [128, 0]
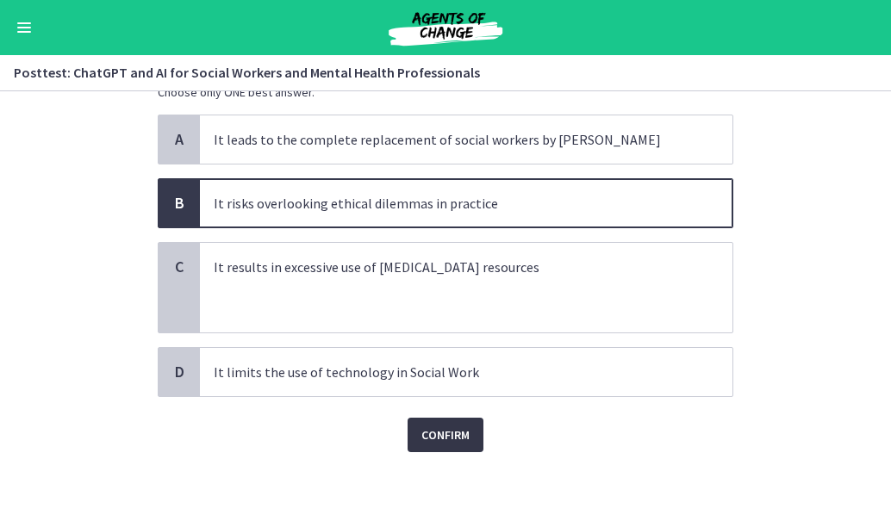
click at [443, 424] on button "Confirm" at bounding box center [446, 435] width 76 height 34
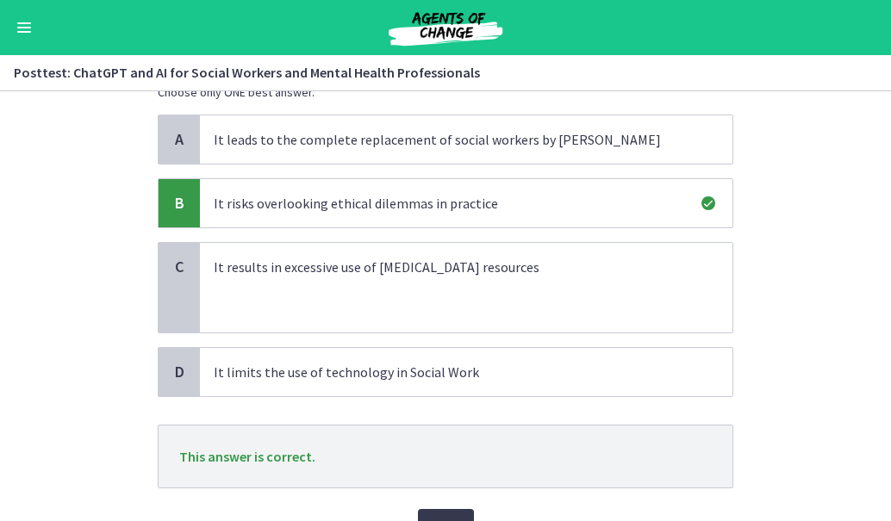
scroll to position [220, 0]
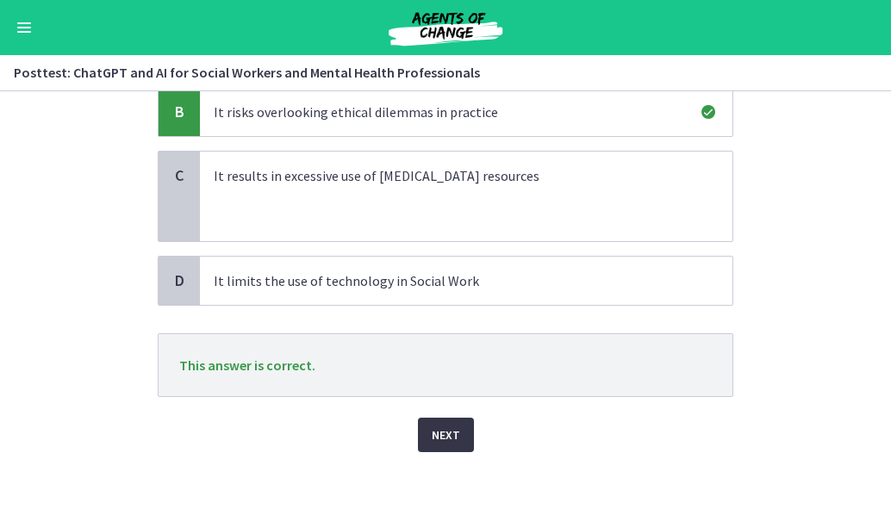
click at [456, 418] on button "Next" at bounding box center [446, 435] width 56 height 34
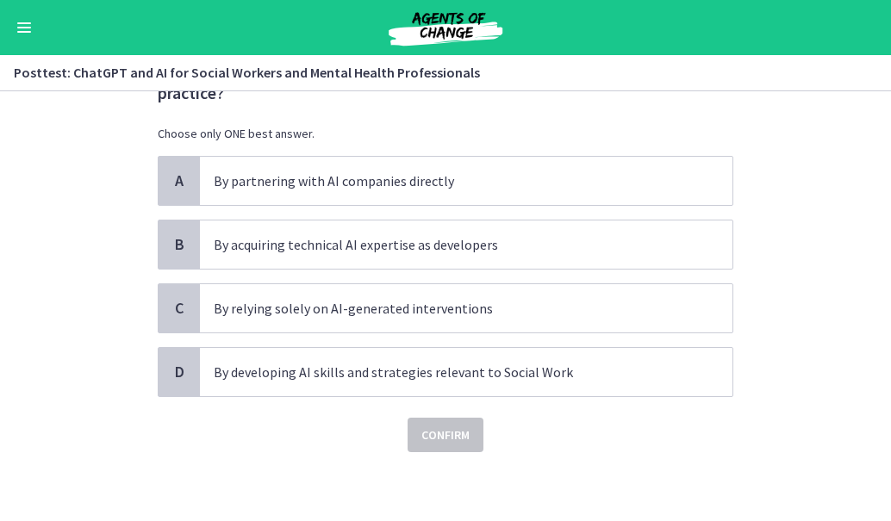
scroll to position [0, 0]
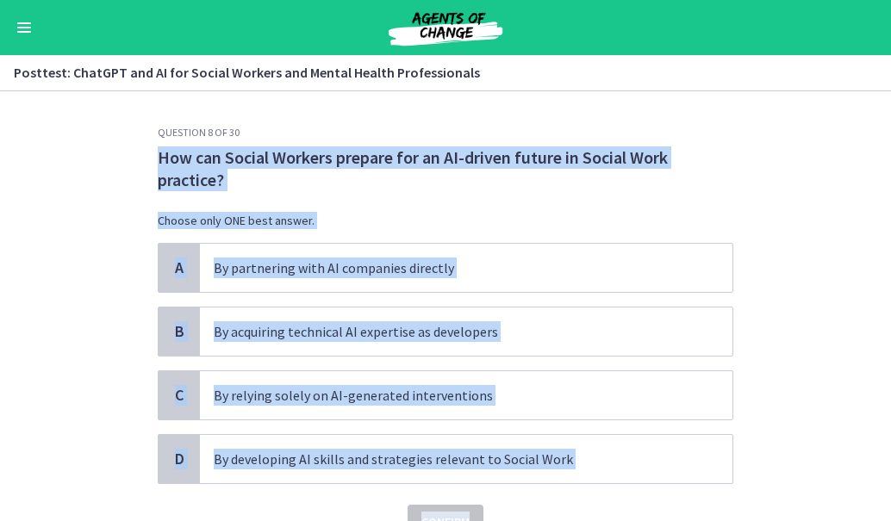
drag, startPoint x: 116, startPoint y: 144, endPoint x: 623, endPoint y: 502, distance: 620.6
click at [623, 502] on section "Question 8 of 30 How can Social Workers prepare for an AI-driven future in Soci…" at bounding box center [445, 306] width 891 height 430
copy div "How can Social Workers prepare for an AI-driven future in Social Work practice?…"
click at [64, 403] on section "Question 8 of 30 How can Social Workers prepare for an AI-driven future in Soci…" at bounding box center [445, 306] width 891 height 430
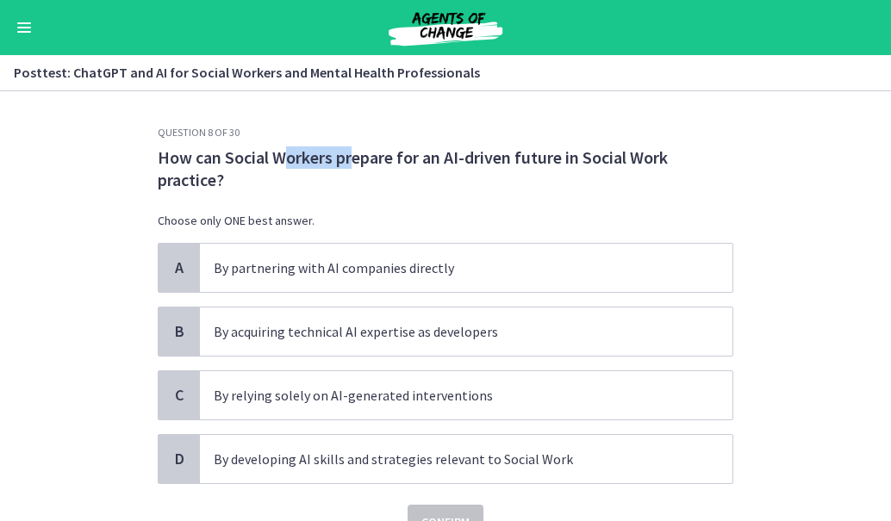
drag, startPoint x: 348, startPoint y: 167, endPoint x: 283, endPoint y: 150, distance: 66.9
click at [283, 150] on p "How can Social Workers prepare for an AI-driven future in Social Work practice?" at bounding box center [446, 168] width 576 height 45
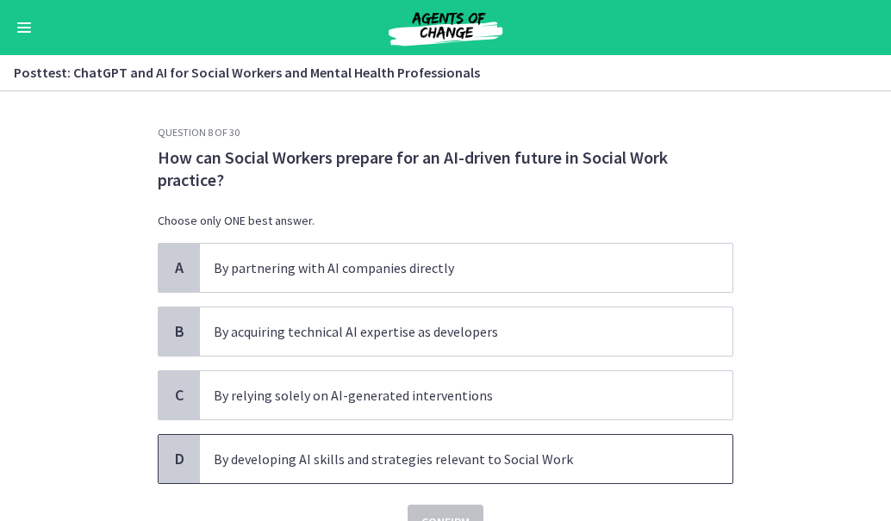
click at [289, 448] on span "By developing AI skills and strategies relevant to Social Work" at bounding box center [466, 459] width 532 height 48
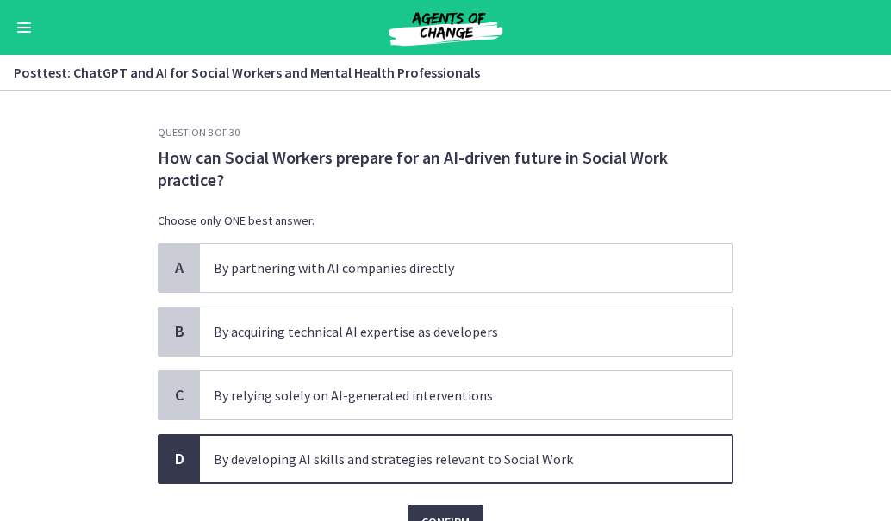
scroll to position [87, 0]
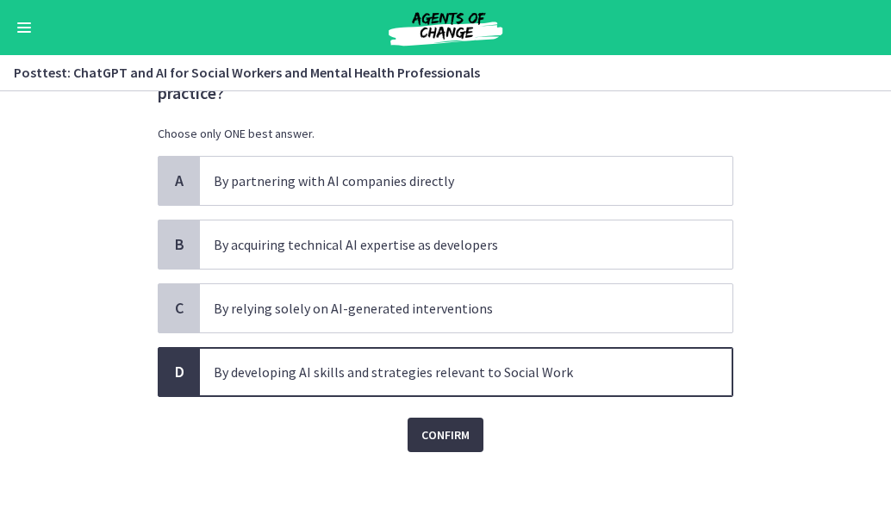
click at [448, 437] on span "Confirm" at bounding box center [445, 435] width 48 height 21
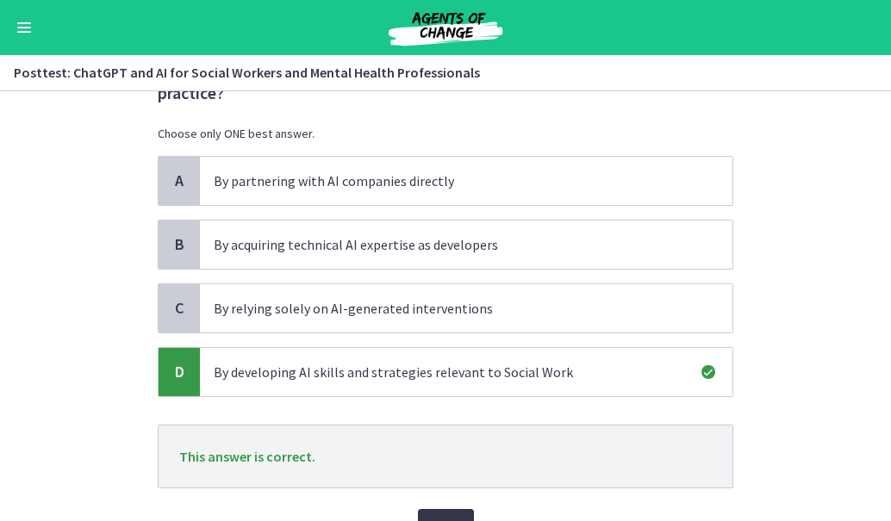
scroll to position [178, 0]
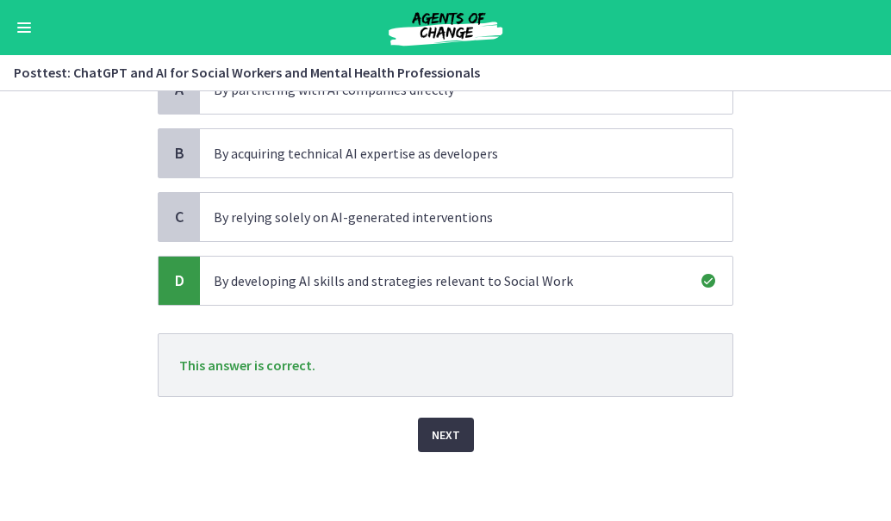
click at [448, 439] on span "Next" at bounding box center [446, 435] width 28 height 21
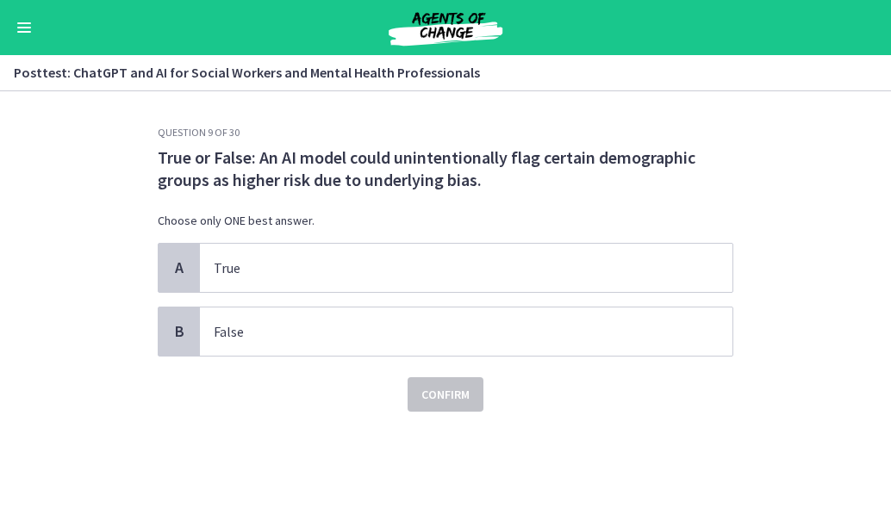
scroll to position [0, 0]
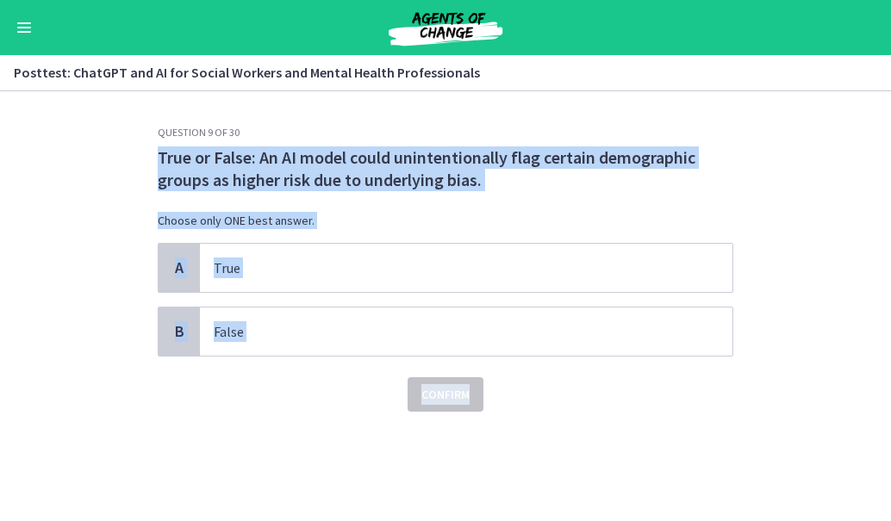
drag, startPoint x: 153, startPoint y: 146, endPoint x: 620, endPoint y: 398, distance: 530.9
click at [620, 398] on div "Question 9 of 30 True or False: An AI model could unintentionally flag certain …" at bounding box center [445, 323] width 603 height 395
copy div "True or False: An AI model could unintentionally flag certain demographic group…"
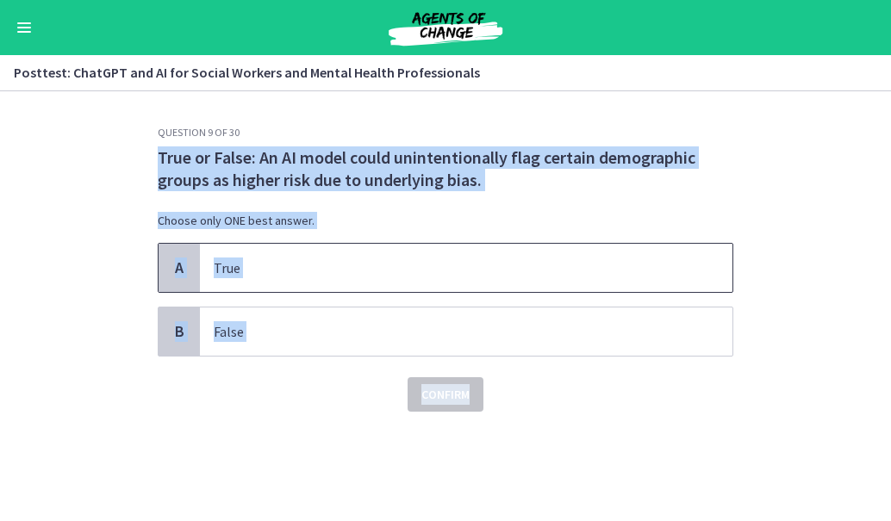
click at [246, 268] on p "True" at bounding box center [449, 268] width 470 height 21
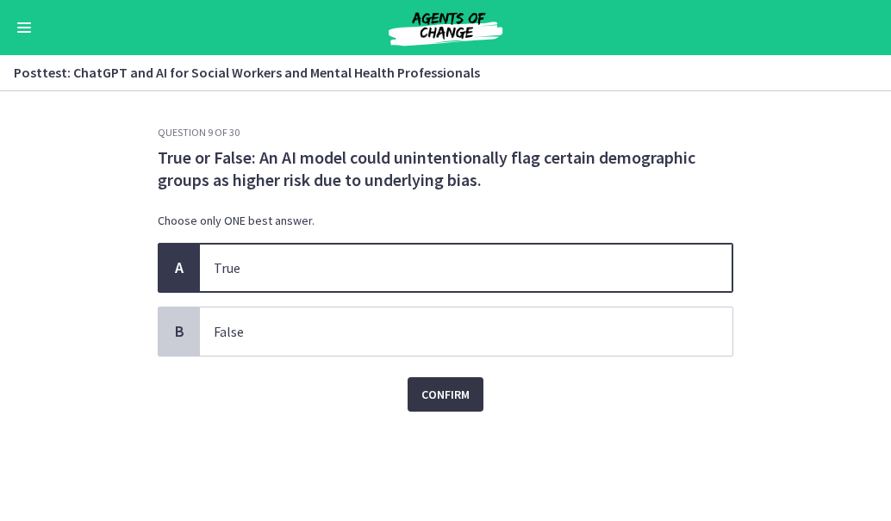
click at [439, 394] on span "Confirm" at bounding box center [445, 394] width 48 height 21
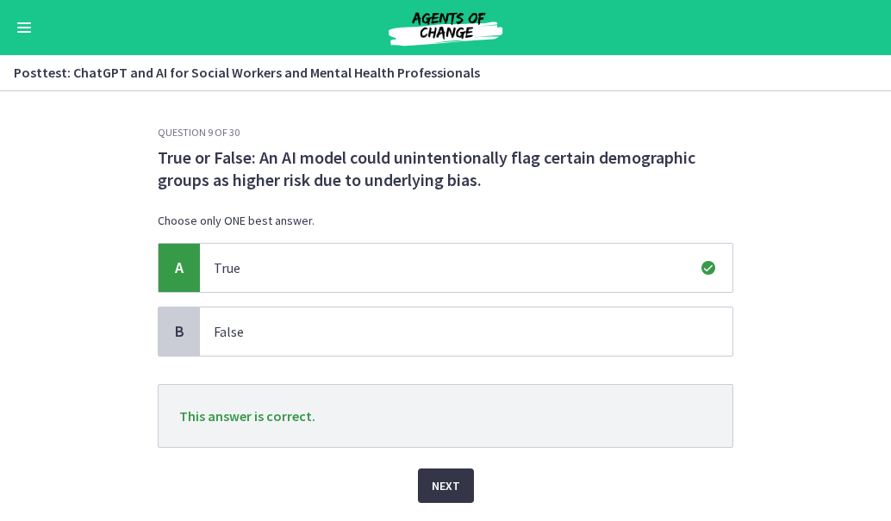
click at [446, 494] on span "Next" at bounding box center [446, 486] width 28 height 21
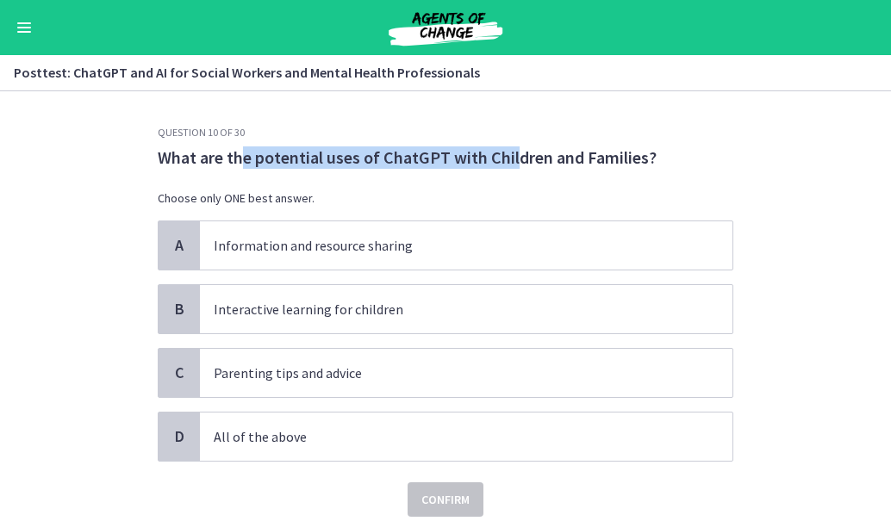
drag, startPoint x: 232, startPoint y: 145, endPoint x: 506, endPoint y: 162, distance: 274.5
click at [506, 162] on div "Question 10 of 30 What are the potential uses of ChatGPT with Children and Fami…" at bounding box center [446, 321] width 576 height 391
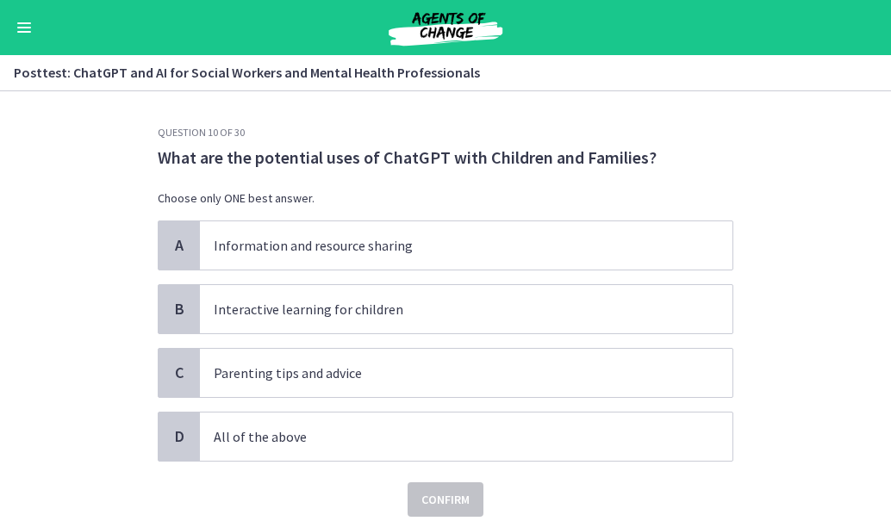
click at [562, 147] on p "What are the potential uses of ChatGPT with Children and Families?" at bounding box center [446, 157] width 576 height 22
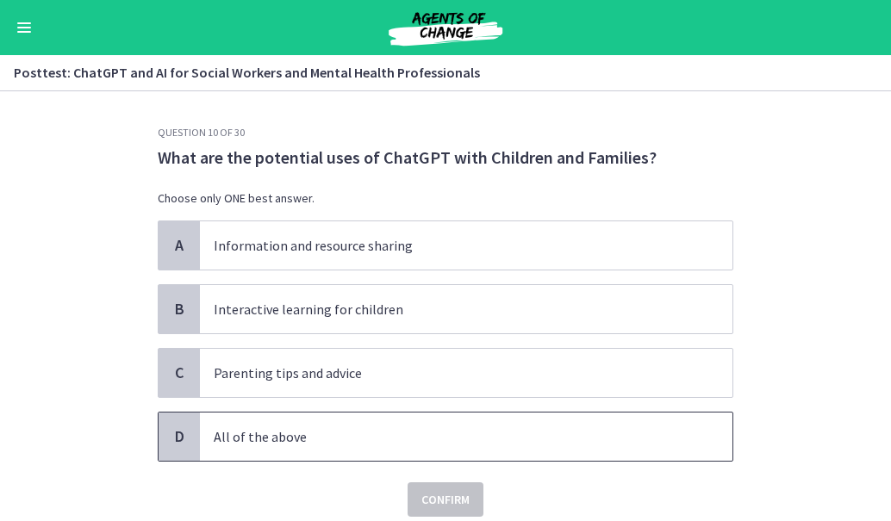
drag, startPoint x: 258, startPoint y: 442, endPoint x: 205, endPoint y: 455, distance: 55.0
click at [205, 455] on span "All of the above" at bounding box center [466, 437] width 532 height 48
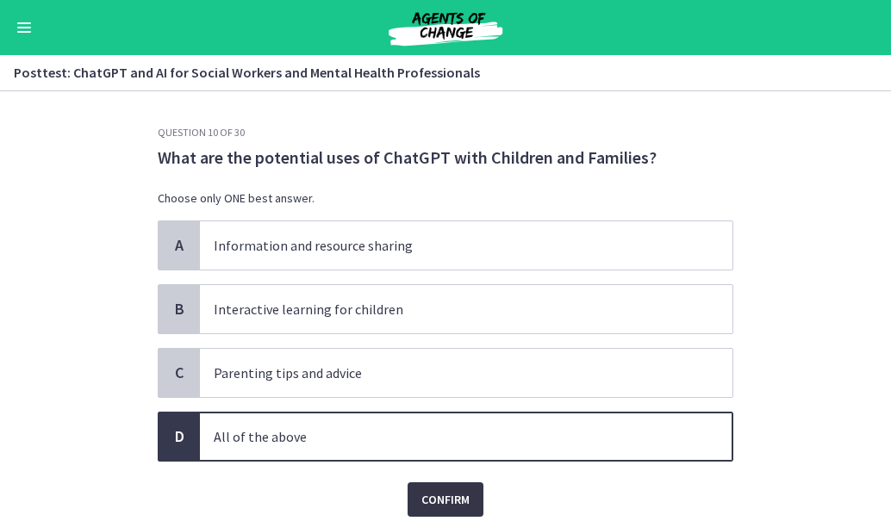
click at [437, 498] on span "Confirm" at bounding box center [445, 499] width 48 height 21
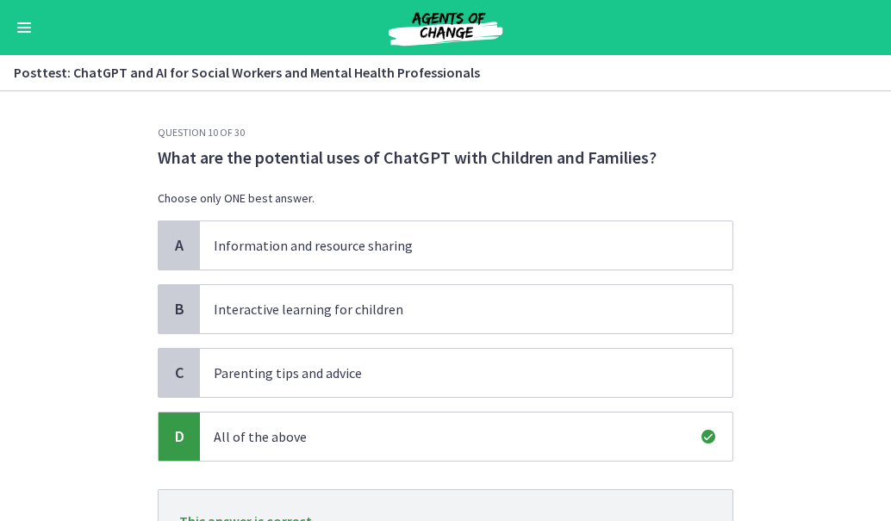
scroll to position [156, 0]
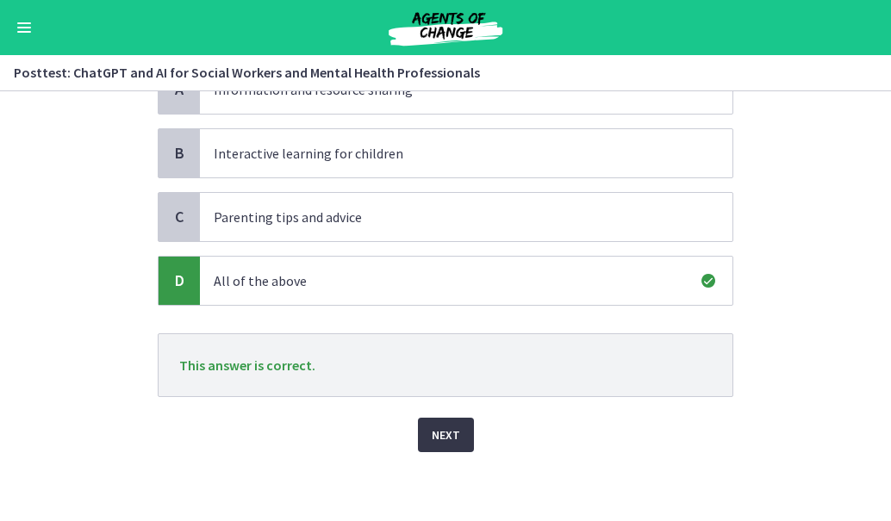
click at [433, 434] on span "Next" at bounding box center [446, 435] width 28 height 21
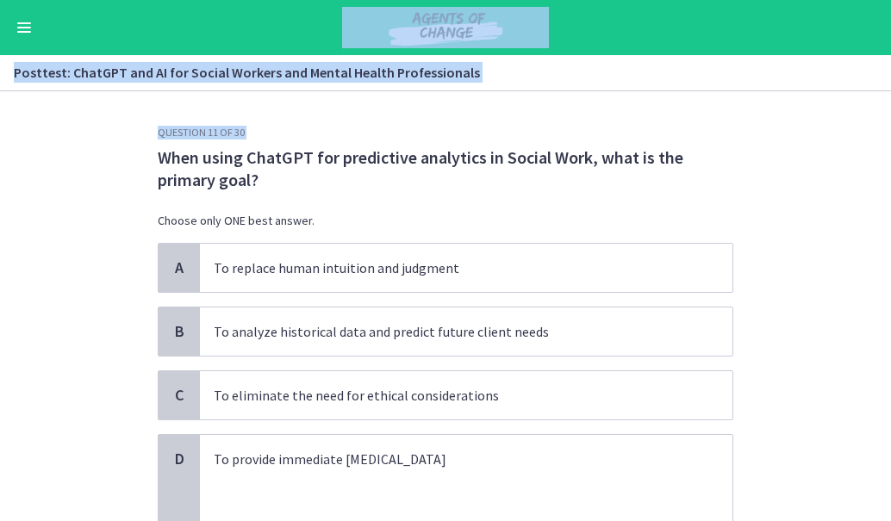
scroll to position [128, 0]
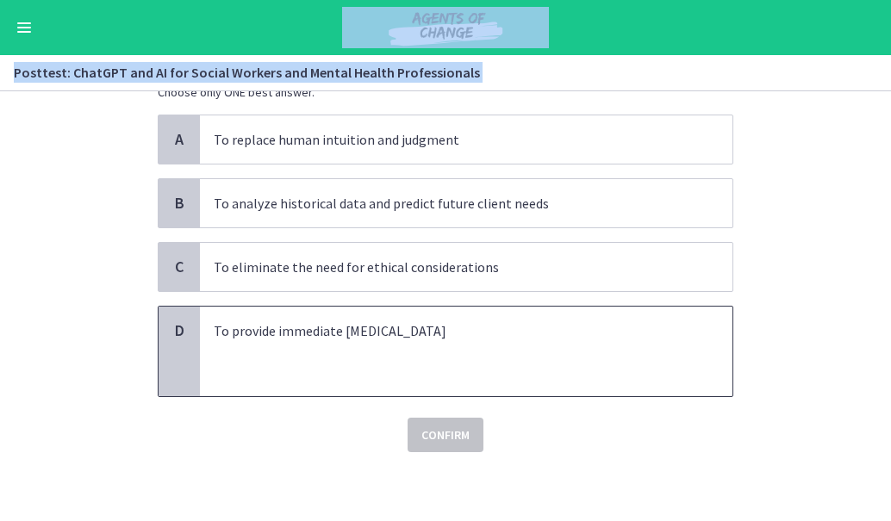
drag, startPoint x: 154, startPoint y: 157, endPoint x: 568, endPoint y: 311, distance: 441.4
click at [568, 311] on div "Question 11 of 30 When using ChatGPT for predictive analytics in Social Work, w…" at bounding box center [446, 224] width 576 height 455
copy div "When using ChatGPT for predictive analytics in Social Work, what is the primary…"
click at [806, 146] on section "Question 11 of 30 When using ChatGPT for predictive analytics in Social Work, w…" at bounding box center [445, 306] width 891 height 430
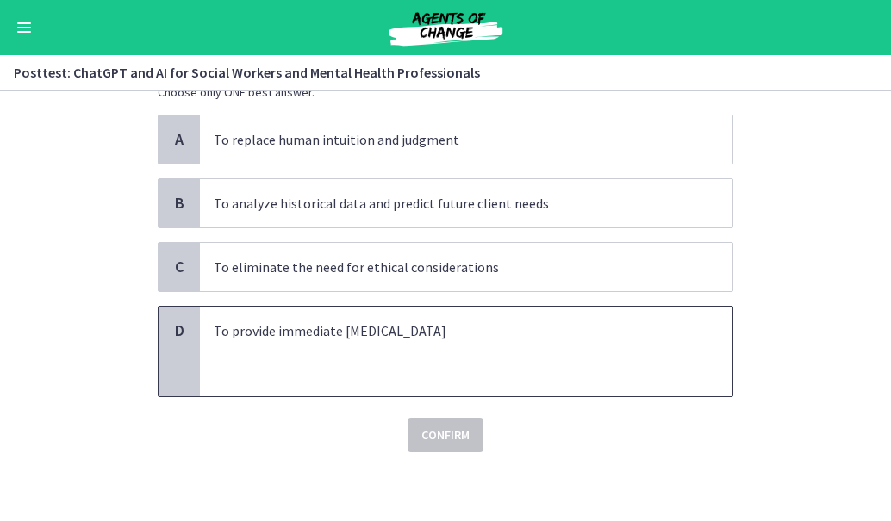
scroll to position [0, 0]
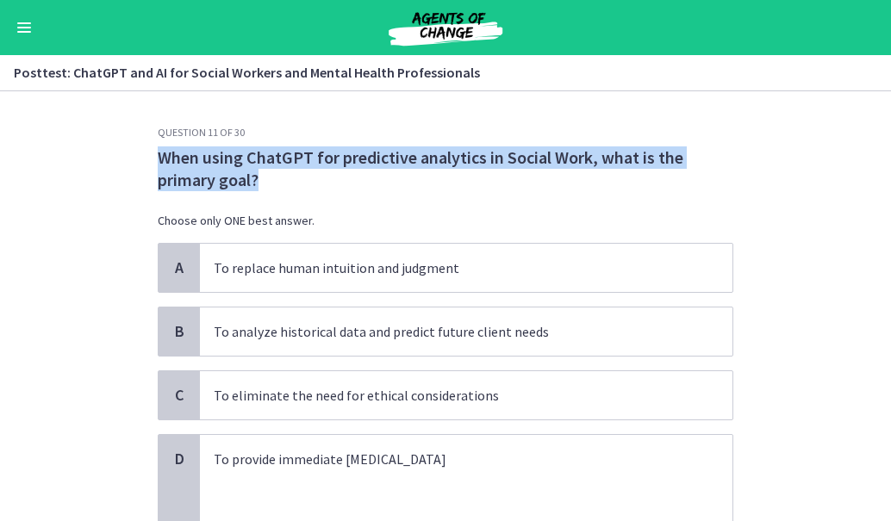
drag, startPoint x: 280, startPoint y: 184, endPoint x: 145, endPoint y: 159, distance: 137.4
click at [145, 159] on div "Question 11 of 30 When using ChatGPT for predictive analytics in Social Work, w…" at bounding box center [445, 323] width 603 height 395
click at [251, 158] on p "When using ChatGPT for predictive analytics in Social Work, what is the primary…" at bounding box center [446, 168] width 576 height 45
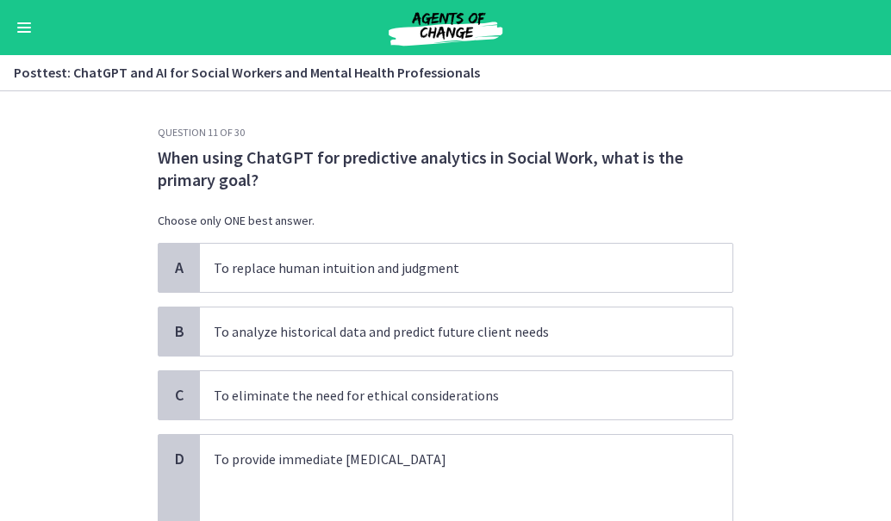
click at [786, 159] on section "Question 11 of 30 When using ChatGPT for predictive analytics in Social Work, w…" at bounding box center [445, 306] width 891 height 430
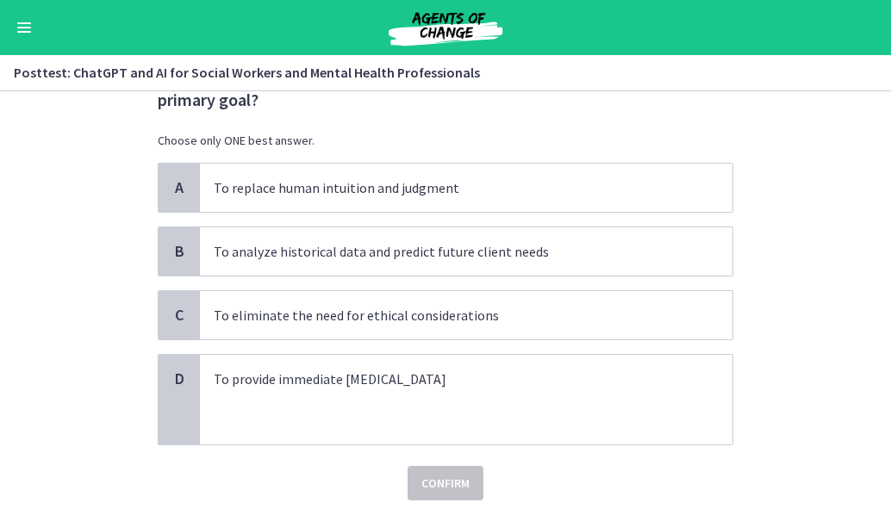
scroll to position [82, 0]
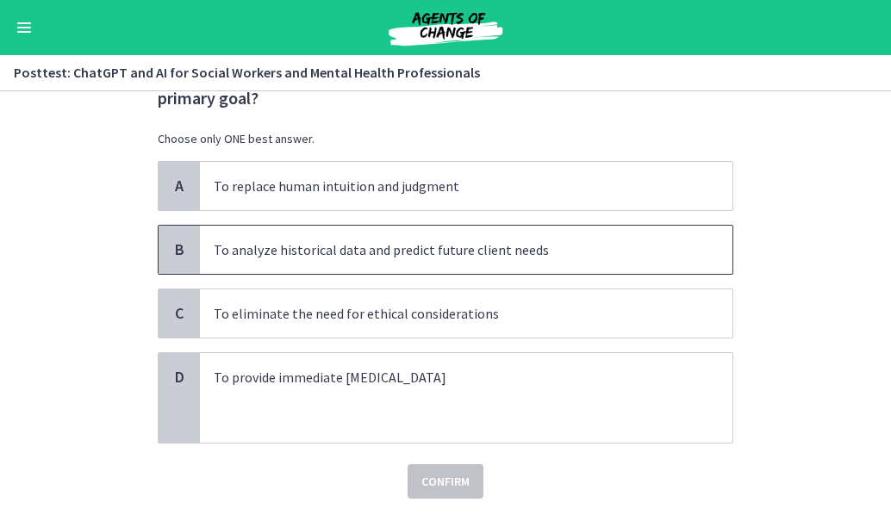
click at [233, 246] on p "To analyze historical data and predict future client needs" at bounding box center [449, 250] width 470 height 21
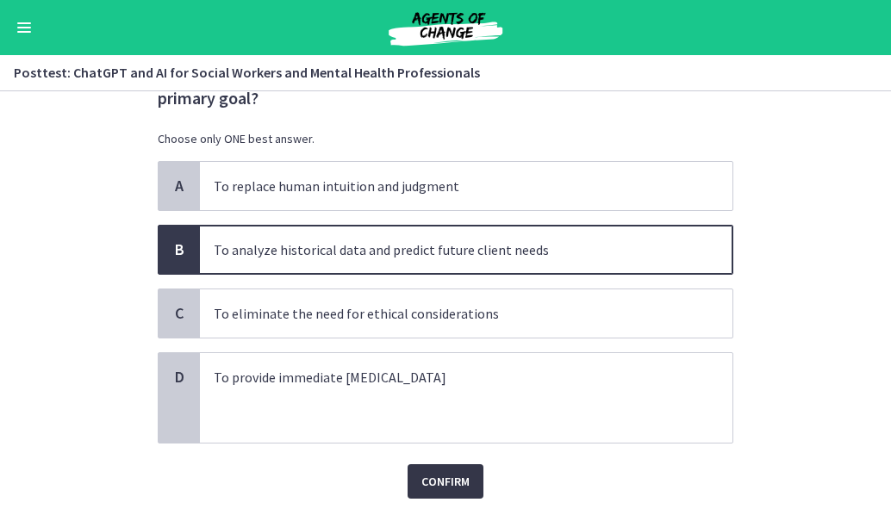
click at [434, 480] on span "Confirm" at bounding box center [445, 481] width 48 height 21
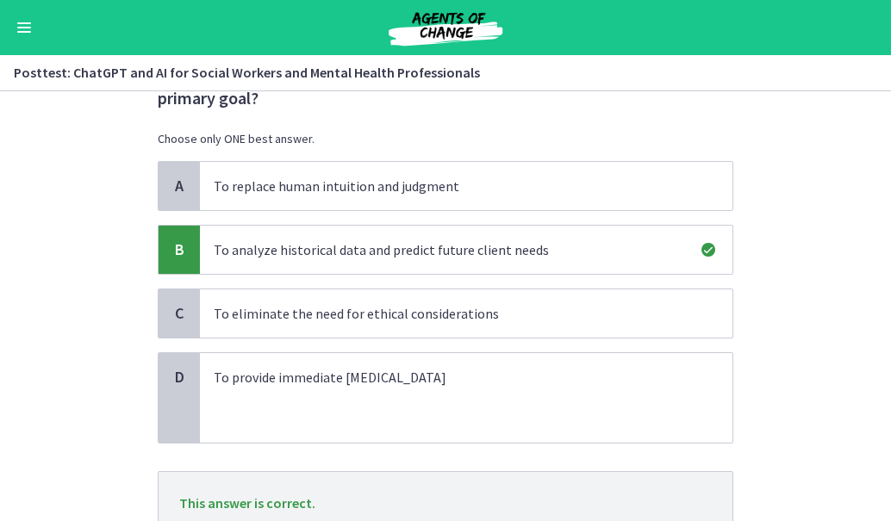
scroll to position [220, 0]
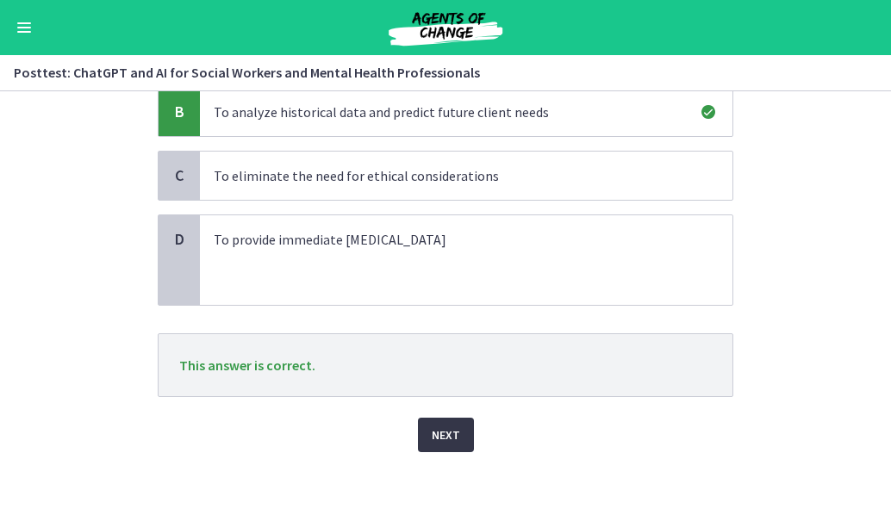
click at [448, 433] on span "Next" at bounding box center [446, 435] width 28 height 21
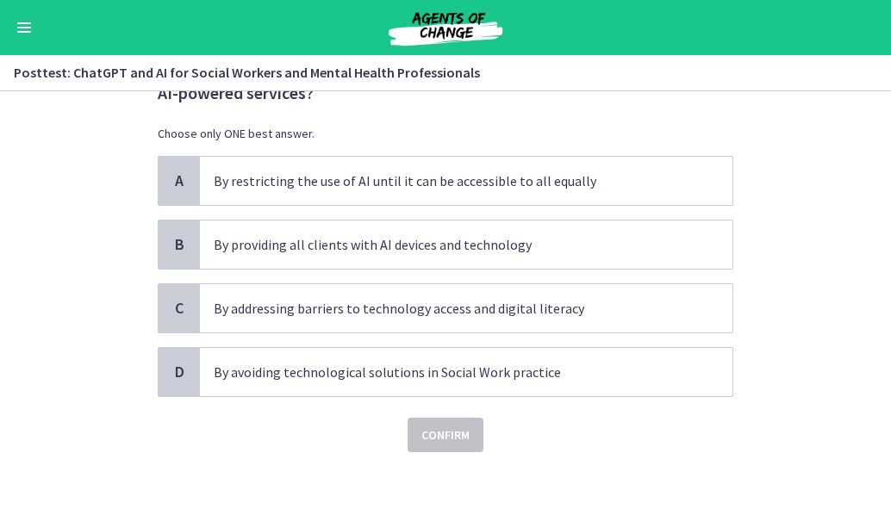
scroll to position [0, 0]
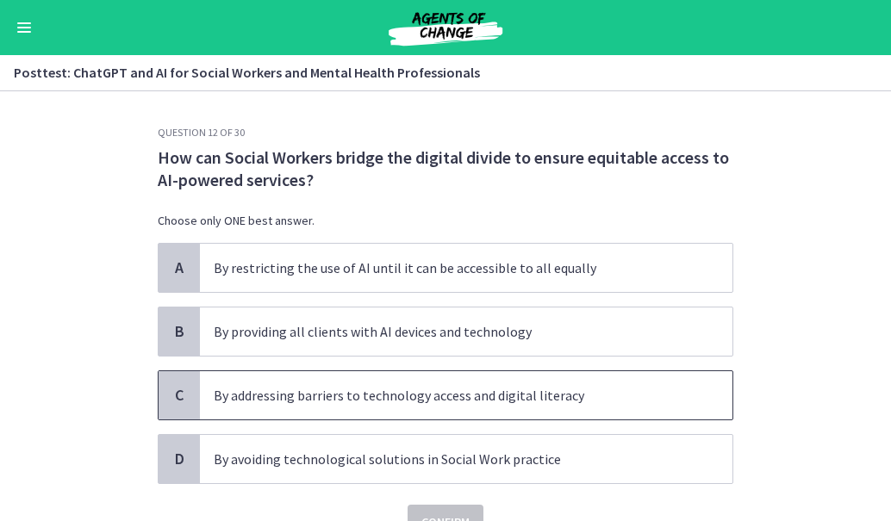
click at [285, 398] on p "By addressing barriers to technology access and digital literacy" at bounding box center [449, 395] width 470 height 21
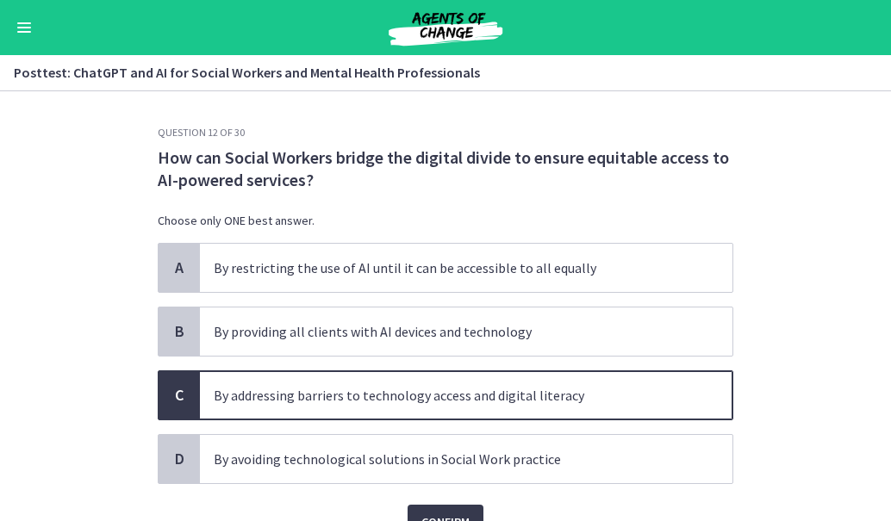
scroll to position [87, 0]
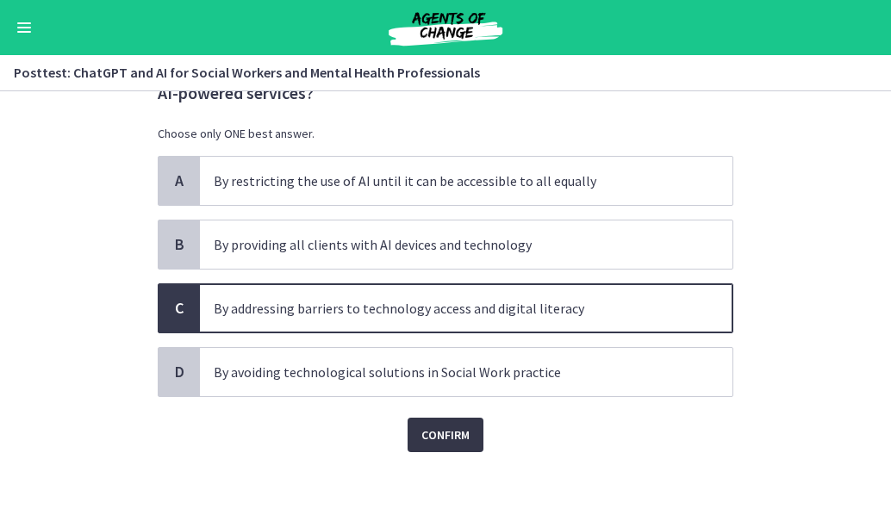
click at [437, 426] on span "Confirm" at bounding box center [445, 435] width 48 height 21
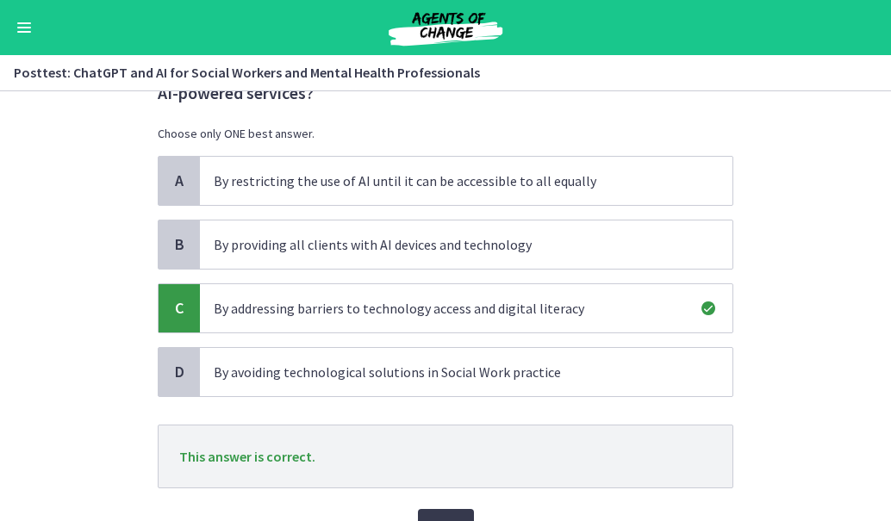
scroll to position [178, 0]
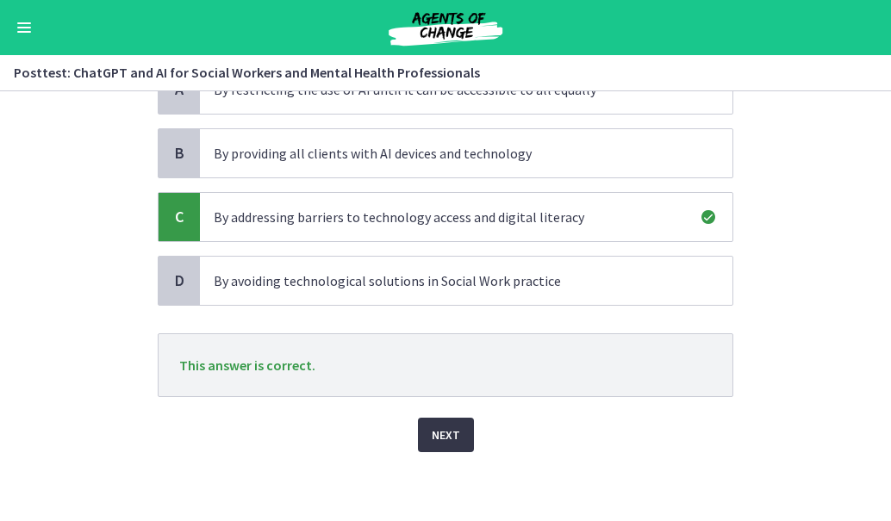
click at [458, 436] on button "Next" at bounding box center [446, 435] width 56 height 34
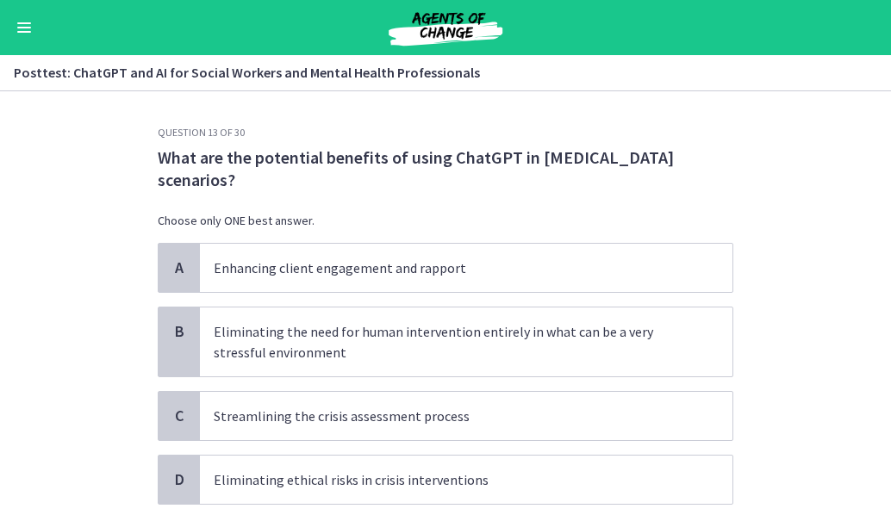
drag, startPoint x: 292, startPoint y: 177, endPoint x: 165, endPoint y: 146, distance: 131.0
click at [165, 146] on p "What are the potential benefits of using ChatGPT in [MEDICAL_DATA] scenarios?" at bounding box center [446, 168] width 576 height 45
click at [711, 140] on div "Question 13 of 30 What are the potential benefits of using ChatGPT in [MEDICAL_…" at bounding box center [446, 343] width 576 height 434
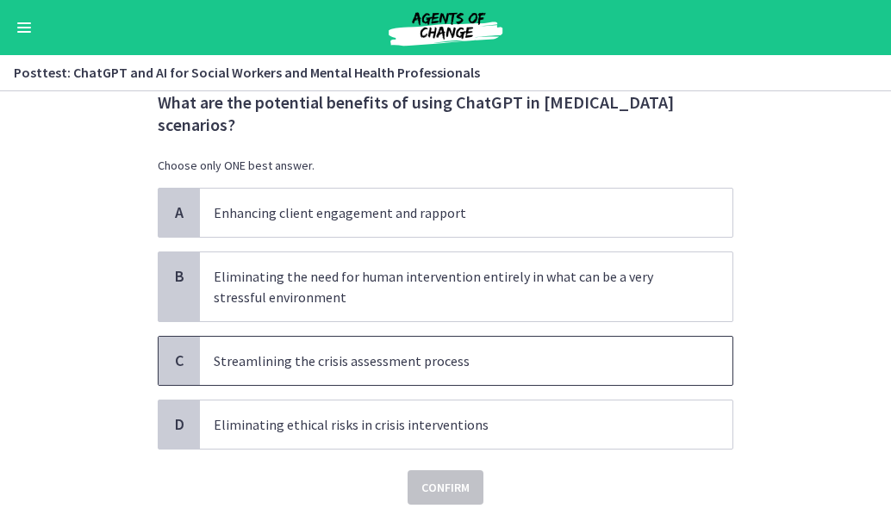
click at [283, 367] on p "Streamlining the crisis assessment process" at bounding box center [449, 361] width 470 height 21
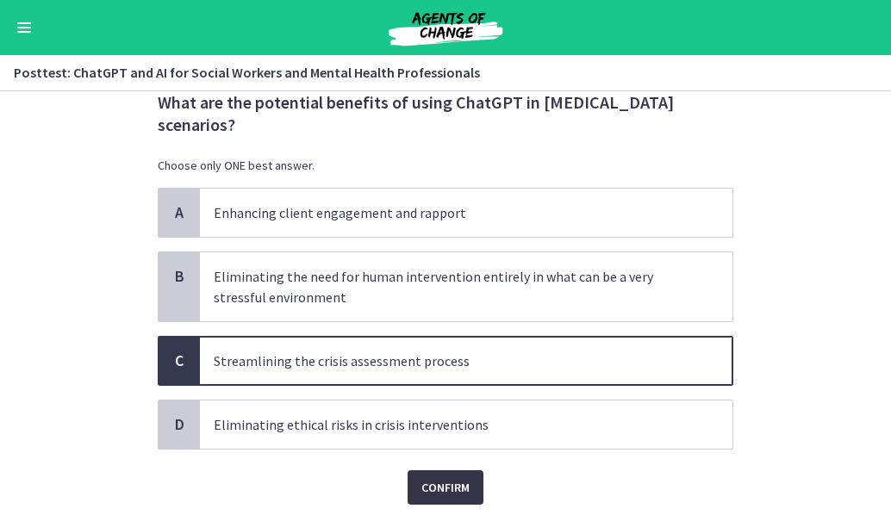
click at [436, 490] on span "Confirm" at bounding box center [445, 487] width 48 height 21
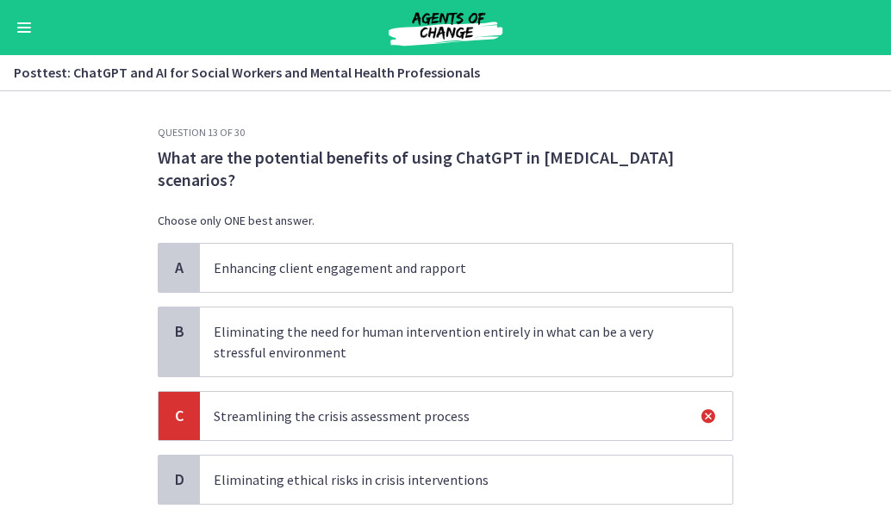
scroll to position [199, 0]
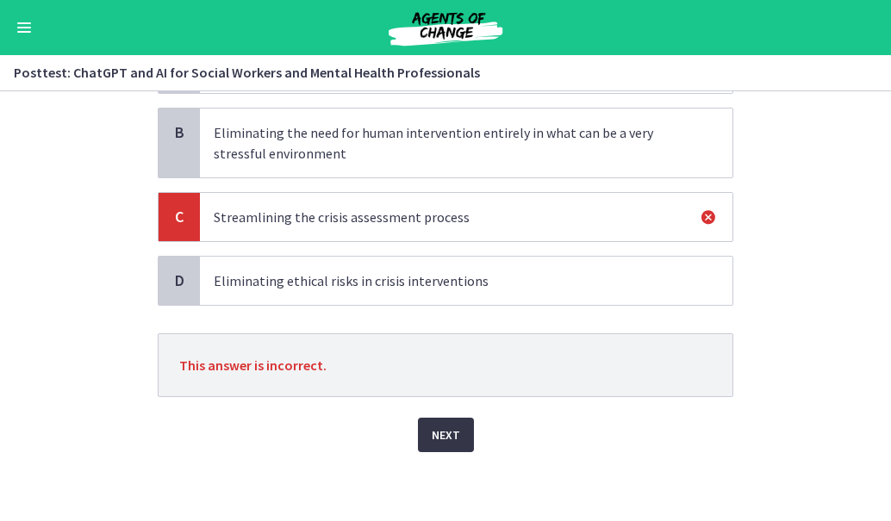
click at [421, 423] on button "Next" at bounding box center [446, 435] width 56 height 34
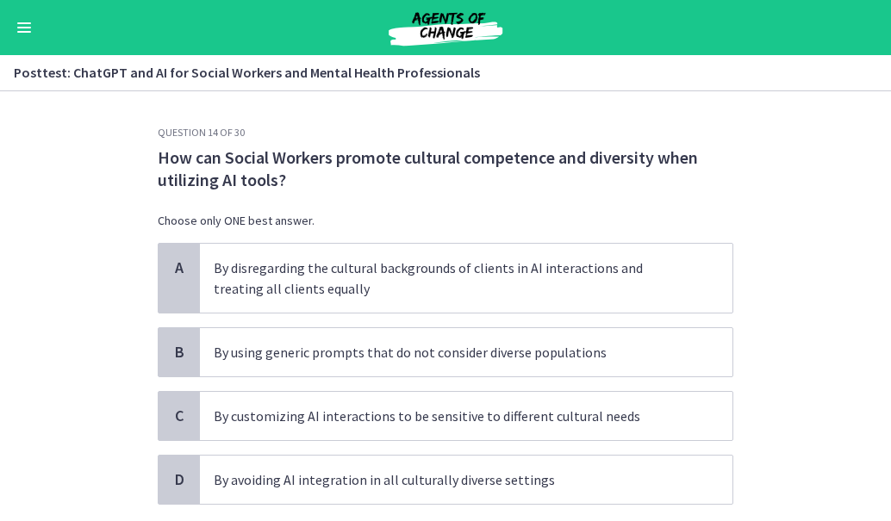
scroll to position [108, 0]
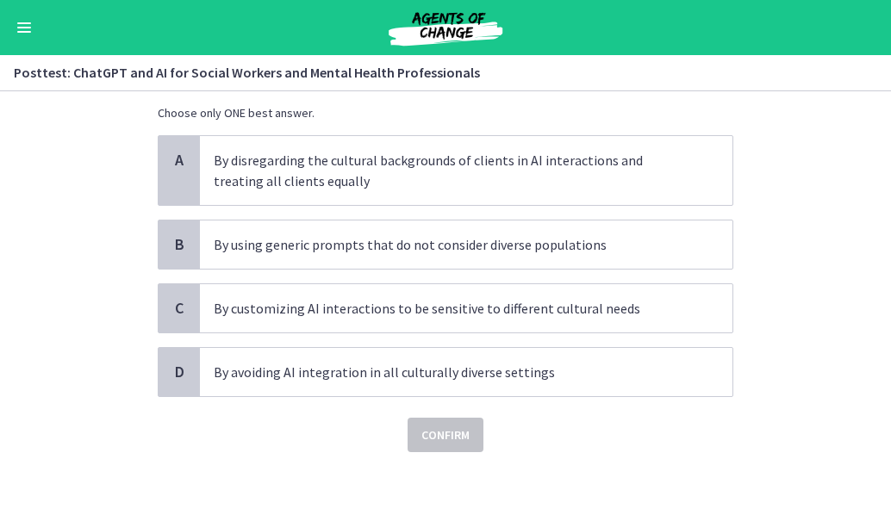
click at [853, 140] on section "Question 14 of 30 How can Social Workers promote cultural competence and divers…" at bounding box center [445, 306] width 891 height 430
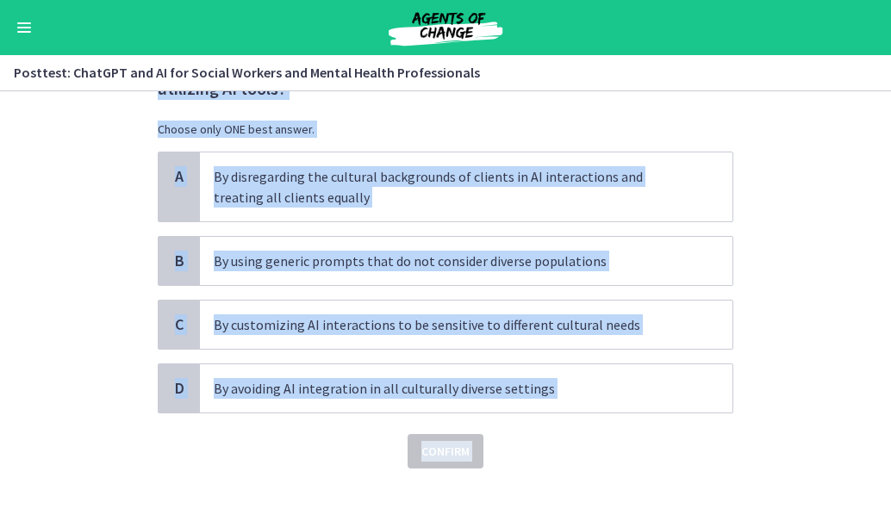
scroll to position [107, 0]
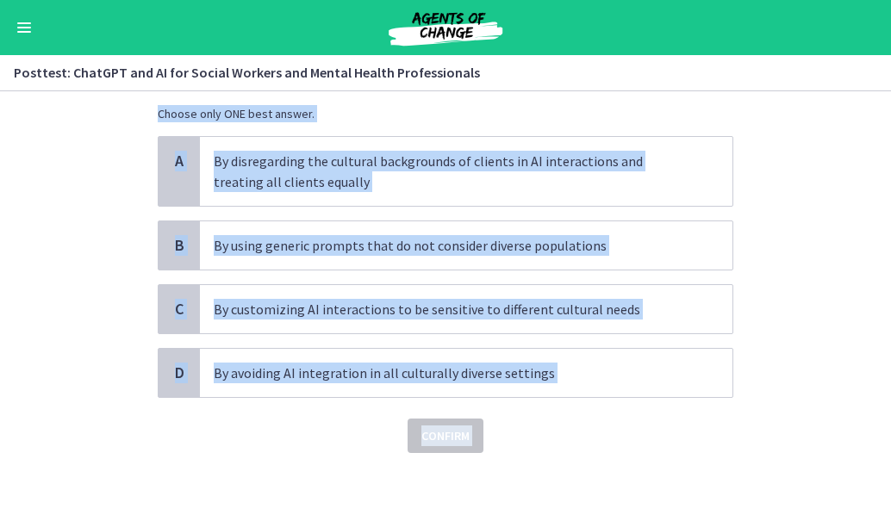
drag, startPoint x: 145, startPoint y: 141, endPoint x: 734, endPoint y: 505, distance: 692.5
click at [734, 505] on section "Question 14 of 30 How can Social Workers promote cultural competence and divers…" at bounding box center [445, 306] width 891 height 430
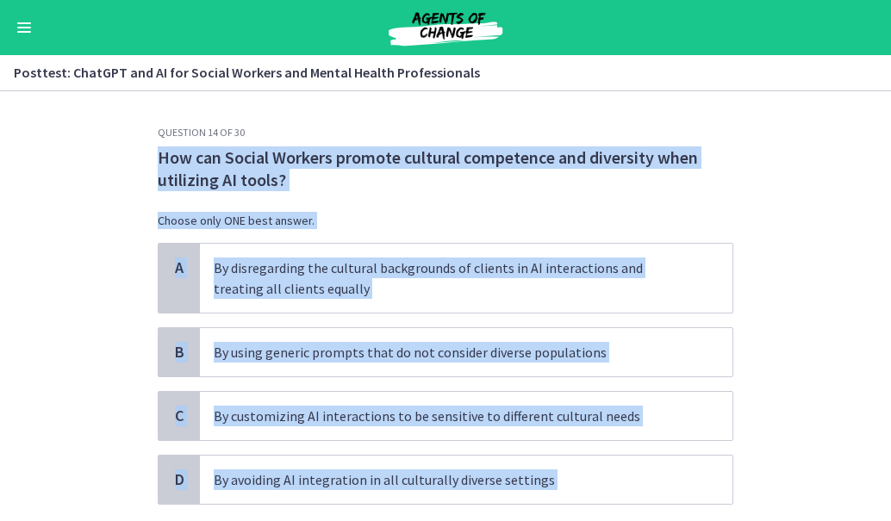
copy div "How can Social Workers promote cultural competence and diversity when utilizing…"
click at [40, 408] on section "Question 14 of 30 How can Social Workers promote cultural competence and divers…" at bounding box center [445, 306] width 891 height 430
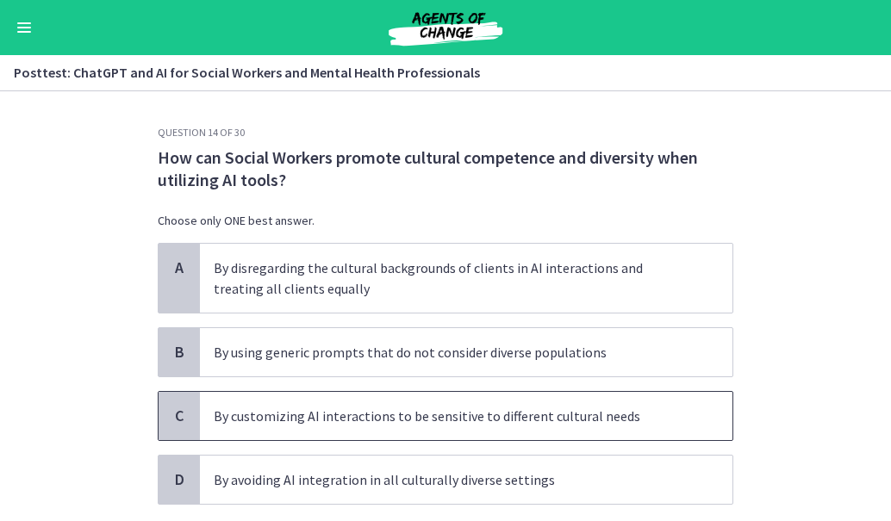
click at [200, 408] on span "By customizing AI interactions to be sensitive to different cultural needs" at bounding box center [466, 416] width 532 height 48
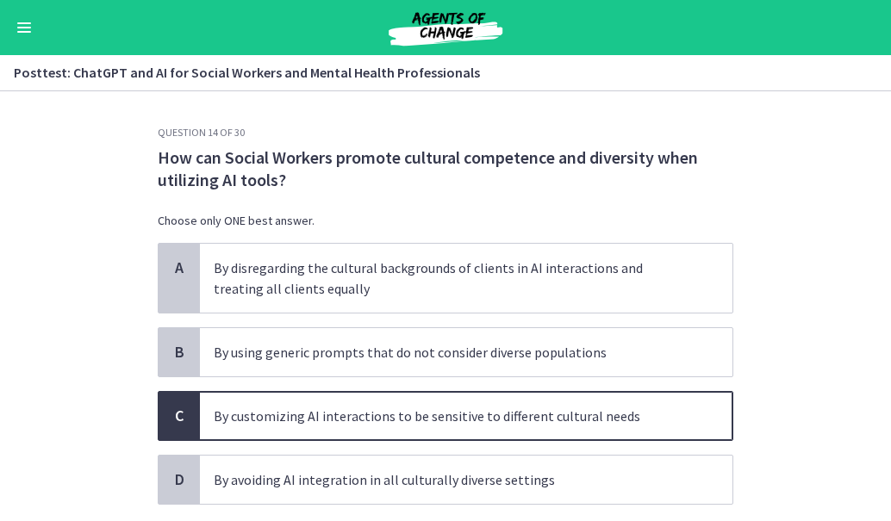
scroll to position [108, 0]
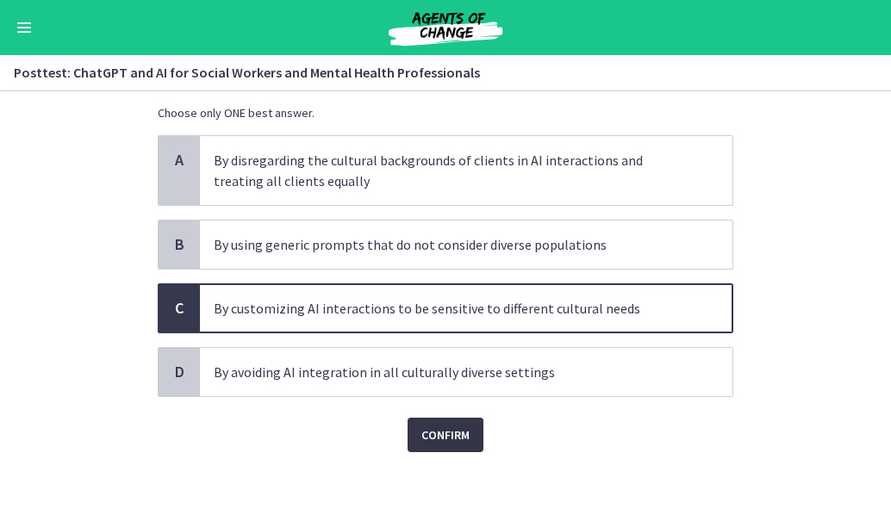
click at [425, 437] on span "Confirm" at bounding box center [445, 435] width 48 height 21
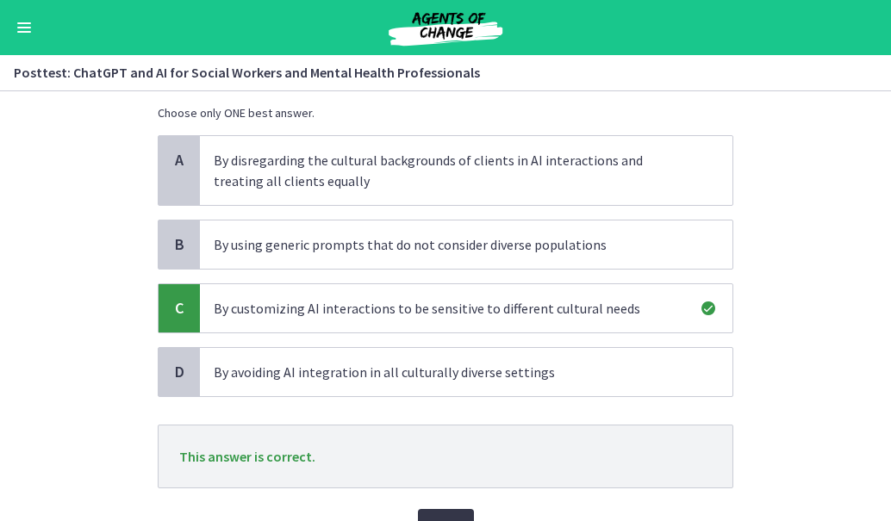
scroll to position [199, 0]
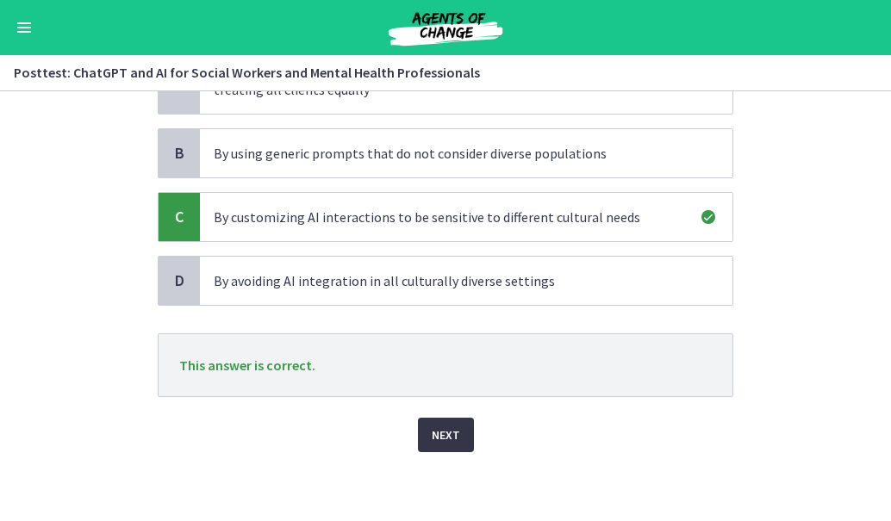
click at [433, 439] on span "Next" at bounding box center [446, 435] width 28 height 21
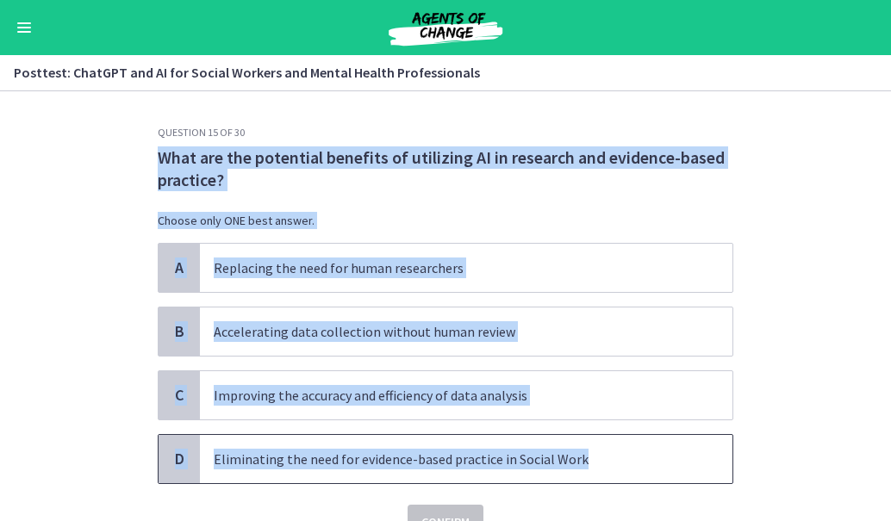
drag, startPoint x: 155, startPoint y: 153, endPoint x: 698, endPoint y: 480, distance: 633.5
click at [698, 480] on div "Question 15 of 30 What are the potential benefits of utilizing AI in research a…" at bounding box center [446, 333] width 576 height 414
click at [40, 384] on section "Question 15 of 30 What are the potential benefits of utilizing AI in research a…" at bounding box center [445, 306] width 891 height 430
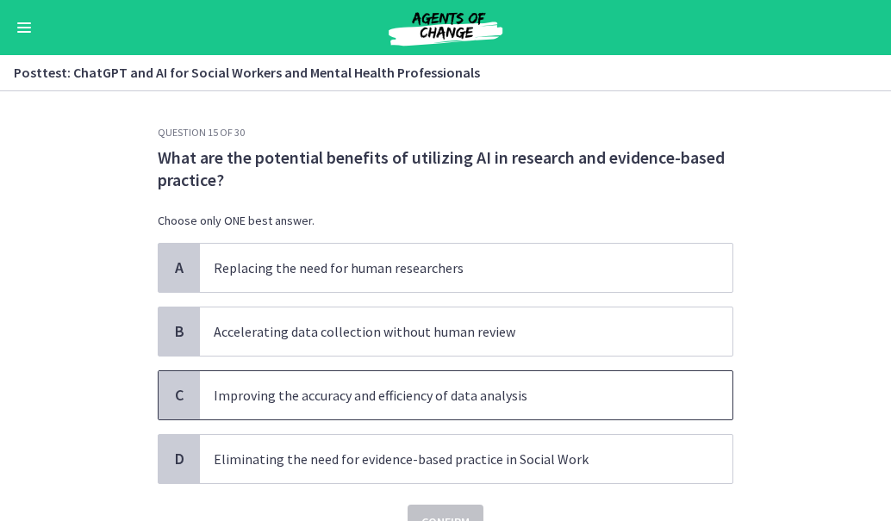
click at [376, 404] on p "Improving the accuracy and efficiency of data analysis" at bounding box center [449, 395] width 470 height 21
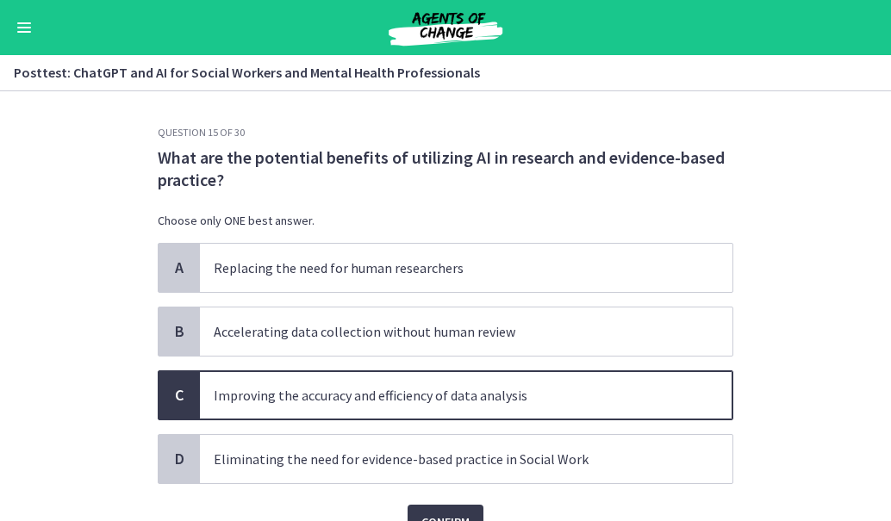
scroll to position [87, 0]
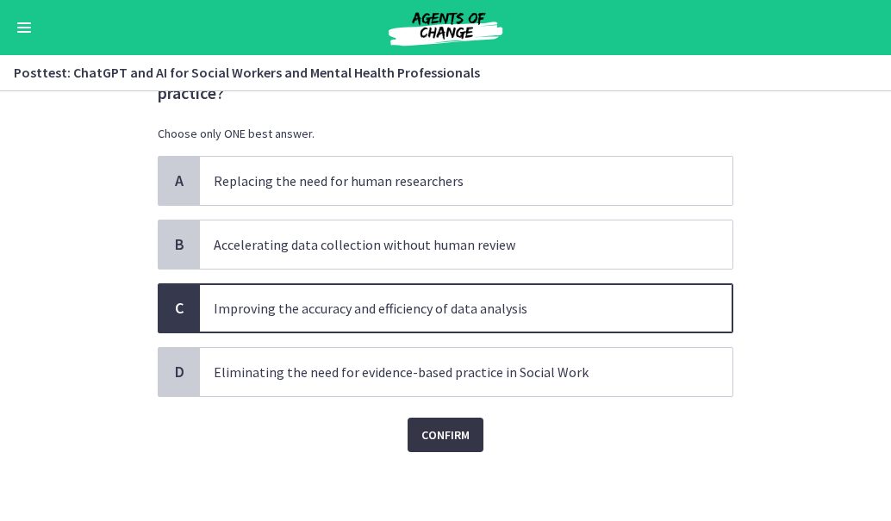
click at [452, 437] on span "Confirm" at bounding box center [445, 435] width 48 height 21
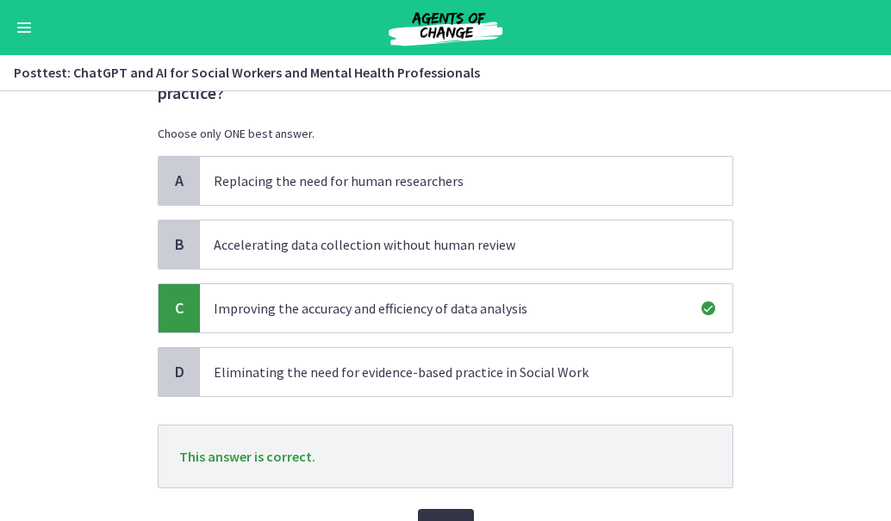
scroll to position [178, 0]
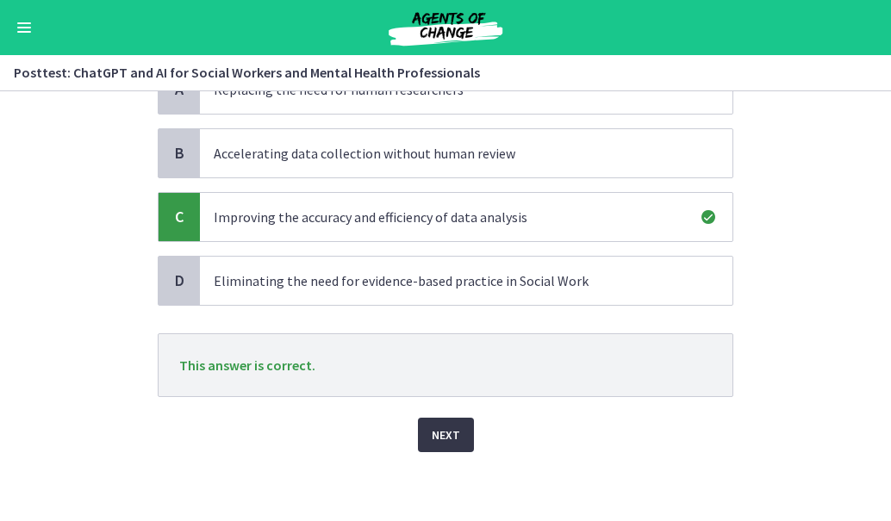
click at [452, 437] on span "Next" at bounding box center [446, 435] width 28 height 21
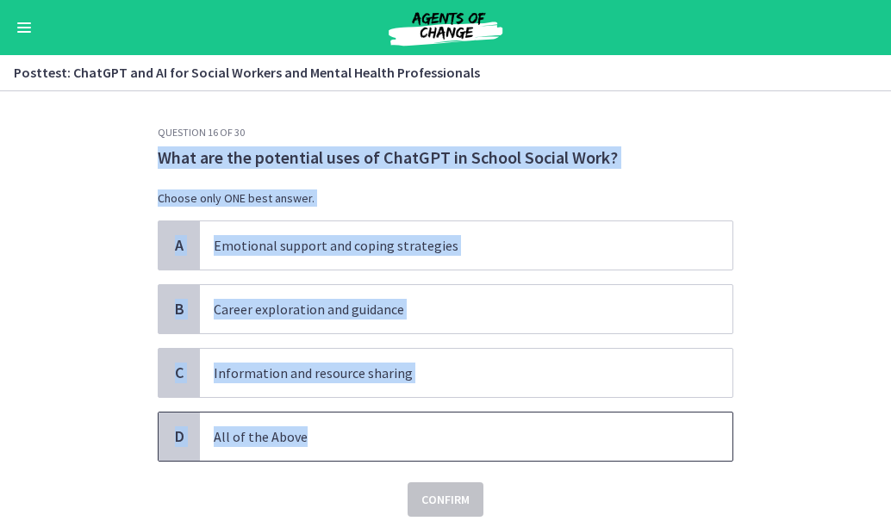
drag, startPoint x: 144, startPoint y: 167, endPoint x: 562, endPoint y: 427, distance: 492.3
click at [562, 427] on div "Question 16 of 30 What are the potential uses of ChatGPT in School Social Work?…" at bounding box center [445, 323] width 603 height 395
click at [239, 434] on p "All of the Above" at bounding box center [449, 436] width 470 height 21
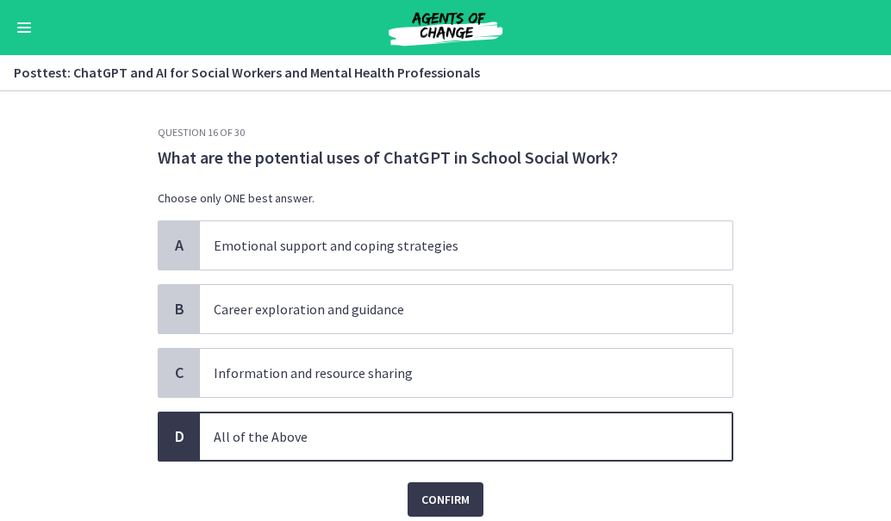
scroll to position [65, 0]
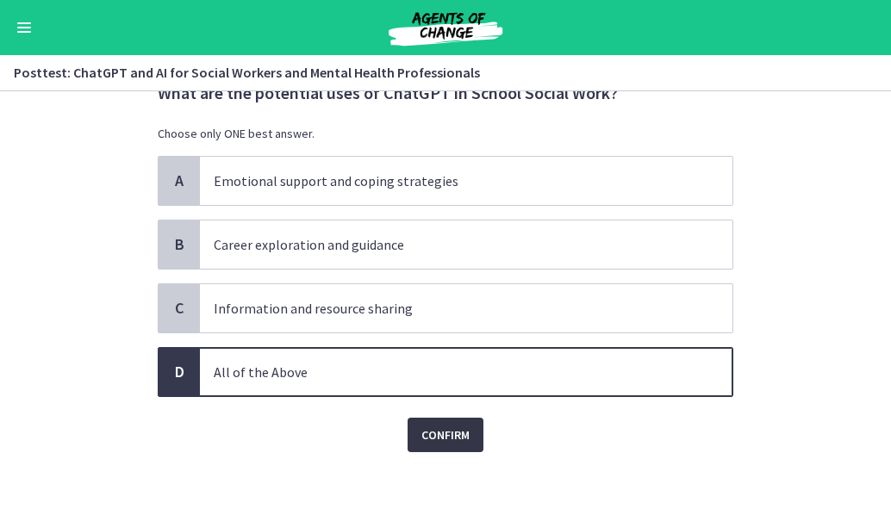
click at [432, 438] on span "Confirm" at bounding box center [445, 435] width 48 height 21
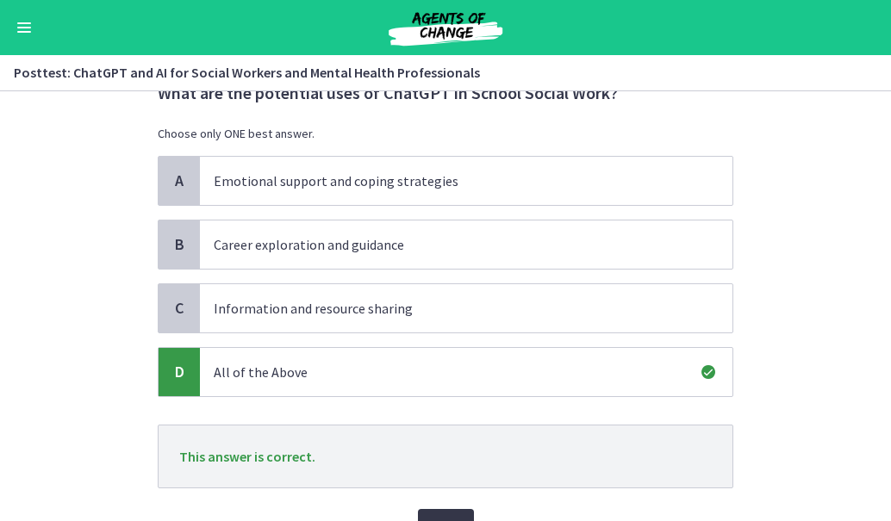
scroll to position [156, 0]
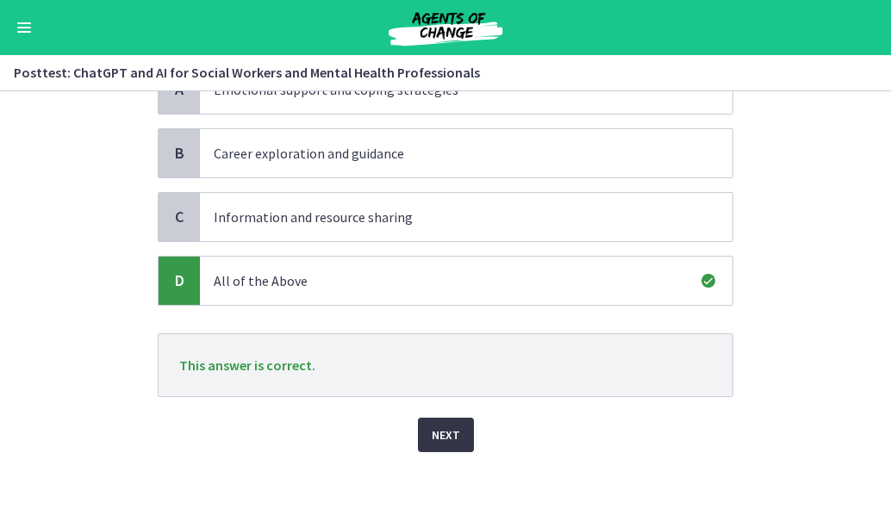
click at [434, 436] on span "Next" at bounding box center [446, 435] width 28 height 21
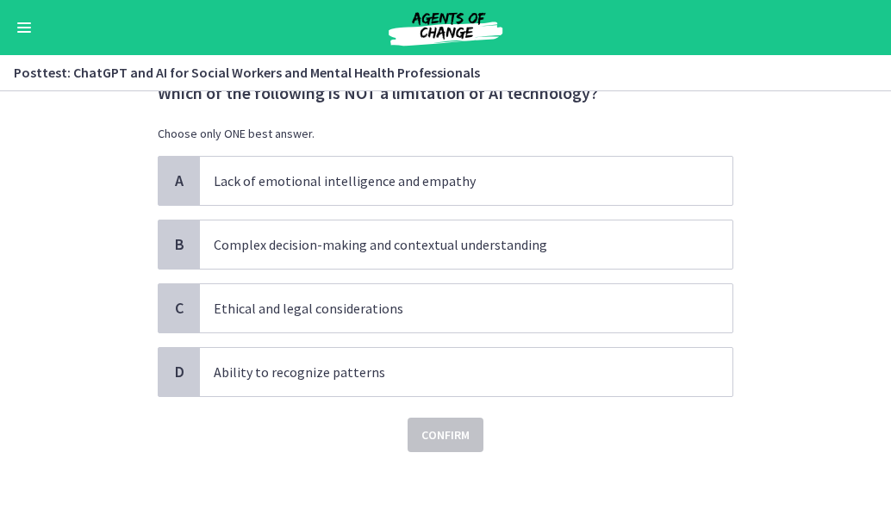
scroll to position [0, 0]
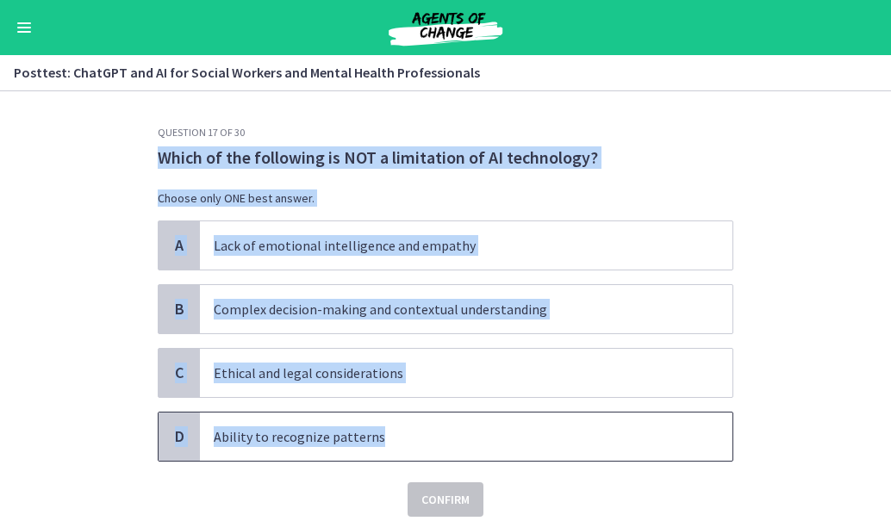
drag, startPoint x: 128, startPoint y: 146, endPoint x: 627, endPoint y: 447, distance: 583.7
click at [627, 447] on section "Question 17 of 30 Which of the following is NOT a limitation of AI technology? …" at bounding box center [445, 306] width 891 height 430
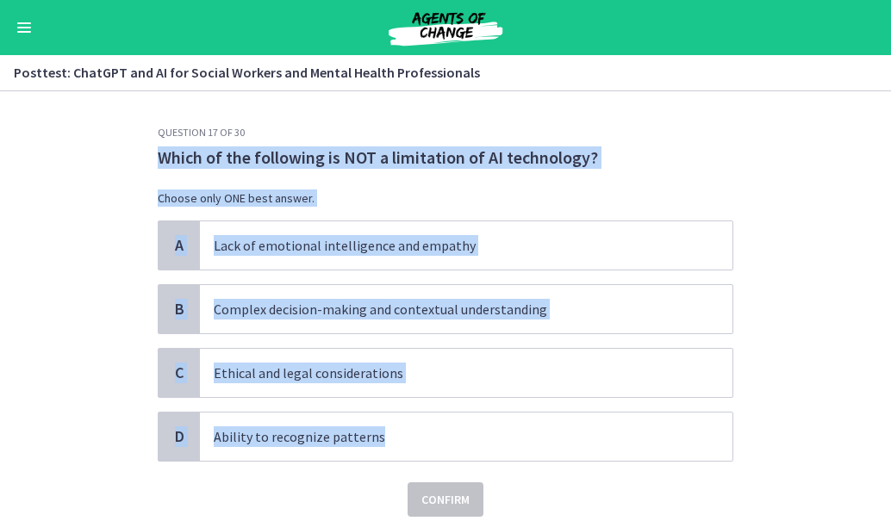
click at [202, 157] on p "Which of the following is NOT a limitation of AI technology?" at bounding box center [446, 157] width 576 height 22
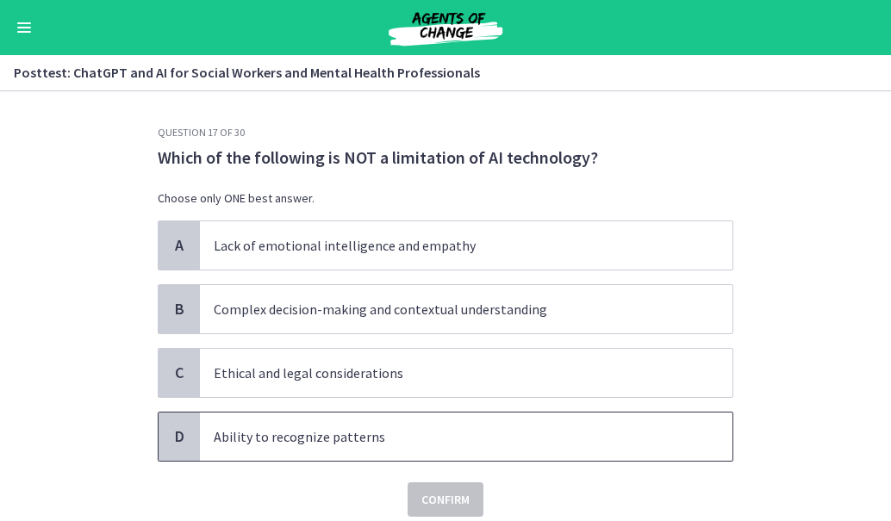
click at [269, 456] on span "Ability to recognize patterns" at bounding box center [466, 437] width 532 height 48
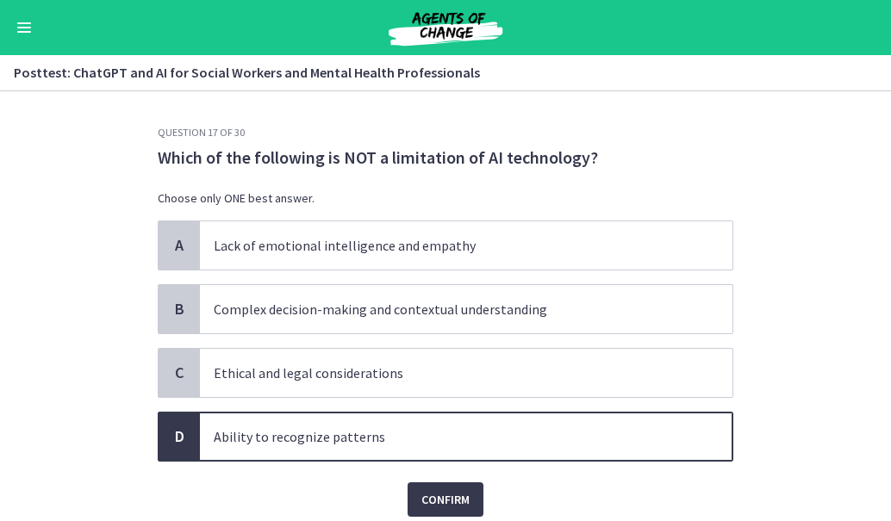
scroll to position [65, 0]
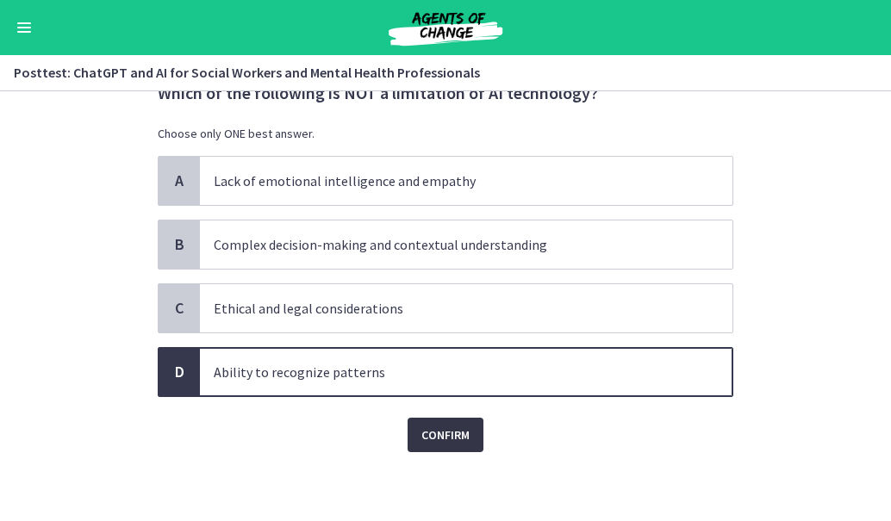
click at [442, 438] on span "Confirm" at bounding box center [445, 435] width 48 height 21
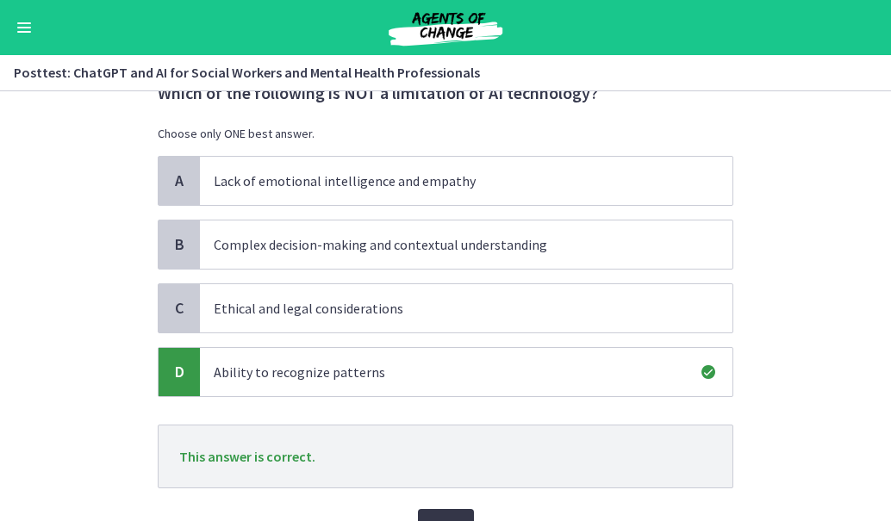
scroll to position [156, 0]
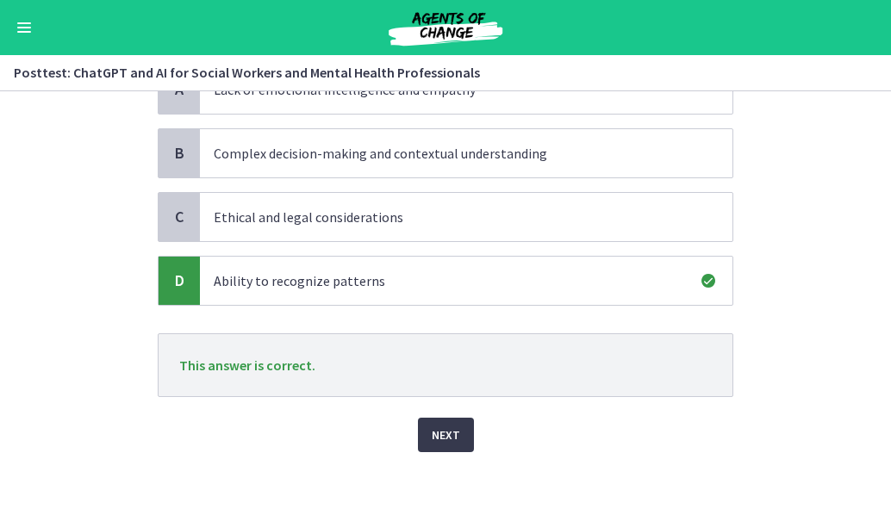
drag, startPoint x: 442, startPoint y: 438, endPoint x: 428, endPoint y: 453, distance: 20.7
click at [428, 365] on div "Question 17 of 30 Which of the following is NOT a limitation of AI technology? …" at bounding box center [445, 167] width 603 height 395
click at [445, 436] on span "Next" at bounding box center [446, 435] width 28 height 21
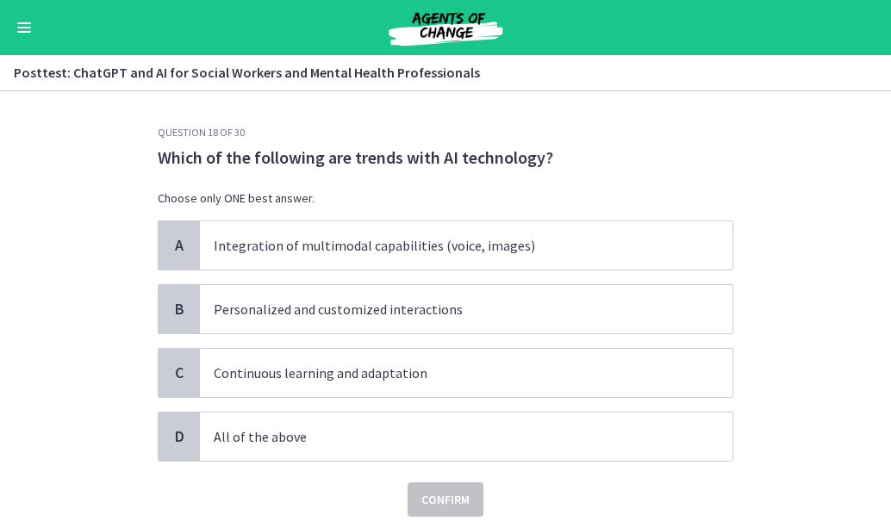
click at [746, 163] on section "Question 18 of 30 Which of the following are trends with AI technology? Choose …" at bounding box center [445, 306] width 891 height 430
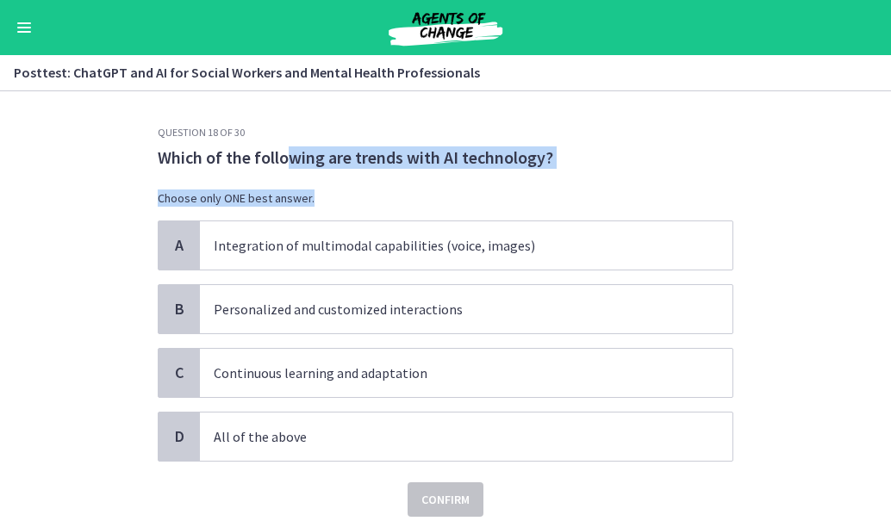
drag, startPoint x: 283, startPoint y: 151, endPoint x: 578, endPoint y: 205, distance: 300.5
click at [578, 205] on div "Which of the following are trends with AI technology? Choose only ONE best answ…" at bounding box center [446, 183] width 576 height 74
click at [586, 169] on div "Which of the following are trends with AI technology? Choose only ONE best answ…" at bounding box center [446, 183] width 576 height 74
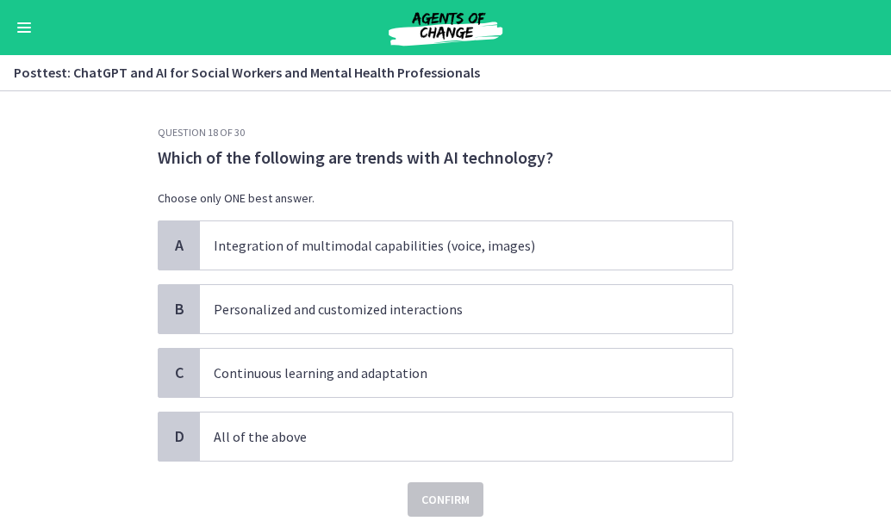
click at [706, 123] on section "Question 18 of 30 Which of the following are trends with AI technology? Choose …" at bounding box center [445, 306] width 891 height 430
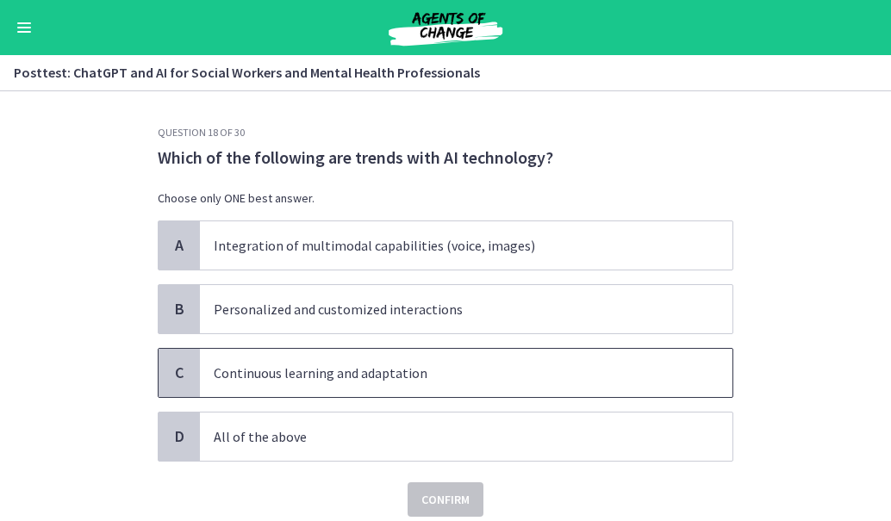
click at [517, 382] on p "Continuous learning and adaptation" at bounding box center [449, 373] width 470 height 21
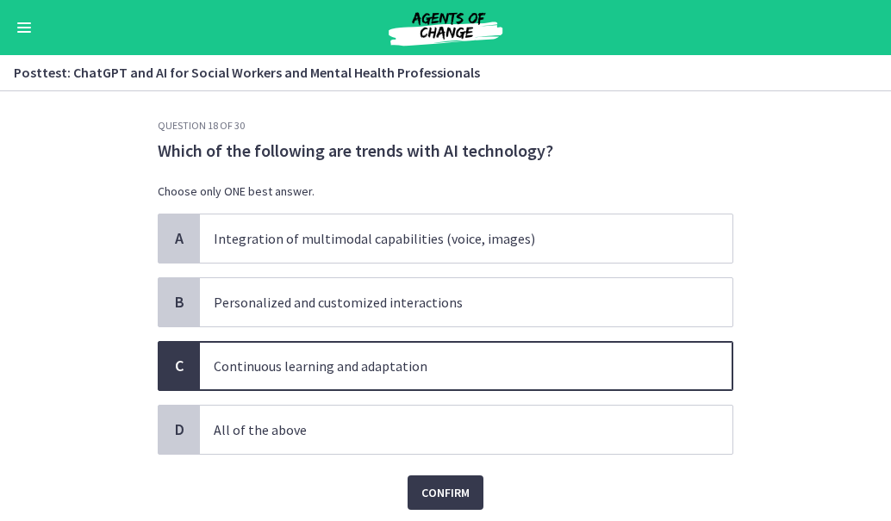
scroll to position [4, 0]
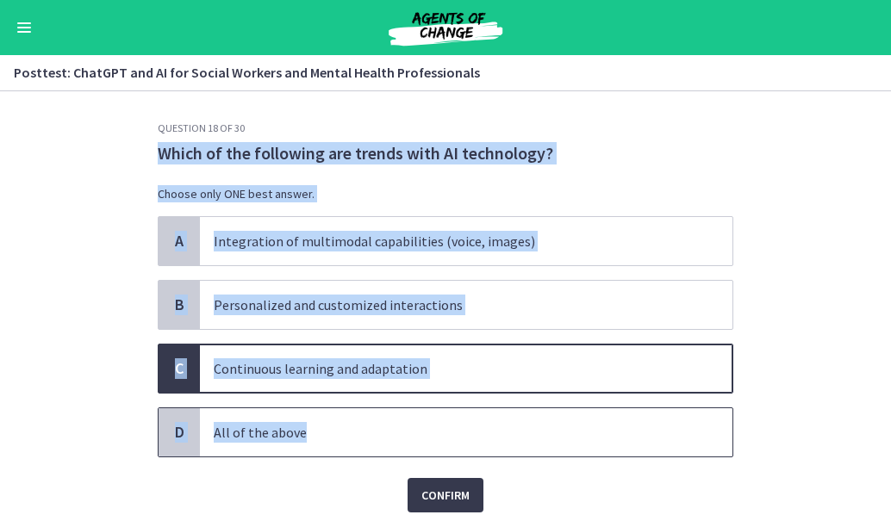
drag, startPoint x: 146, startPoint y: 153, endPoint x: 473, endPoint y: 444, distance: 437.5
click at [473, 444] on div "Question 18 of 30 Which of the following are trends with AI technology? Choose …" at bounding box center [445, 318] width 603 height 395
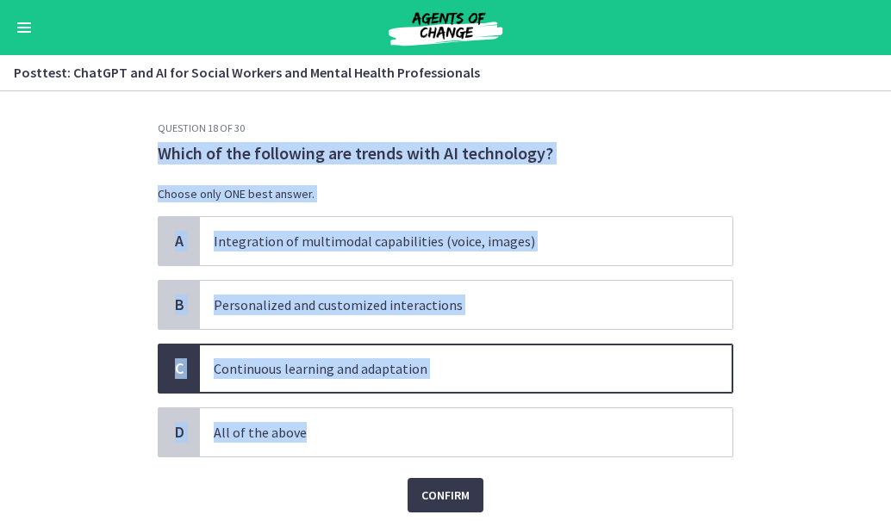
click at [100, 445] on section "Question 18 of 30 Which of the following are trends with AI technology? Choose …" at bounding box center [445, 306] width 891 height 430
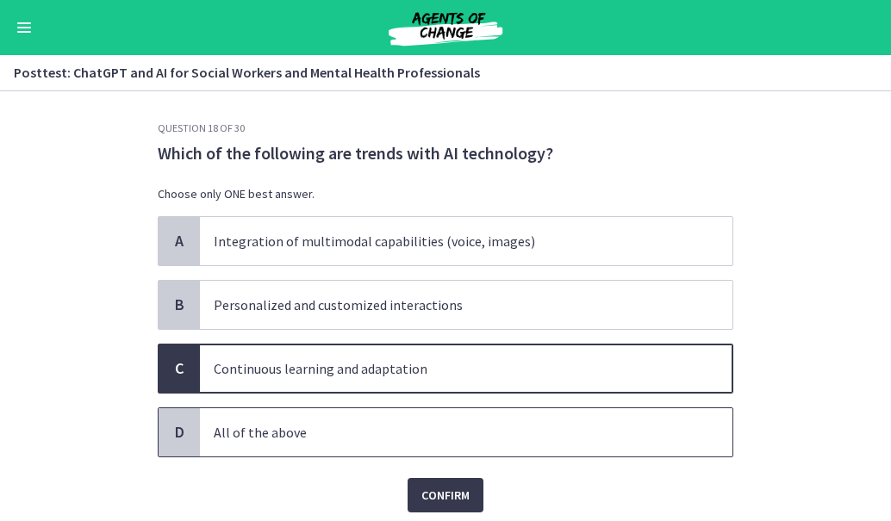
click at [303, 436] on p "All of the above" at bounding box center [449, 432] width 470 height 21
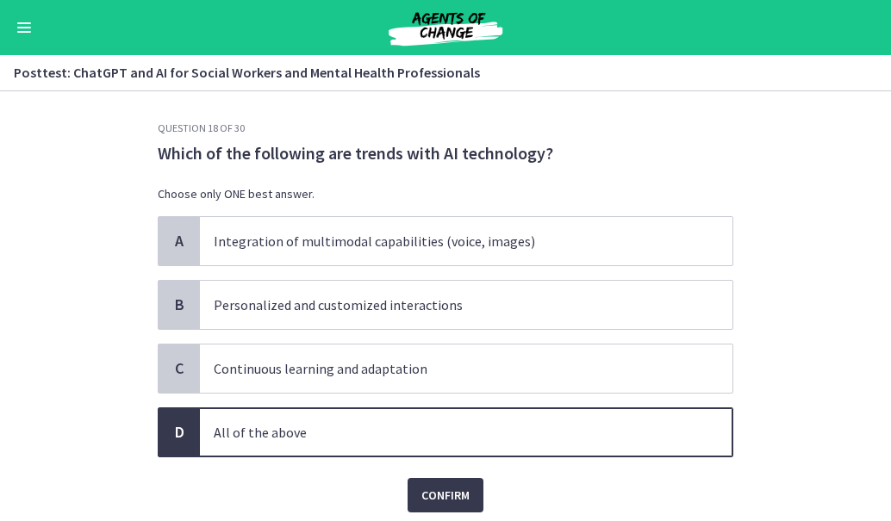
scroll to position [65, 0]
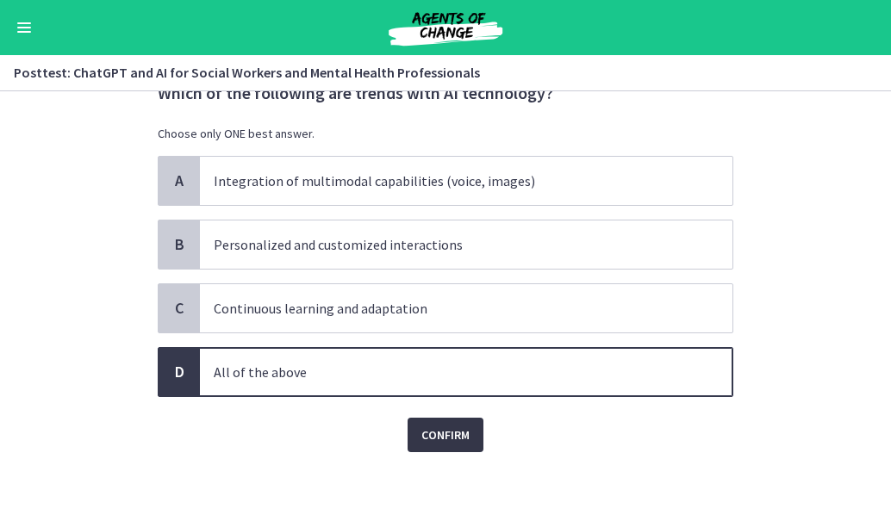
click at [456, 433] on span "Confirm" at bounding box center [445, 435] width 48 height 21
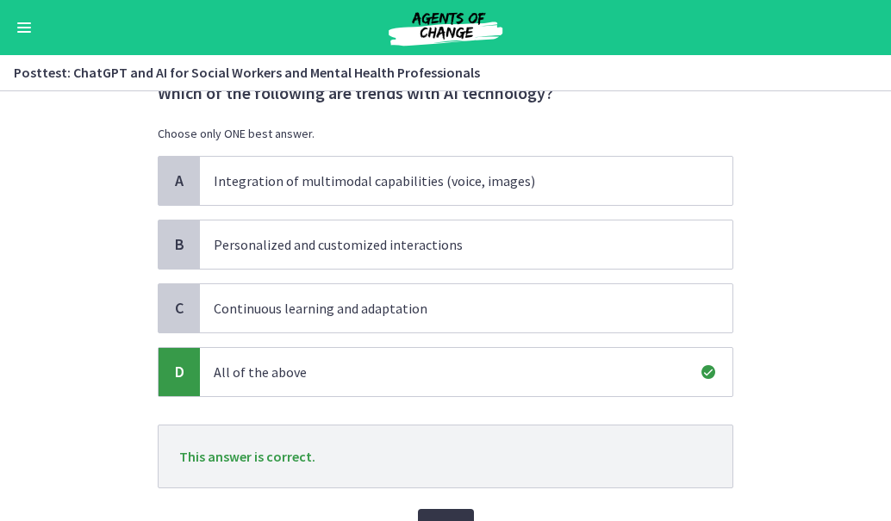
scroll to position [156, 0]
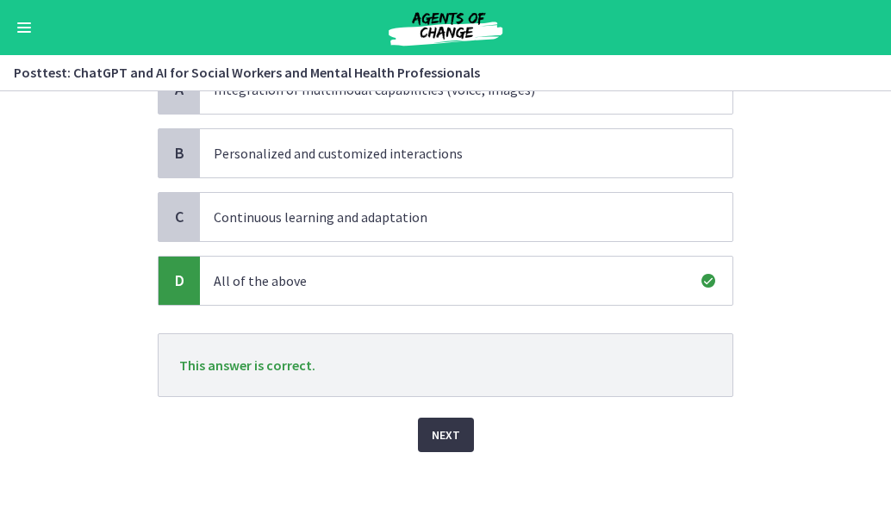
click at [435, 438] on span "Next" at bounding box center [446, 435] width 28 height 21
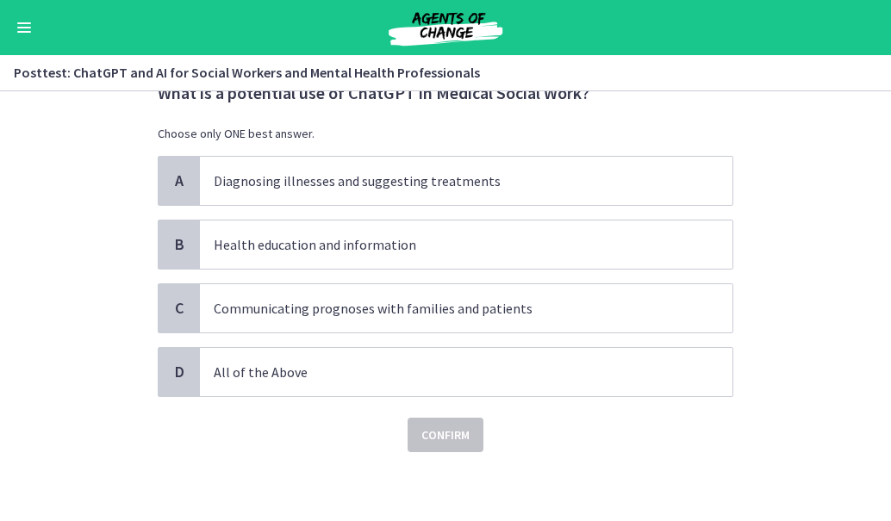
scroll to position [0, 0]
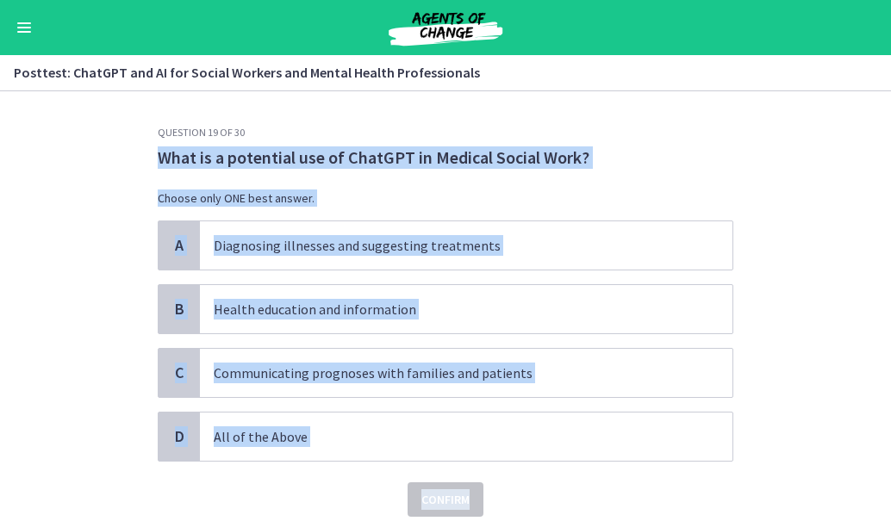
drag, startPoint x: 147, startPoint y: 161, endPoint x: 531, endPoint y: 472, distance: 493.7
click at [531, 472] on div "Question 19 of 30 What is a potential use of ChatGPT in Medical Social Work? Ch…" at bounding box center [445, 323] width 603 height 395
click at [262, 151] on p "What is a potential use of ChatGPT in Medical Social Work?" at bounding box center [446, 157] width 576 height 22
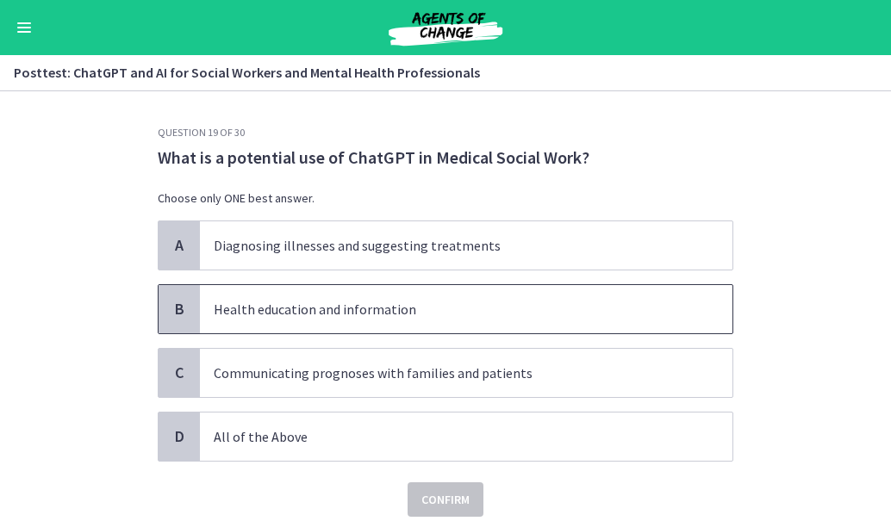
click at [346, 316] on p "Health education and information" at bounding box center [449, 309] width 470 height 21
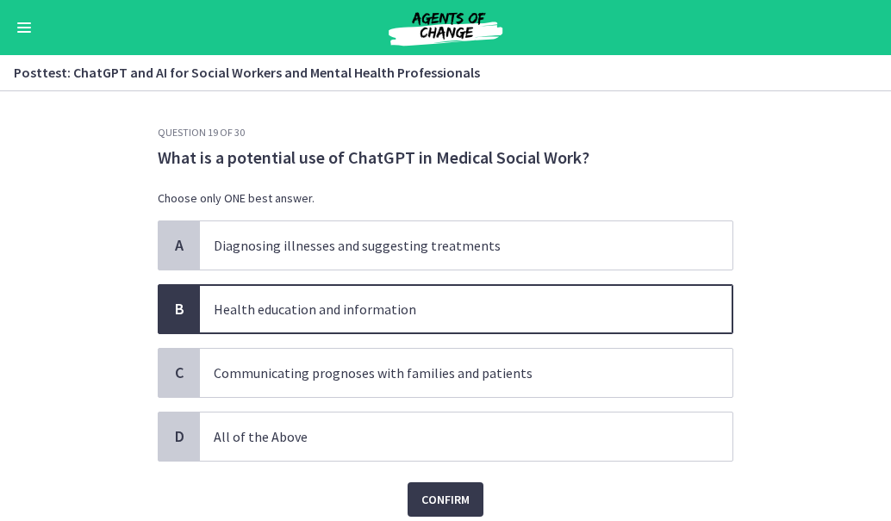
scroll to position [65, 0]
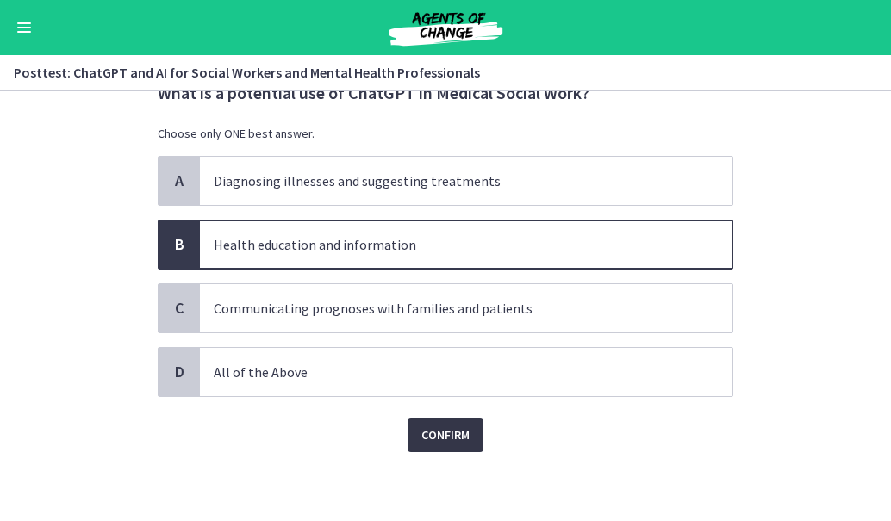
click at [447, 435] on span "Confirm" at bounding box center [445, 435] width 48 height 21
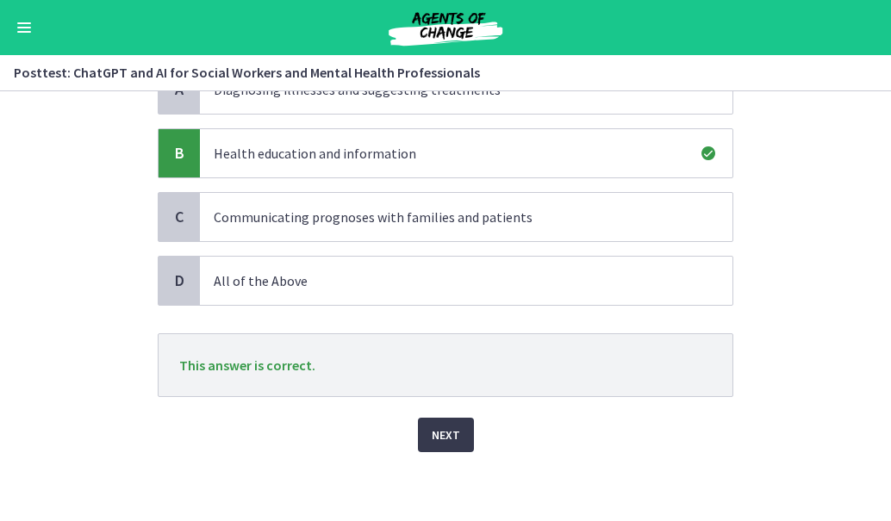
scroll to position [155, 0]
click at [437, 439] on span "Next" at bounding box center [446, 436] width 28 height 21
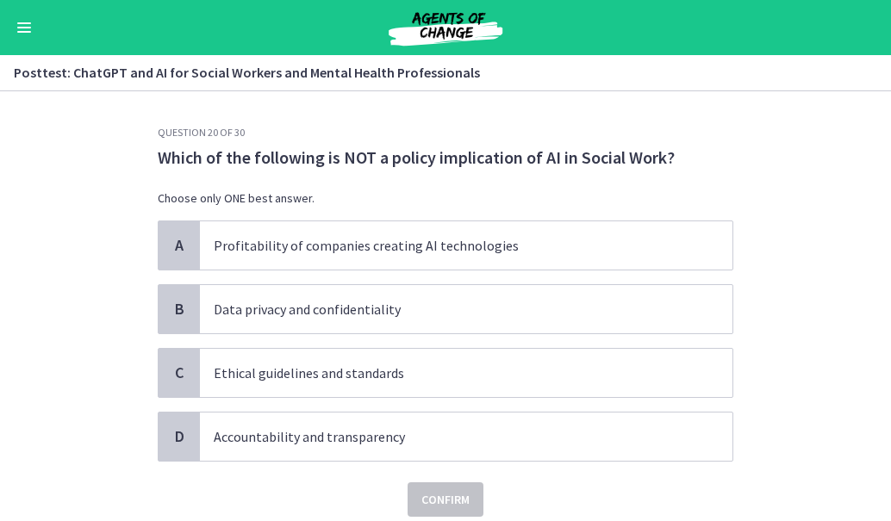
click at [780, 159] on section "Question 20 of 30 Which of the following is NOT a policy implication of AI in S…" at bounding box center [445, 306] width 891 height 430
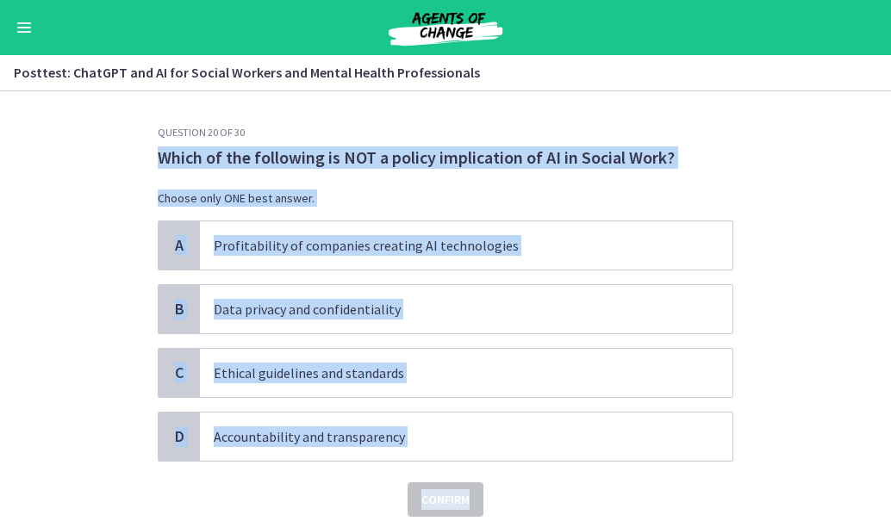
drag, startPoint x: 147, startPoint y: 147, endPoint x: 692, endPoint y: 496, distance: 646.7
click at [692, 496] on div "Question 20 of 30 Which of the following is NOT a policy implication of AI in S…" at bounding box center [445, 323] width 603 height 395
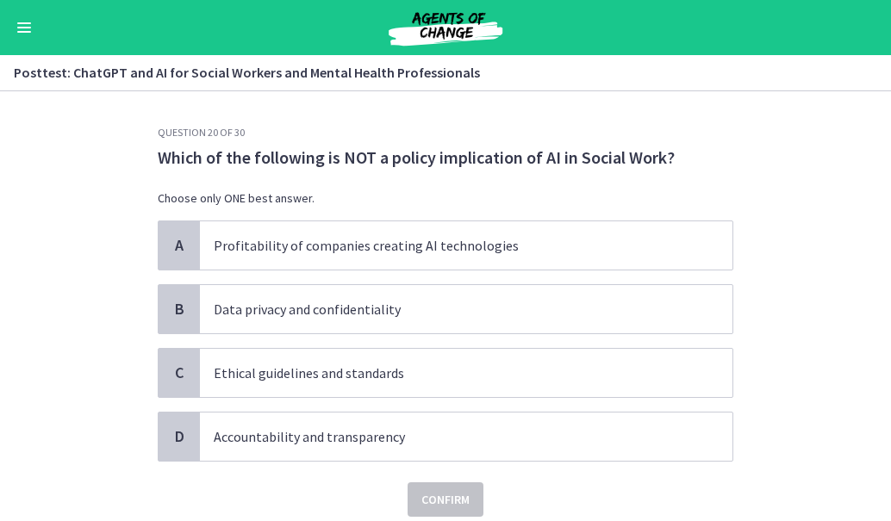
click at [252, 134] on h3 "Question 20 of 30" at bounding box center [446, 133] width 576 height 14
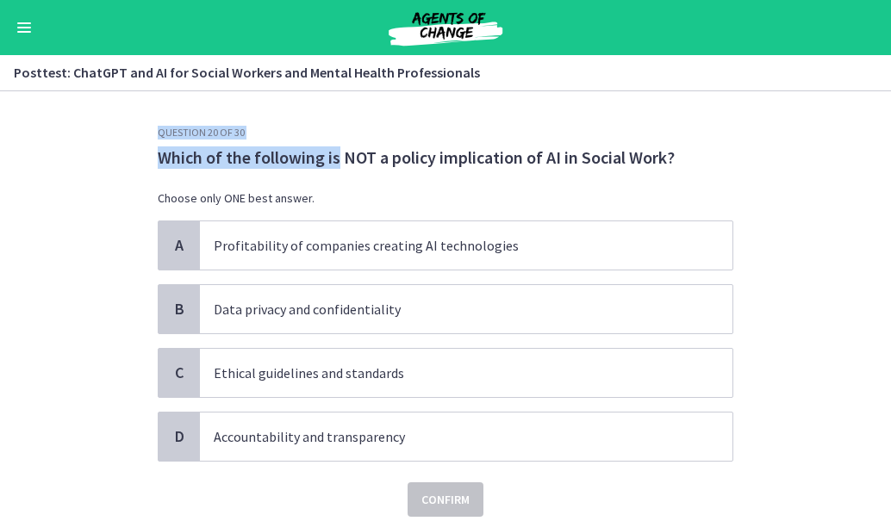
drag, startPoint x: 328, startPoint y: 148, endPoint x: 131, endPoint y: 125, distance: 198.7
click at [131, 125] on section "Question 20 of 30 Which of the following is NOT a policy implication of AI in S…" at bounding box center [445, 306] width 891 height 430
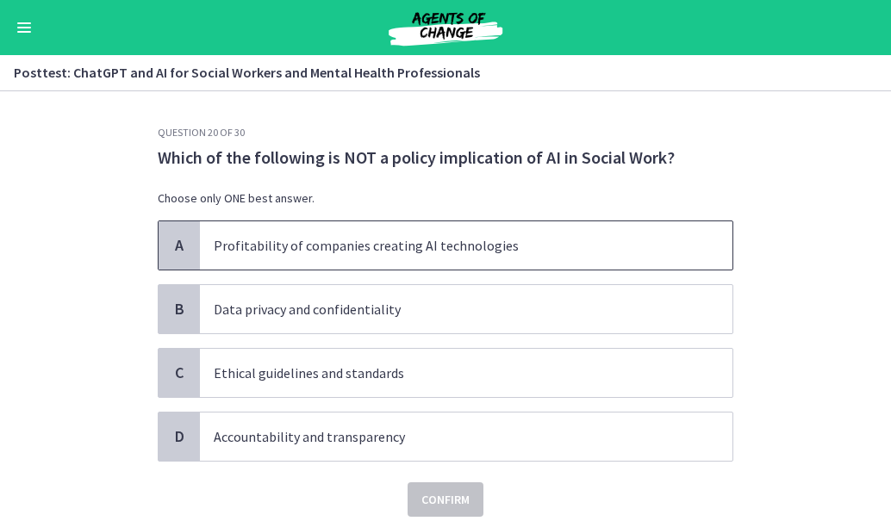
click at [435, 250] on p "Profitability of companies creating AI technologies" at bounding box center [449, 245] width 470 height 21
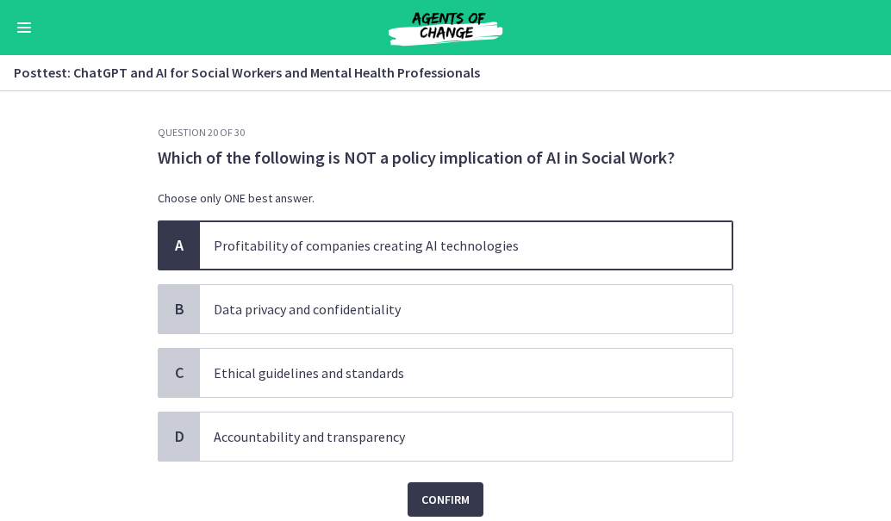
scroll to position [65, 0]
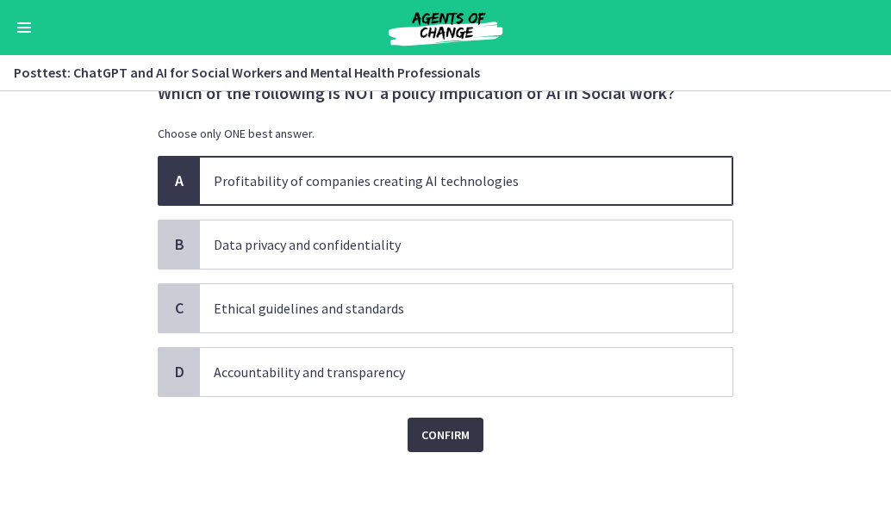
click at [421, 431] on span "Confirm" at bounding box center [445, 435] width 48 height 21
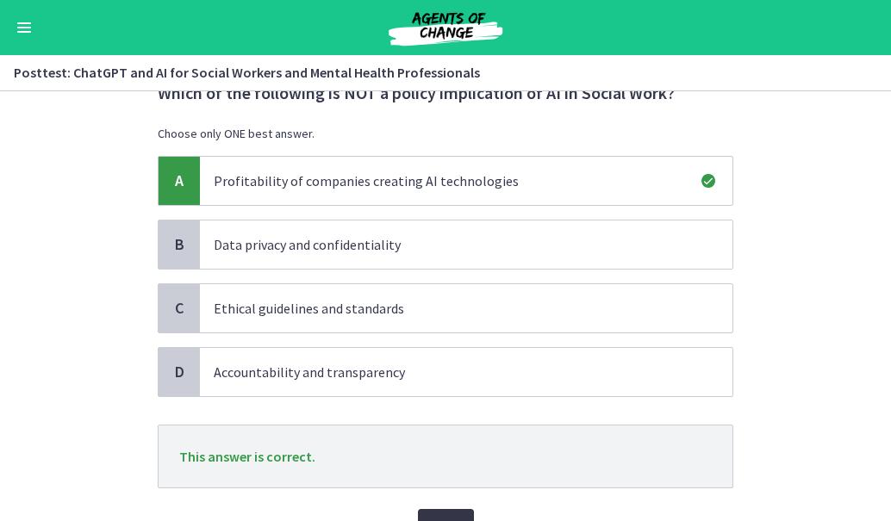
scroll to position [156, 0]
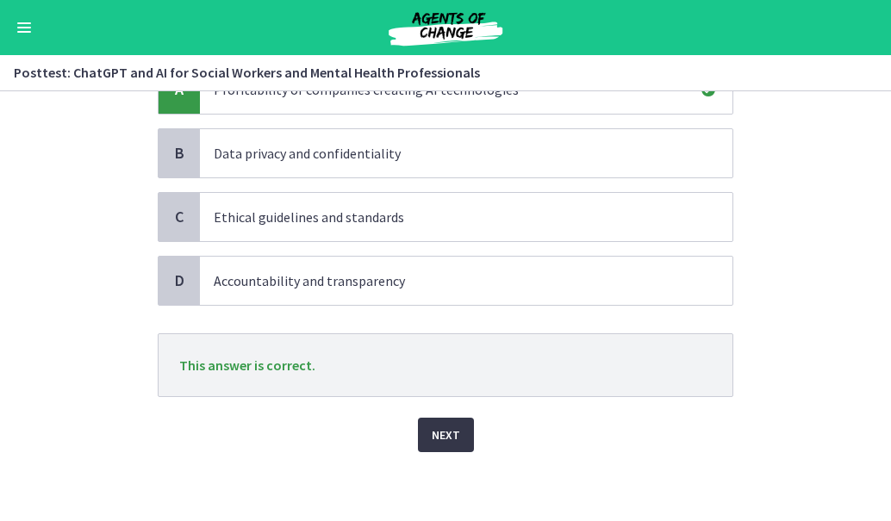
click at [433, 440] on span "Next" at bounding box center [446, 435] width 28 height 21
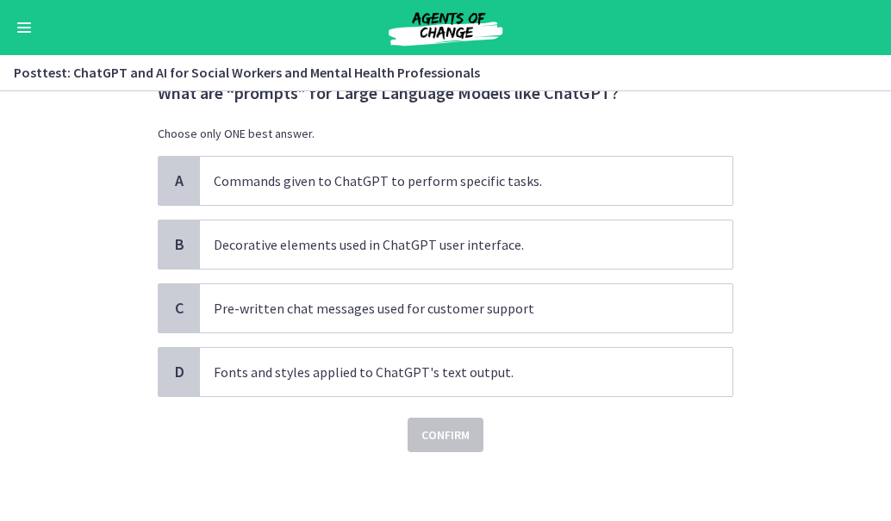
scroll to position [0, 0]
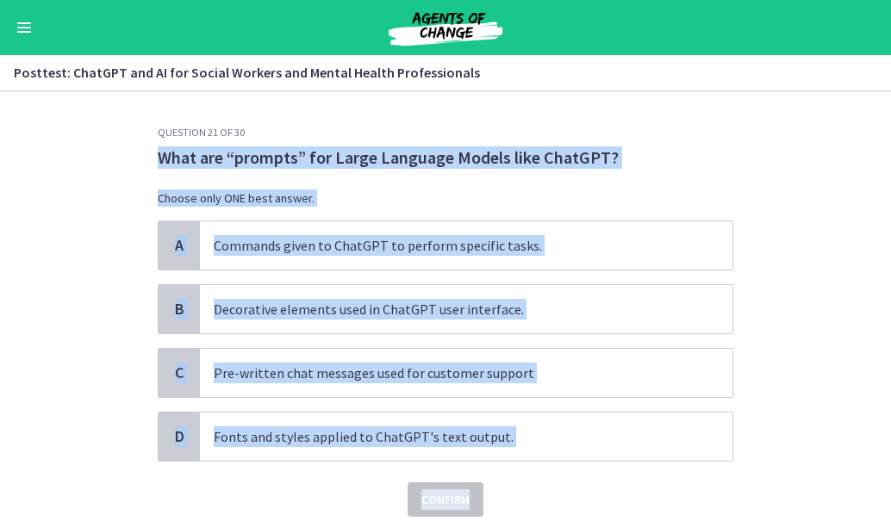
drag, startPoint x: 151, startPoint y: 153, endPoint x: 670, endPoint y: 493, distance: 621.1
click at [670, 493] on div "Question 21 of 30 What are “prompts” for Large Language Models like ChatGPT? Ch…" at bounding box center [446, 321] width 576 height 391
click at [301, 146] on p "What are “prompts” for Large Language Models like ChatGPT?" at bounding box center [446, 157] width 576 height 22
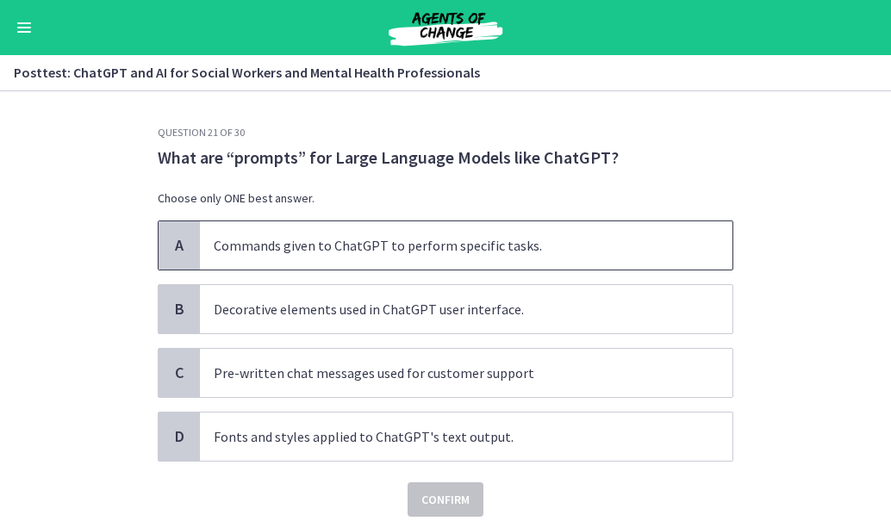
click at [348, 251] on p "Commands given to ChatGPT to perform specific tasks." at bounding box center [449, 245] width 470 height 21
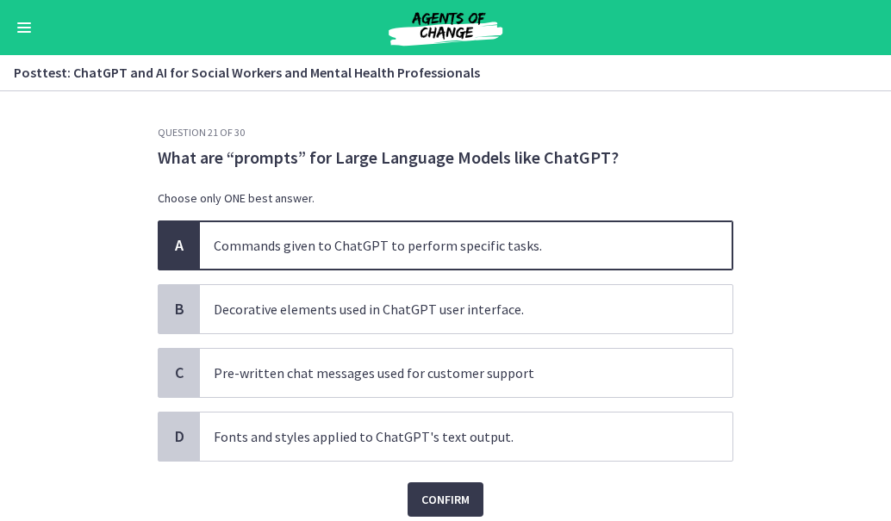
scroll to position [65, 0]
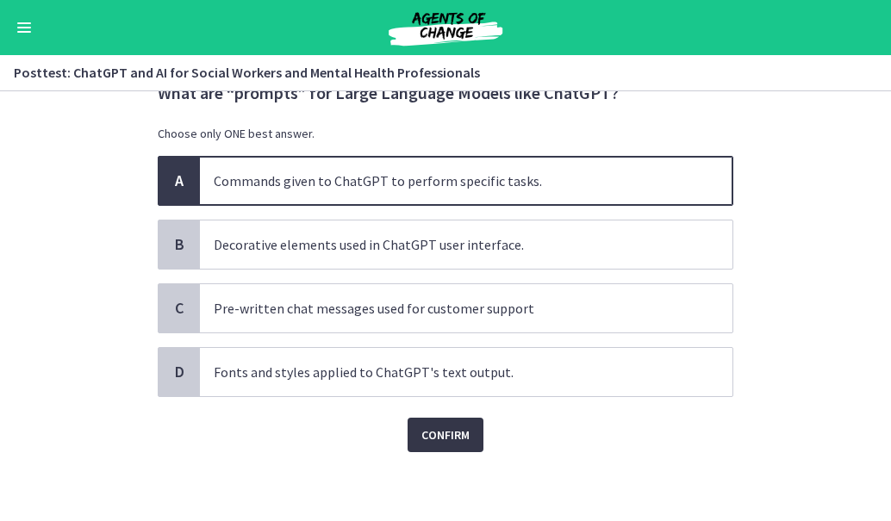
click at [439, 445] on span "Confirm" at bounding box center [445, 435] width 48 height 21
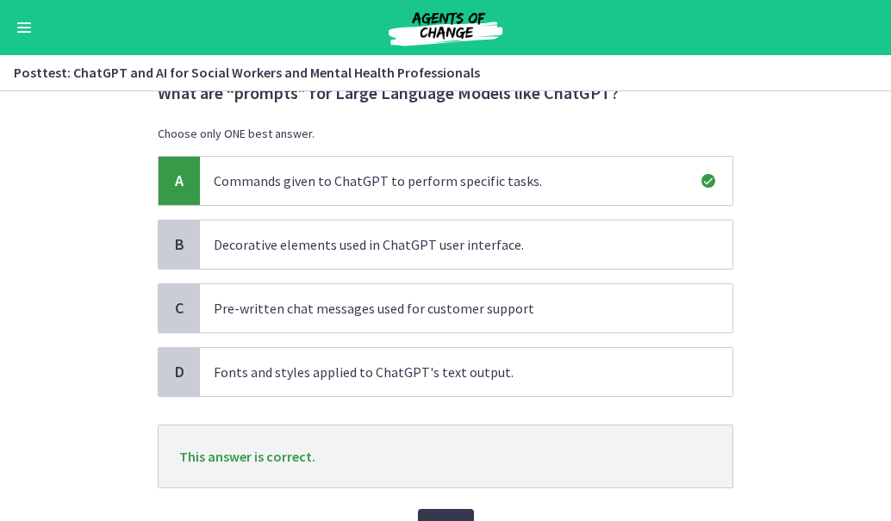
scroll to position [156, 0]
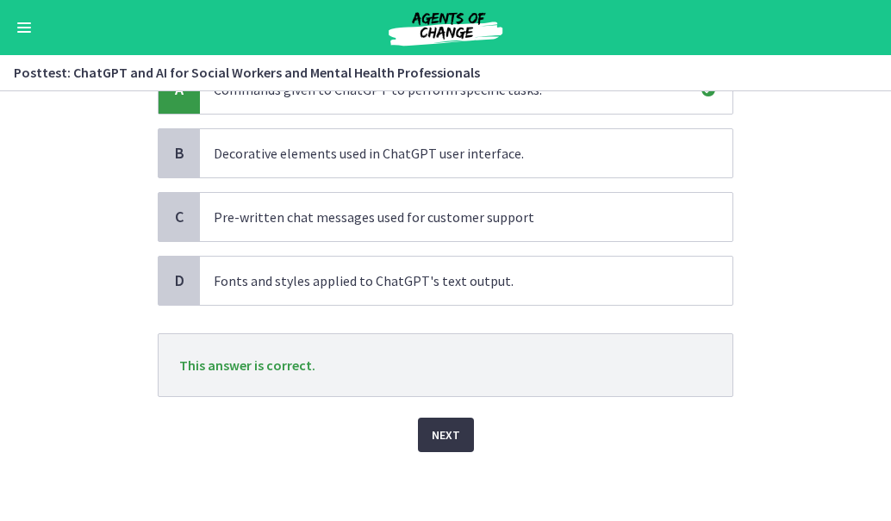
click at [442, 419] on button "Next" at bounding box center [446, 435] width 56 height 34
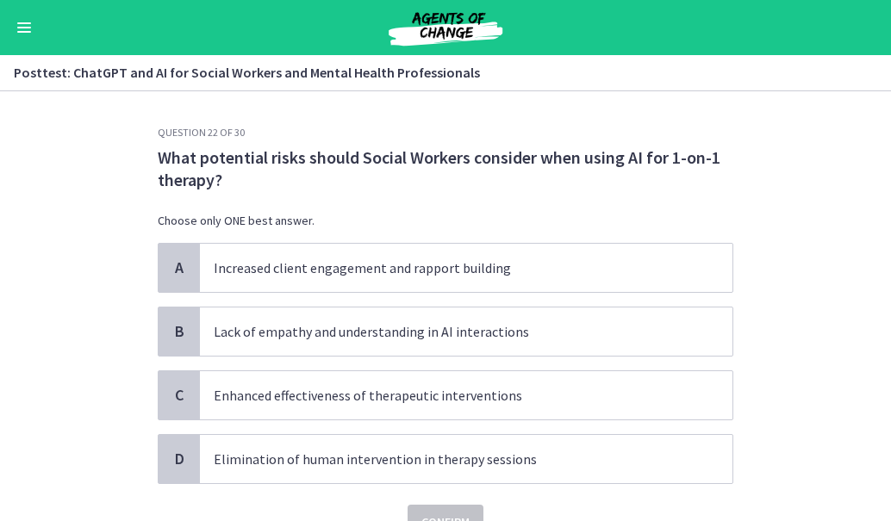
drag, startPoint x: 220, startPoint y: 179, endPoint x: 172, endPoint y: 156, distance: 52.8
drag, startPoint x: 172, startPoint y: 156, endPoint x: 162, endPoint y: 146, distance: 14.0
click at [162, 146] on p "What potential risks should Social Workers consider when using AI for 1-on-1 th…" at bounding box center [446, 168] width 576 height 45
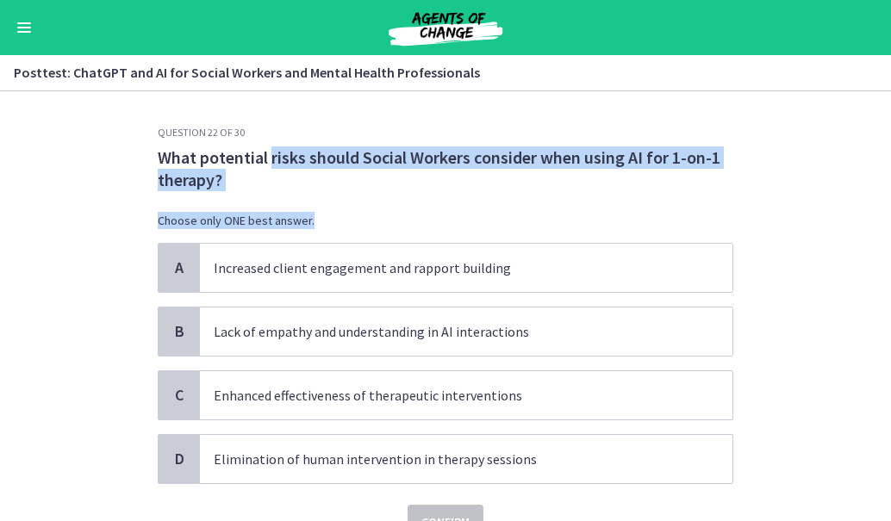
drag, startPoint x: 266, startPoint y: 154, endPoint x: 349, endPoint y: 196, distance: 92.9
click at [349, 196] on div "What potential risks should Social Workers consider when using AI for 1-on-1 th…" at bounding box center [446, 194] width 576 height 96
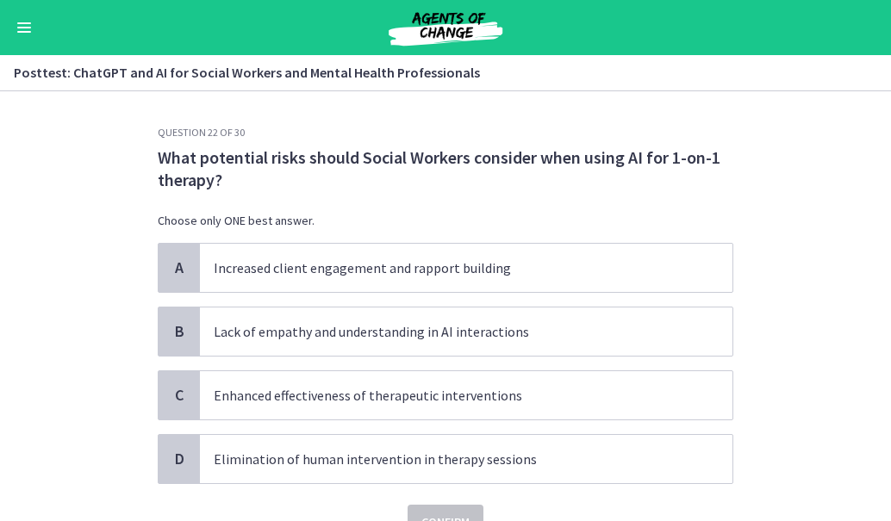
click at [271, 203] on div "What potential risks should Social Workers consider when using AI for 1-on-1 th…" at bounding box center [446, 194] width 576 height 96
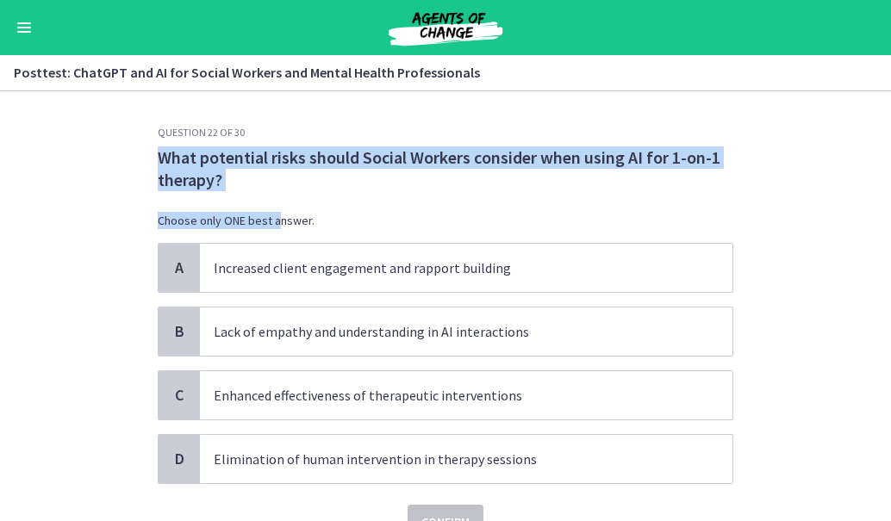
drag, startPoint x: 271, startPoint y: 203, endPoint x: 146, endPoint y: 161, distance: 131.9
click at [146, 161] on div "Question 22 of 30 What potential risks should Social Workers consider when usin…" at bounding box center [445, 323] width 603 height 395
drag, startPoint x: 146, startPoint y: 161, endPoint x: 256, endPoint y: 188, distance: 112.6
click at [256, 188] on div "Question 22 of 30 What potential risks should Social Workers consider when usin…" at bounding box center [445, 323] width 603 height 395
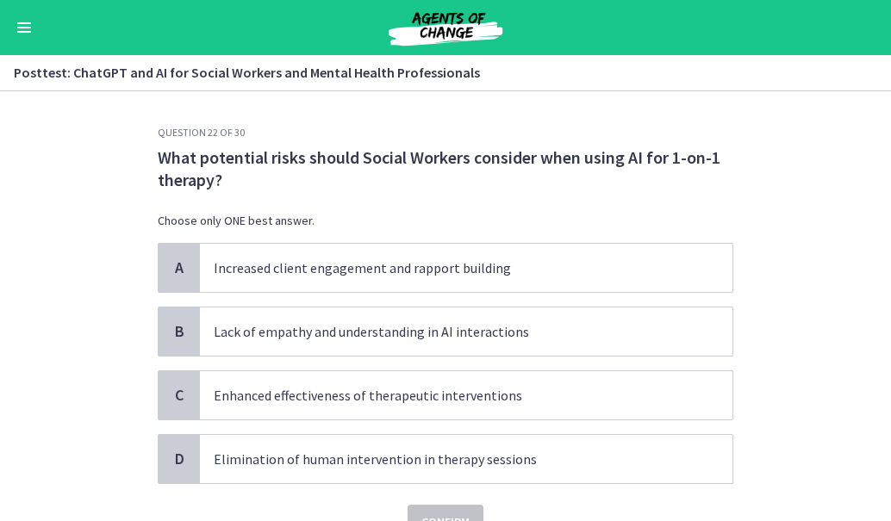
click at [742, 58] on div "Posttest: ChatGPT and AI for Social Workers and Mental Health Professionals Ena…" at bounding box center [445, 73] width 891 height 36
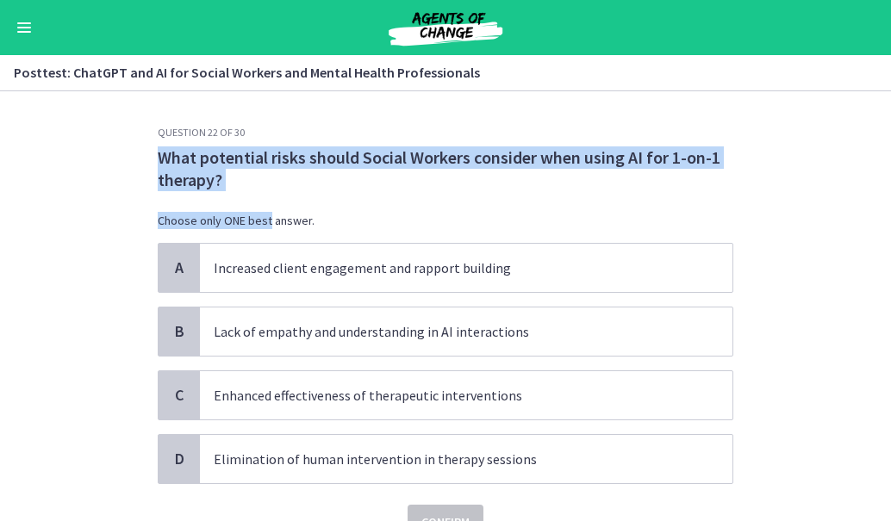
drag, startPoint x: 262, startPoint y: 204, endPoint x: 125, endPoint y: 152, distance: 146.7
click at [125, 152] on section "Question 22 of 30 What potential risks should Social Workers consider when usin…" at bounding box center [445, 306] width 891 height 430
click at [330, 171] on p "What potential risks should Social Workers consider when using AI for 1-on-1 th…" at bounding box center [446, 168] width 576 height 45
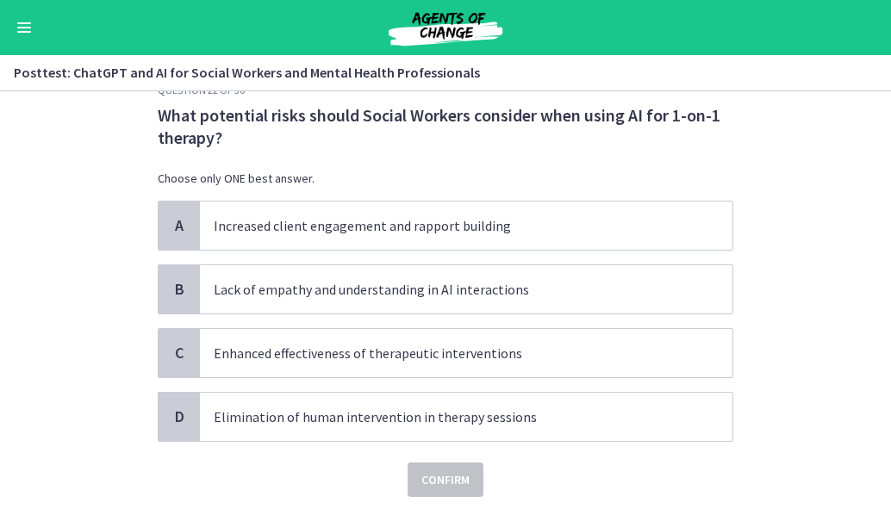
scroll to position [43, 0]
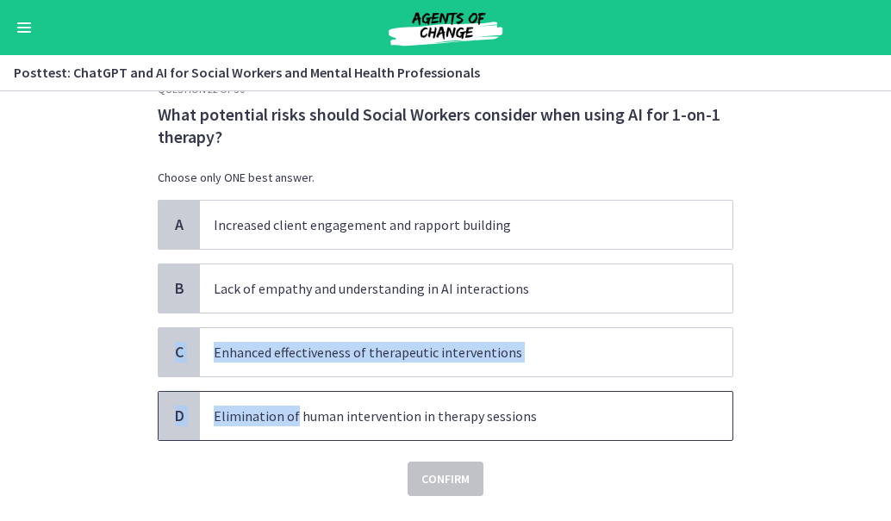
drag, startPoint x: 287, startPoint y: 427, endPoint x: 52, endPoint y: 342, distance: 250.2
click at [52, 342] on section "Question 22 of 30 What potential risks should Social Workers consider when usin…" at bounding box center [445, 306] width 891 height 430
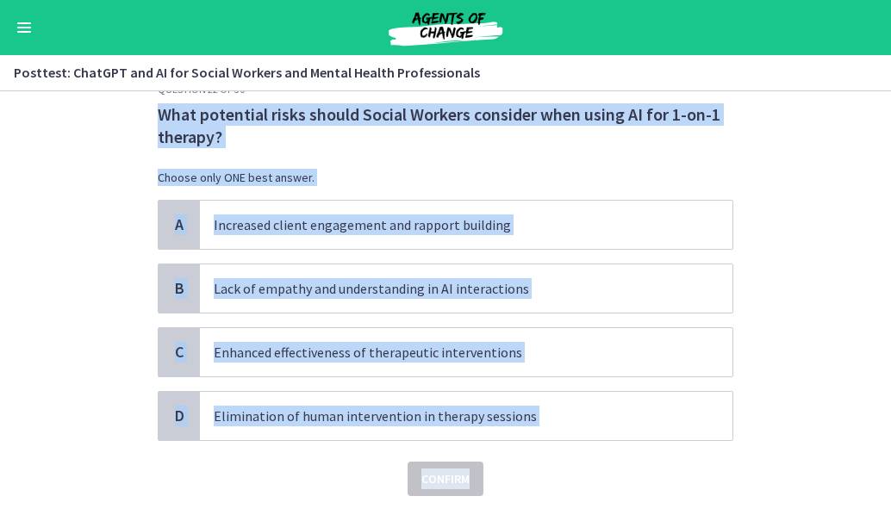
drag, startPoint x: 149, startPoint y: 109, endPoint x: 602, endPoint y: 467, distance: 577.3
click at [602, 467] on div "Question 22 of 30 What potential risks should Social Workers consider when usin…" at bounding box center [445, 280] width 603 height 395
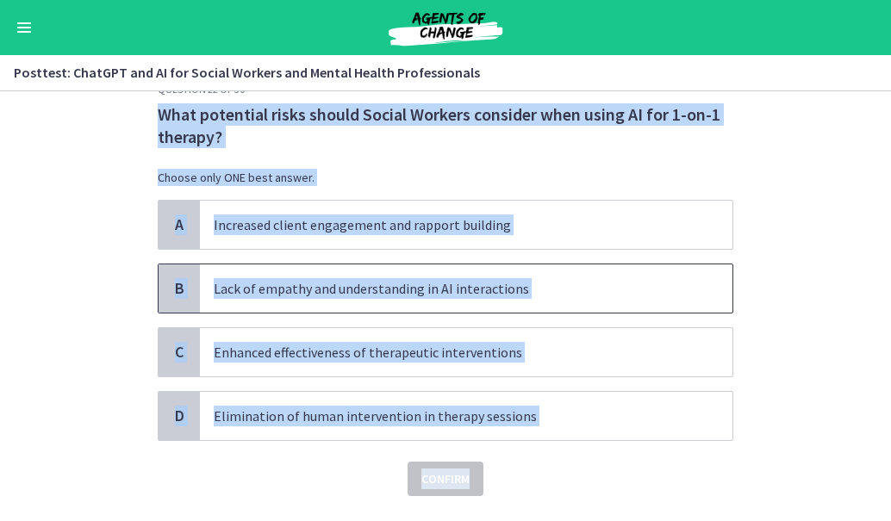
click at [269, 283] on p "Lack of empathy and understanding in AI interactions" at bounding box center [449, 288] width 470 height 21
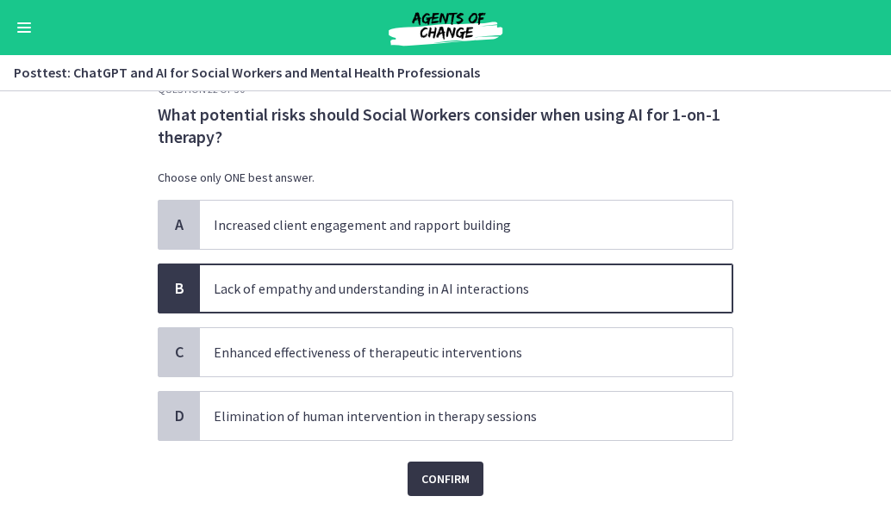
click at [437, 482] on span "Confirm" at bounding box center [445, 479] width 48 height 21
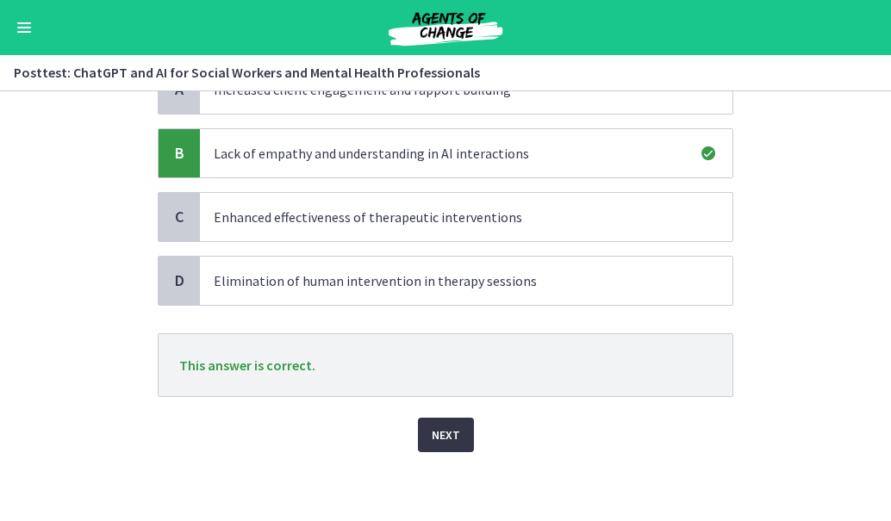
scroll to position [171, 0]
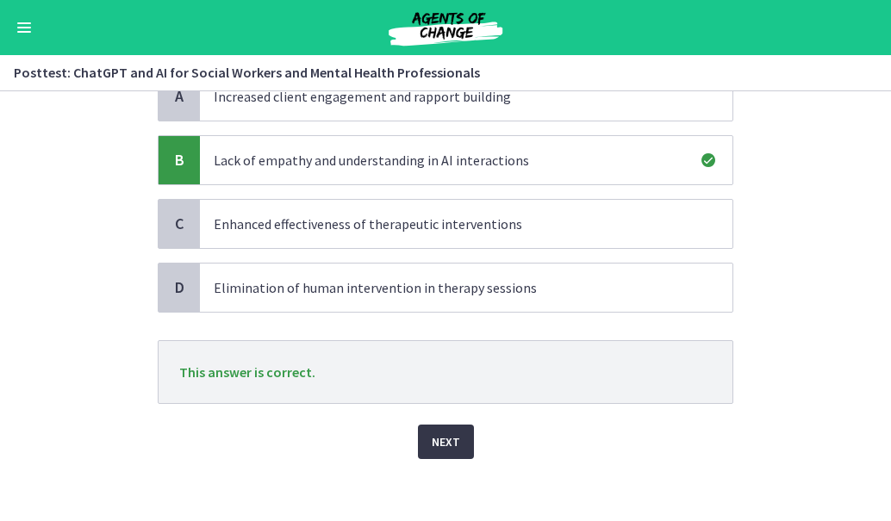
click at [439, 445] on span "Next" at bounding box center [446, 442] width 28 height 21
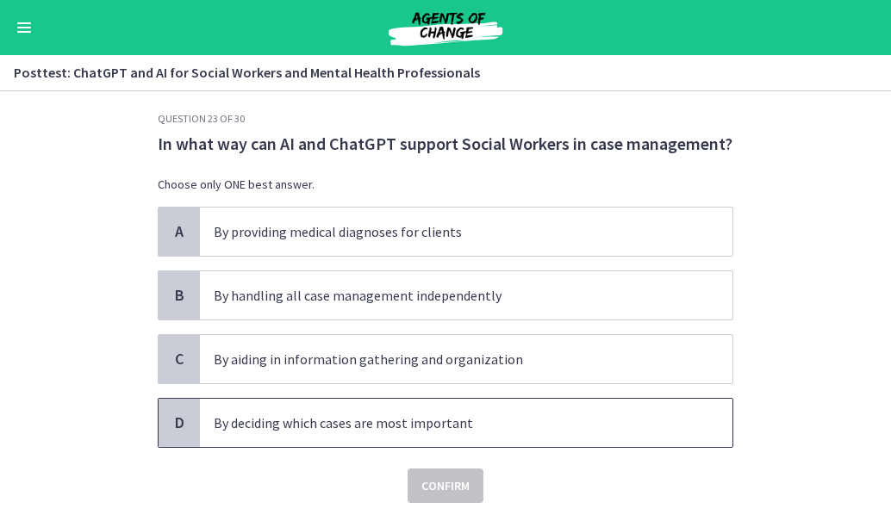
scroll to position [13, 0]
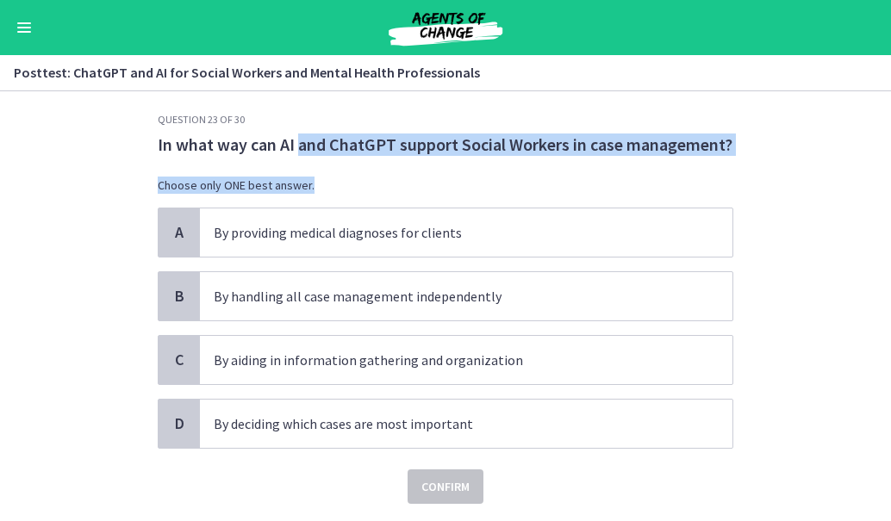
drag, startPoint x: 293, startPoint y: 133, endPoint x: 454, endPoint y: 177, distance: 167.0
click at [454, 177] on div "Question 23 of 30 In what way can AI and ChatGPT support Social Workers in case…" at bounding box center [446, 308] width 576 height 391
click at [506, 152] on p "In what way can AI and ChatGPT support Social Workers in case management?" at bounding box center [446, 145] width 576 height 22
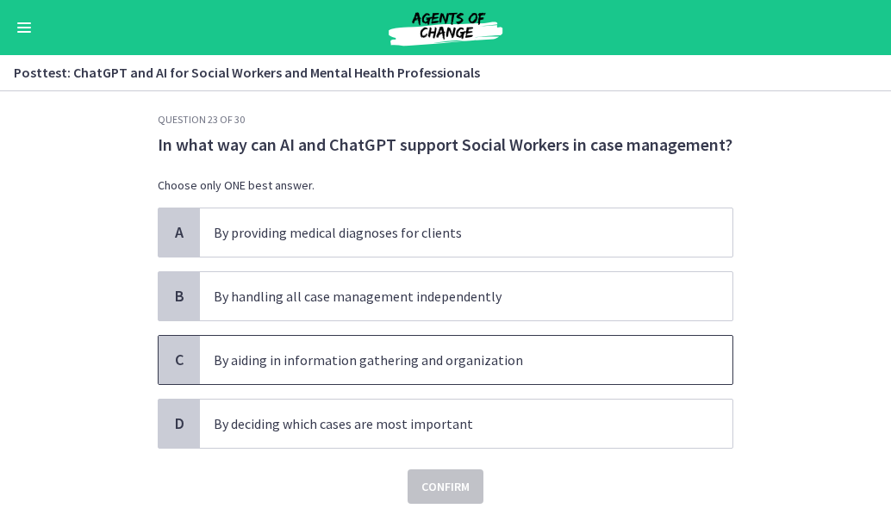
click at [283, 377] on span "By aiding in information gathering and organization" at bounding box center [466, 360] width 532 height 48
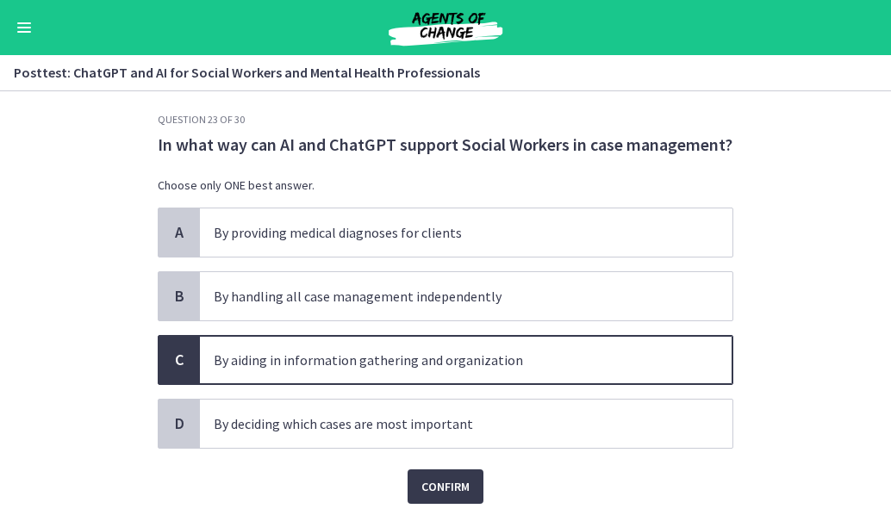
scroll to position [65, 0]
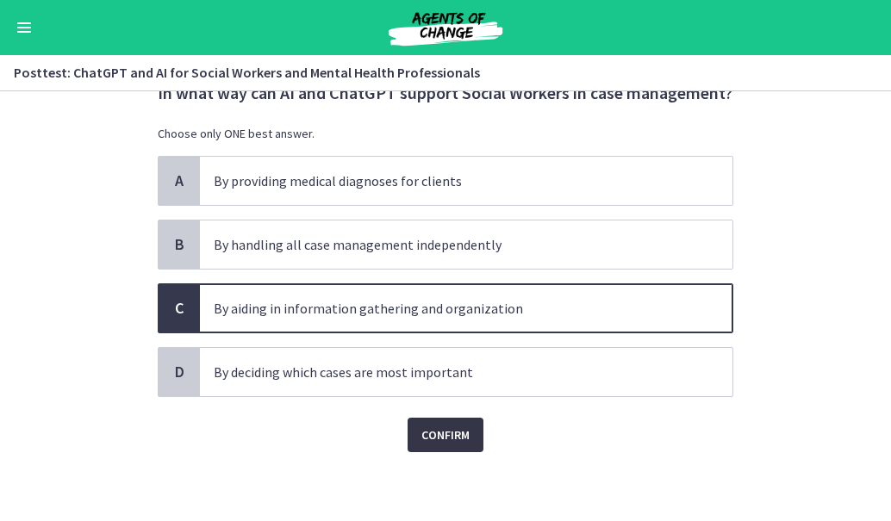
click at [457, 439] on span "Confirm" at bounding box center [445, 435] width 48 height 21
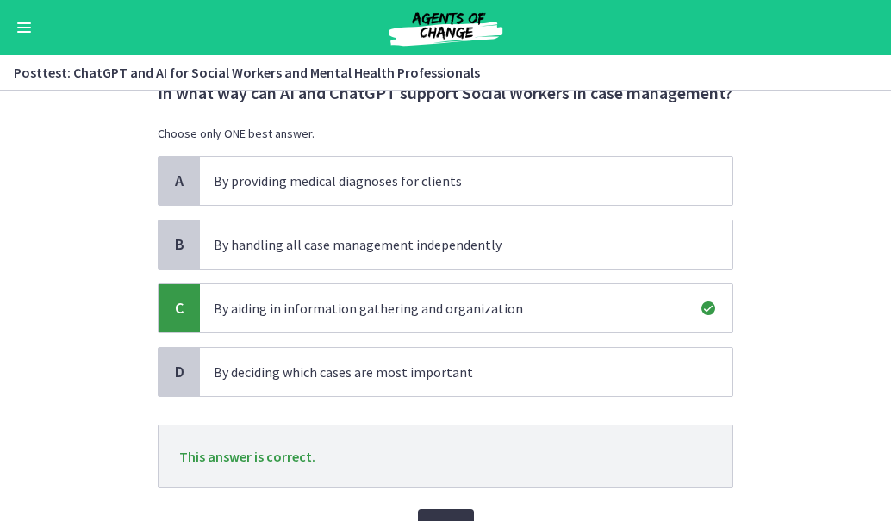
scroll to position [156, 0]
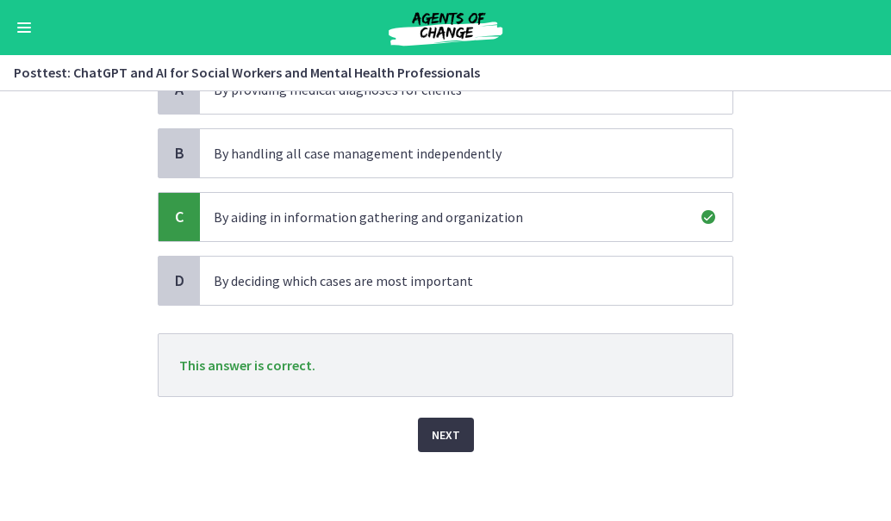
click at [439, 444] on span "Next" at bounding box center [446, 435] width 28 height 21
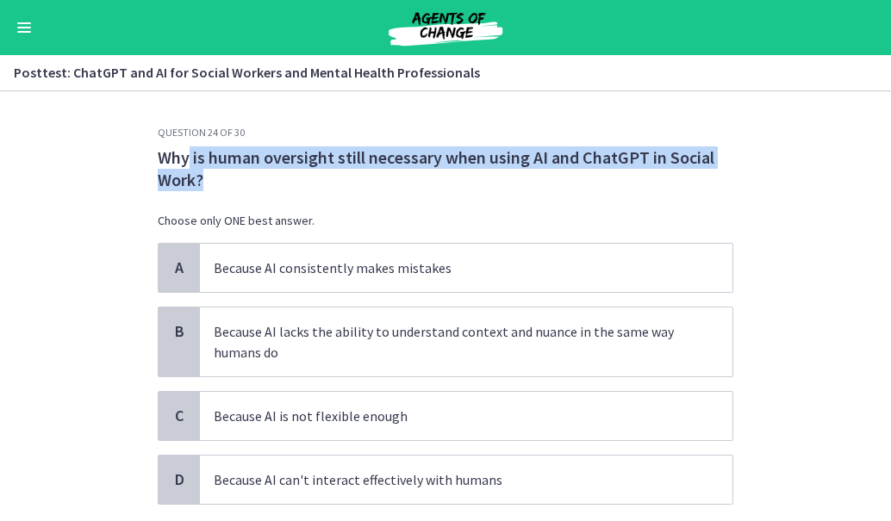
drag, startPoint x: 180, startPoint y: 162, endPoint x: 309, endPoint y: 177, distance: 130.1
click at [309, 177] on p "Why is human oversight still necessary when using AI and ChatGPT in Social Work?" at bounding box center [446, 168] width 576 height 45
click at [303, 187] on p "Why is human oversight still necessary when using AI and ChatGPT in Social Work?" at bounding box center [446, 168] width 576 height 45
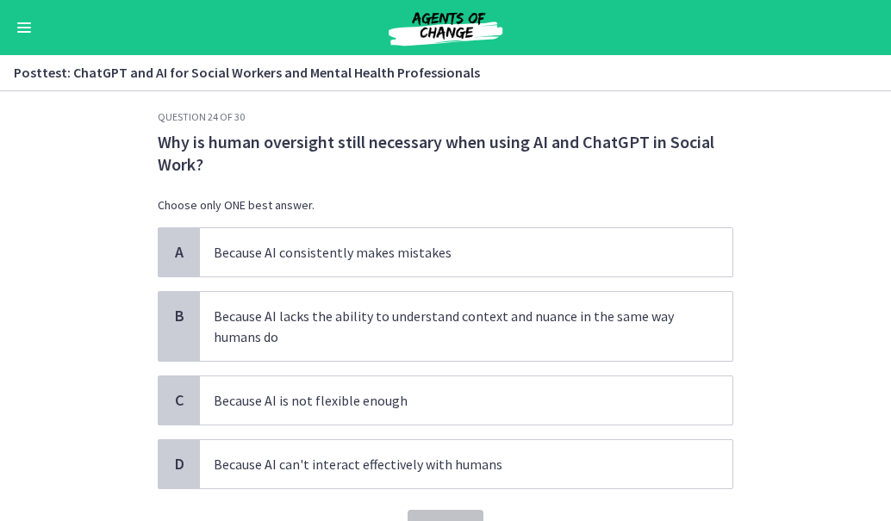
scroll to position [16, 0]
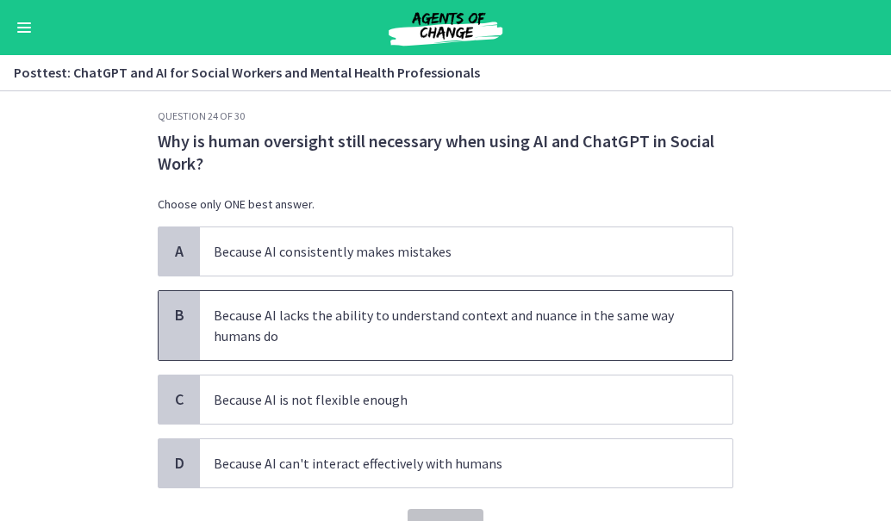
drag, startPoint x: 271, startPoint y: 328, endPoint x: 208, endPoint y: 346, distance: 66.3
click at [208, 346] on span "Because AI lacks the ability to understand context and nuance in the same way h…" at bounding box center [466, 325] width 532 height 69
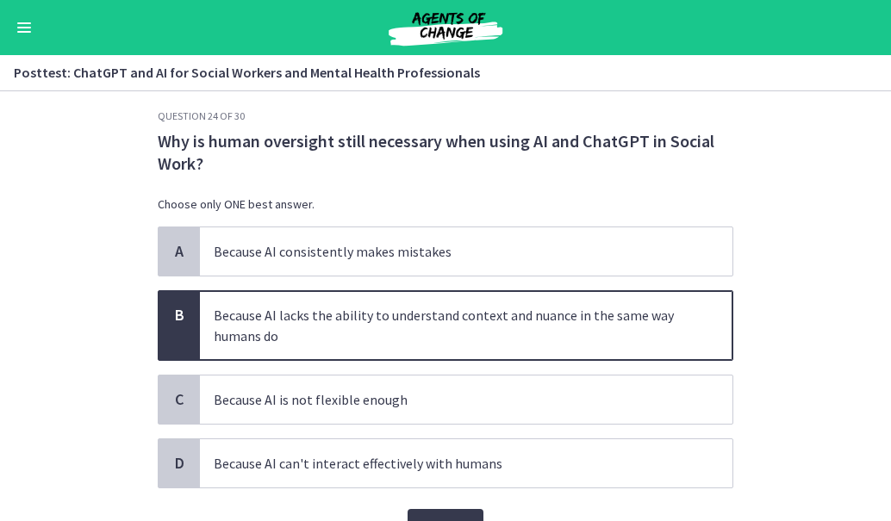
scroll to position [108, 0]
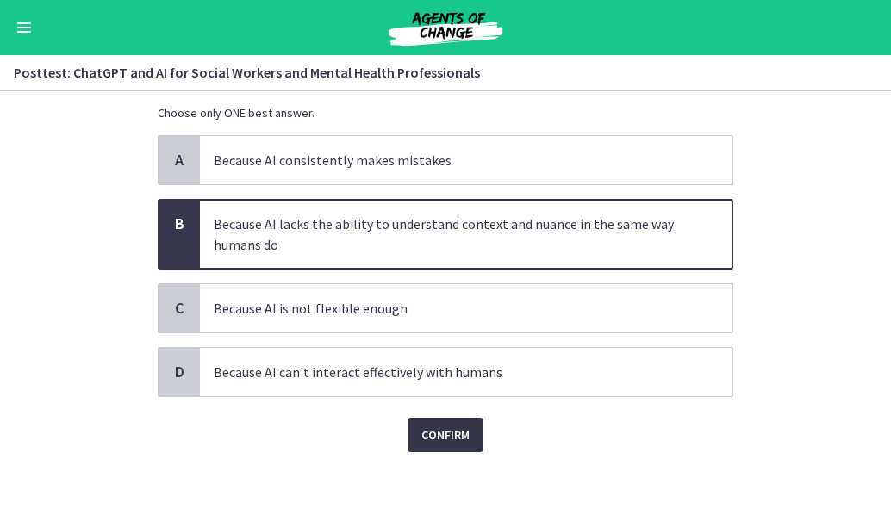
click at [462, 435] on span "Confirm" at bounding box center [445, 435] width 48 height 21
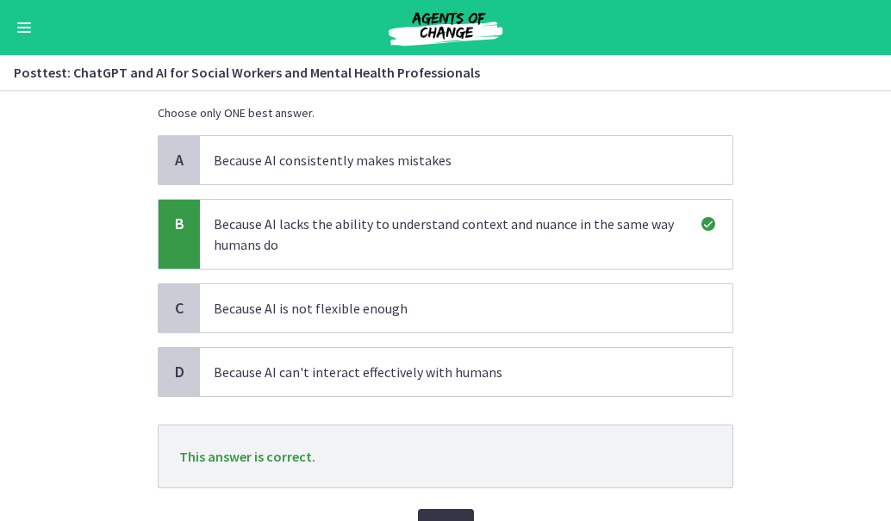
scroll to position [199, 0]
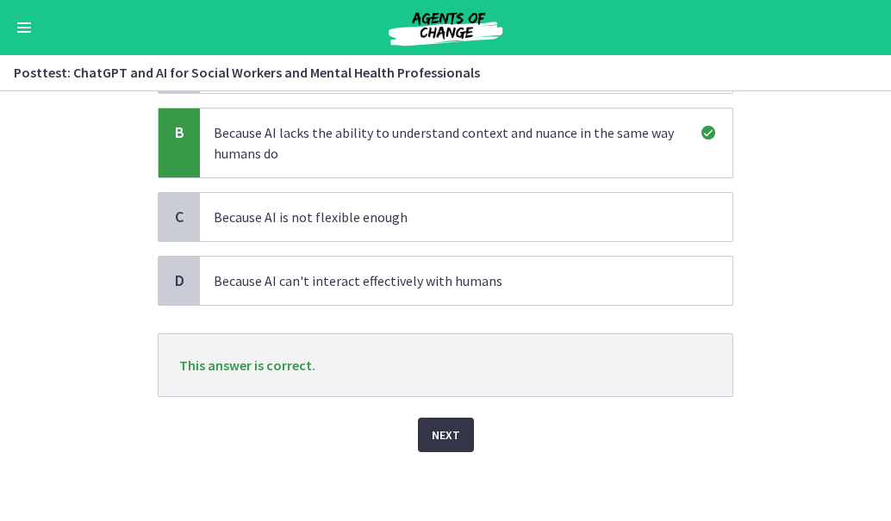
click at [439, 438] on span "Next" at bounding box center [446, 435] width 28 height 21
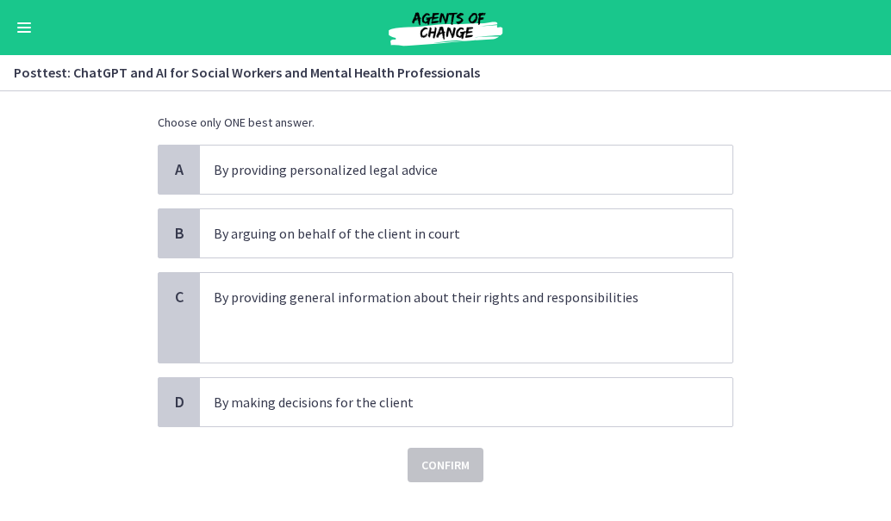
scroll to position [0, 0]
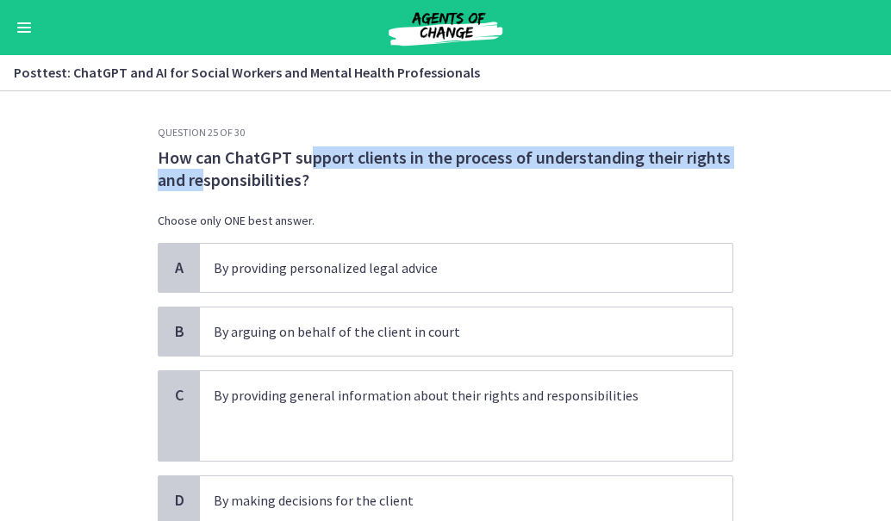
drag, startPoint x: 196, startPoint y: 171, endPoint x: 302, endPoint y: 148, distance: 109.2
click at [302, 148] on p "How can ChatGPT support clients in the process of understanding their rights an…" at bounding box center [446, 168] width 576 height 45
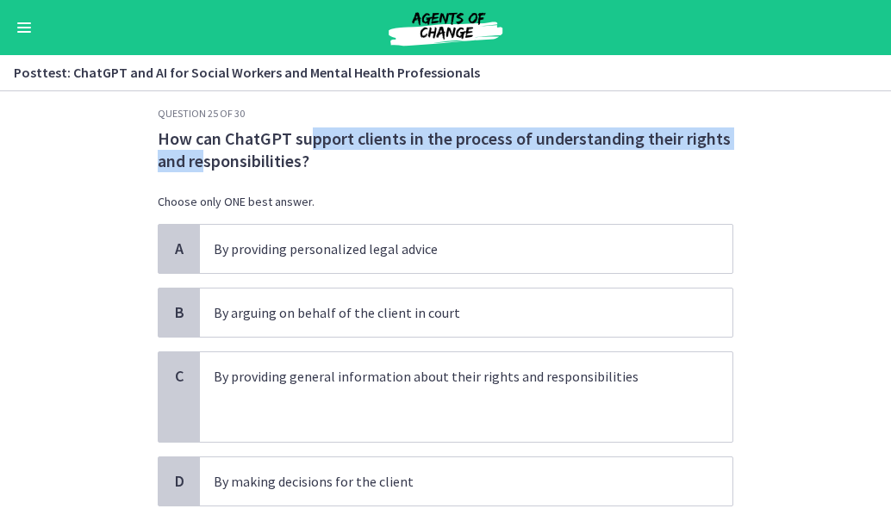
scroll to position [21, 0]
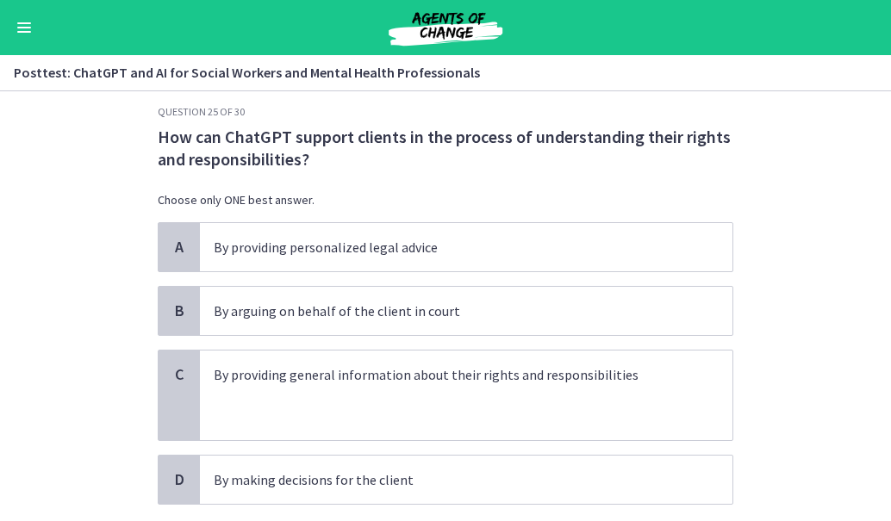
drag, startPoint x: 322, startPoint y: 384, endPoint x: 103, endPoint y: 364, distance: 220.7
click at [103, 364] on section "Question 25 of 30 How can ChatGPT support clients in the process of understandi…" at bounding box center [445, 306] width 891 height 430
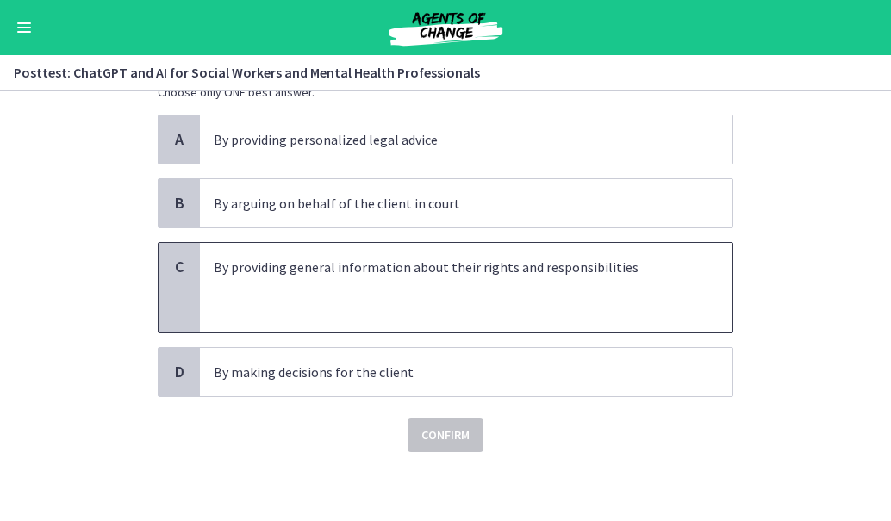
click at [241, 252] on span "By providing general information about their rights and responsibilities" at bounding box center [466, 288] width 532 height 90
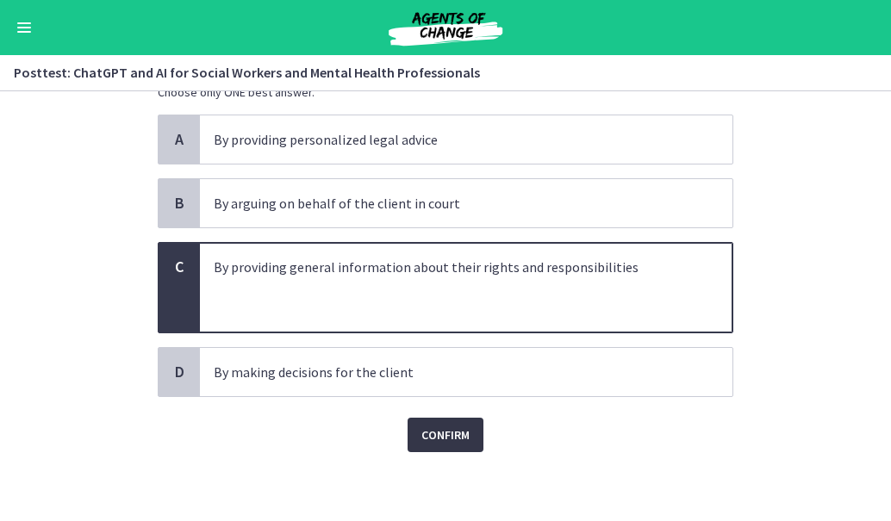
click at [463, 426] on span "Confirm" at bounding box center [445, 435] width 48 height 21
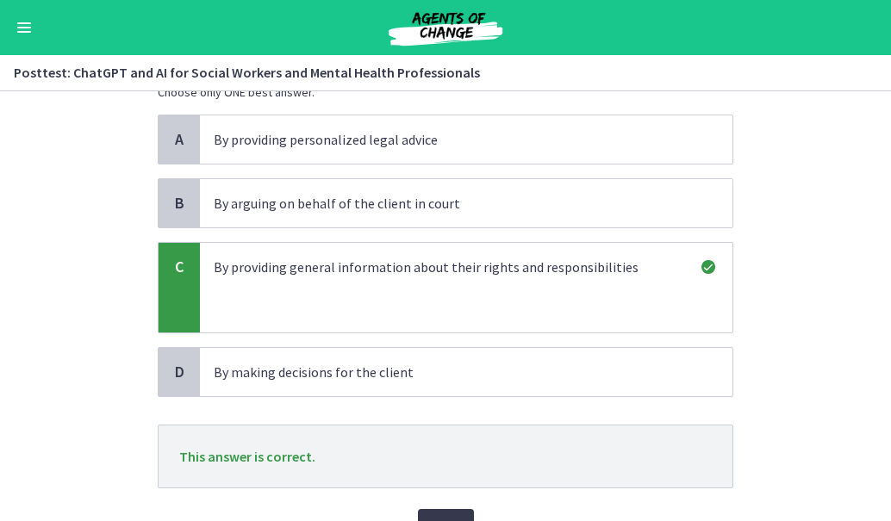
scroll to position [220, 0]
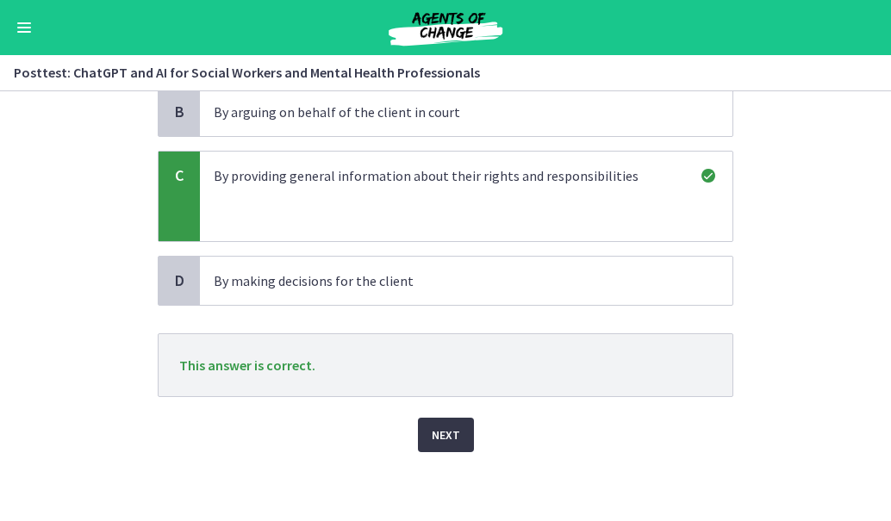
click at [441, 430] on span "Next" at bounding box center [446, 435] width 28 height 21
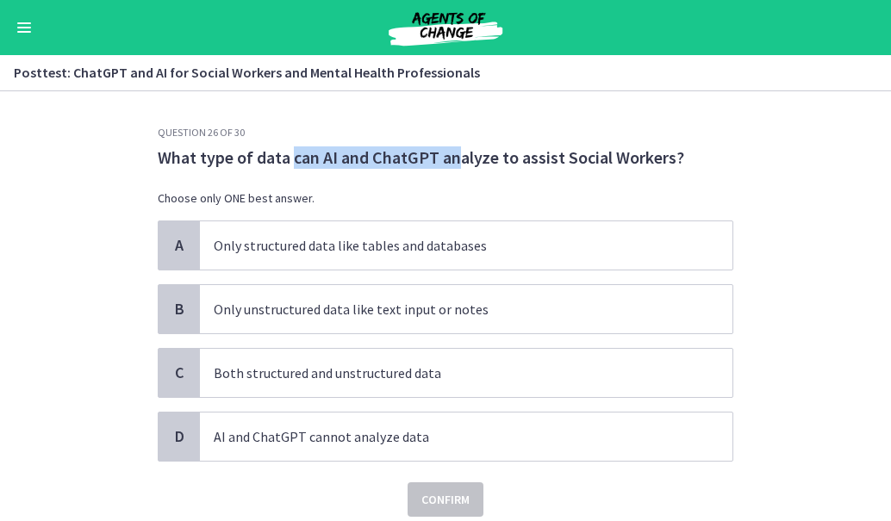
drag, startPoint x: 285, startPoint y: 159, endPoint x: 451, endPoint y: 157, distance: 166.3
click at [451, 157] on p "What type of data can AI and ChatGPT analyze to assist Social Workers?" at bounding box center [446, 157] width 576 height 22
click at [545, 151] on p "What type of data can AI and ChatGPT analyze to assist Social Workers?" at bounding box center [446, 157] width 576 height 22
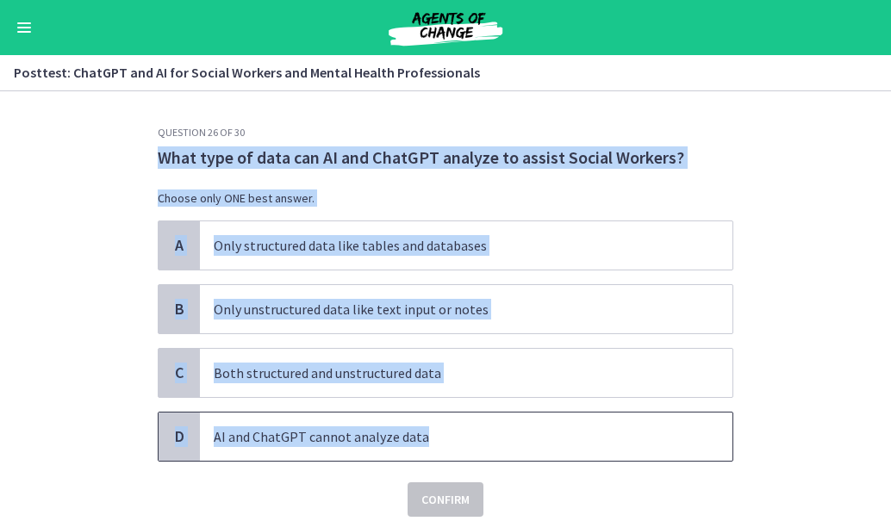
drag, startPoint x: 152, startPoint y: 158, endPoint x: 435, endPoint y: 446, distance: 404.6
click at [435, 446] on div "Question 26 of 30 What type of data can AI and ChatGPT analyze to assist Social…" at bounding box center [446, 321] width 576 height 391
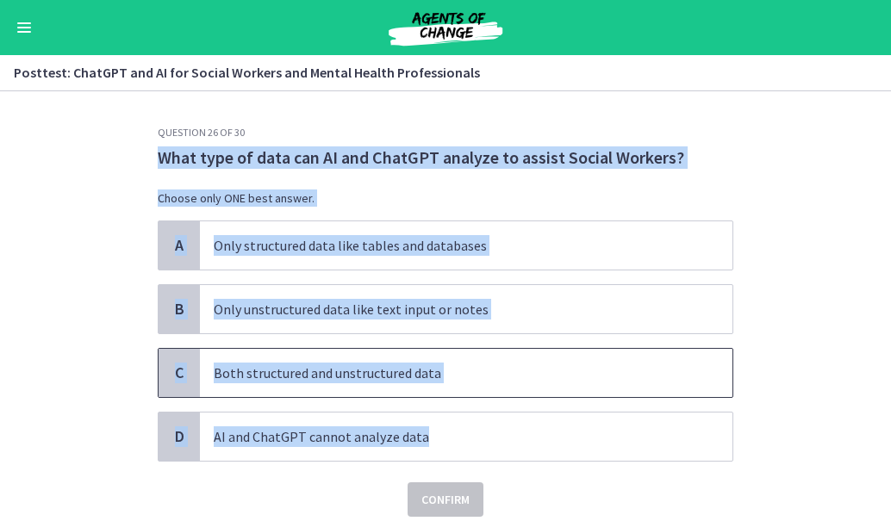
click at [265, 374] on p "Both structured and unstructured data" at bounding box center [449, 373] width 470 height 21
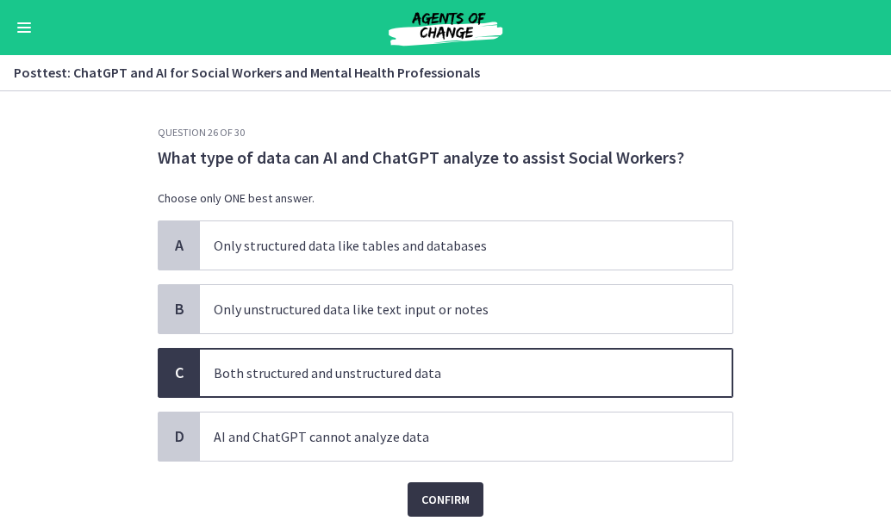
click at [431, 498] on span "Confirm" at bounding box center [445, 499] width 48 height 21
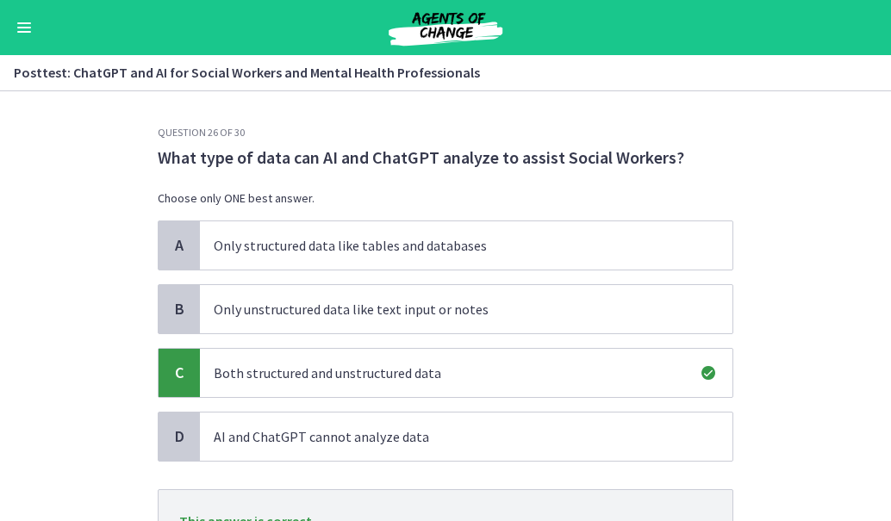
scroll to position [156, 0]
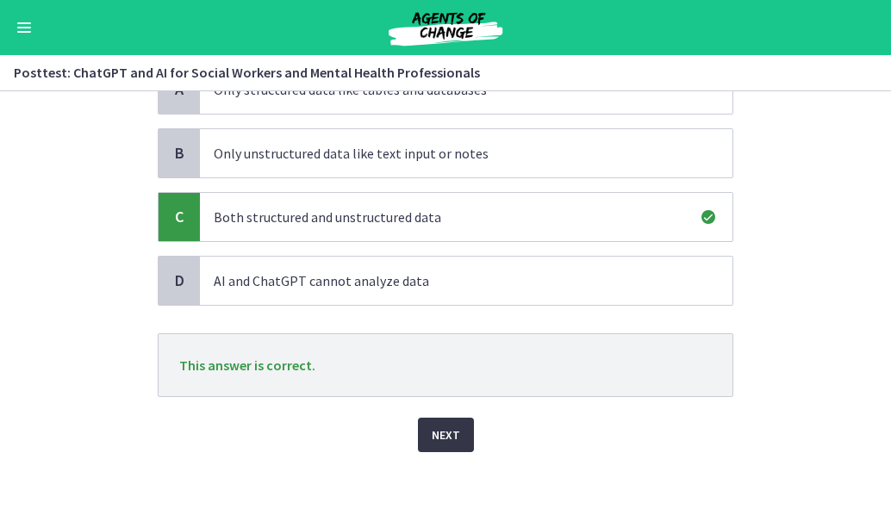
click at [433, 442] on span "Next" at bounding box center [446, 435] width 28 height 21
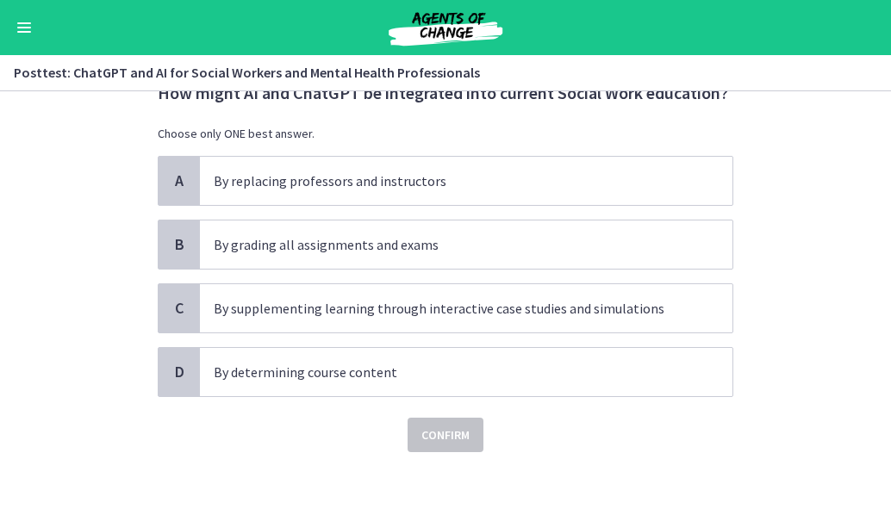
scroll to position [0, 0]
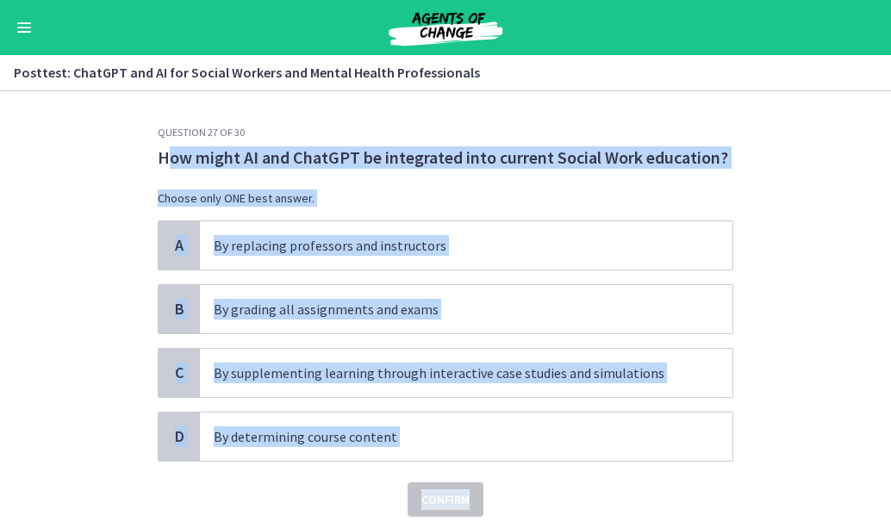
drag, startPoint x: 164, startPoint y: 157, endPoint x: 539, endPoint y: 484, distance: 498.3
click at [539, 484] on div "Question 27 of 30 How might AI and ChatGPT be integrated into current Social Wo…" at bounding box center [446, 321] width 576 height 391
click at [57, 299] on section "Question 27 of 30 How might AI and ChatGPT be integrated into current Social Wo…" at bounding box center [445, 306] width 891 height 430
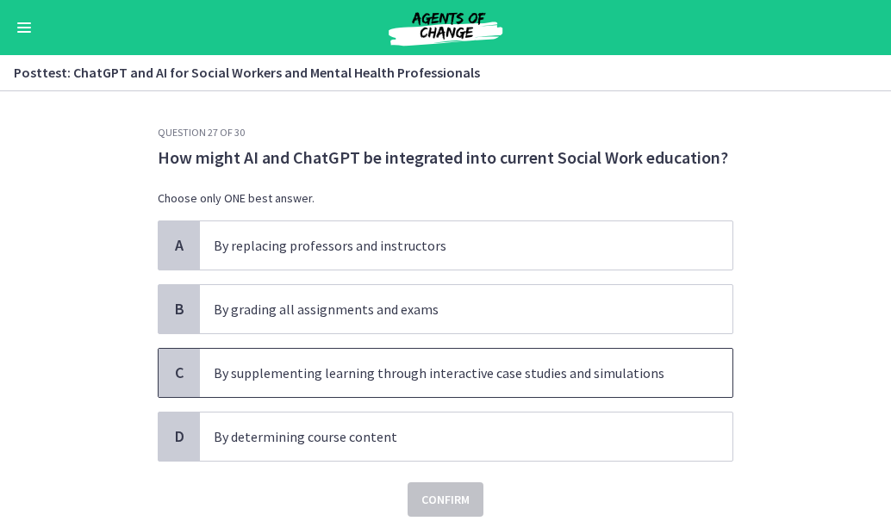
click at [335, 376] on p "By supplementing learning through interactive case studies and simulations" at bounding box center [449, 373] width 470 height 21
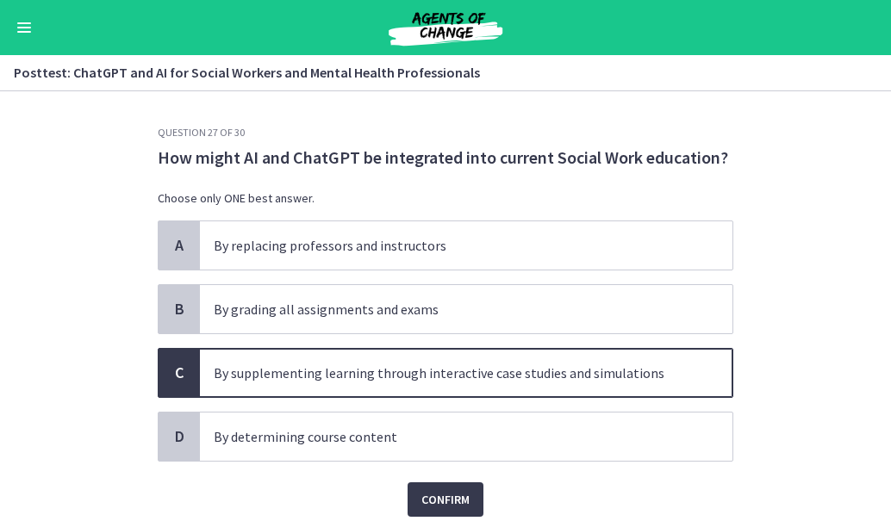
scroll to position [65, 0]
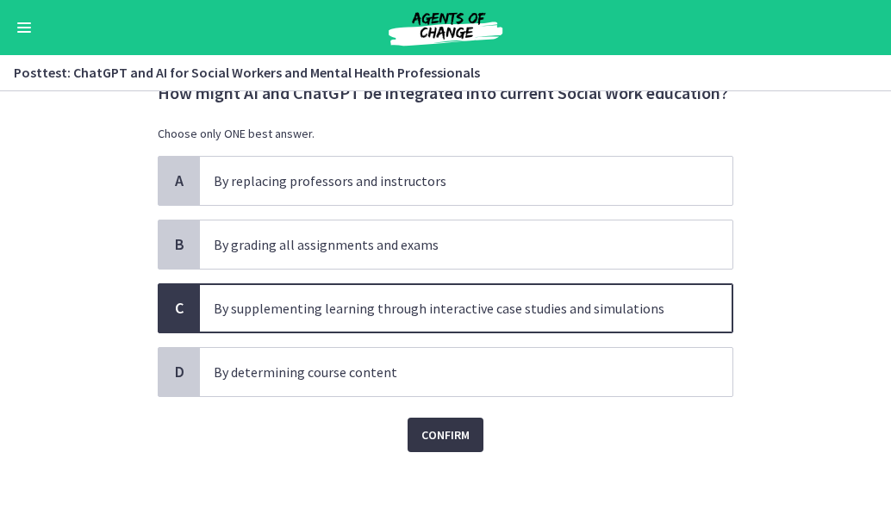
click at [476, 439] on button "Confirm" at bounding box center [446, 435] width 76 height 34
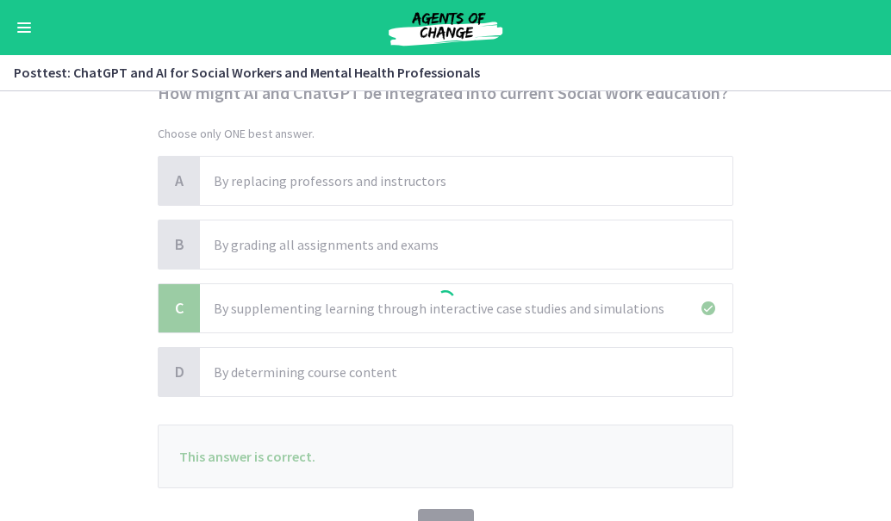
scroll to position [156, 0]
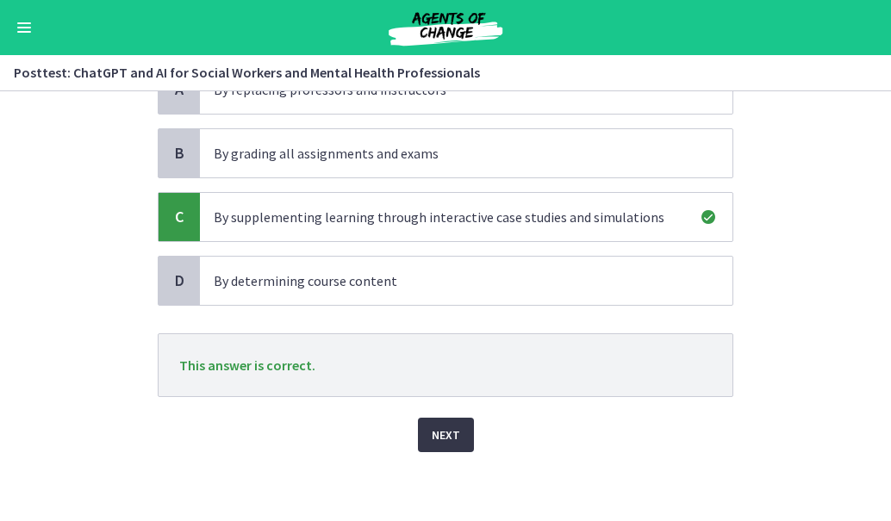
click at [424, 436] on button "Next" at bounding box center [446, 435] width 56 height 34
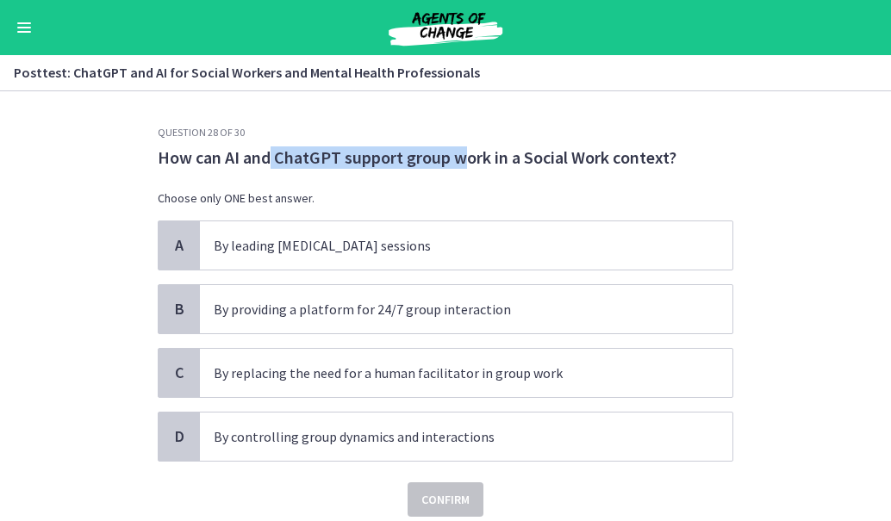
drag, startPoint x: 262, startPoint y: 159, endPoint x: 458, endPoint y: 166, distance: 196.6
click at [458, 166] on p "How can AI and ChatGPT support group work in a Social Work context?" at bounding box center [446, 157] width 576 height 22
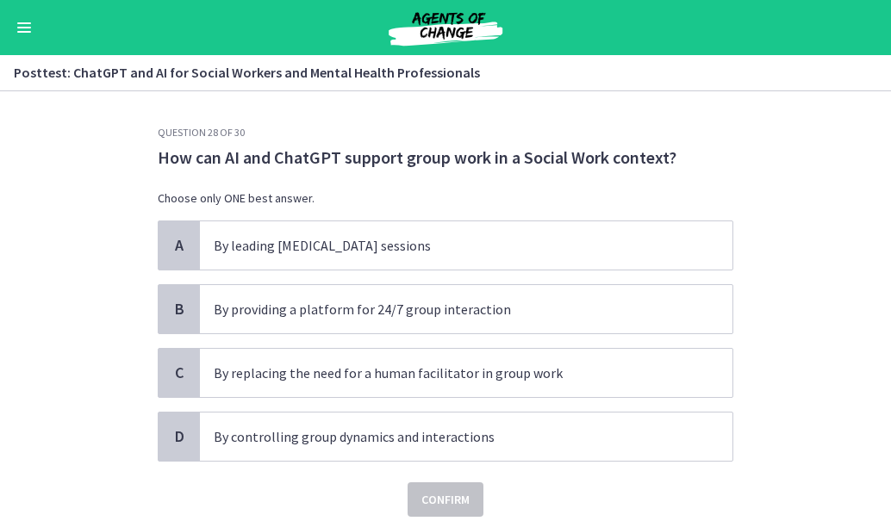
click at [544, 162] on p "How can AI and ChatGPT support group work in a Social Work context?" at bounding box center [446, 157] width 576 height 22
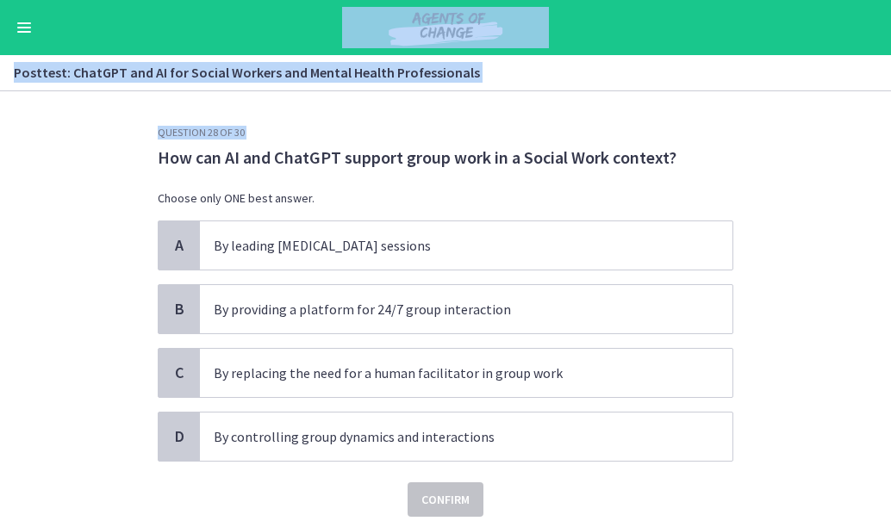
scroll to position [65, 0]
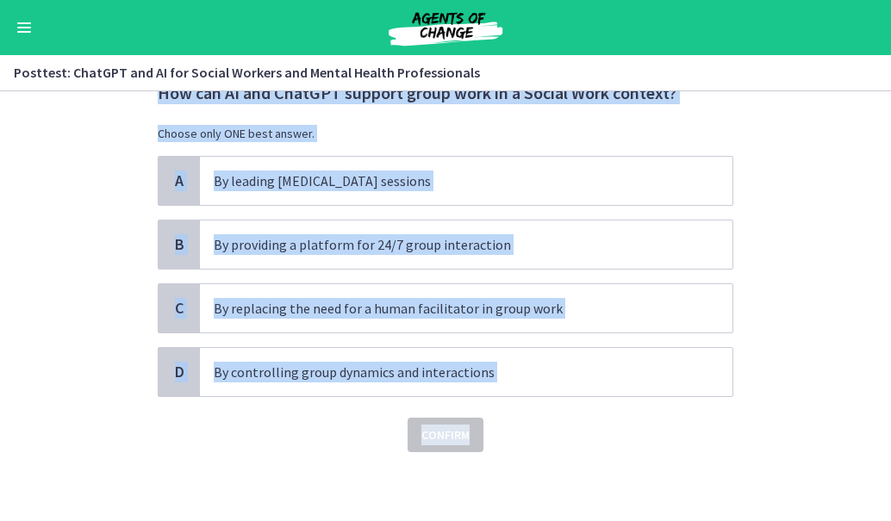
drag, startPoint x: 149, startPoint y: 153, endPoint x: 550, endPoint y: 399, distance: 469.9
click at [550, 399] on div "Question 28 of 30 How can AI and ChatGPT support group work in a Social Work co…" at bounding box center [445, 258] width 603 height 395
click at [38, 228] on section "Question 28 of 30 How can AI and ChatGPT support group work in a Social Work co…" at bounding box center [445, 306] width 891 height 430
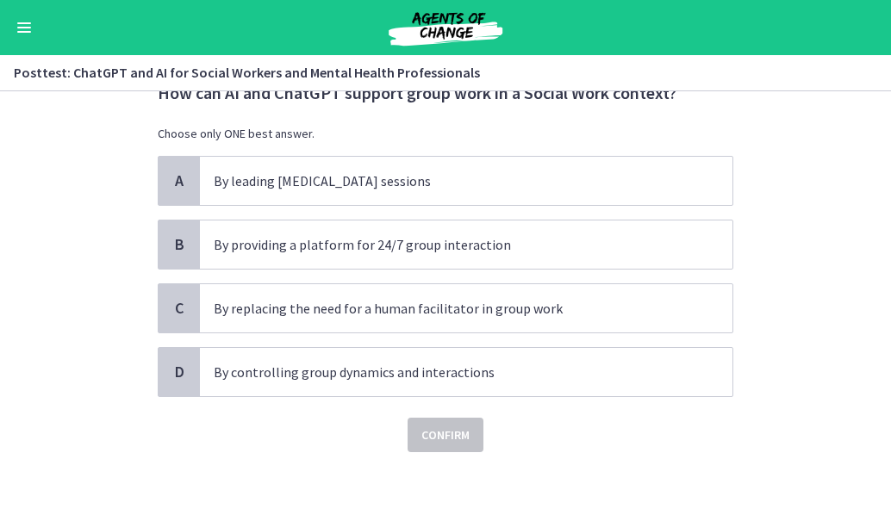
drag, startPoint x: 283, startPoint y: 223, endPoint x: 61, endPoint y: 273, distance: 227.8
click at [61, 273] on section "Question 28 of 30 How can AI and ChatGPT support group work in a Social Work co…" at bounding box center [445, 306] width 891 height 430
click at [287, 242] on p "By providing a platform for 24/7 group interaction" at bounding box center [449, 244] width 470 height 21
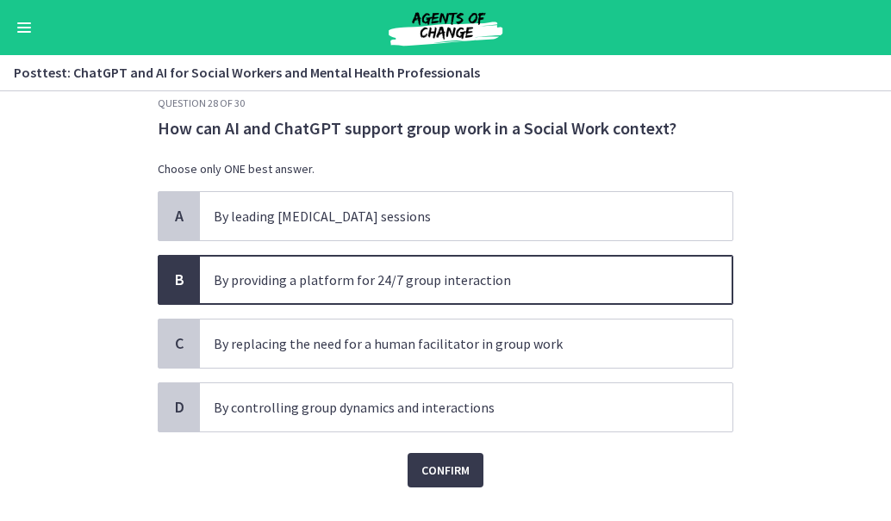
scroll to position [28, 0]
click at [458, 475] on span "Confirm" at bounding box center [445, 471] width 48 height 21
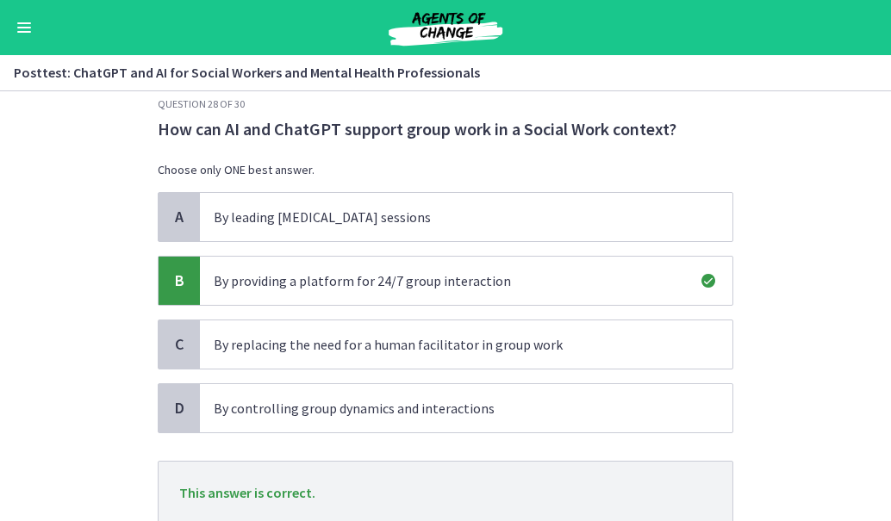
scroll to position [156, 0]
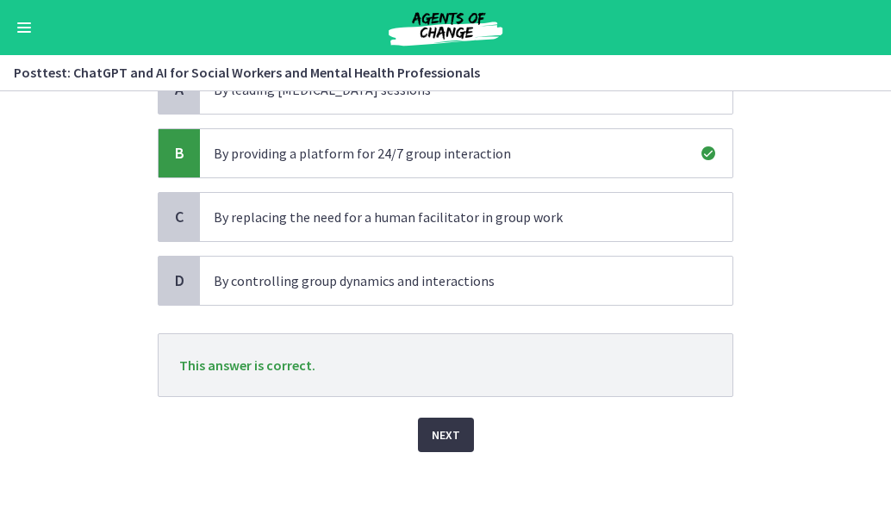
click at [439, 449] on button "Next" at bounding box center [446, 435] width 56 height 34
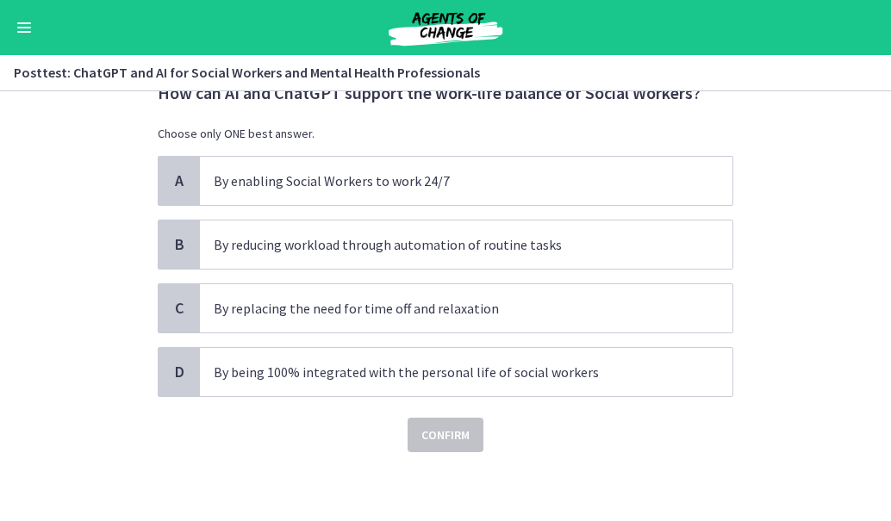
scroll to position [0, 0]
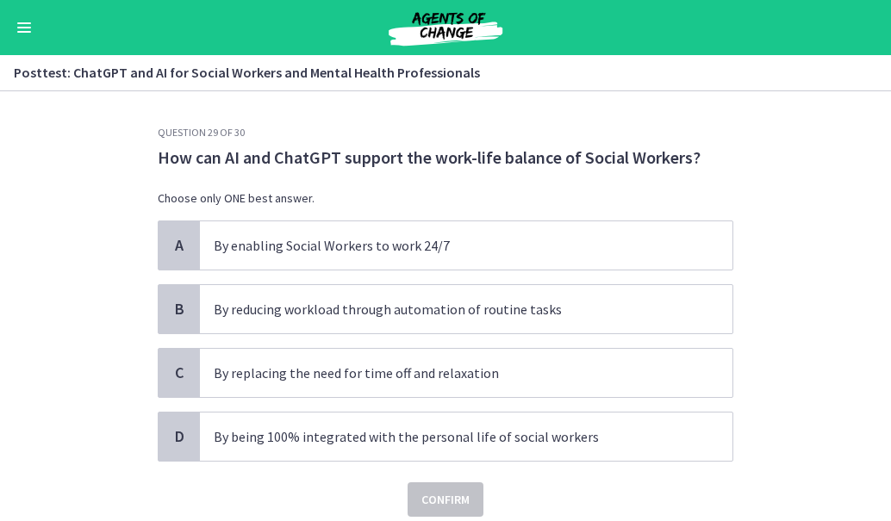
click at [754, 100] on section "Question 29 of 30 How can AI and ChatGPT support the work-life balance of Socia…" at bounding box center [445, 306] width 891 height 430
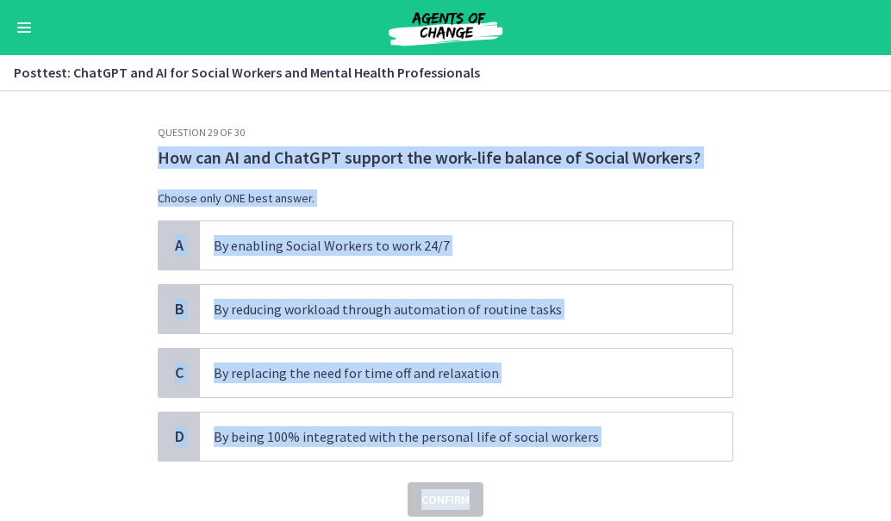
drag, startPoint x: 148, startPoint y: 153, endPoint x: 689, endPoint y: 475, distance: 629.3
click at [689, 475] on div "Question 29 of 30 How can AI and ChatGPT support the work-life balance of Socia…" at bounding box center [445, 323] width 603 height 395
click at [650, 148] on p "How can AI and ChatGPT support the work-life balance of Social Workers?" at bounding box center [446, 157] width 576 height 22
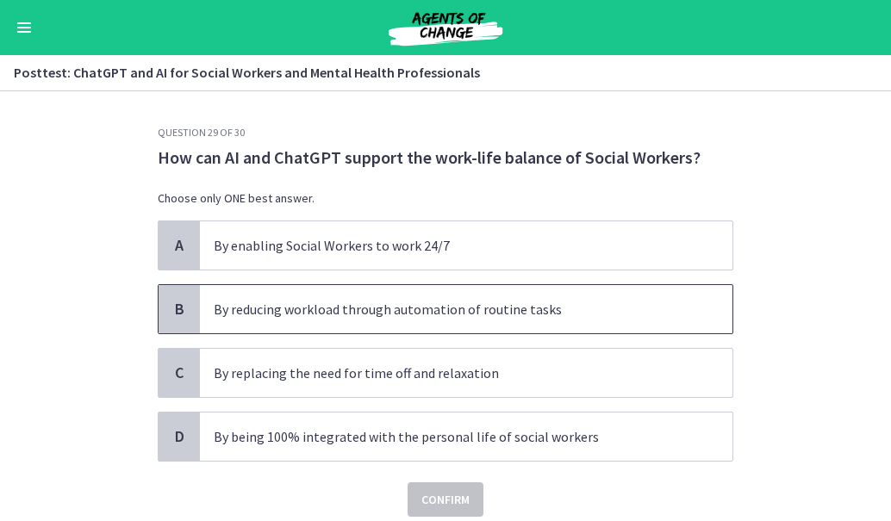
drag, startPoint x: 474, startPoint y: 312, endPoint x: 400, endPoint y: 302, distance: 74.8
click at [400, 302] on p "By reducing workload through automation of routine tasks" at bounding box center [449, 309] width 470 height 21
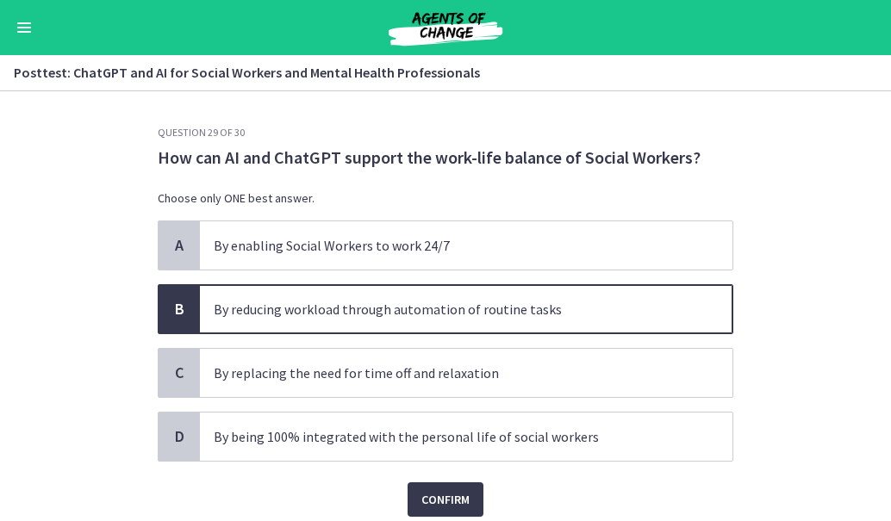
scroll to position [65, 0]
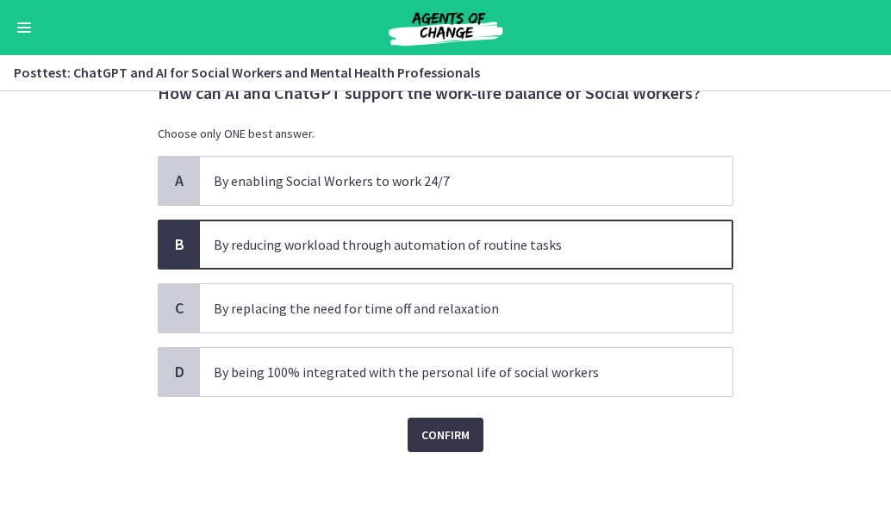
click at [429, 439] on span "Confirm" at bounding box center [445, 435] width 48 height 21
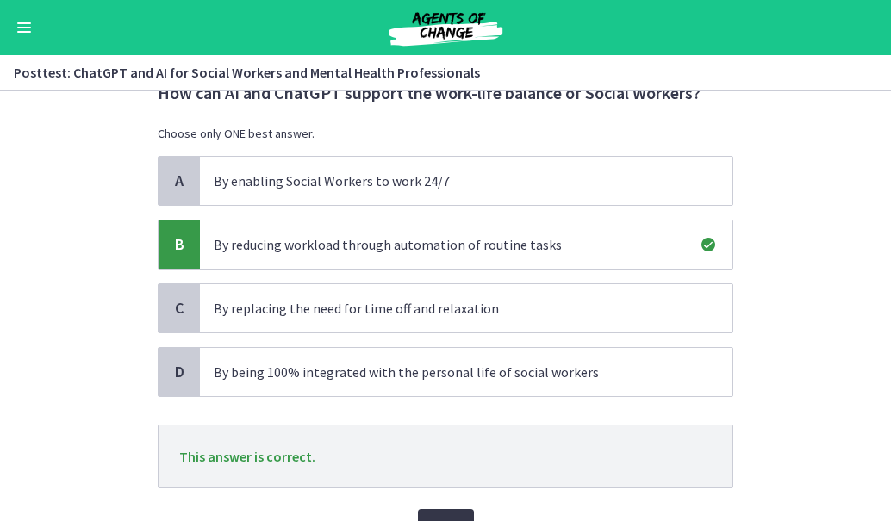
scroll to position [156, 0]
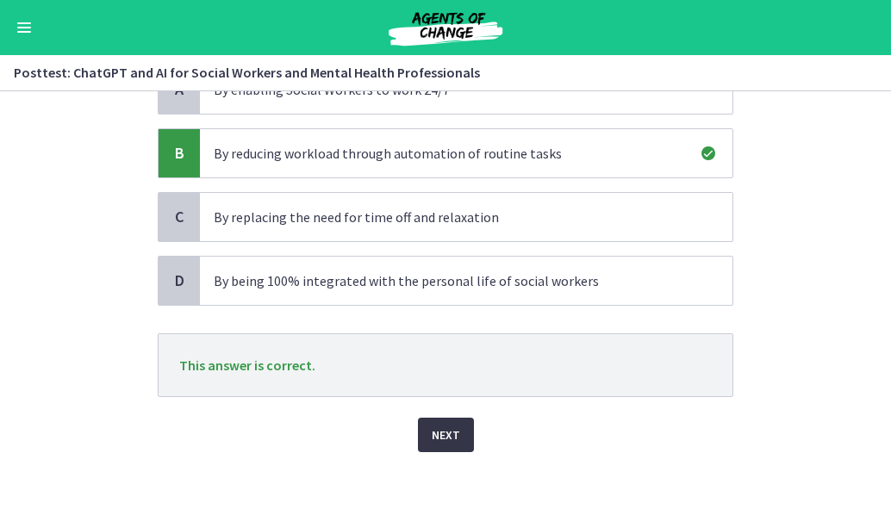
click at [439, 438] on span "Next" at bounding box center [446, 435] width 28 height 21
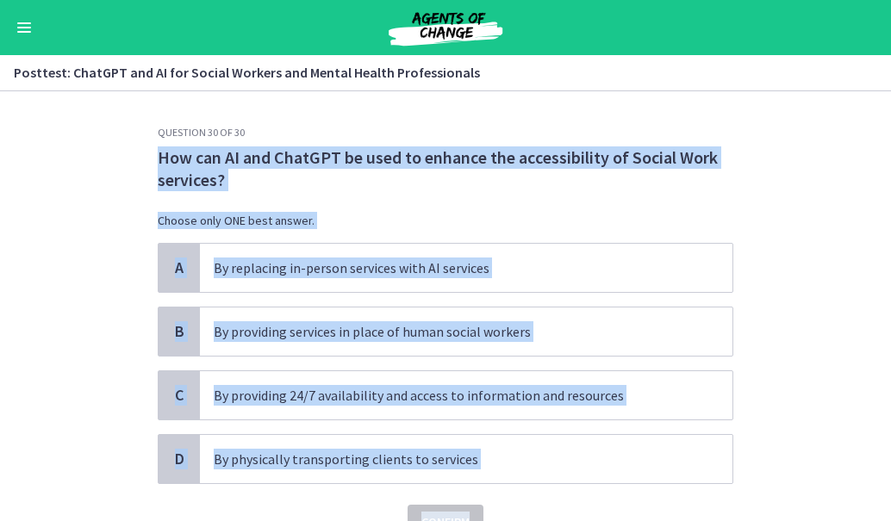
drag, startPoint x: 152, startPoint y: 160, endPoint x: 516, endPoint y: 489, distance: 490.5
click at [516, 489] on div "Question 30 of 30 How can AI and ChatGPT be used to enhance the accessibility o…" at bounding box center [446, 333] width 576 height 414
click at [238, 177] on p "How can AI and ChatGPT be used to enhance the accessibility of Social Work serv…" at bounding box center [446, 168] width 576 height 45
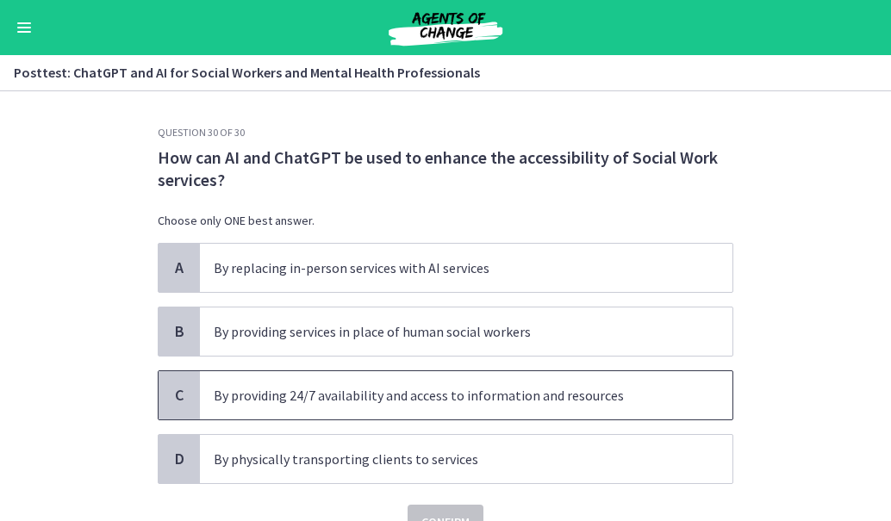
click at [266, 412] on span "By providing 24/7 availability and access to information and resources" at bounding box center [466, 395] width 532 height 48
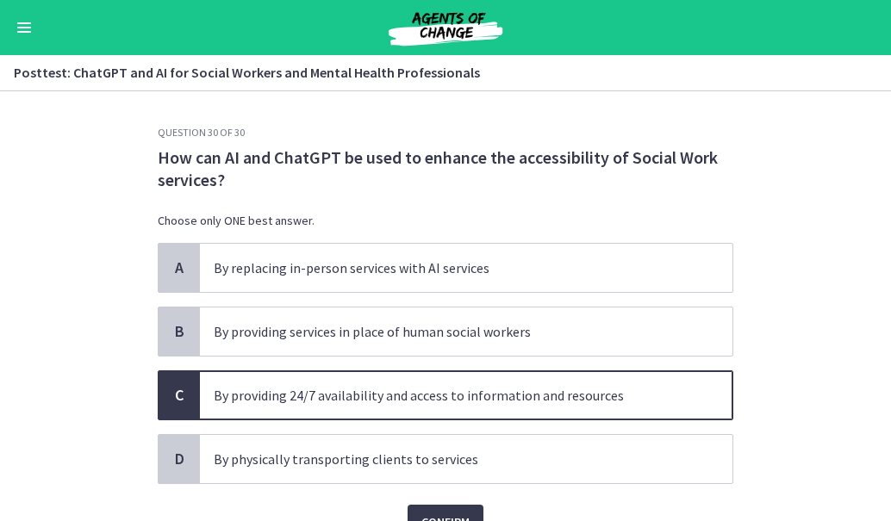
scroll to position [87, 0]
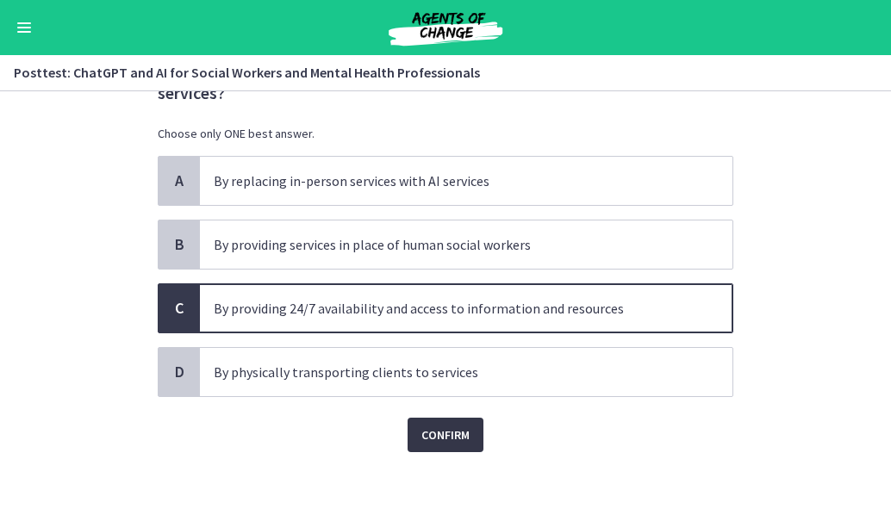
click at [419, 423] on button "Confirm" at bounding box center [446, 435] width 76 height 34
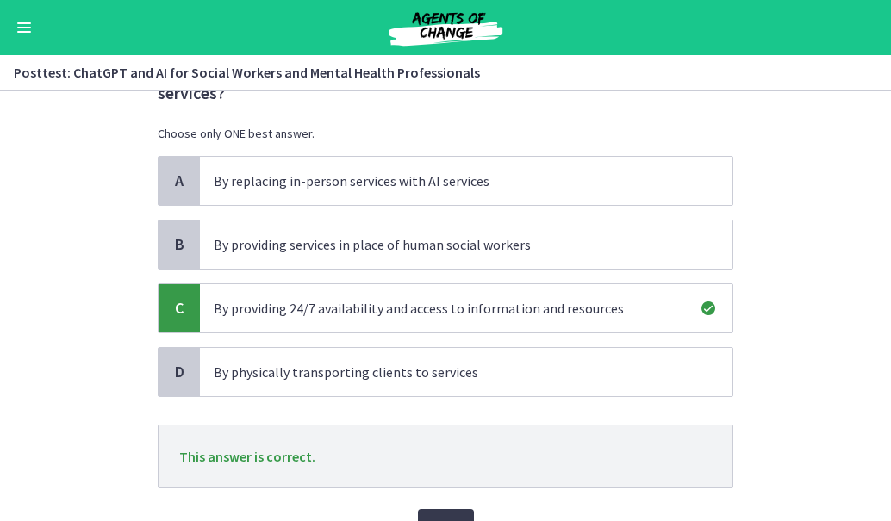
scroll to position [178, 0]
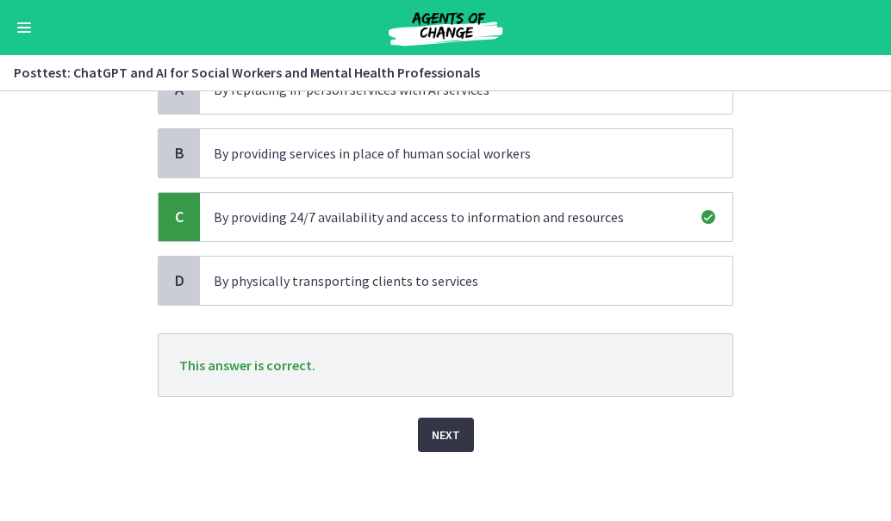
click at [445, 435] on span "Next" at bounding box center [446, 435] width 28 height 21
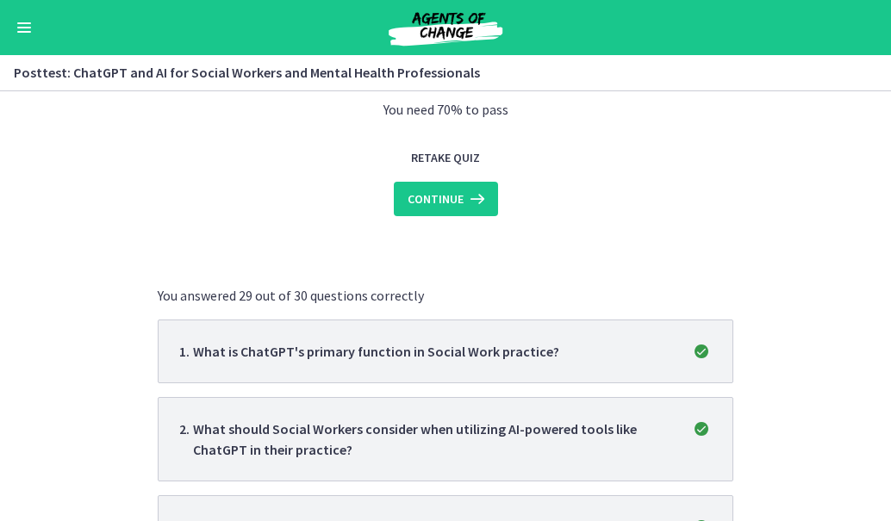
scroll to position [0, 0]
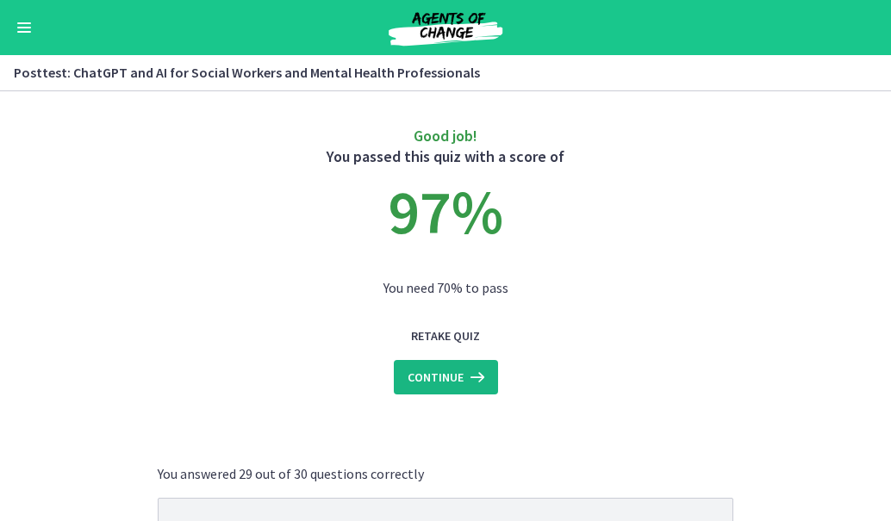
drag, startPoint x: 456, startPoint y: 364, endPoint x: 438, endPoint y: 362, distance: 18.2
click at [438, 362] on button "Continue" at bounding box center [446, 377] width 104 height 34
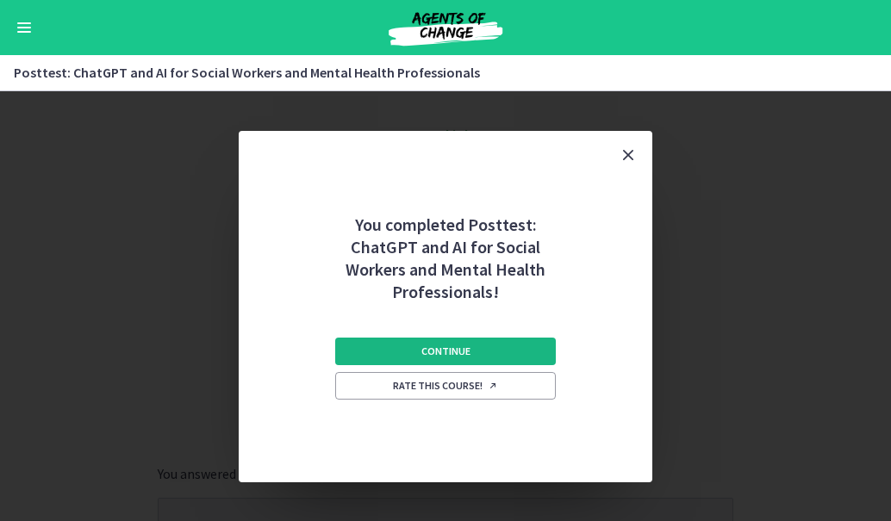
click at [481, 350] on button "Continue" at bounding box center [445, 352] width 221 height 28
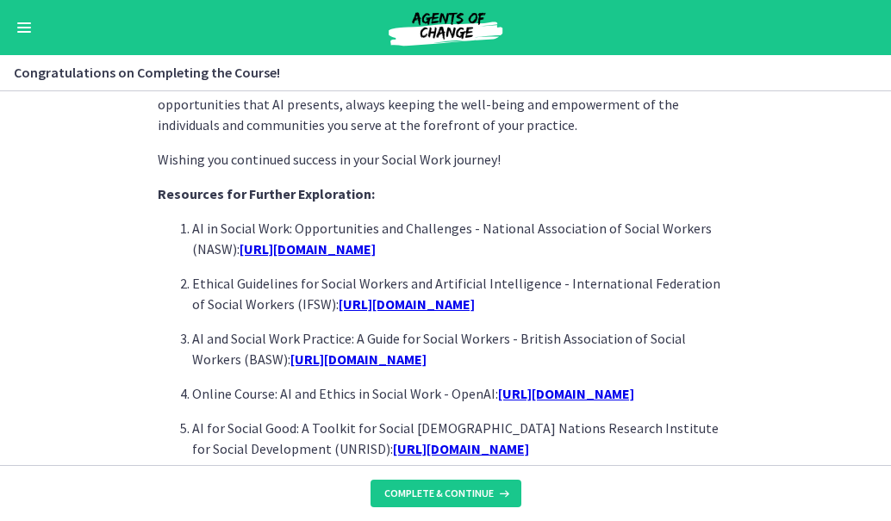
scroll to position [1635, 0]
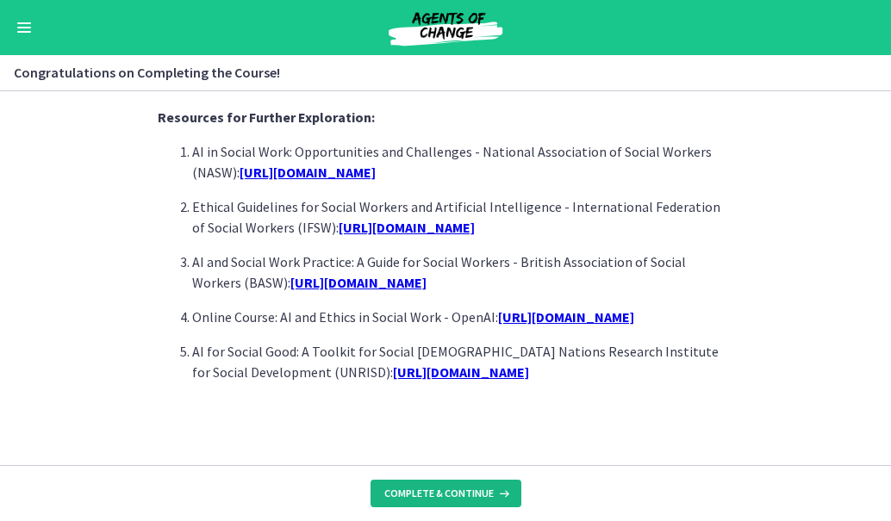
click at [439, 501] on button "Complete & continue" at bounding box center [445, 494] width 151 height 28
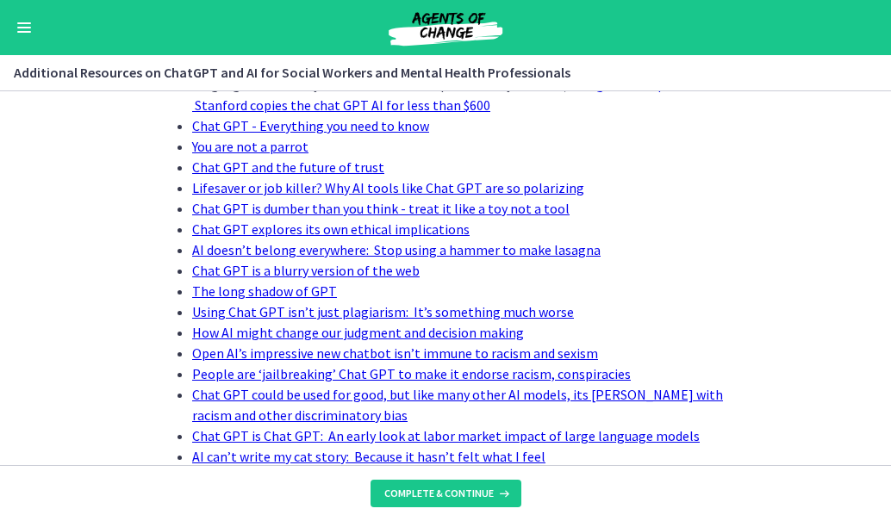
scroll to position [574, 0]
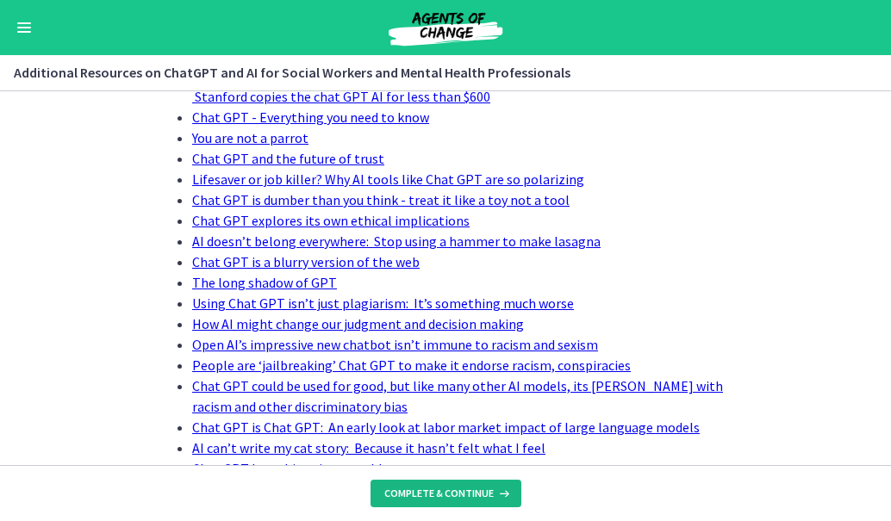
click at [456, 501] on button "Complete & continue" at bounding box center [445, 494] width 151 height 28
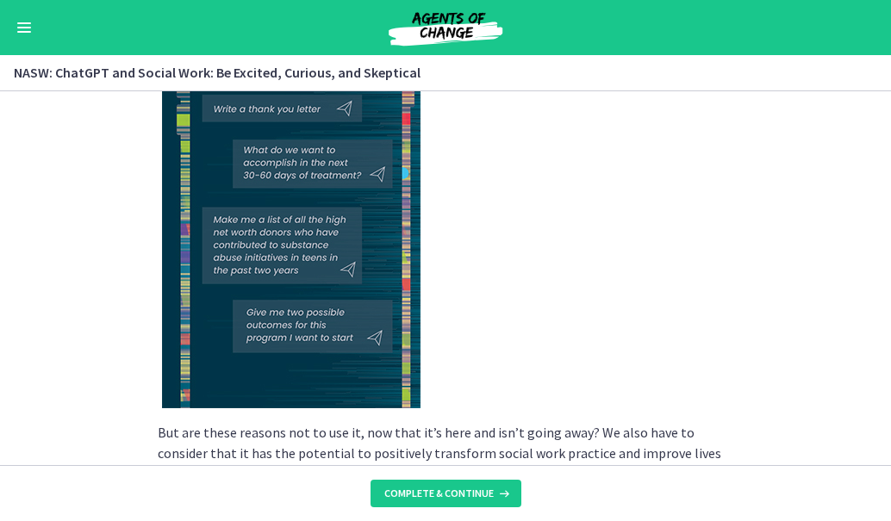
scroll to position [2882, 0]
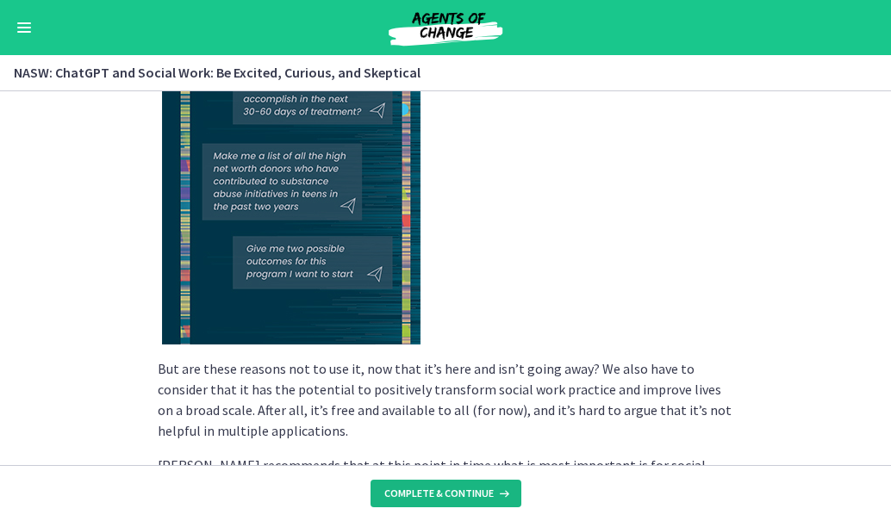
click at [408, 496] on span "Complete & continue" at bounding box center [438, 494] width 109 height 14
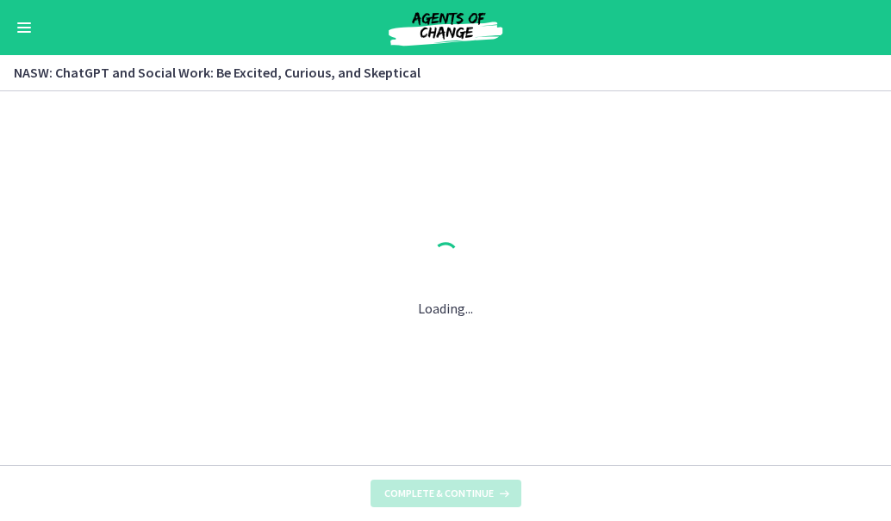
scroll to position [0, 0]
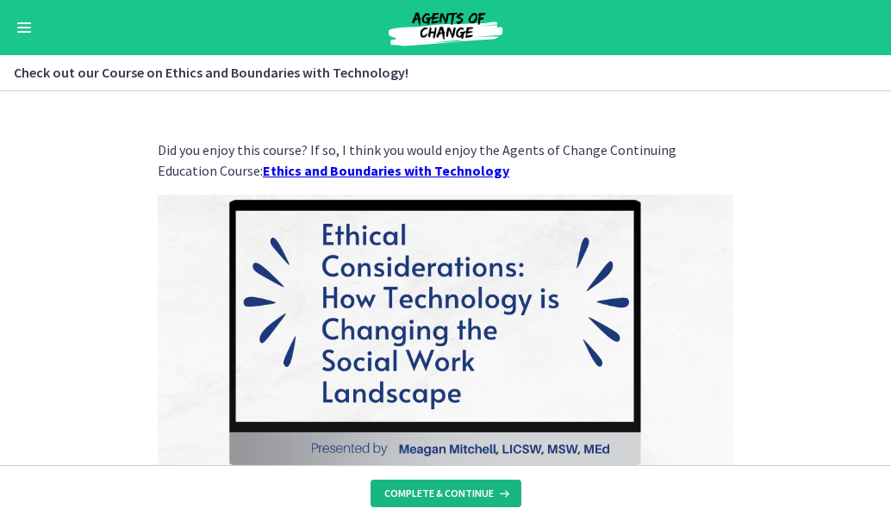
click at [425, 490] on span "Complete & continue" at bounding box center [438, 494] width 109 height 14
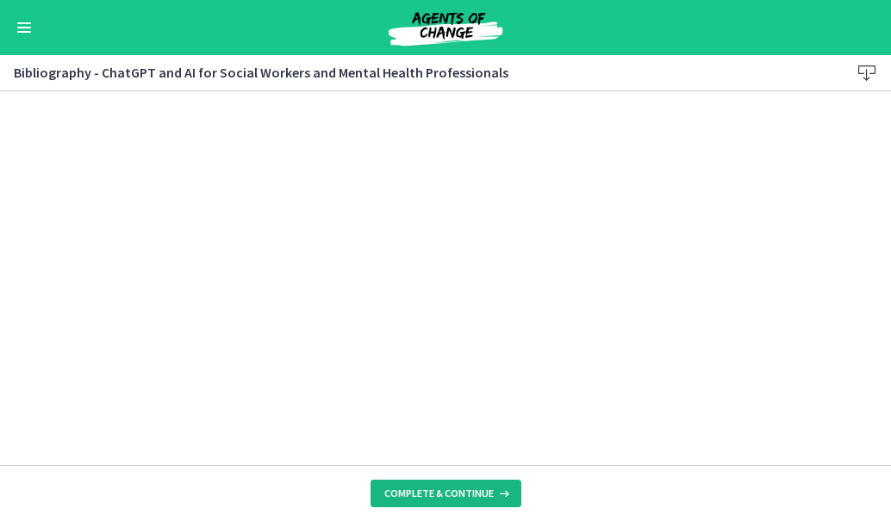
click at [435, 501] on button "Complete & continue" at bounding box center [445, 494] width 151 height 28
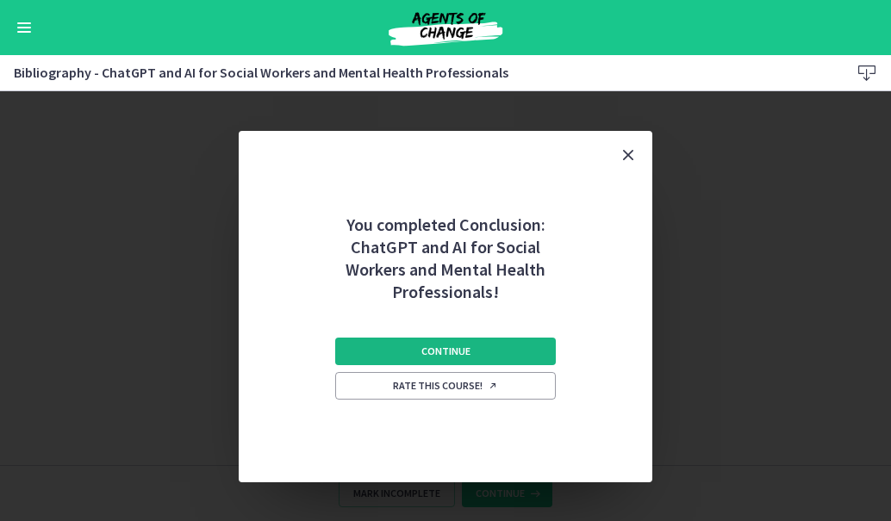
click at [437, 345] on span "Continue" at bounding box center [445, 352] width 49 height 14
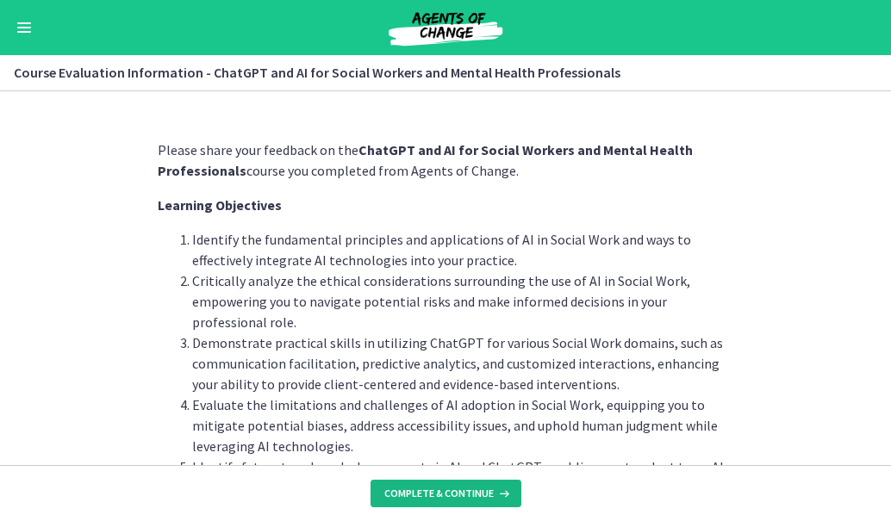
click at [435, 483] on button "Complete & continue" at bounding box center [445, 494] width 151 height 28
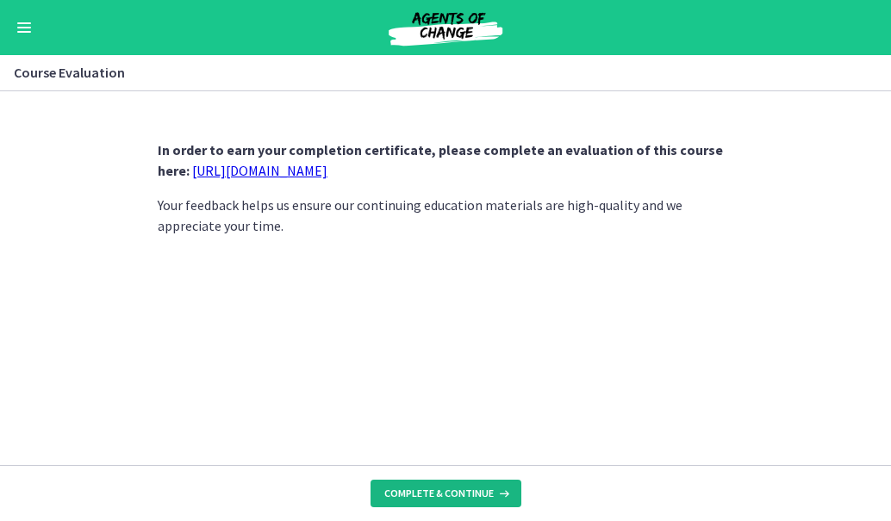
click at [414, 494] on span "Complete & continue" at bounding box center [438, 494] width 109 height 14
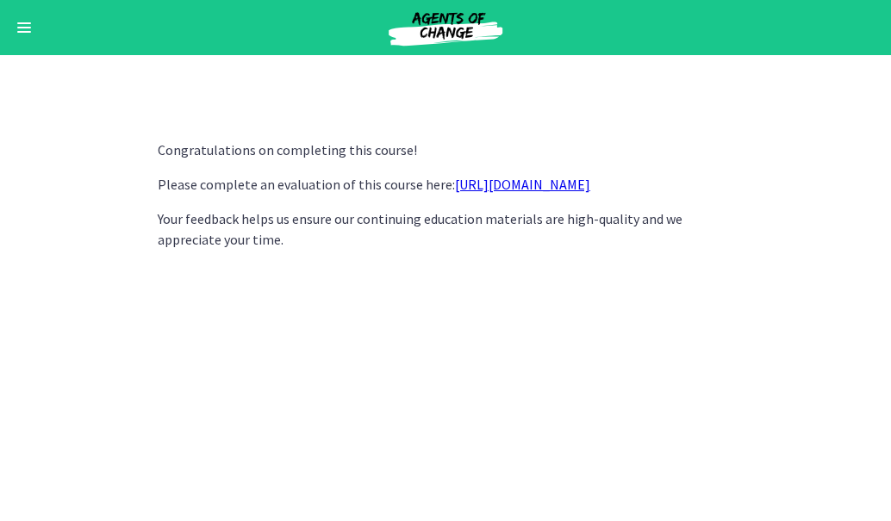
scroll to position [943, 0]
click at [455, 188] on link "[URL][DOMAIN_NAME]" at bounding box center [522, 184] width 135 height 17
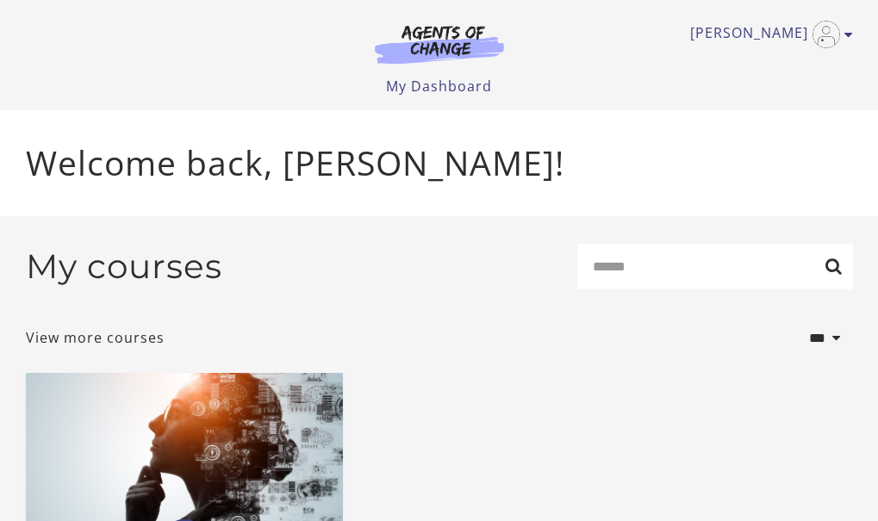
click at [804, 155] on p "Welcome back, [PERSON_NAME]!" at bounding box center [439, 163] width 827 height 51
click at [688, 192] on div "Welcome back, Jessica C!" at bounding box center [439, 163] width 855 height 106
click at [720, 227] on div "**********" at bounding box center [439, 493] width 855 height 554
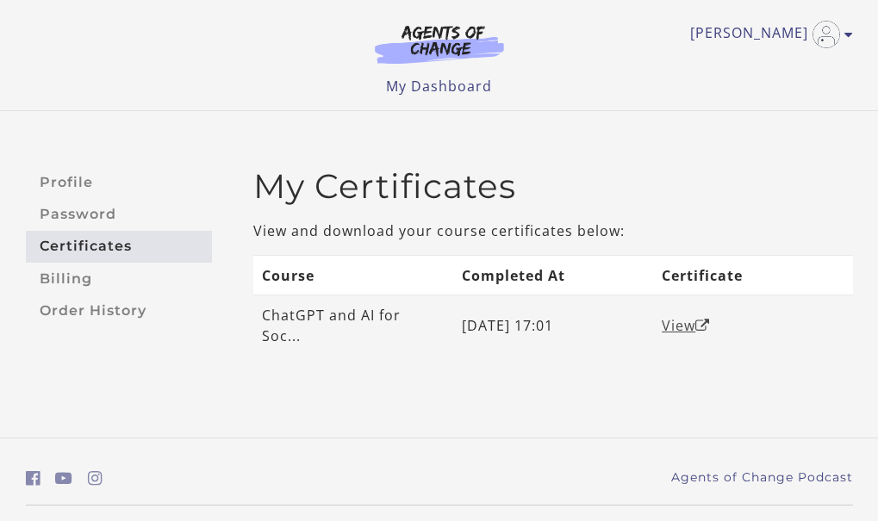
click at [691, 316] on link "View" at bounding box center [686, 325] width 48 height 19
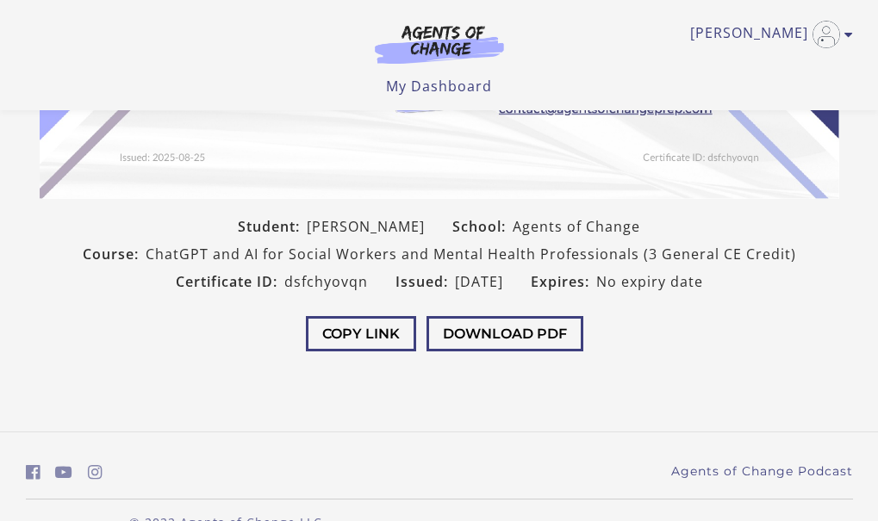
scroll to position [408, 0]
click at [510, 329] on button "Download PDF" at bounding box center [504, 332] width 157 height 35
